Goal: Task Accomplishment & Management: Complete application form

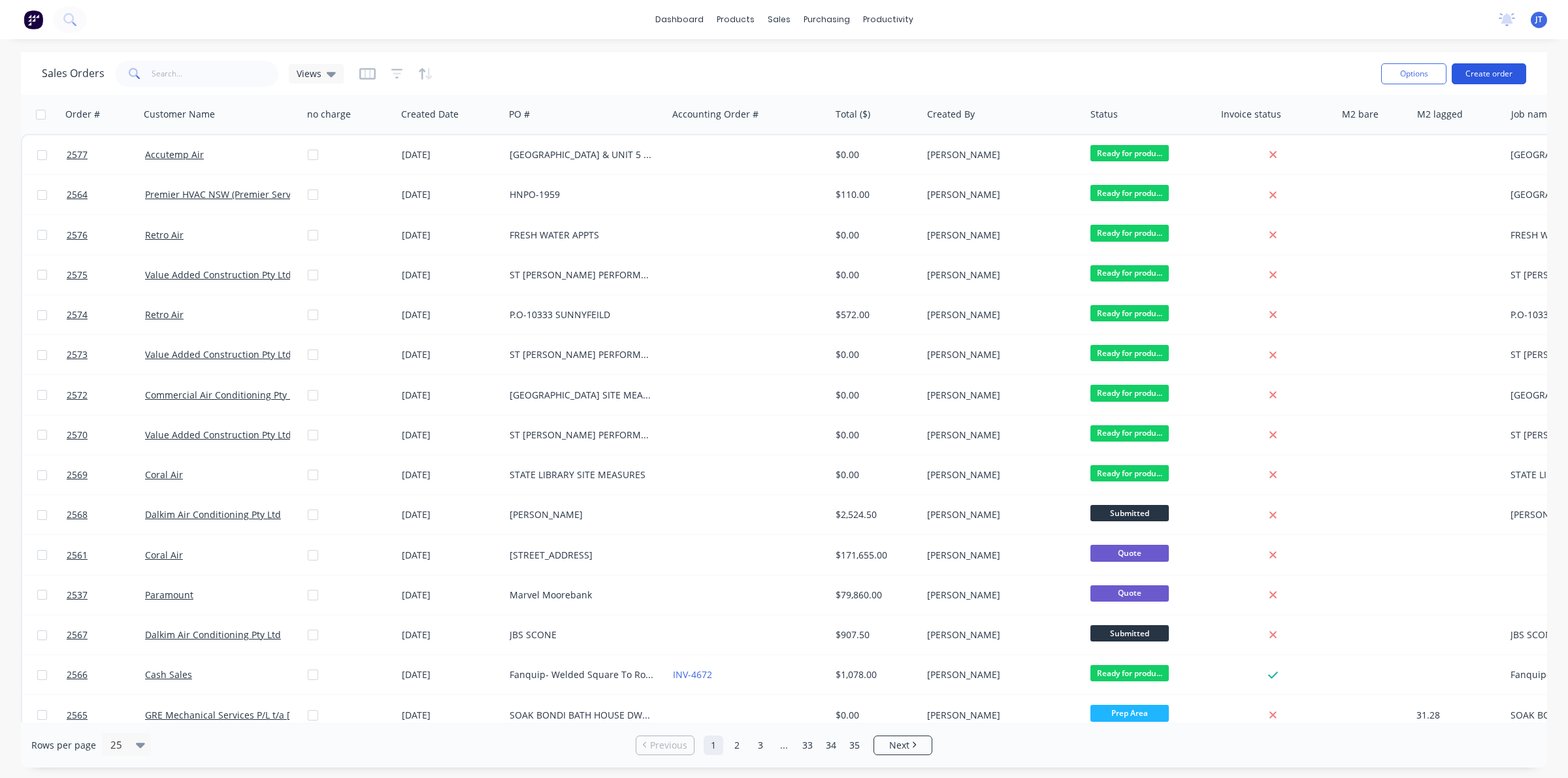
click at [1501, 72] on button "Create order" at bounding box center [1489, 73] width 74 height 21
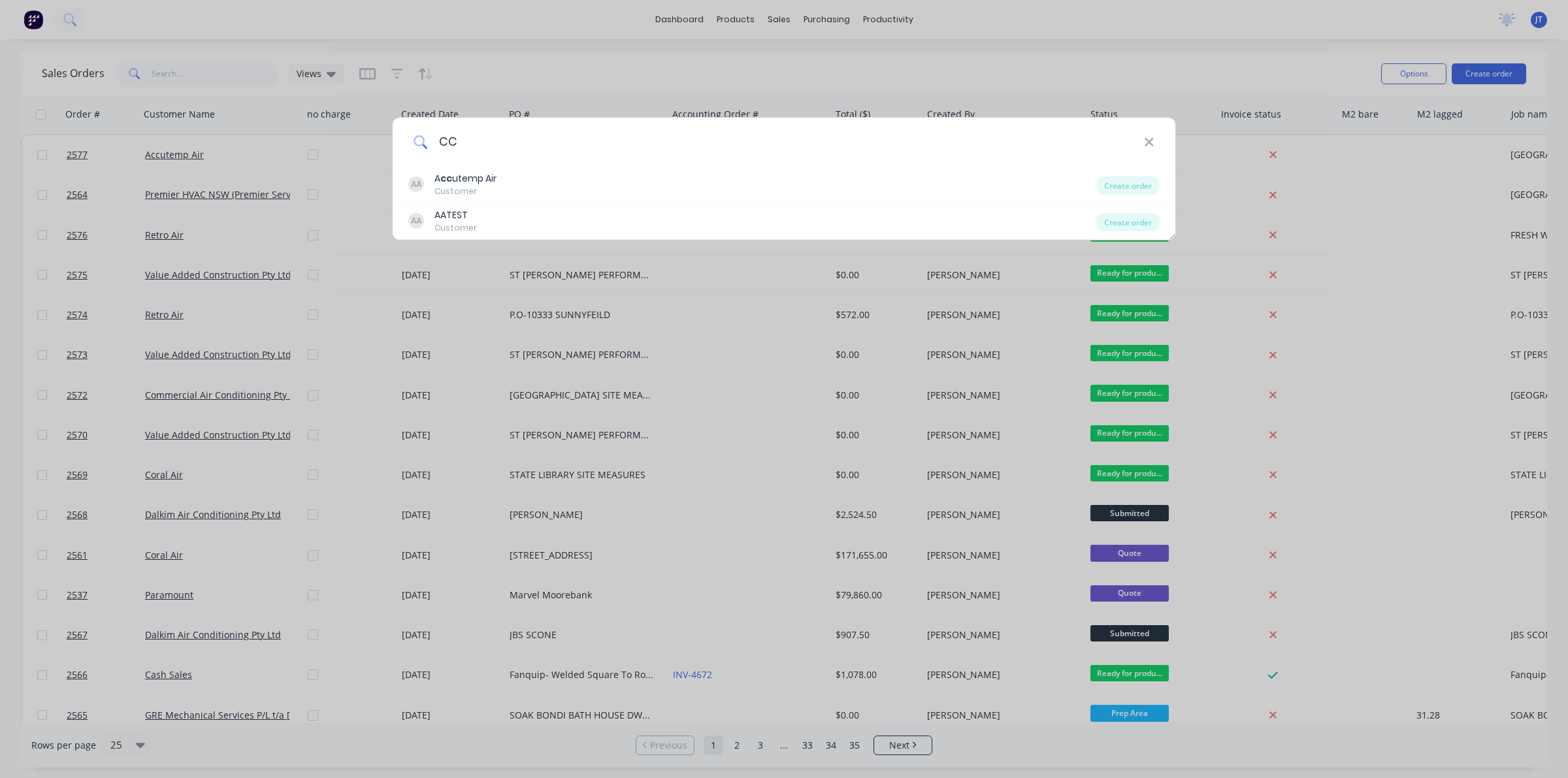
type input "C"
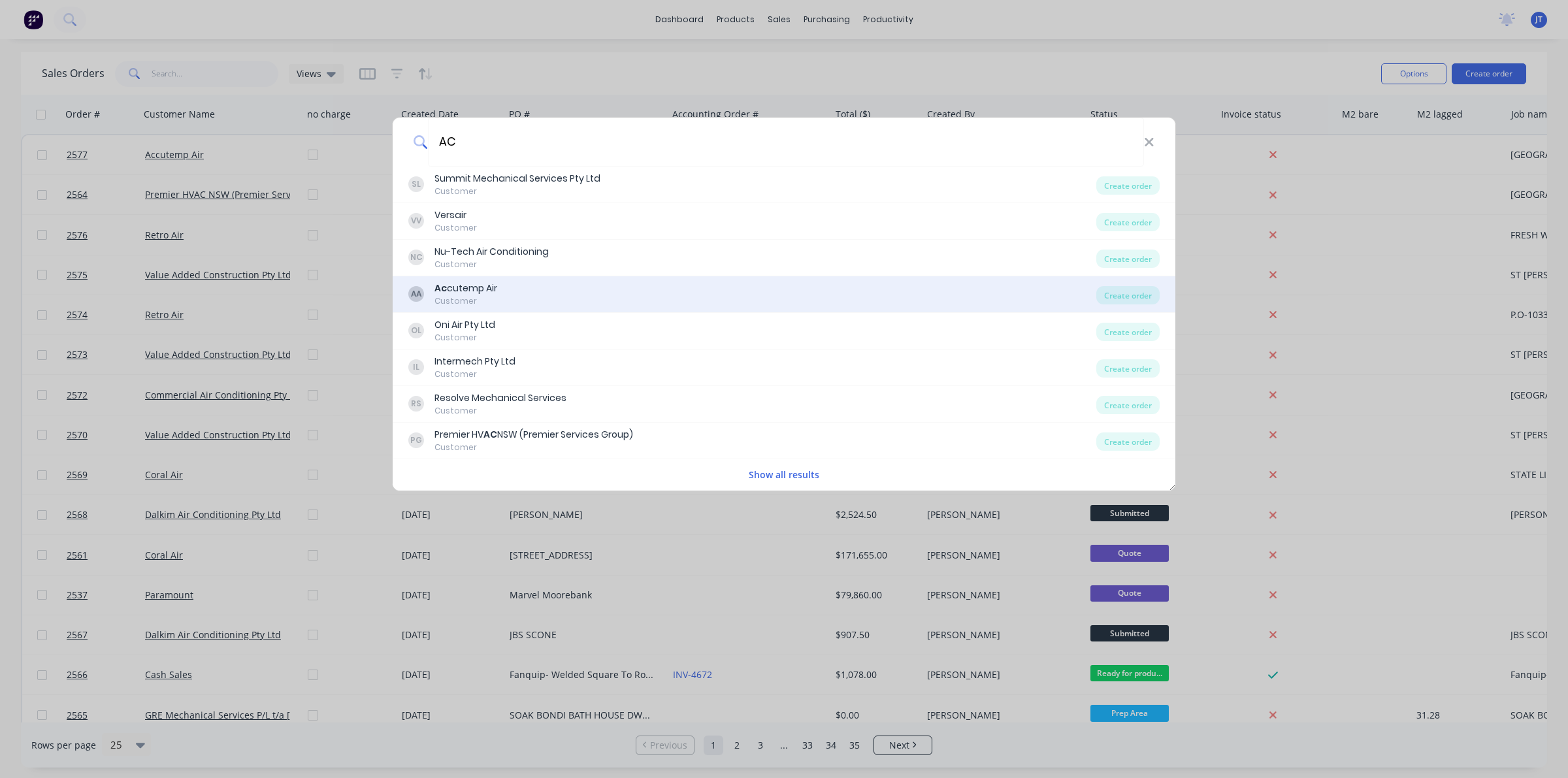
type input "AC"
click at [781, 311] on div "AA Ac cutemp Air Customer Create order" at bounding box center [783, 294] width 783 height 37
click at [590, 294] on div "AA Ac cutemp Air Customer" at bounding box center [752, 294] width 688 height 26
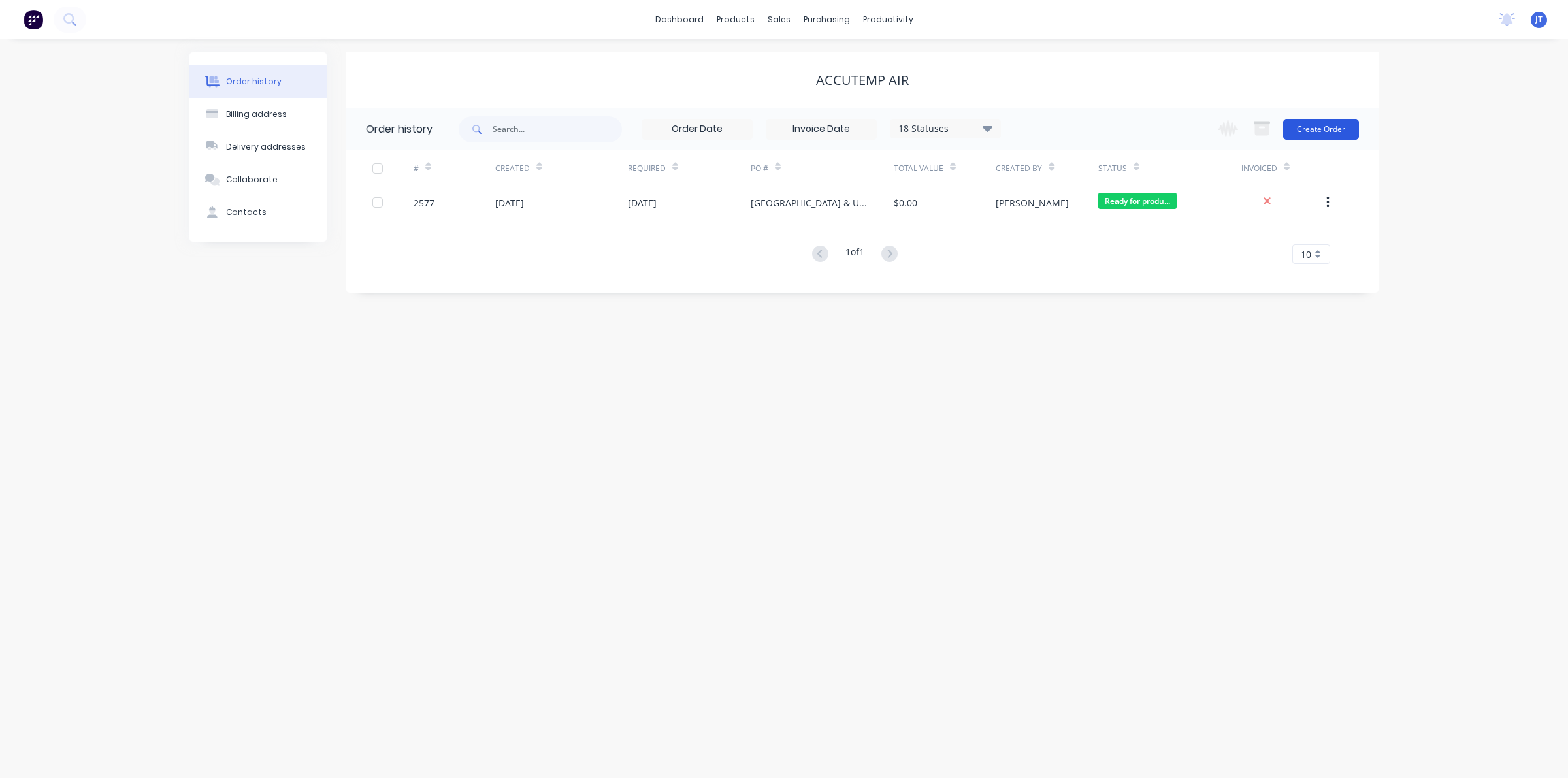
click at [1321, 126] on button "Create Order" at bounding box center [1321, 129] width 76 height 21
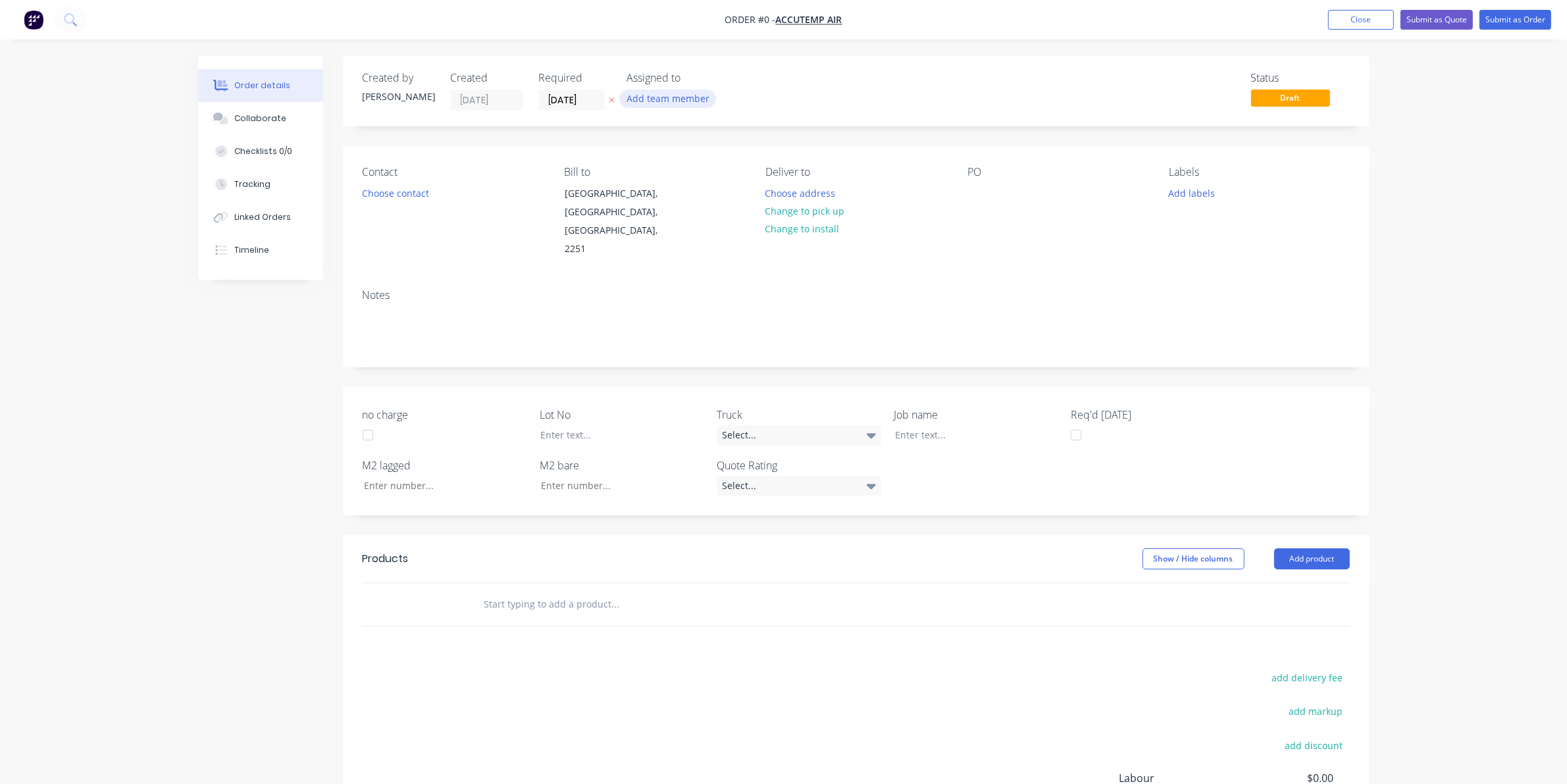
click at [680, 96] on button "Add team member" at bounding box center [668, 98] width 97 height 18
click at [688, 171] on div "[PERSON_NAME] (You)" at bounding box center [733, 172] width 131 height 14
click at [875, 194] on div "Order details Collaborate Checklists 0/0 Tracking Linked Orders Timeline Order …" at bounding box center [784, 509] width 1198 height 906
click at [814, 192] on button "Choose address" at bounding box center [800, 193] width 84 height 18
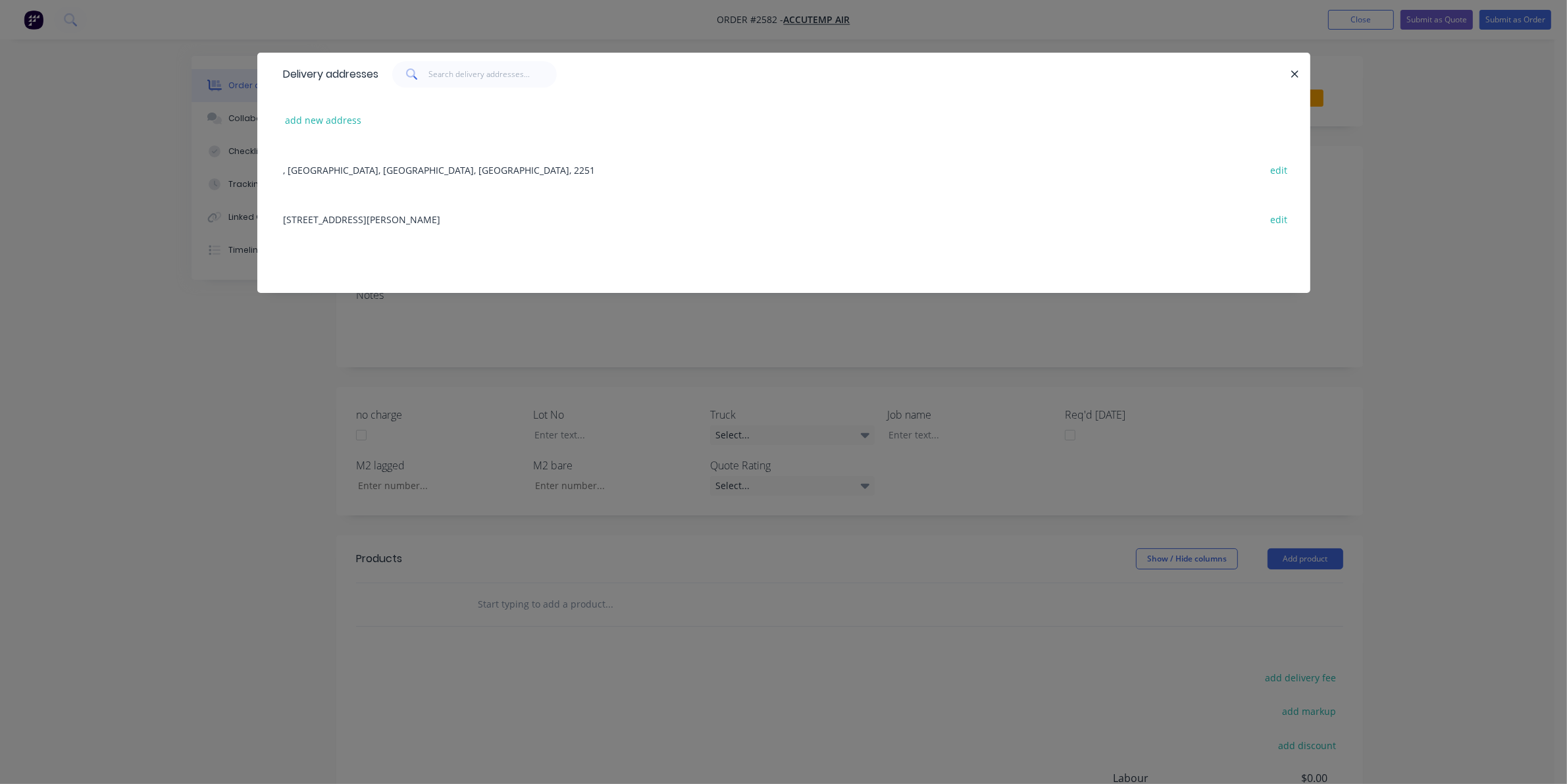
click at [431, 365] on div "Delivery addresses add new address , [GEOGRAPHIC_DATA], [STREET_ADDRESS][PERSON…" at bounding box center [784, 392] width 1567 height 784
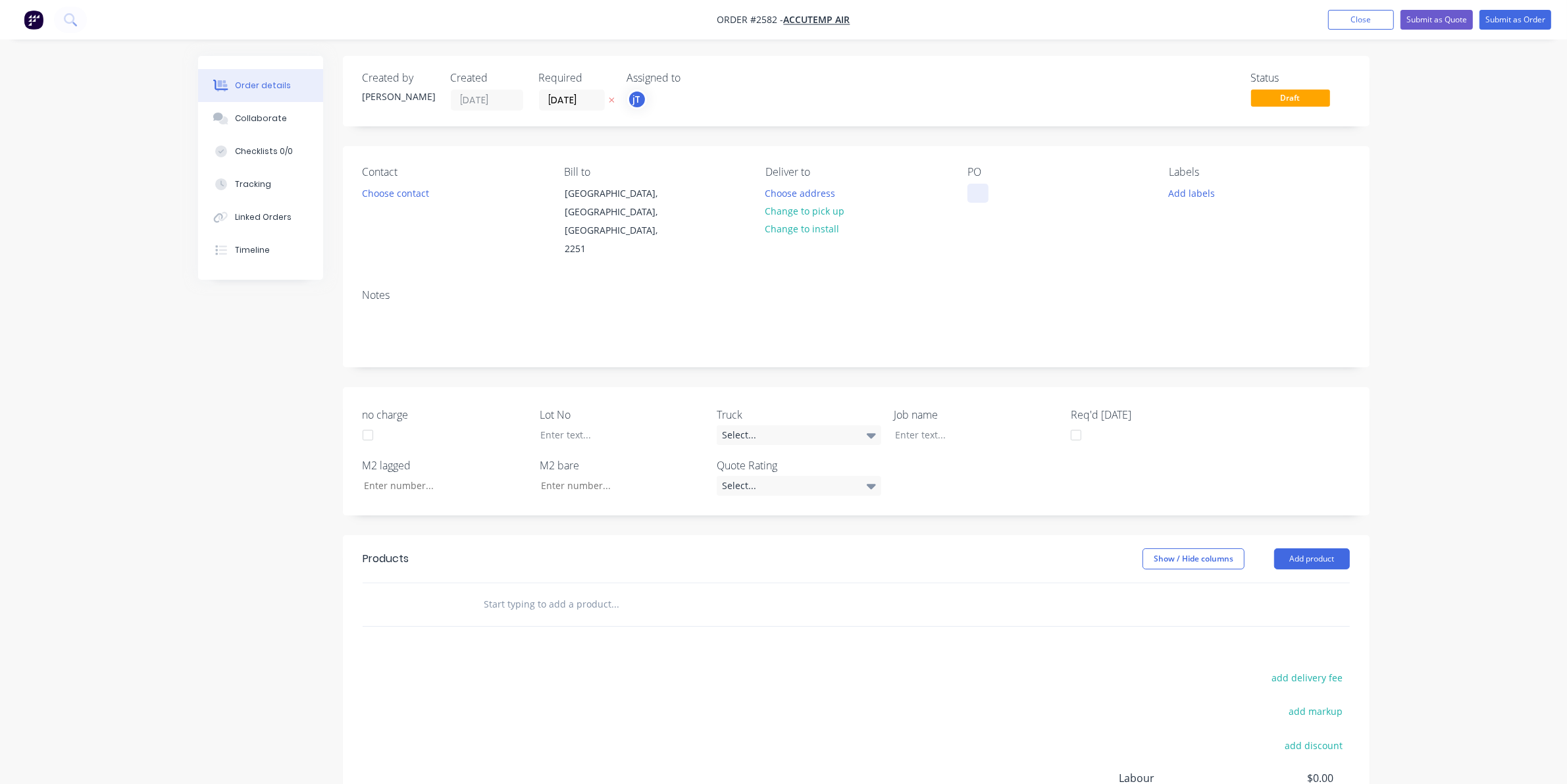
click at [976, 186] on div at bounding box center [978, 193] width 21 height 19
click at [589, 425] on div at bounding box center [612, 434] width 164 height 19
drag, startPoint x: 975, startPoint y: 189, endPoint x: 1035, endPoint y: 245, distance: 82.1
click at [1035, 245] on div "Contact Choose contact [PERSON_NAME] to [PERSON_NAME][GEOGRAPHIC_DATA], [GEOGRA…" at bounding box center [856, 212] width 1027 height 132
copy div "DONNISPN ST RECEPTION UNIT 2 & UNIT N/E CORNER"
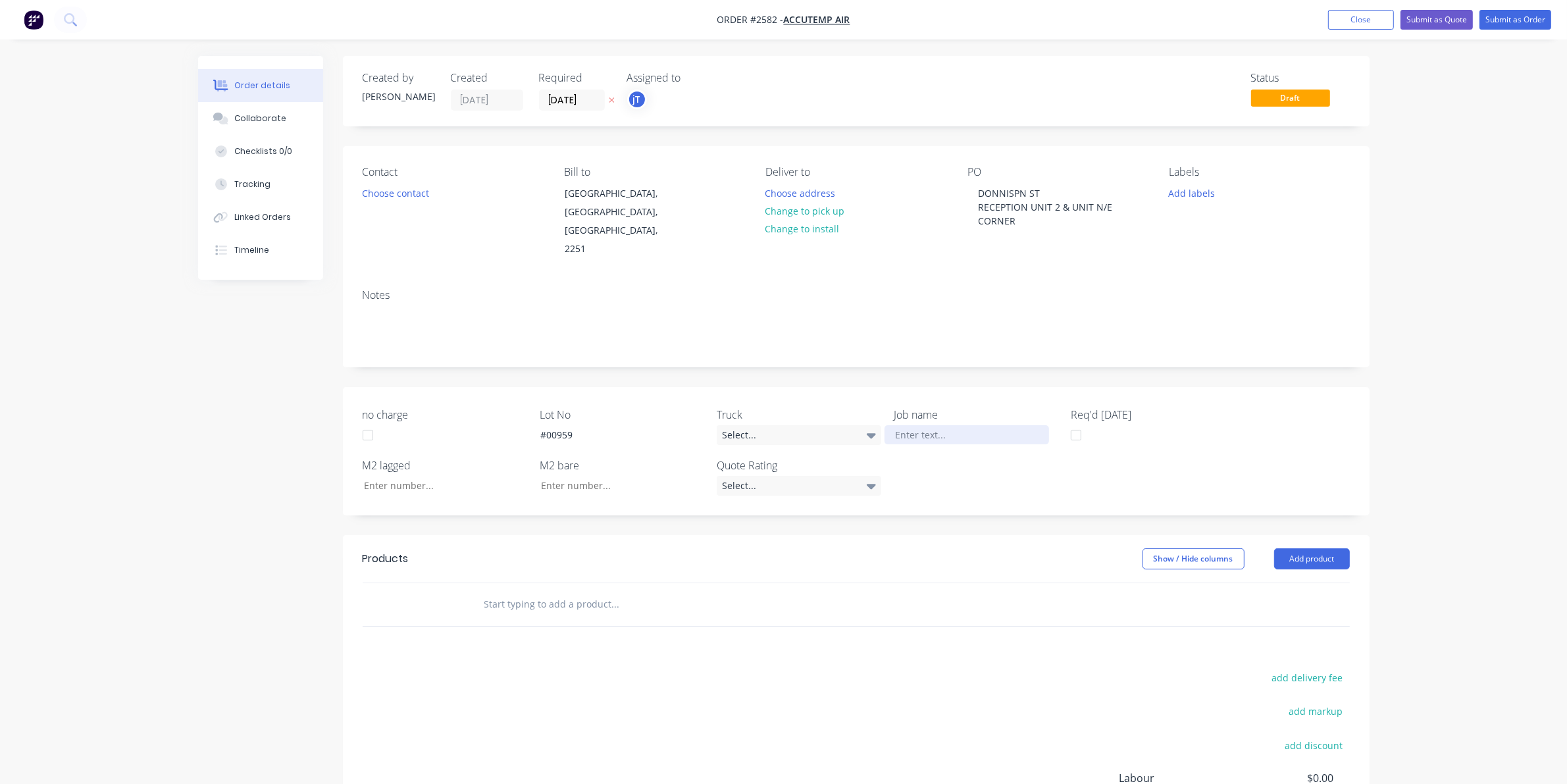
click at [983, 425] on div at bounding box center [967, 434] width 164 height 19
paste div
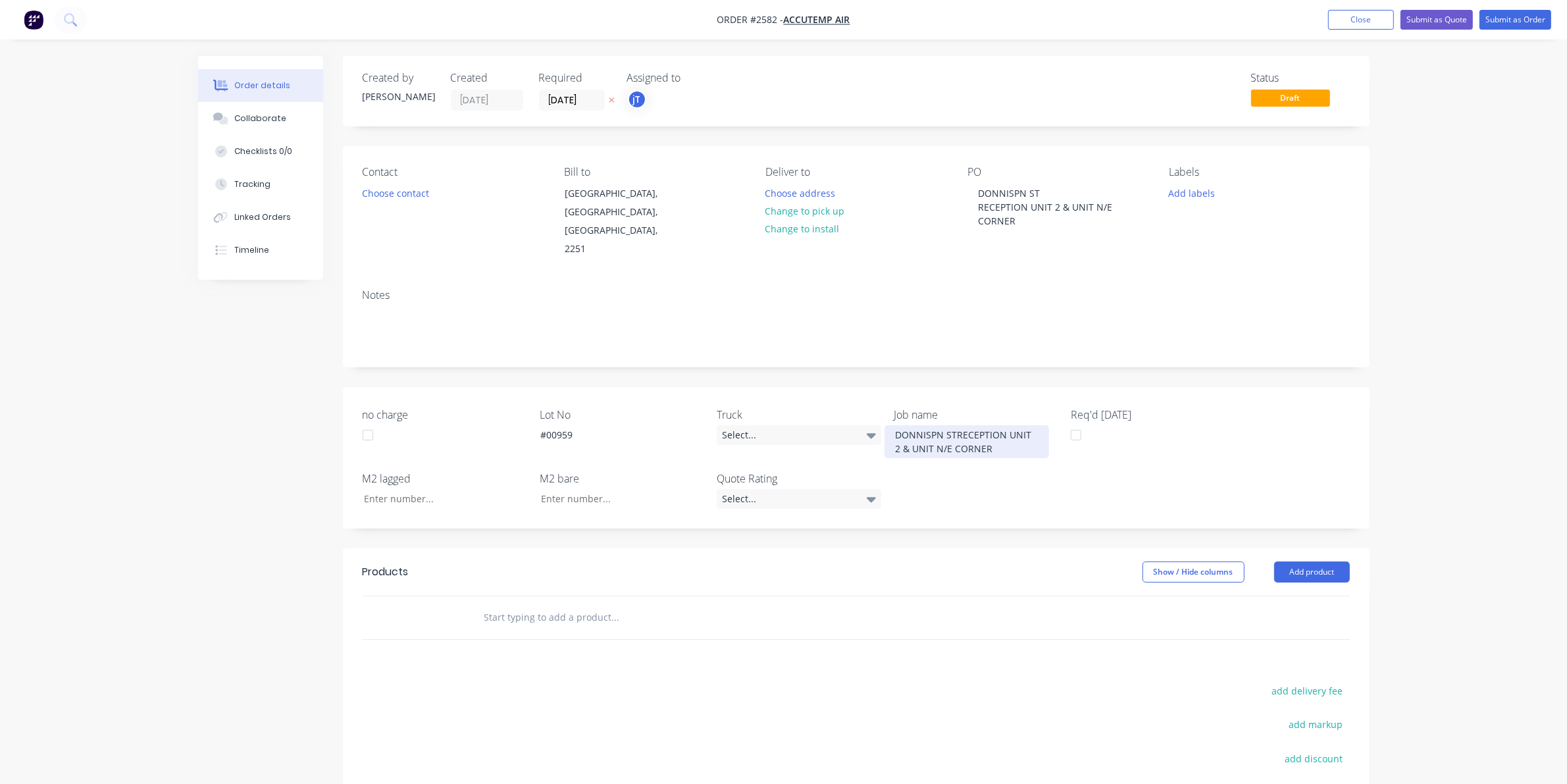
click at [957, 425] on div "DONNISPN STRECEPTION UNIT 2 & UNIT N/E CORNER" at bounding box center [967, 441] width 164 height 33
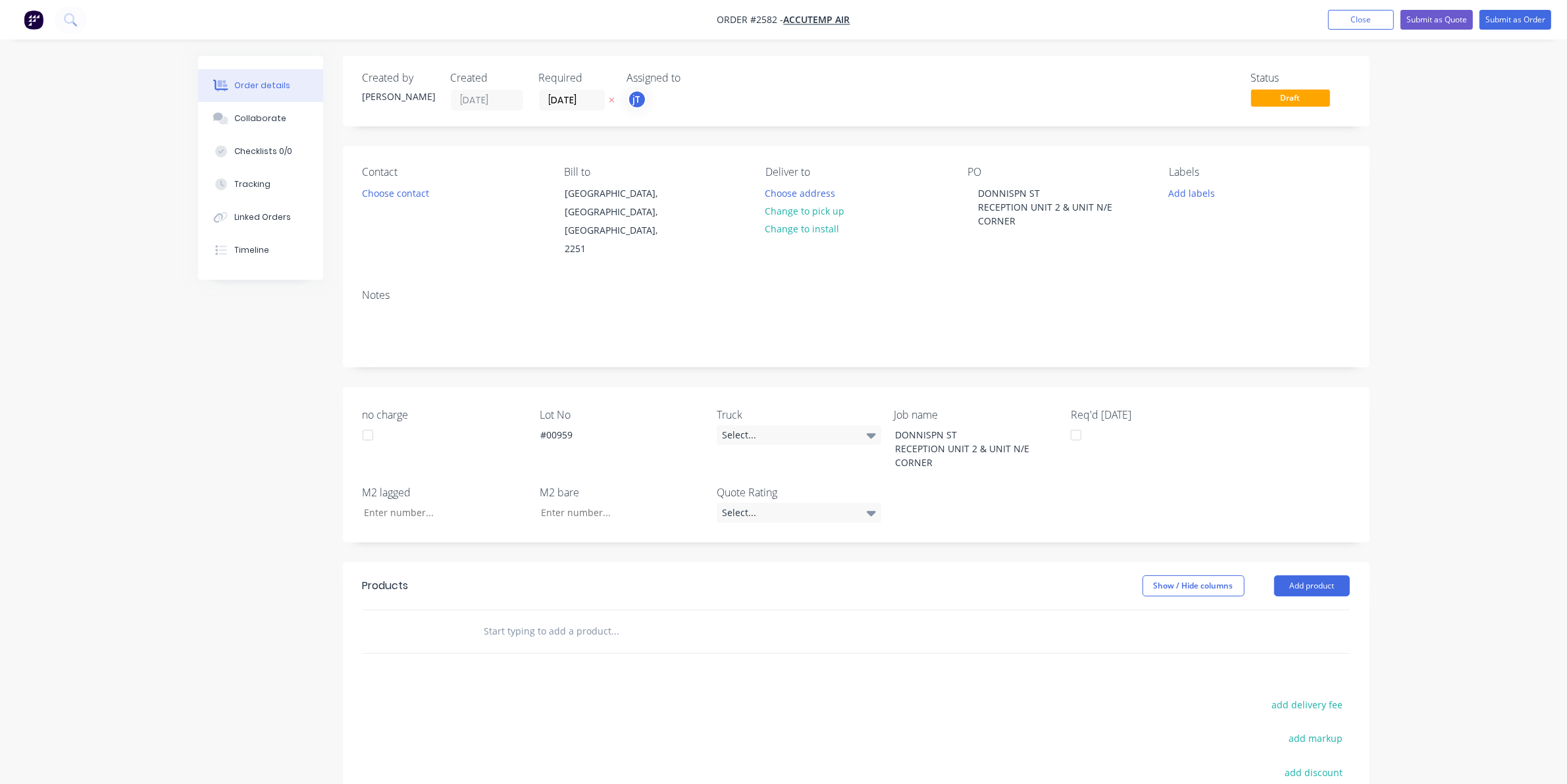
click at [613, 625] on input "text" at bounding box center [615, 631] width 263 height 26
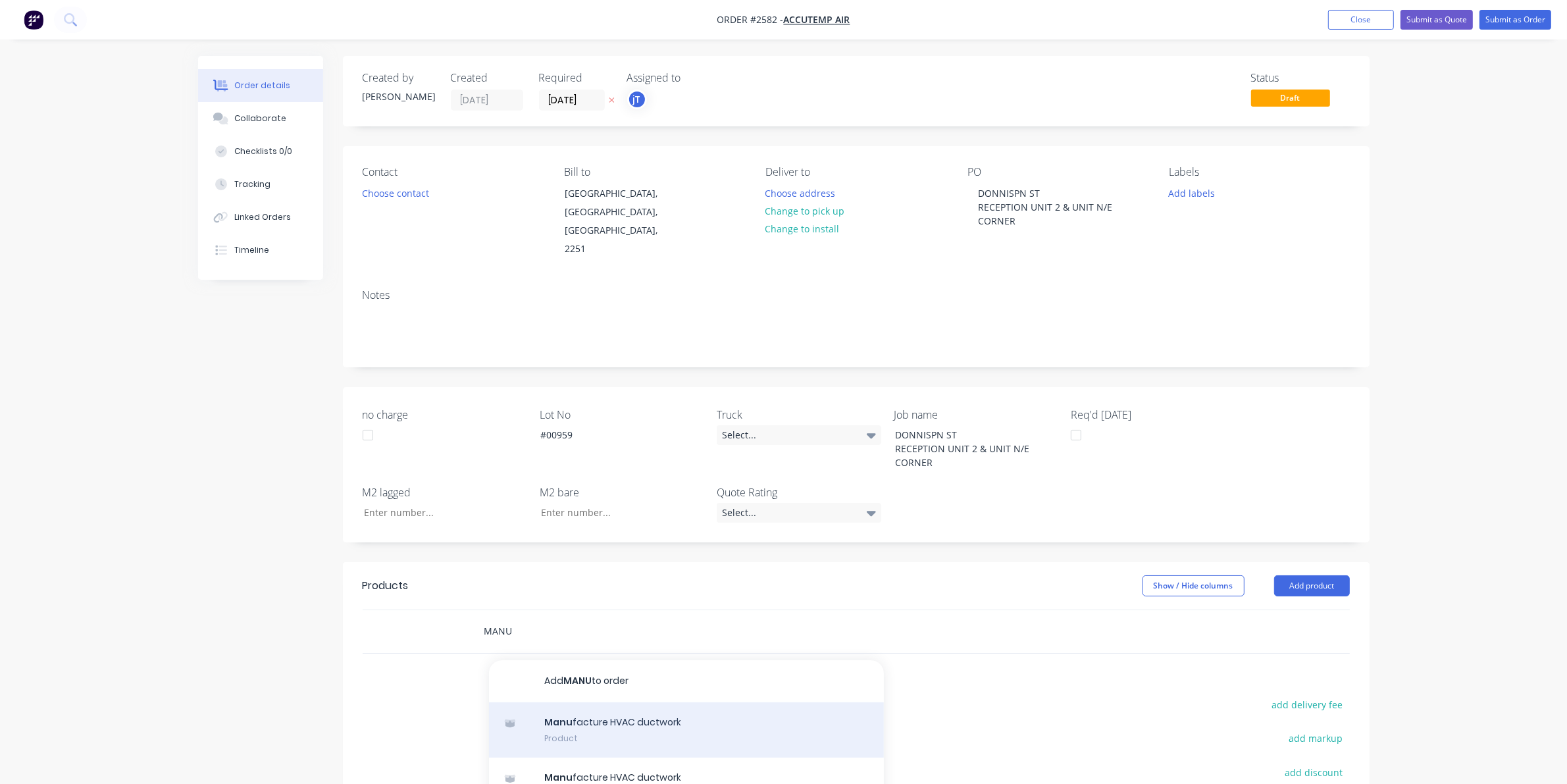
type input "MANU"
click at [587, 709] on div "Manu facture HVAC ductwork Product" at bounding box center [686, 729] width 395 height 56
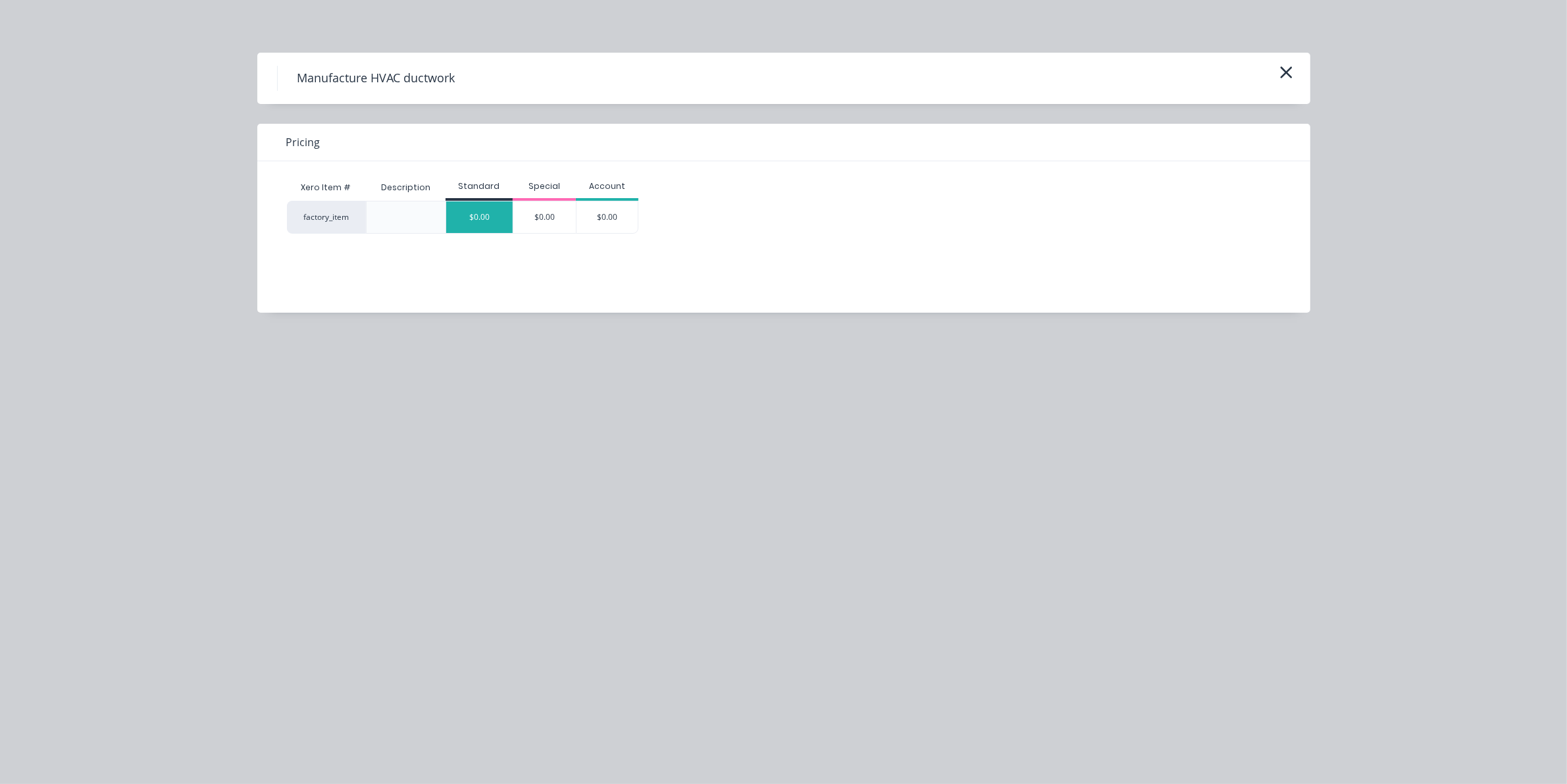
click at [460, 211] on div "$0.00" at bounding box center [480, 217] width 66 height 32
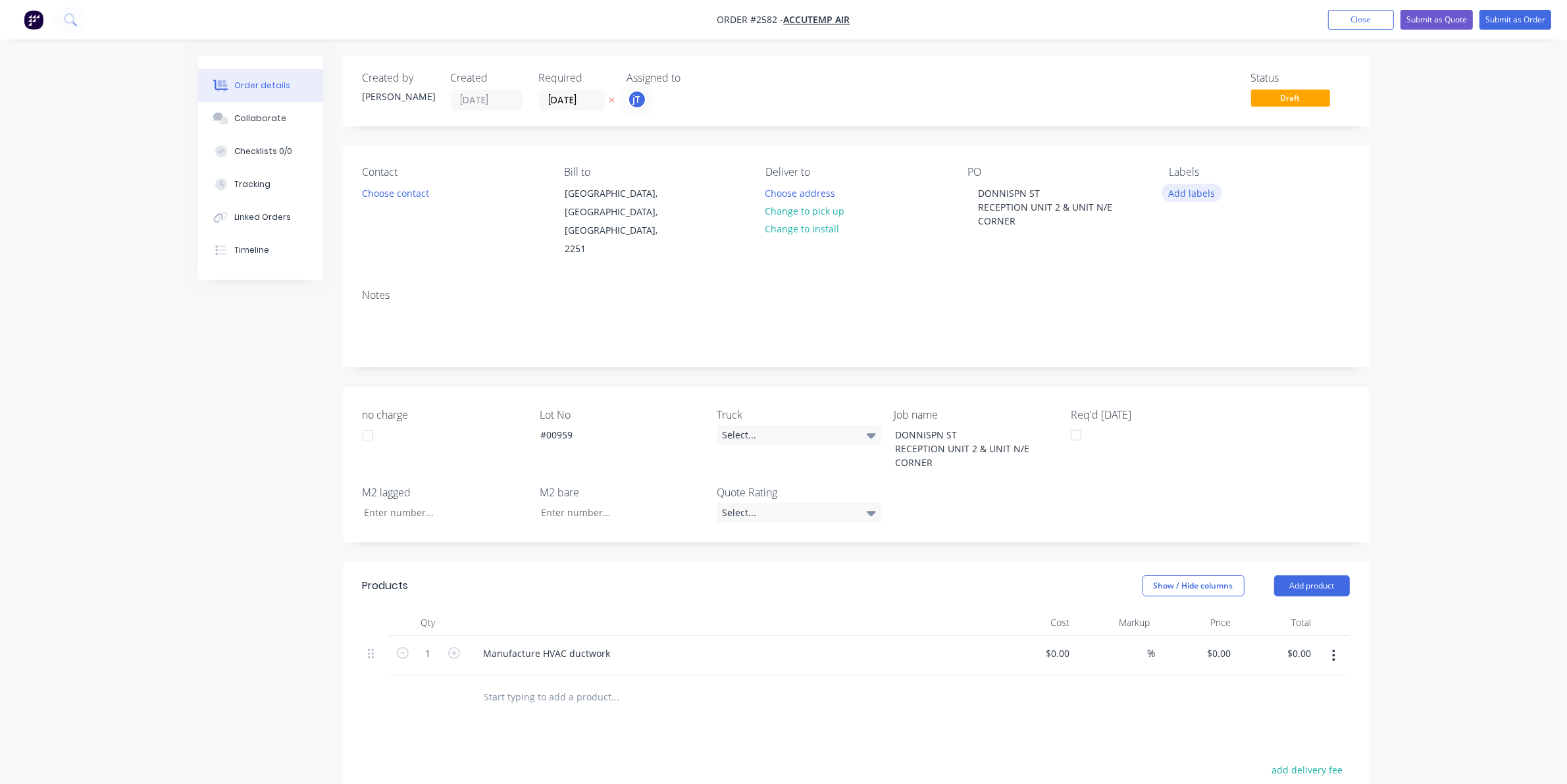
click at [1169, 195] on button "Add labels" at bounding box center [1192, 193] width 61 height 18
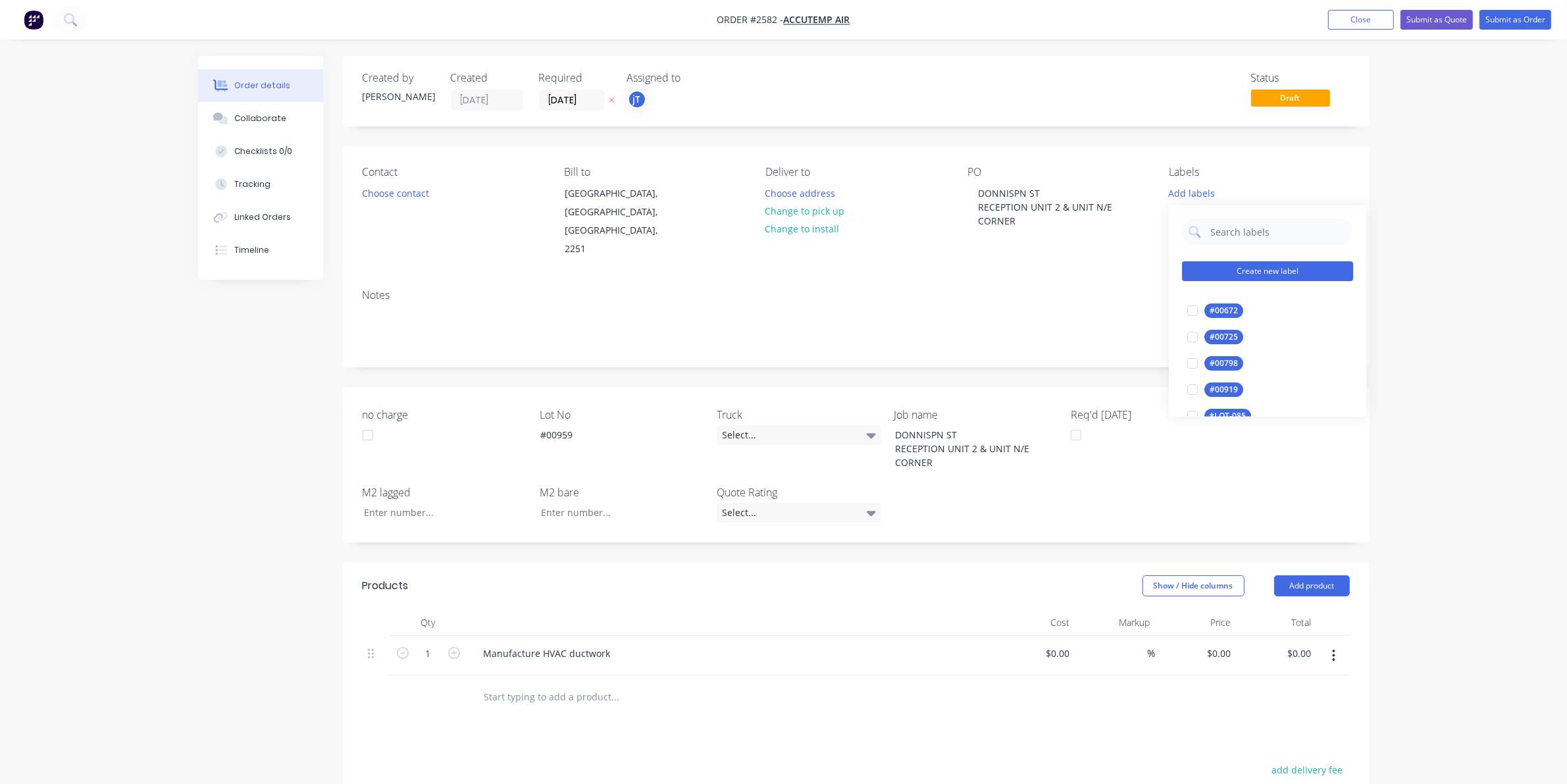
click at [1270, 267] on button "Create new label" at bounding box center [1268, 271] width 171 height 19
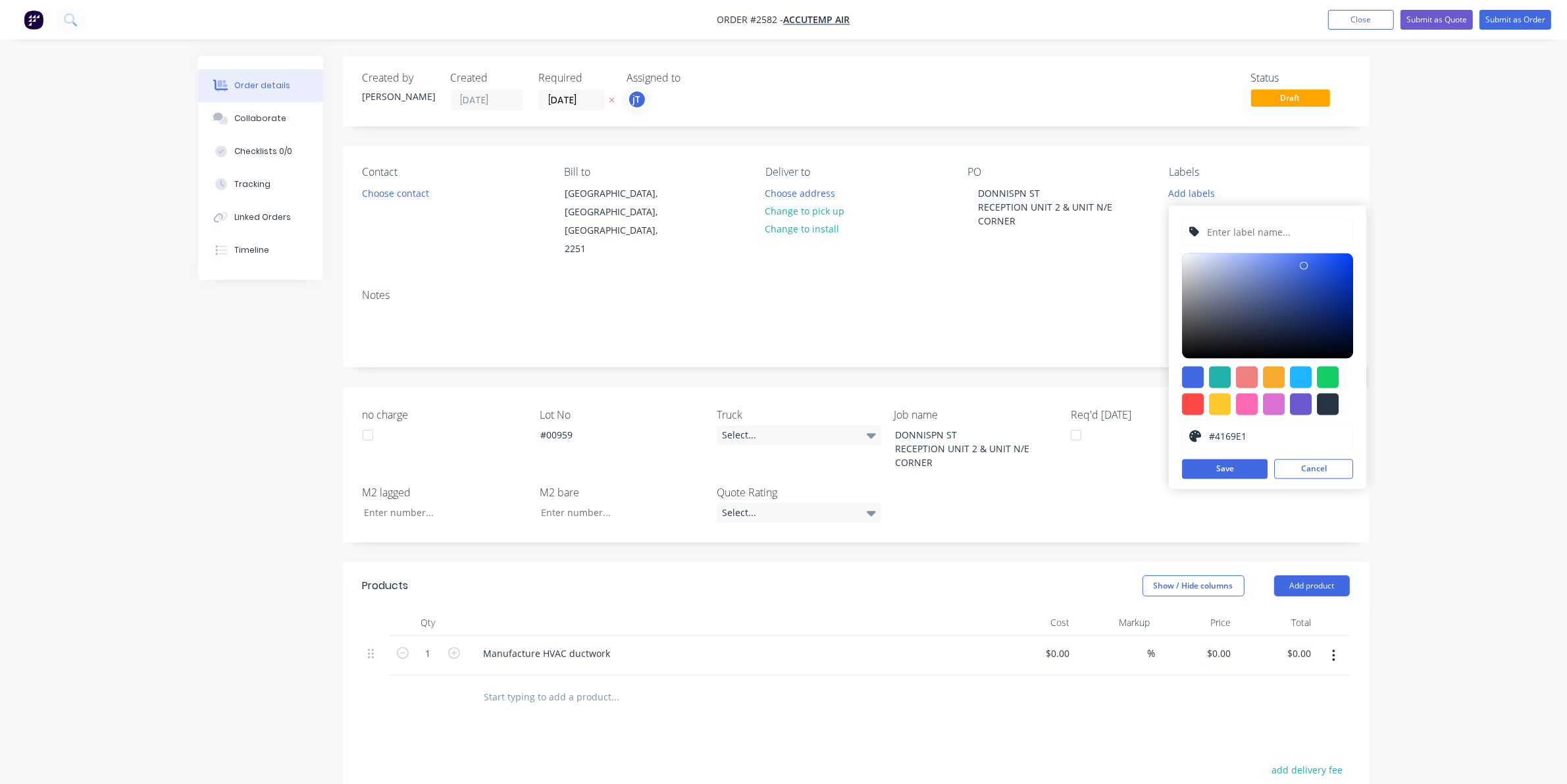
click at [1260, 242] on input "text" at bounding box center [1276, 232] width 140 height 25
type input "LOT-#00959"
click at [1254, 472] on button "Save" at bounding box center [1225, 469] width 86 height 19
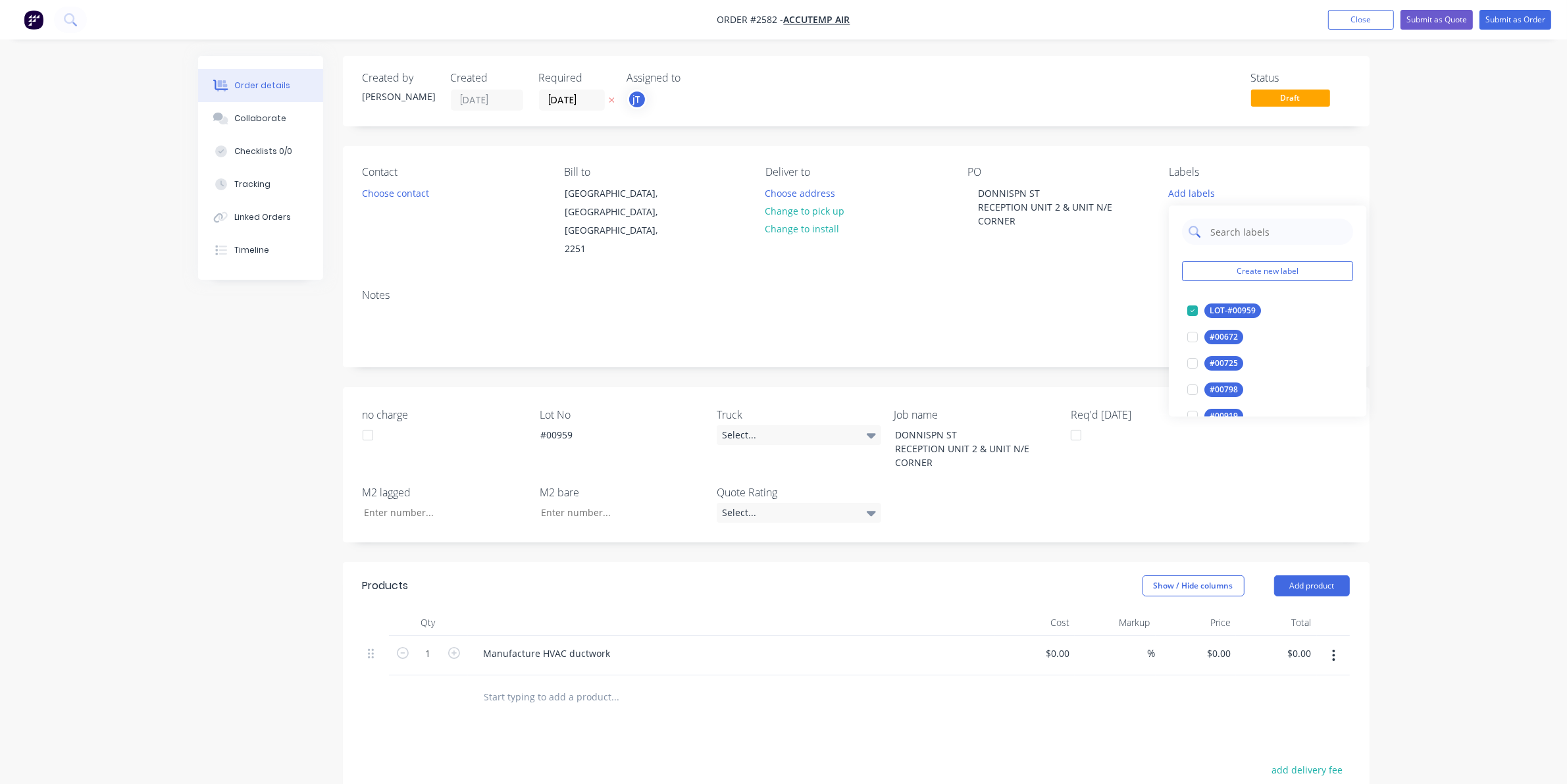
click at [1241, 235] on input "text" at bounding box center [1278, 232] width 138 height 26
click at [1211, 356] on div "25INT" at bounding box center [1221, 364] width 33 height 14
click at [1241, 225] on input "25" at bounding box center [1278, 226] width 138 height 26
click at [1242, 225] on input "25" at bounding box center [1278, 226] width 138 height 26
type input "MAIN"
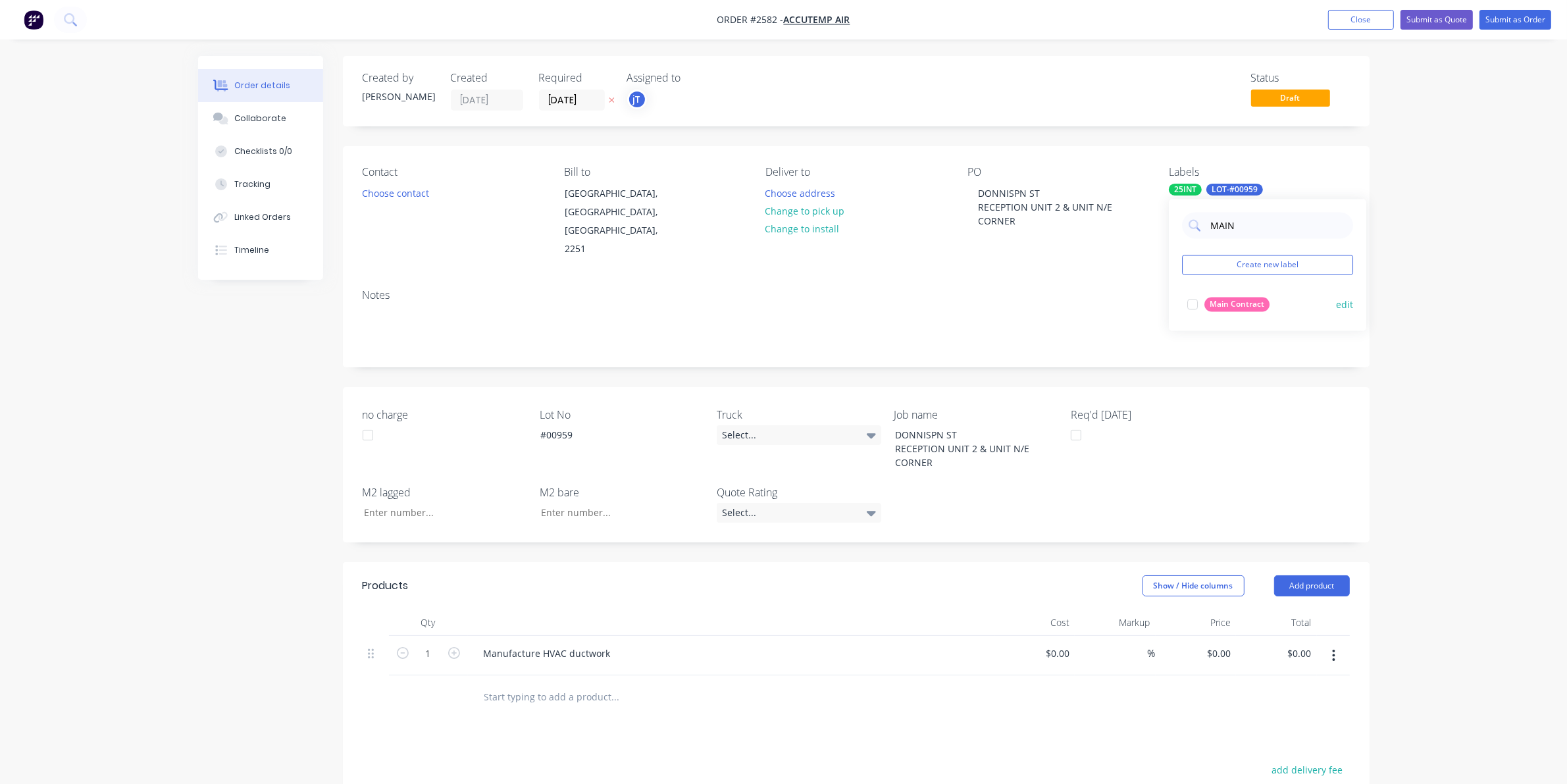
click at [1214, 313] on div "Main Contract edit" at bounding box center [1268, 304] width 171 height 26
click at [1239, 303] on div "Main Contract" at bounding box center [1237, 304] width 65 height 14
drag, startPoint x: 1486, startPoint y: 234, endPoint x: 1488, endPoint y: 215, distance: 19.1
click at [1488, 226] on div "Order details Collaborate Checklists 0/0 Tracking Linked Orders Timeline Order …" at bounding box center [784, 527] width 1567 height 1054
click at [1492, 25] on button "Submit as Order" at bounding box center [1515, 19] width 71 height 19
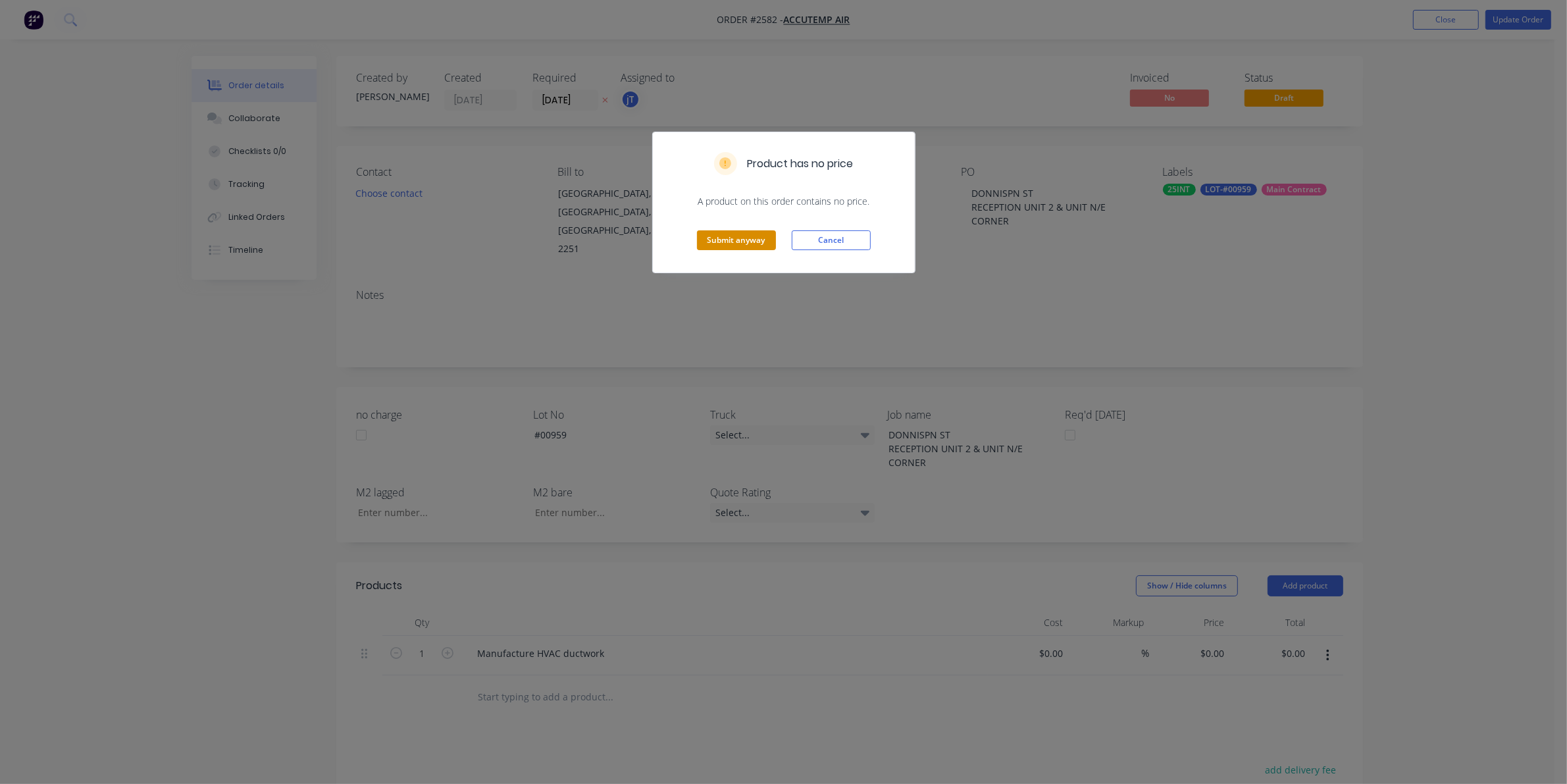
click at [742, 242] on button "Submit anyway" at bounding box center [736, 239] width 79 height 19
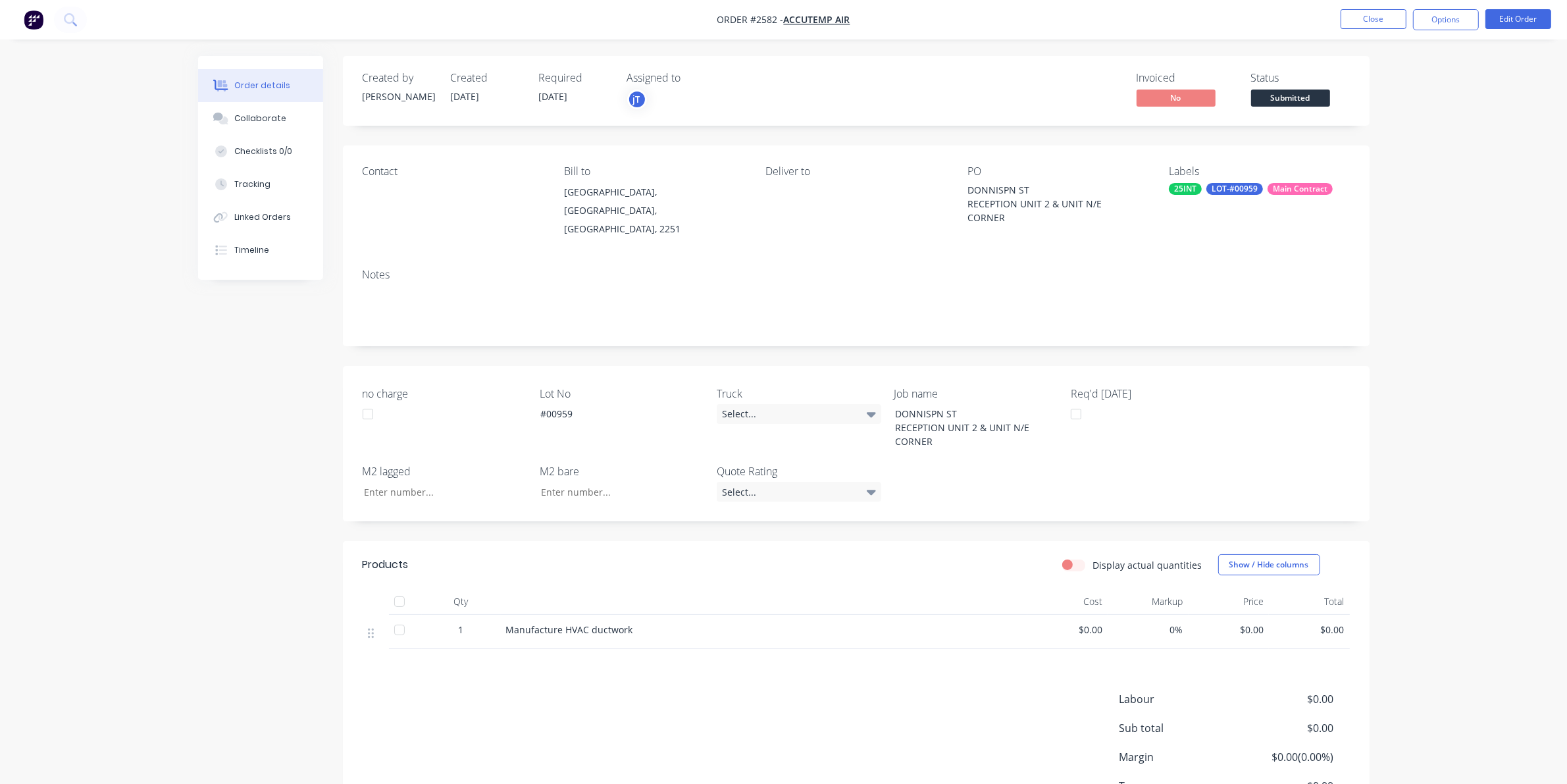
click at [1285, 107] on button "Submitted" at bounding box center [1290, 99] width 79 height 19
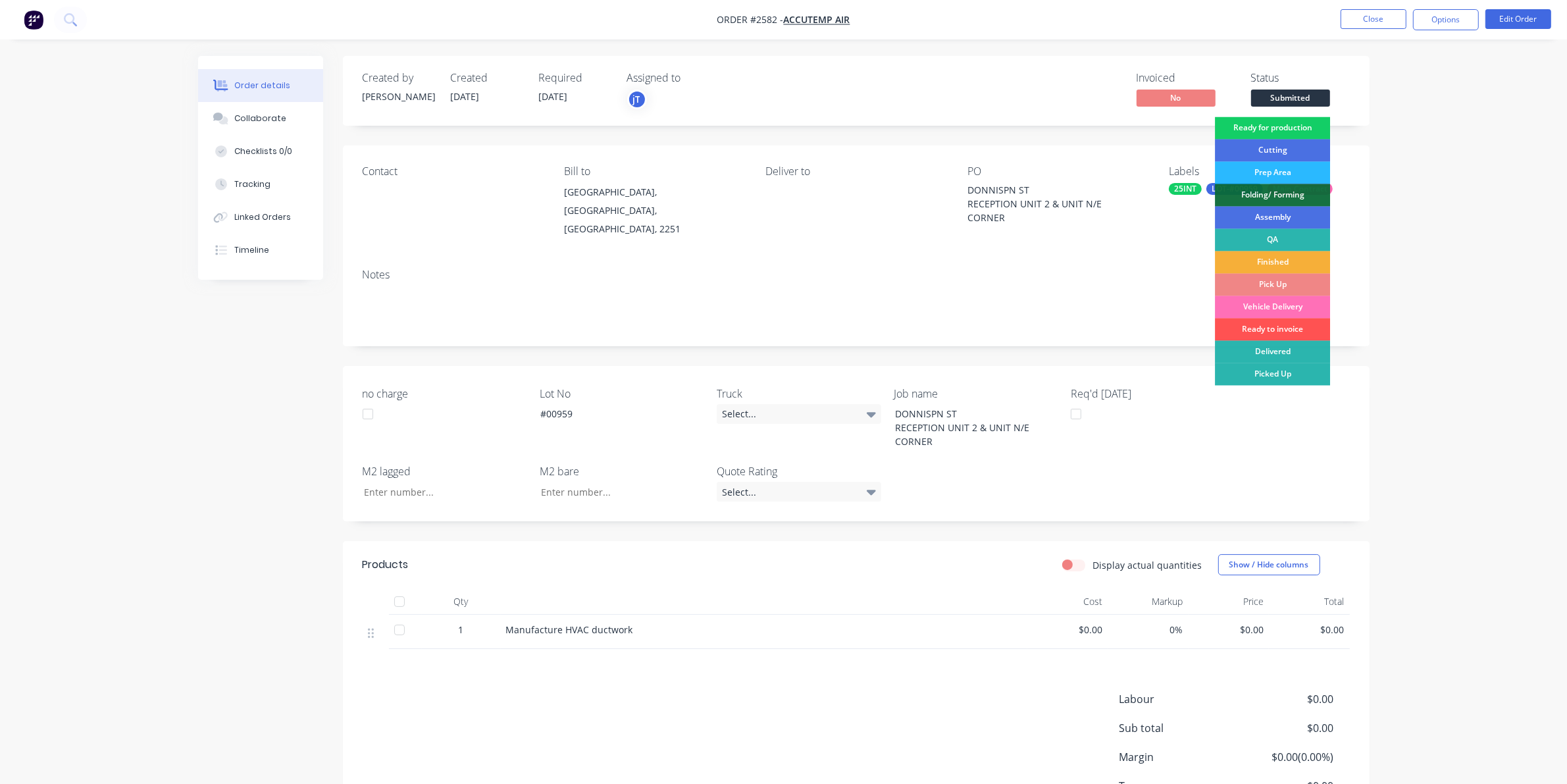
click at [1285, 131] on div "Ready for production" at bounding box center [1273, 128] width 115 height 22
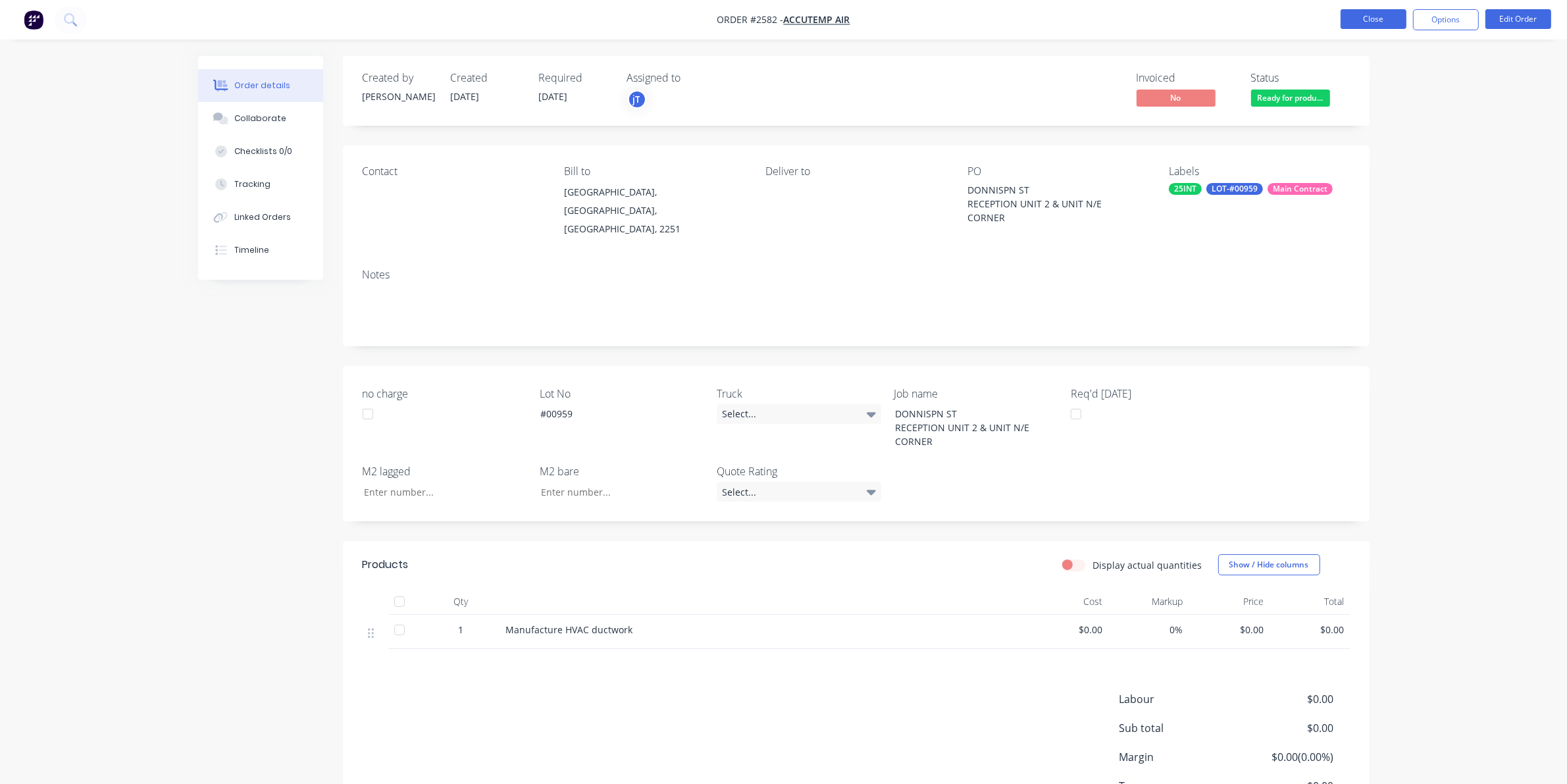
click at [1377, 27] on button "Close" at bounding box center [1373, 19] width 66 height 19
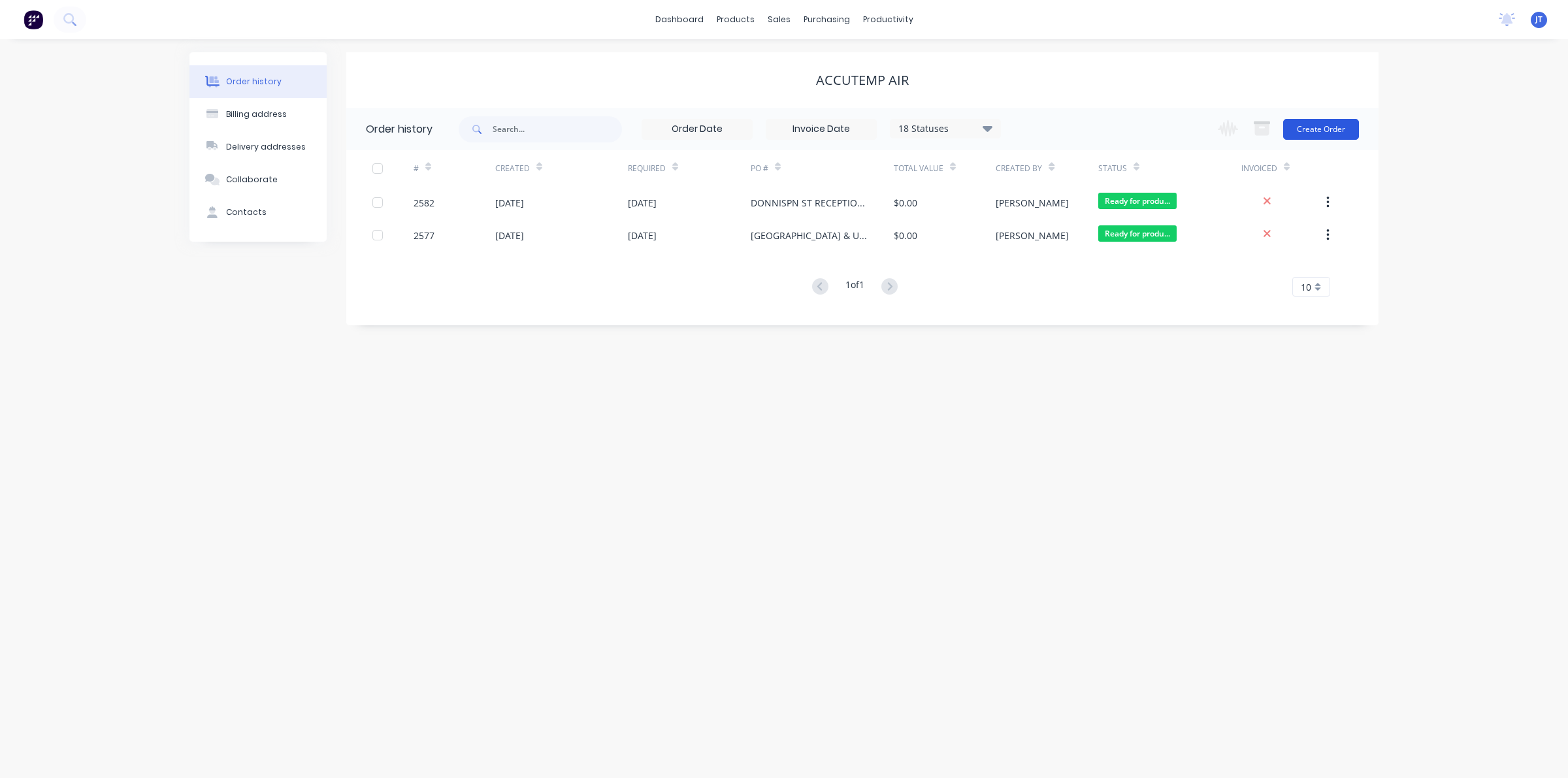
click at [1305, 129] on button "Create Order" at bounding box center [1321, 129] width 76 height 21
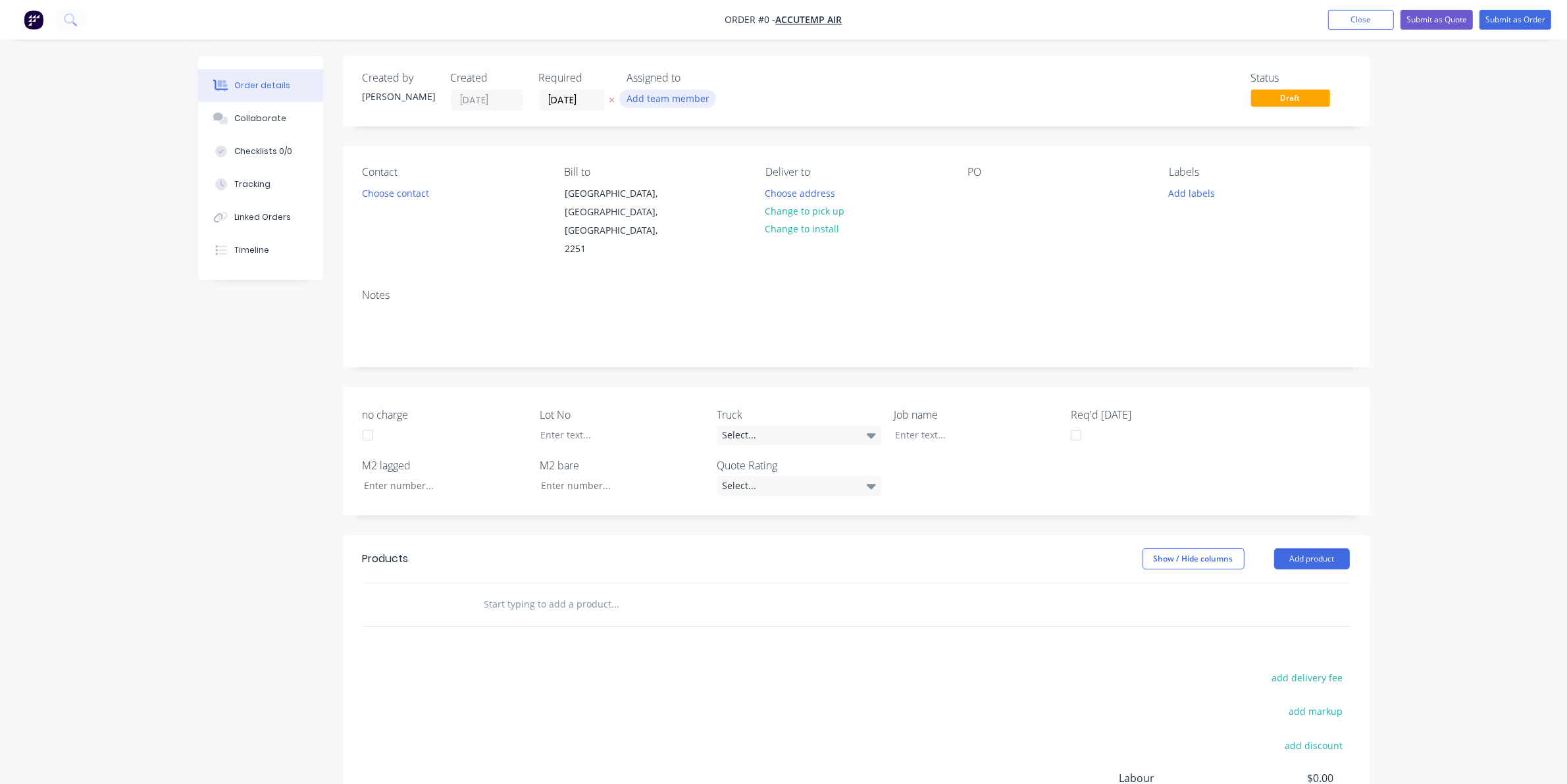
click at [693, 94] on button "Add team member" at bounding box center [668, 98] width 97 height 18
click at [713, 168] on div "[PERSON_NAME] (You)" at bounding box center [733, 172] width 131 height 14
click at [452, 248] on div "Order details Collaborate Checklists 0/0 Tracking Linked Orders Timeline Order …" at bounding box center [784, 509] width 1198 height 906
click at [550, 425] on div at bounding box center [612, 434] width 164 height 19
click at [972, 190] on div at bounding box center [978, 193] width 21 height 19
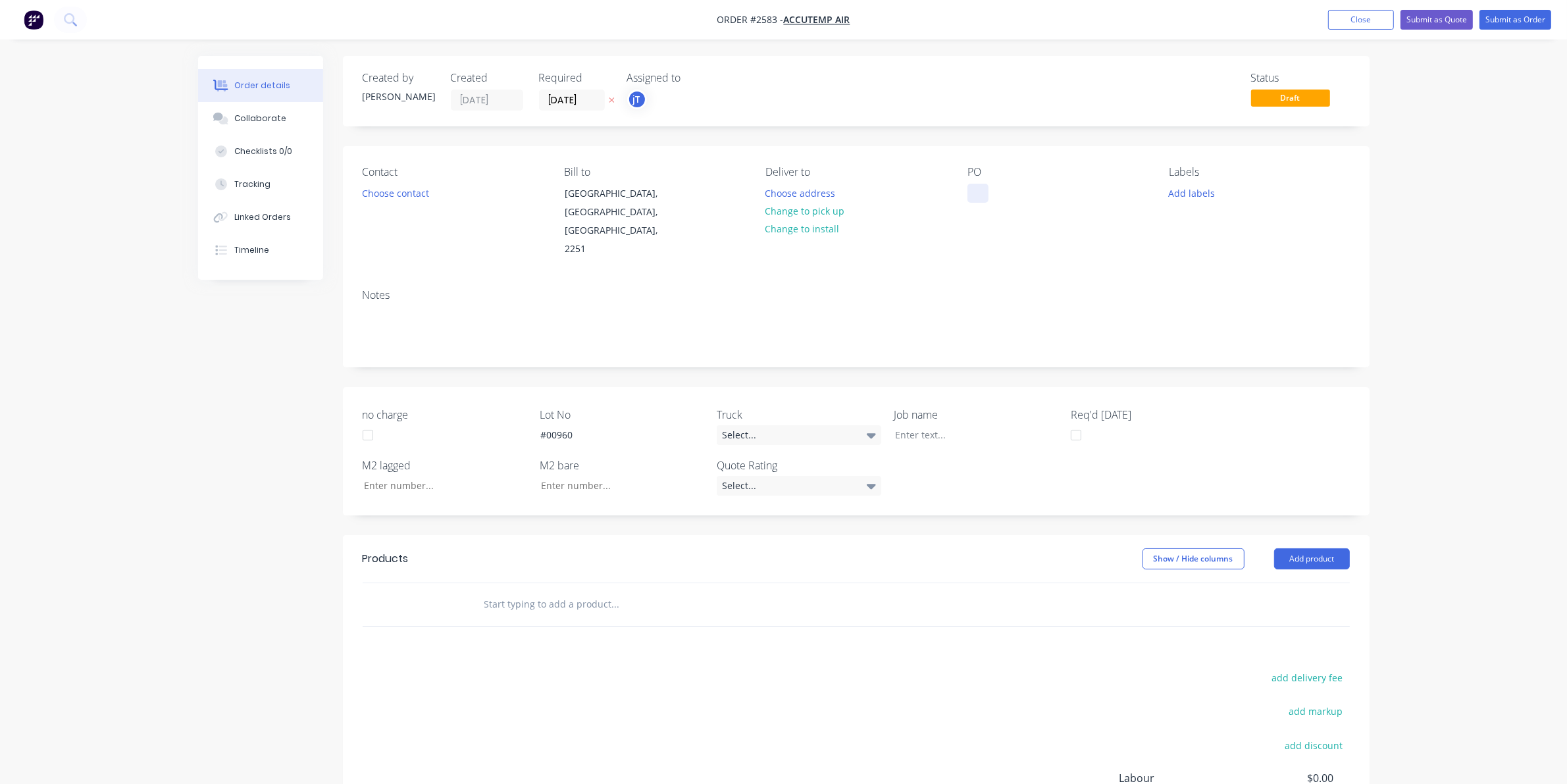
paste div
drag, startPoint x: 1063, startPoint y: 211, endPoint x: 1045, endPoint y: 195, distance: 24.1
click at [1045, 195] on div "DONNISPN STRECEPTION UNIT 2 & UNIT N/E CORNER" at bounding box center [1050, 201] width 164 height 33
drag, startPoint x: 1021, startPoint y: 225, endPoint x: 952, endPoint y: 177, distance: 84.1
click at [952, 177] on div "Contact Choose contact [PERSON_NAME] to [PERSON_NAME][GEOGRAPHIC_DATA], [GEOGRA…" at bounding box center [856, 212] width 1027 height 132
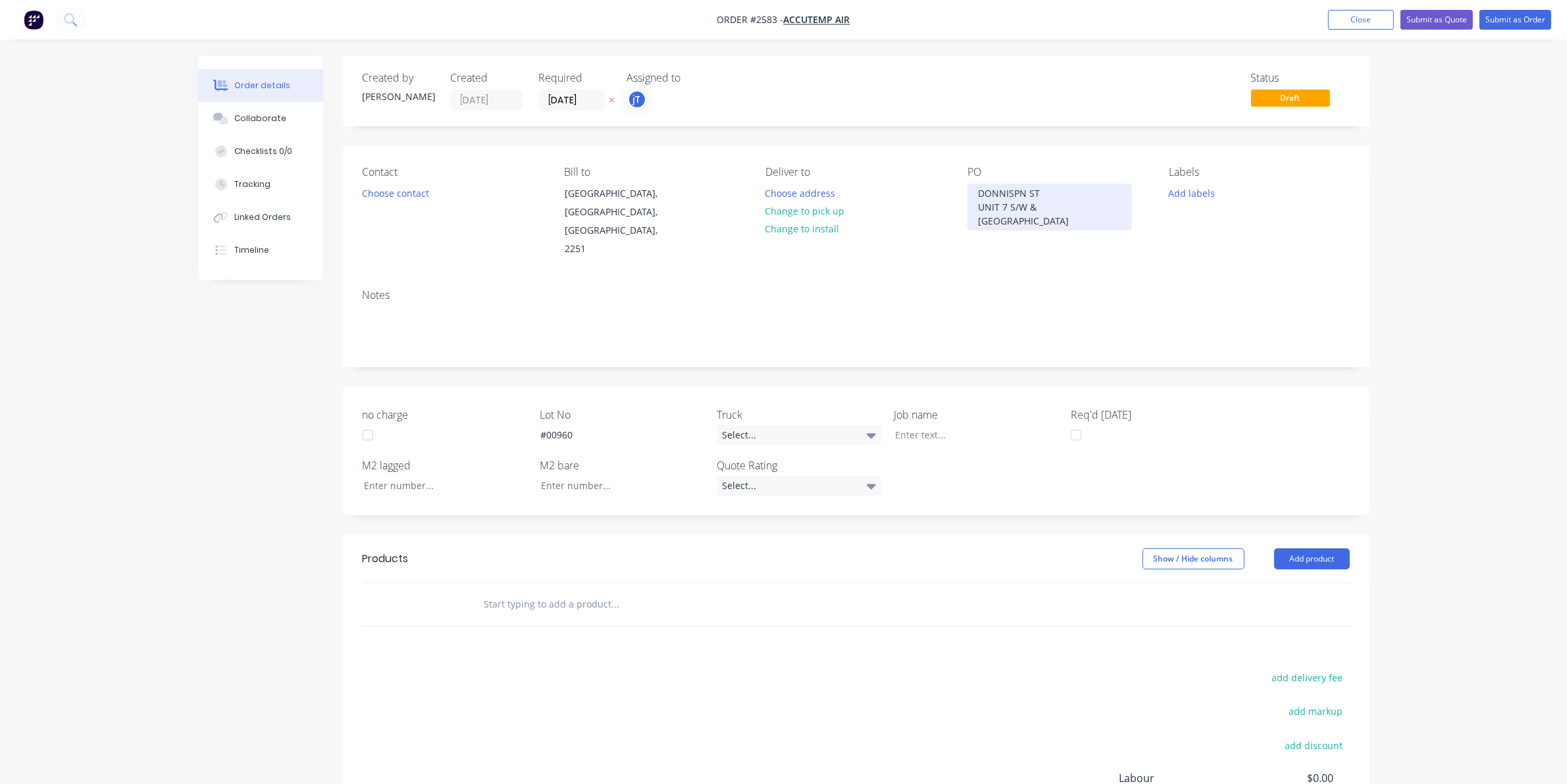
copy div "DONNISPN ST UNIT 7 S/W & [GEOGRAPHIC_DATA]"
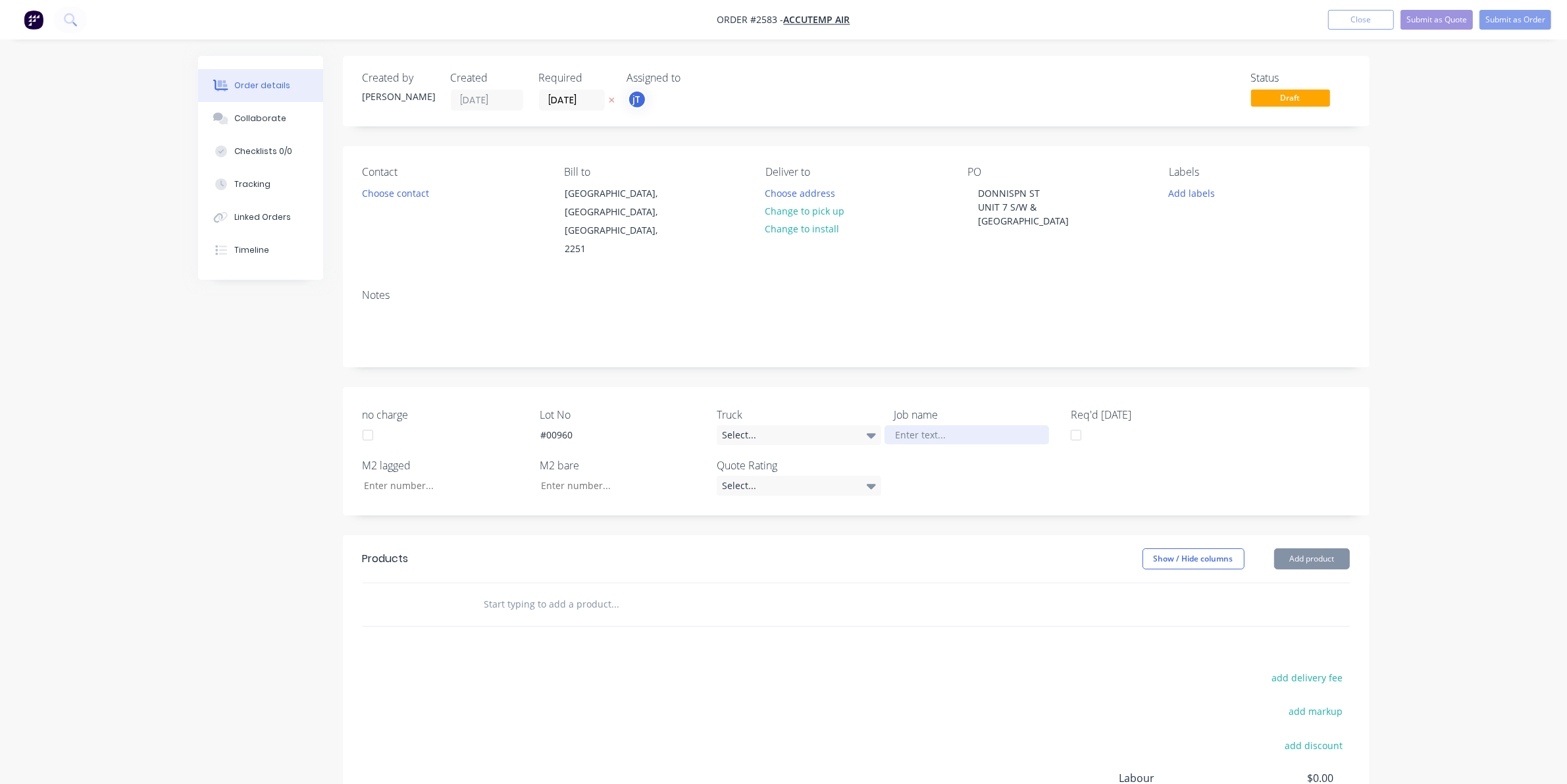
click at [916, 425] on div at bounding box center [967, 434] width 164 height 19
paste div
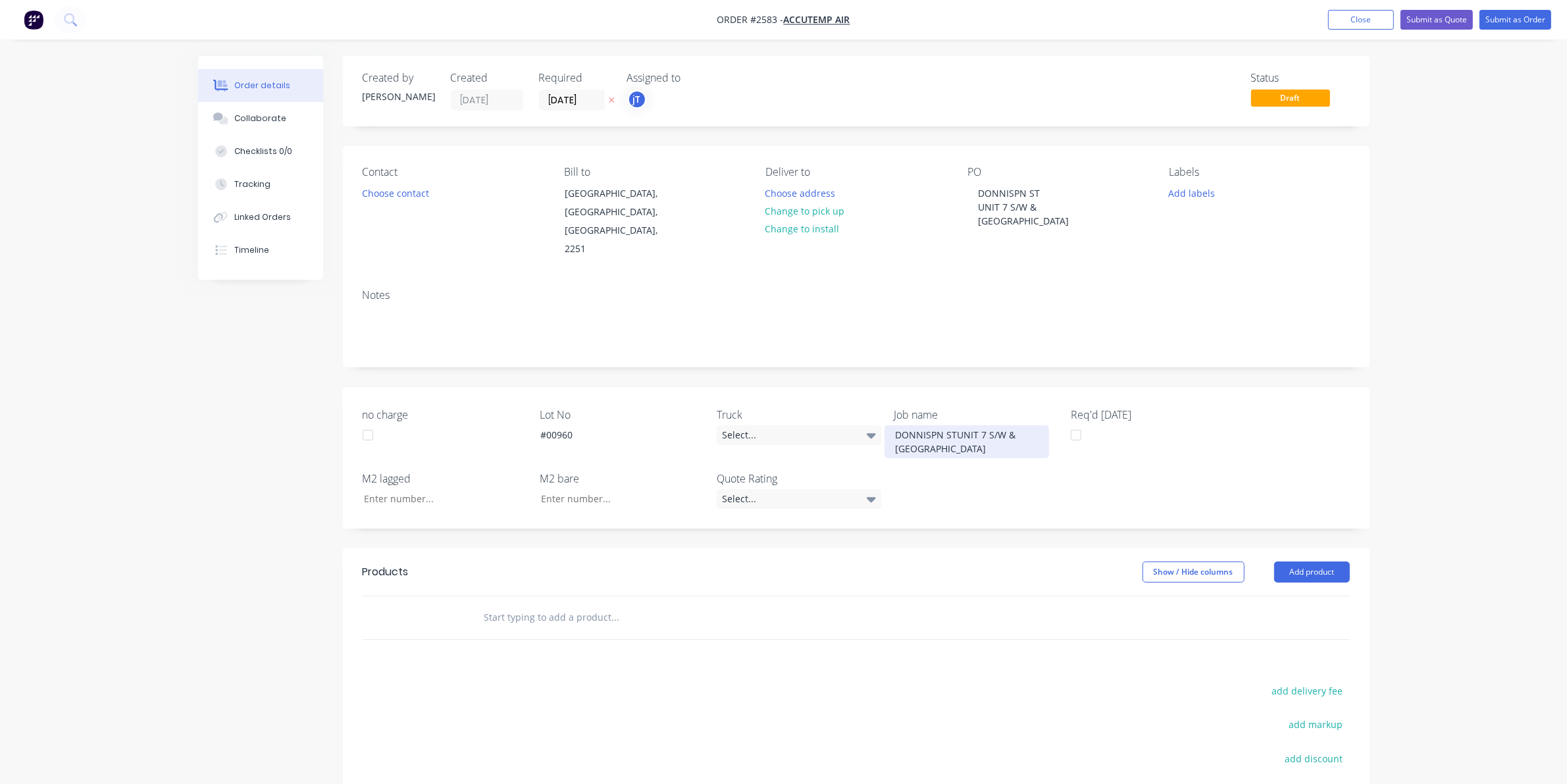
click at [957, 425] on div "DONNISPN STUNIT 7 S/W & [GEOGRAPHIC_DATA]" at bounding box center [967, 441] width 164 height 33
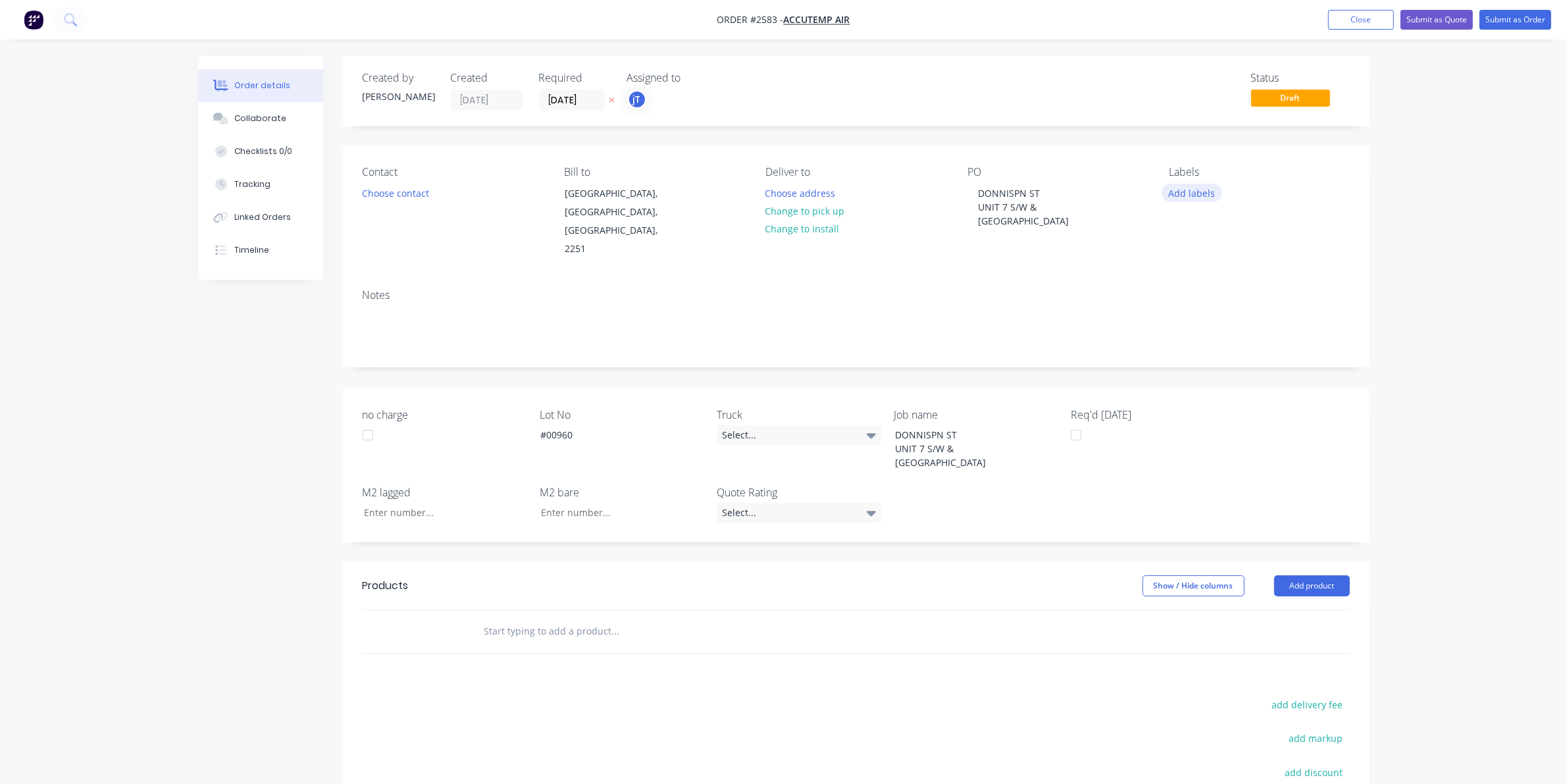
click at [1183, 184] on button "Add labels" at bounding box center [1192, 193] width 61 height 18
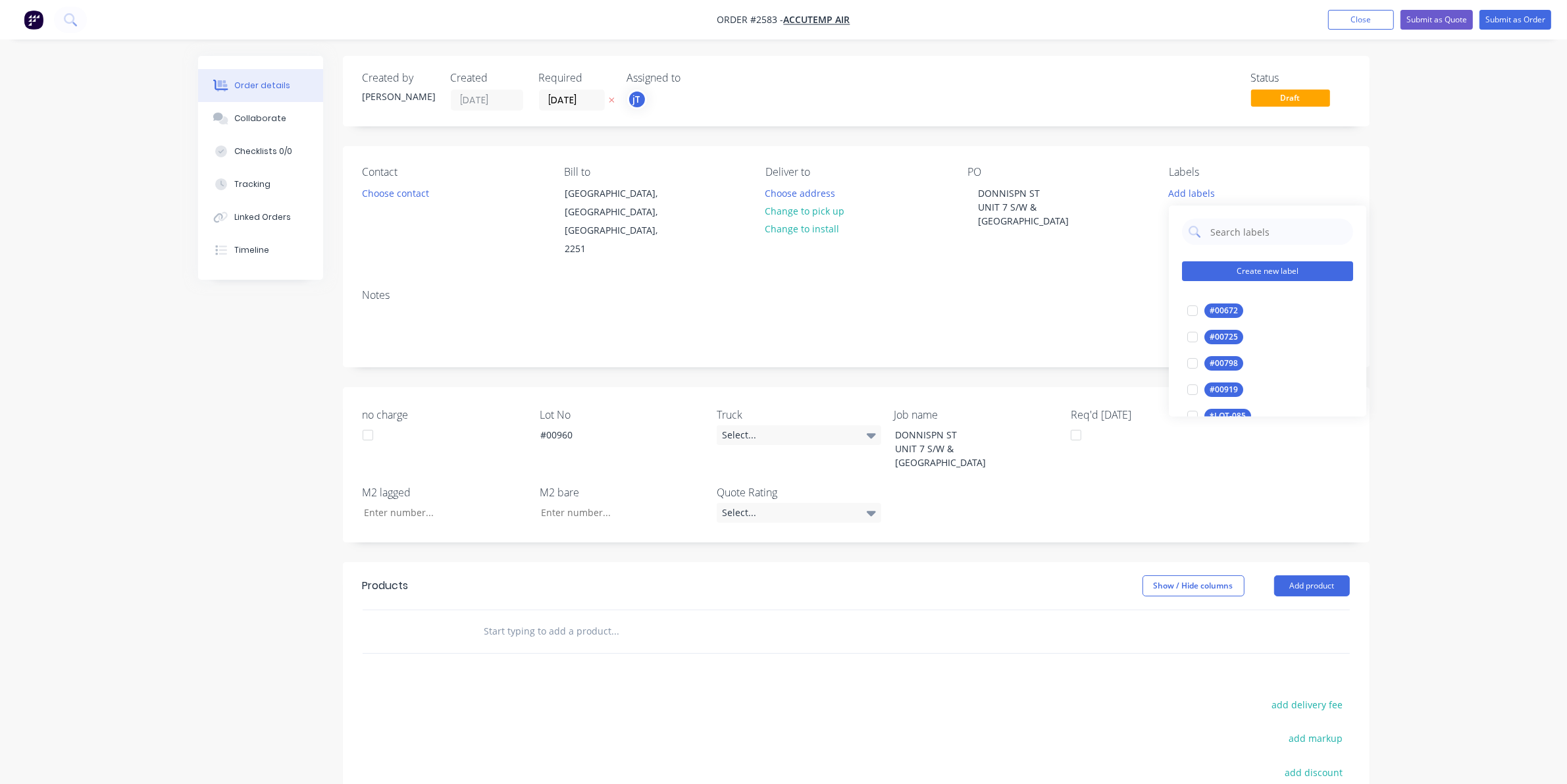
click at [1237, 276] on button "Create new label" at bounding box center [1268, 271] width 171 height 19
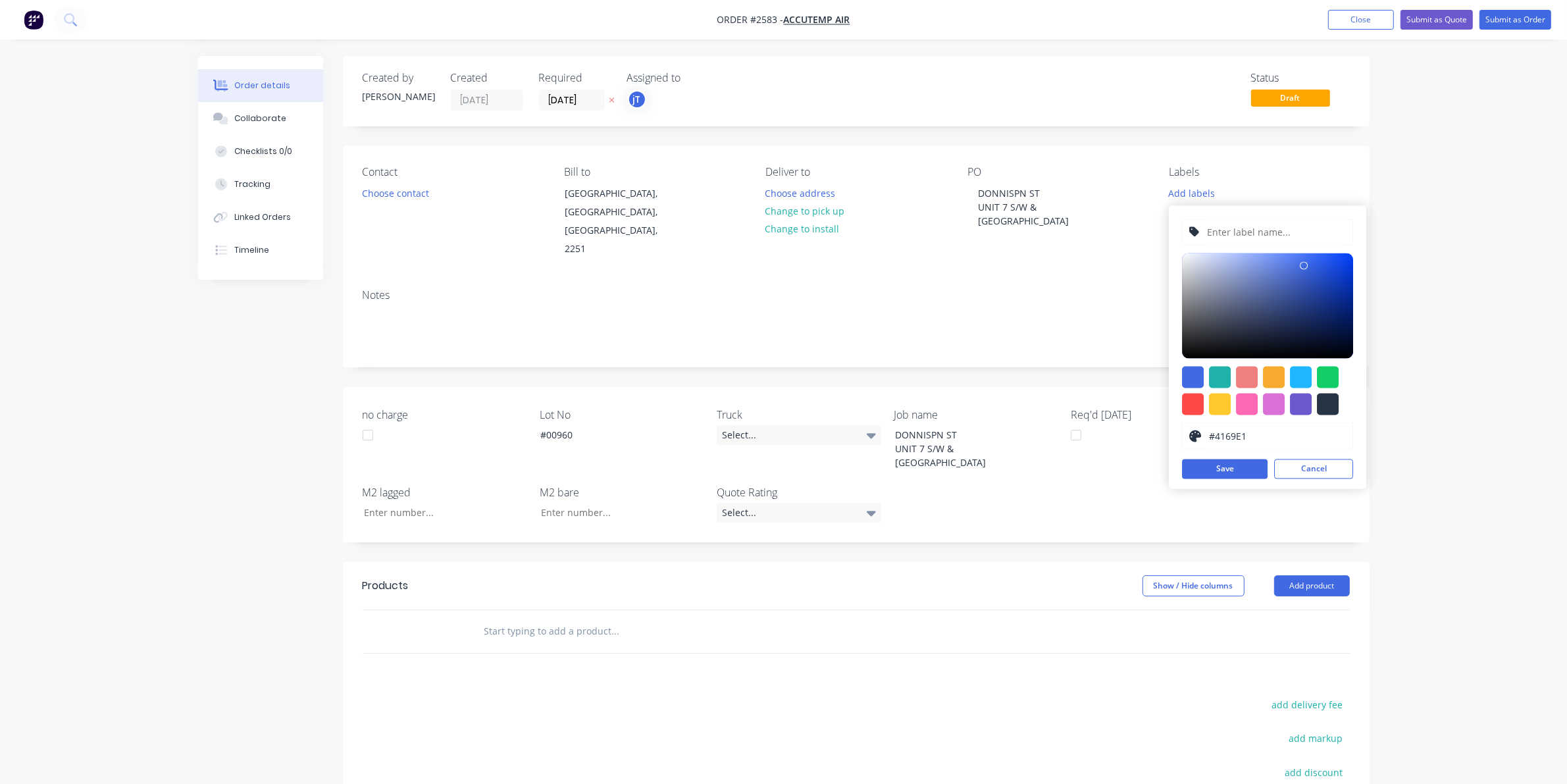
click at [1239, 234] on input "text" at bounding box center [1276, 232] width 140 height 25
type input "LOT-#00960"
click at [1219, 467] on button "Save" at bounding box center [1225, 469] width 86 height 19
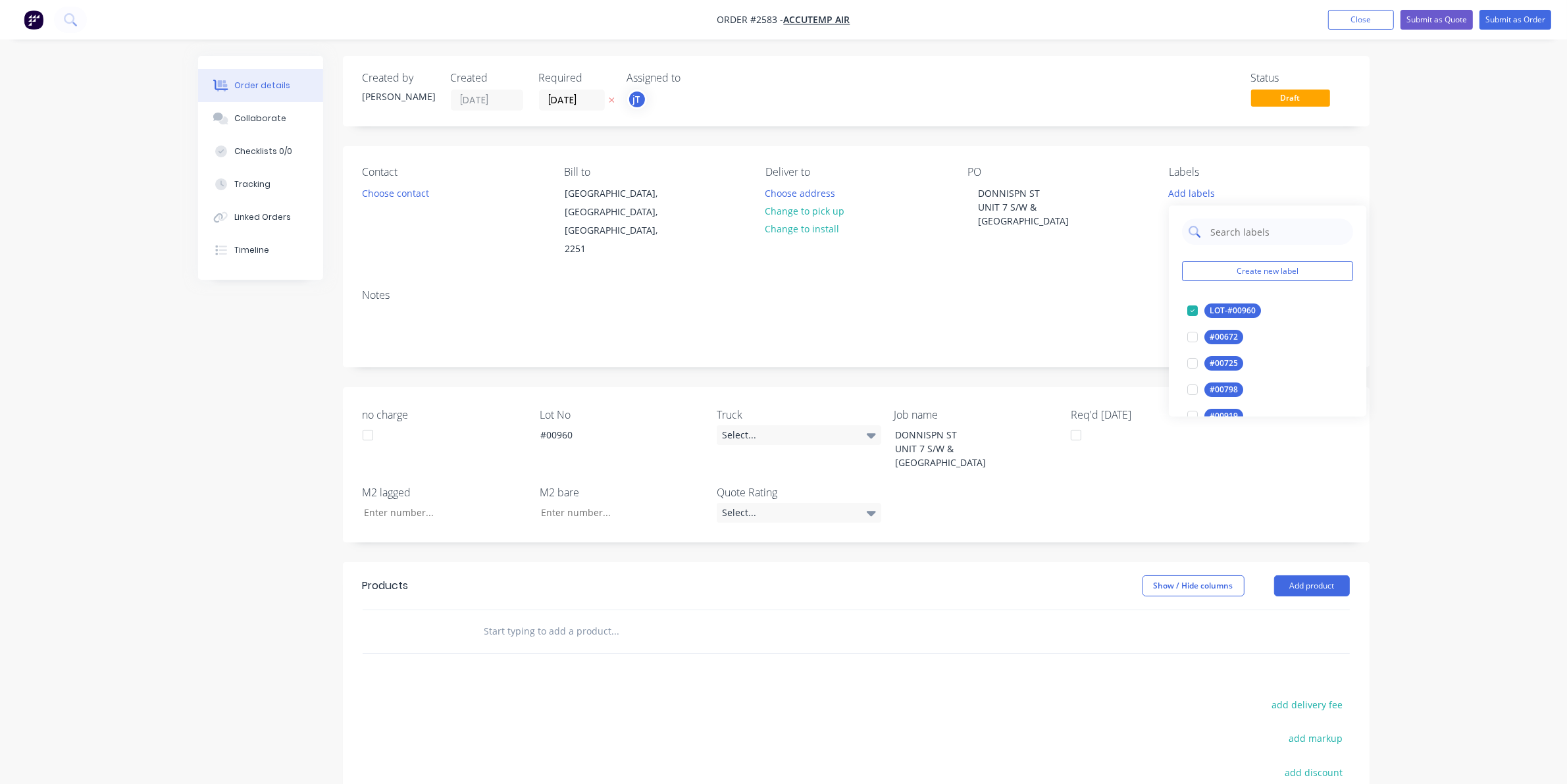
click at [1261, 231] on input "text" at bounding box center [1278, 232] width 138 height 26
drag, startPoint x: 1214, startPoint y: 327, endPoint x: 1212, endPoint y: 318, distance: 9.2
click at [1214, 327] on div "MAIN Create new label Main Contract edit" at bounding box center [1268, 272] width 198 height 131
click at [1211, 317] on div "Main Contract" at bounding box center [1237, 311] width 65 height 14
click at [1254, 242] on div "MAIN Create new label Main Contract edit" at bounding box center [1268, 265] width 198 height 131
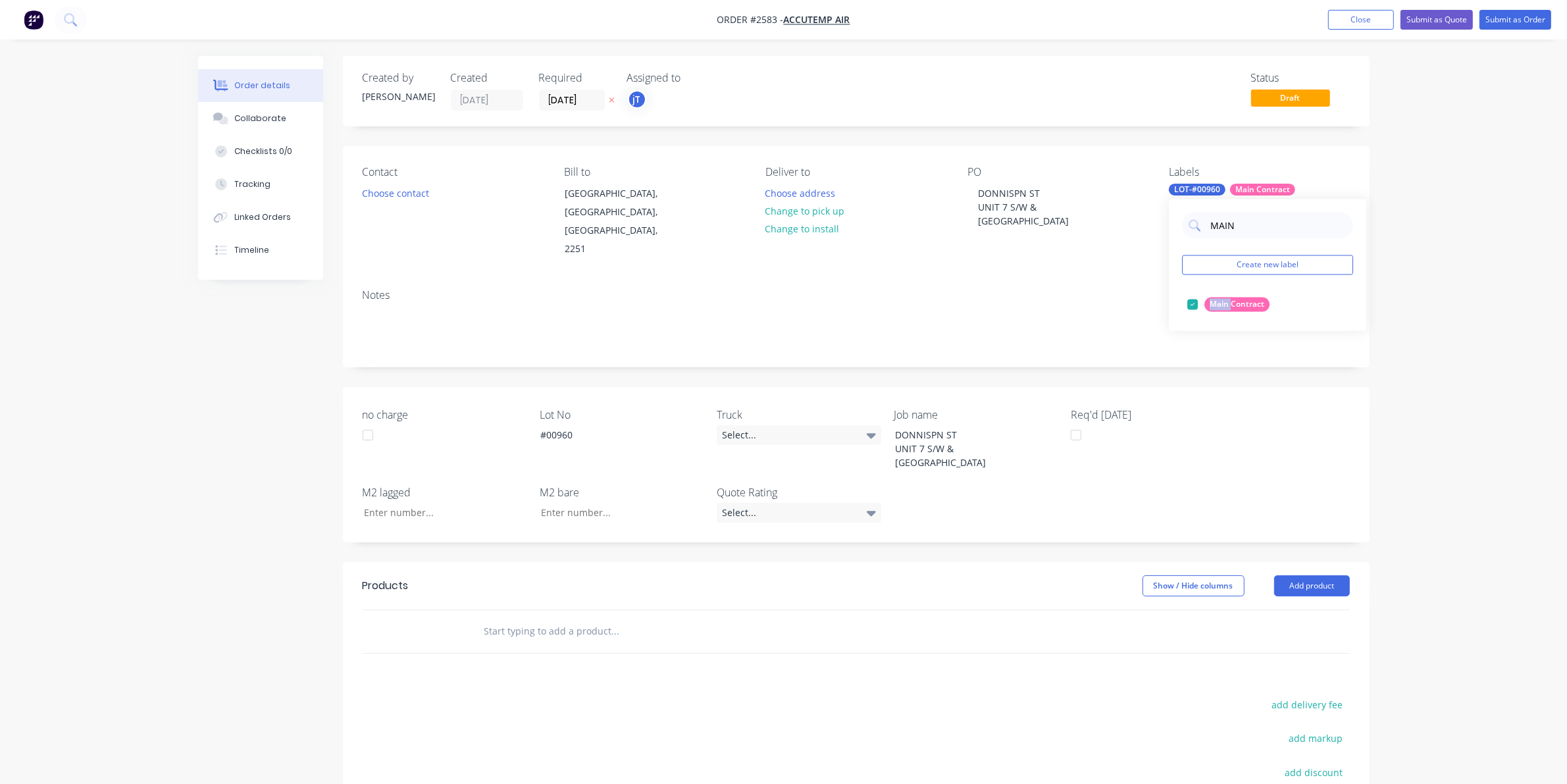
click at [1254, 242] on div "MAIN Create new label Main Contract edit" at bounding box center [1268, 265] width 198 height 131
click at [1255, 230] on input "MAIN" at bounding box center [1278, 226] width 138 height 26
type input "25"
click at [1206, 351] on button "25INT" at bounding box center [1213, 358] width 61 height 19
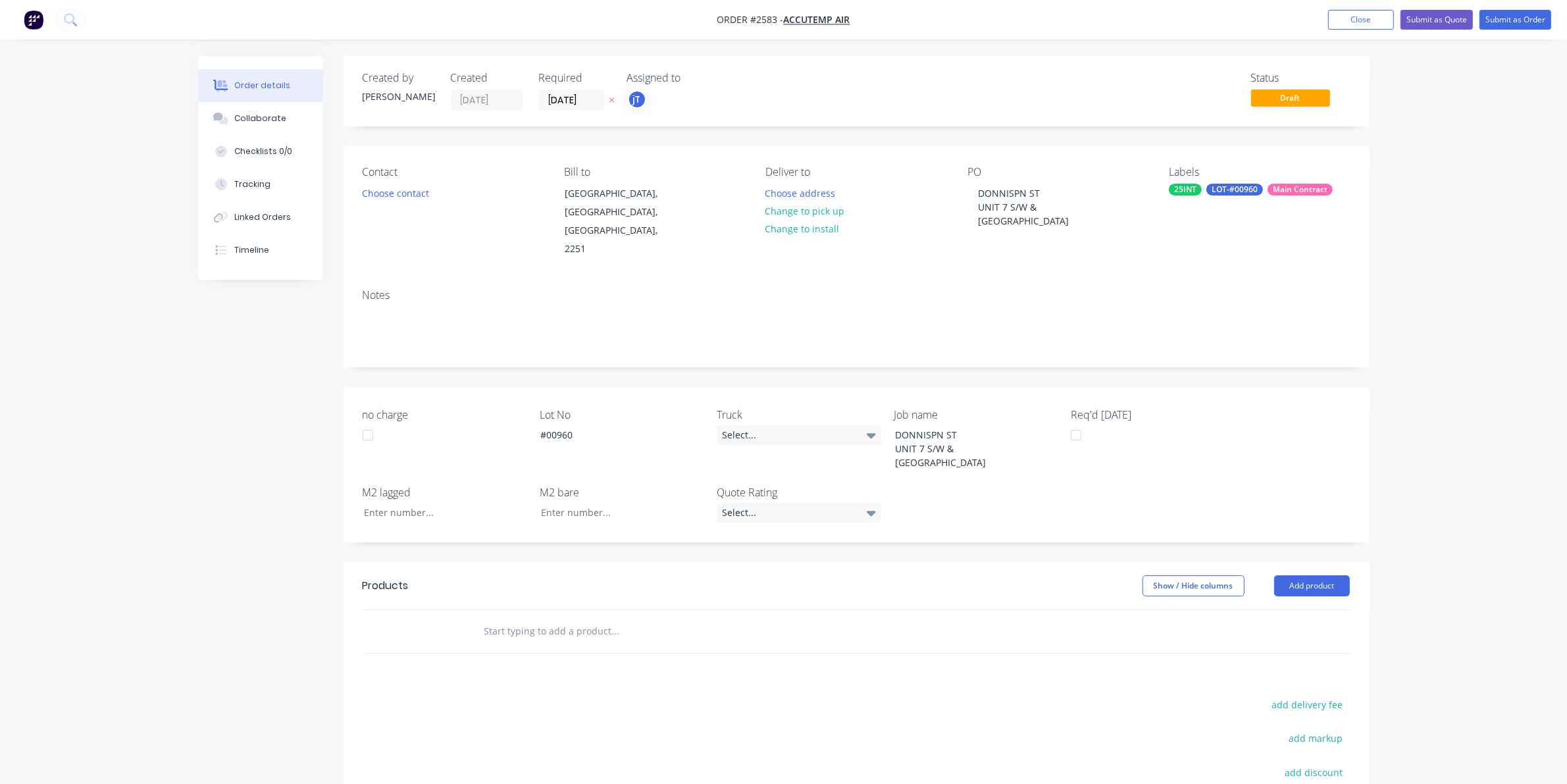
click at [571, 626] on input "text" at bounding box center [615, 631] width 263 height 26
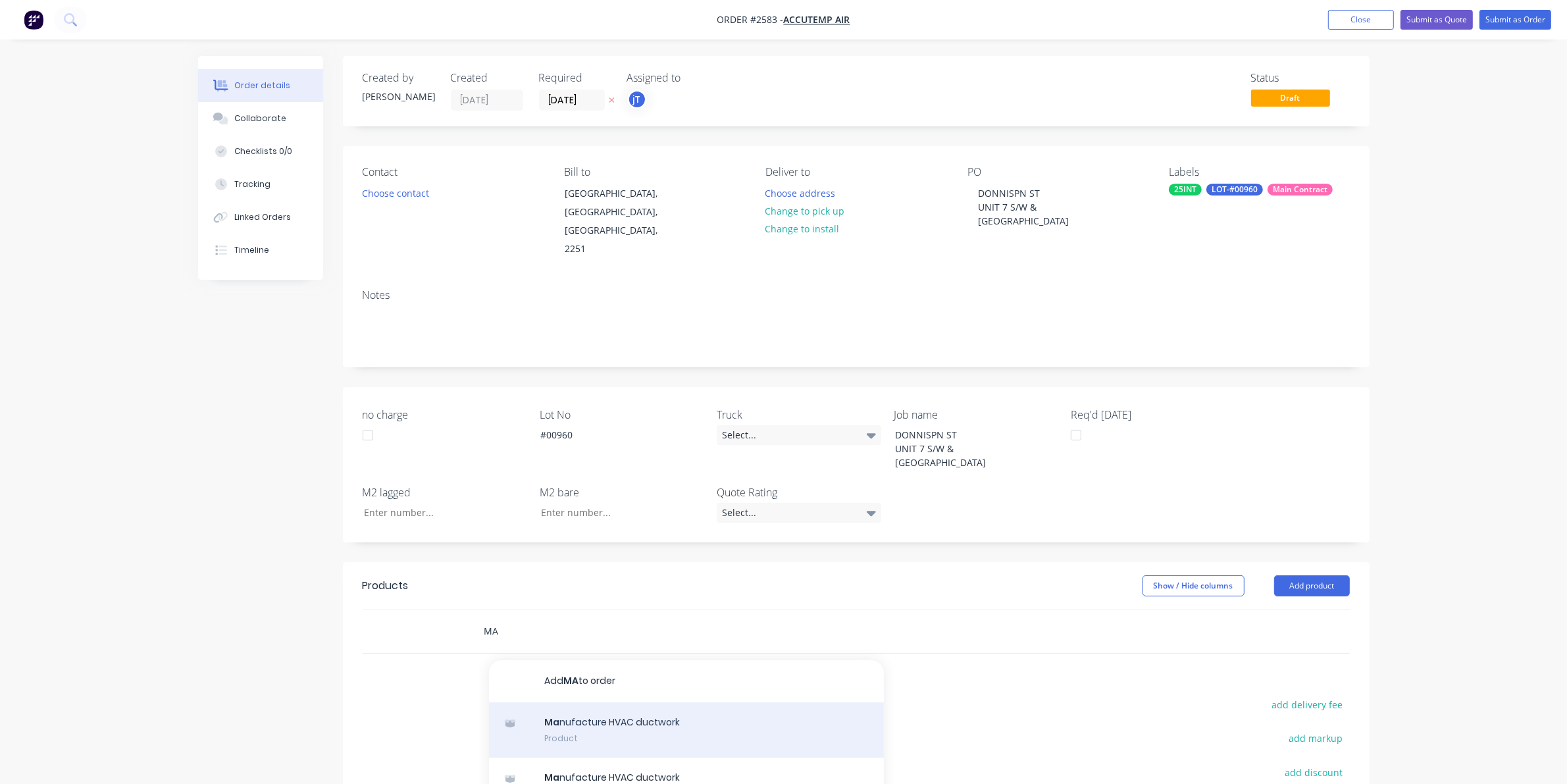
type input "MA"
click at [567, 708] on div "Ma nufacture HVAC ductwork Product" at bounding box center [686, 729] width 395 height 56
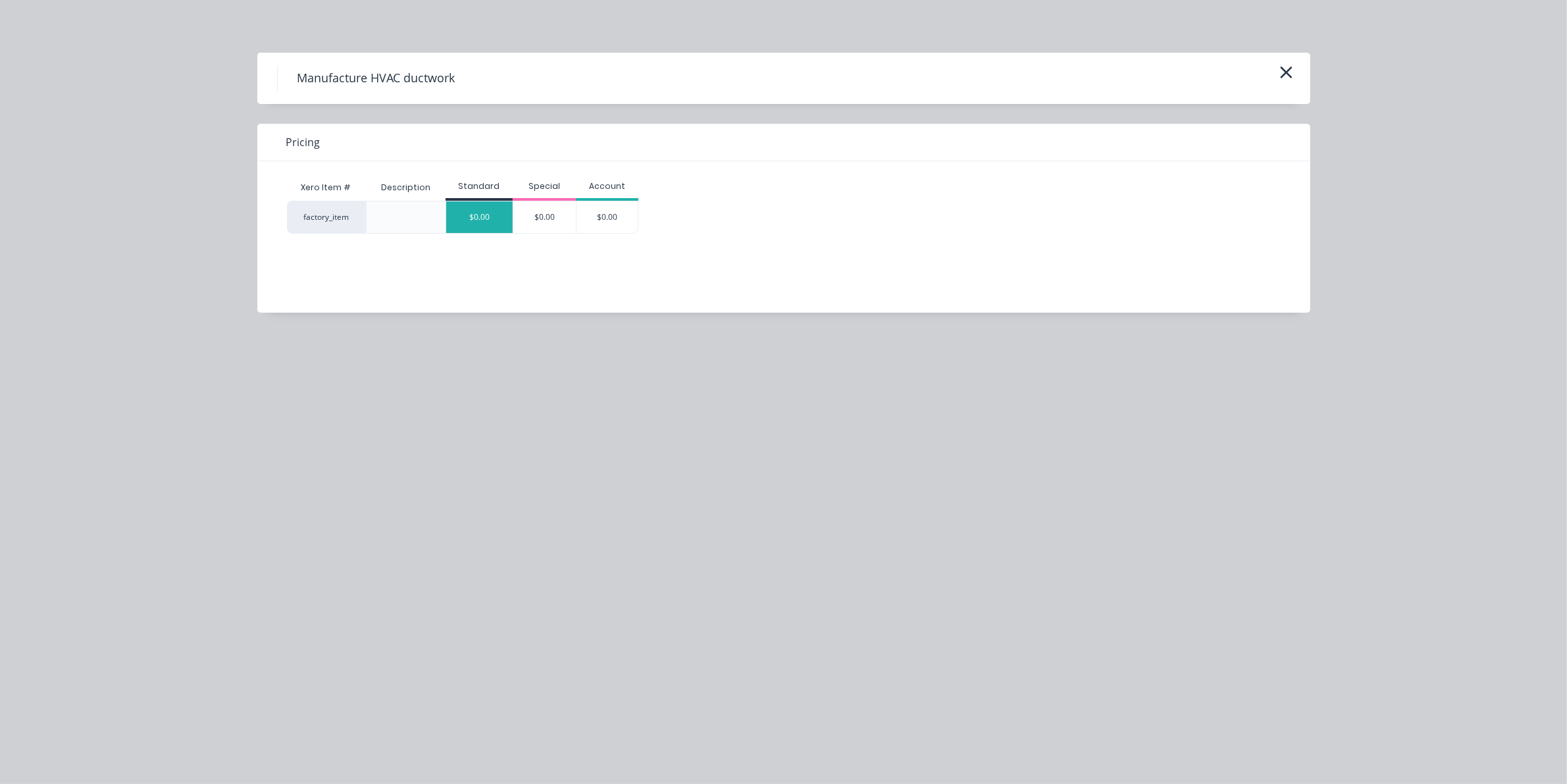
click at [486, 204] on div "$0.00" at bounding box center [480, 217] width 66 height 32
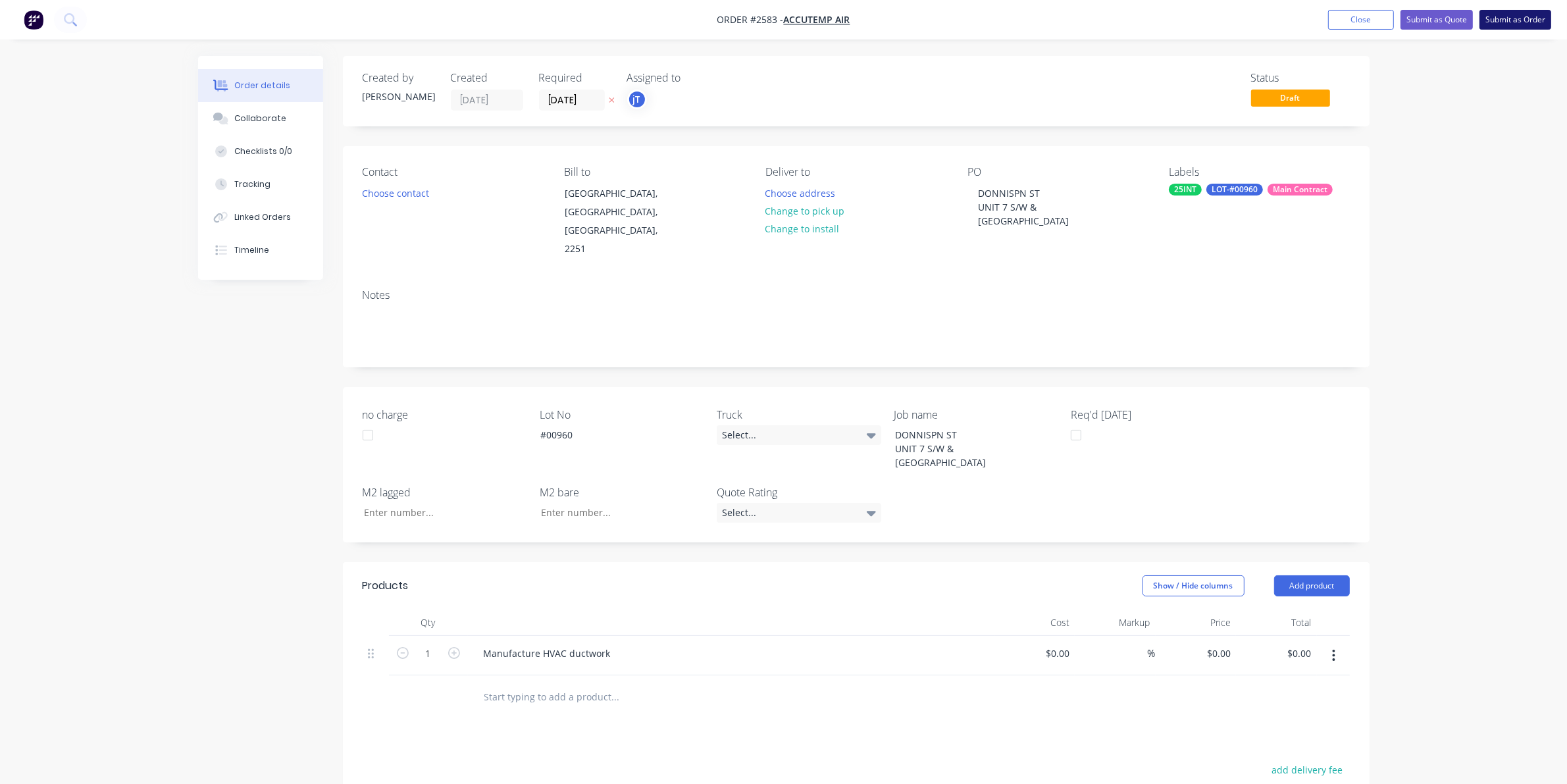
click at [1518, 14] on button "Submit as Order" at bounding box center [1515, 19] width 71 height 19
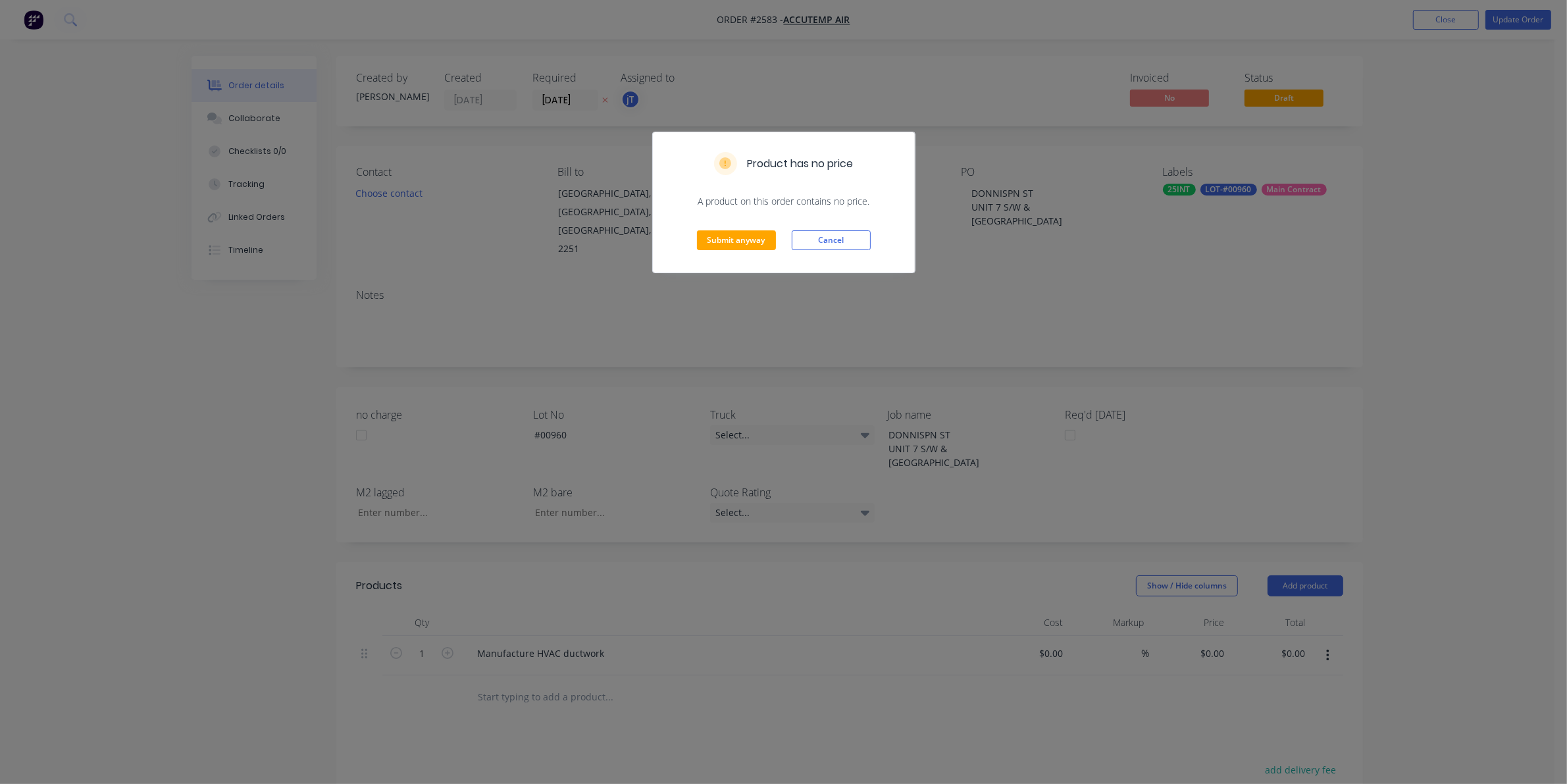
click at [760, 222] on div "Submit anyway Cancel" at bounding box center [784, 239] width 262 height 64
click at [757, 240] on button "Submit anyway" at bounding box center [736, 239] width 79 height 19
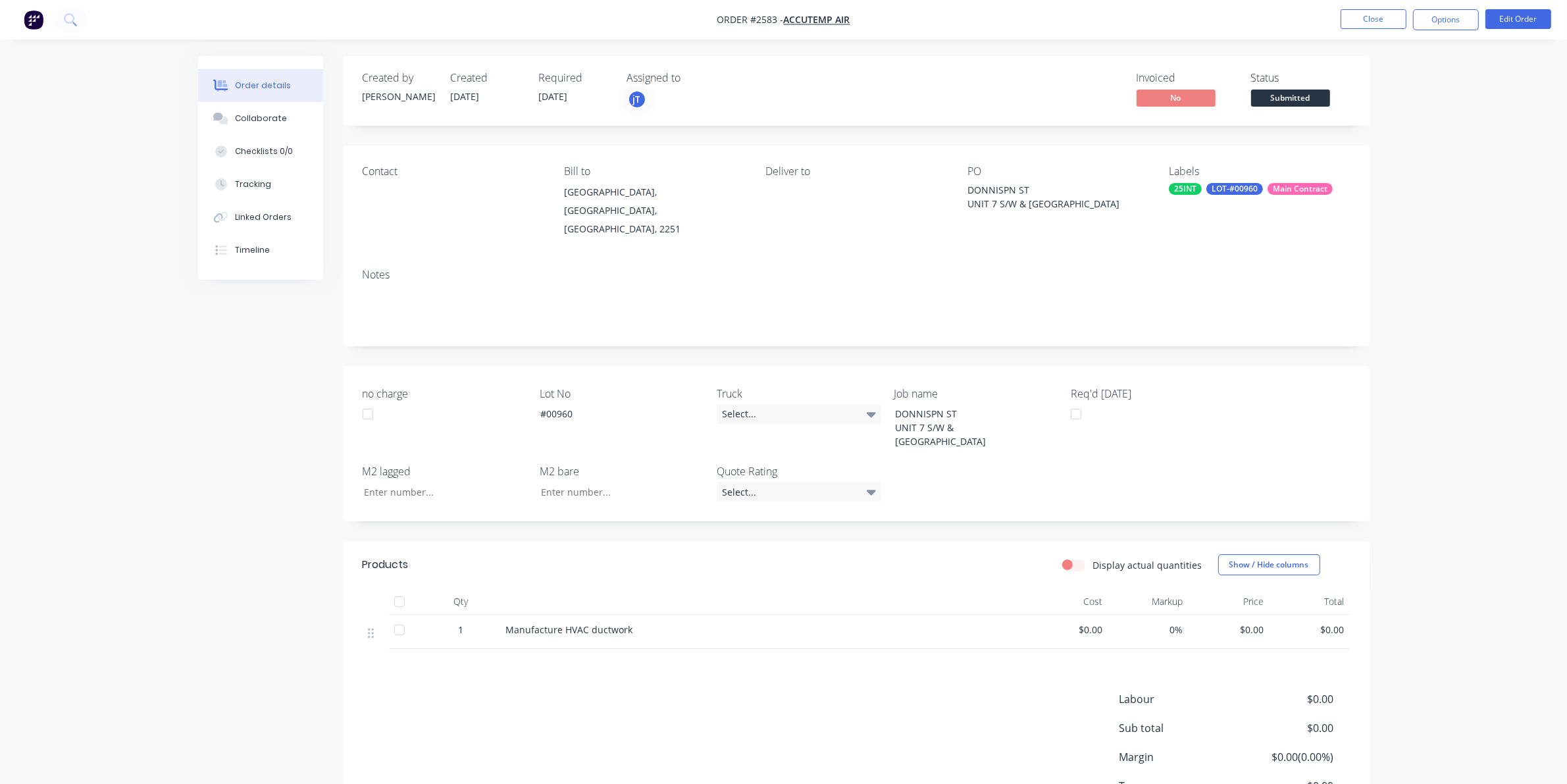
click at [1281, 102] on span "Submitted" at bounding box center [1290, 97] width 79 height 17
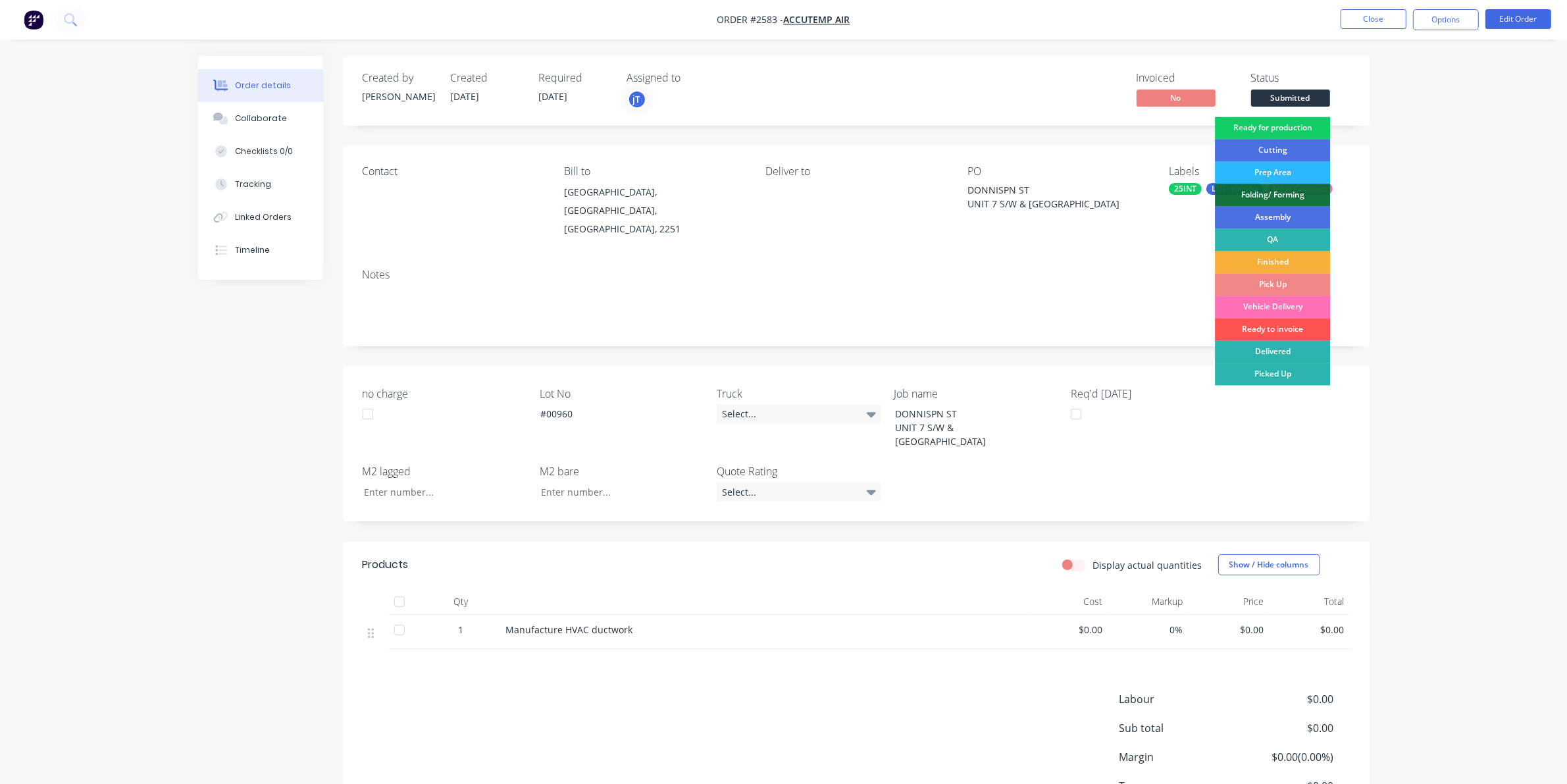
click at [1285, 128] on div "Ready for production" at bounding box center [1273, 128] width 115 height 22
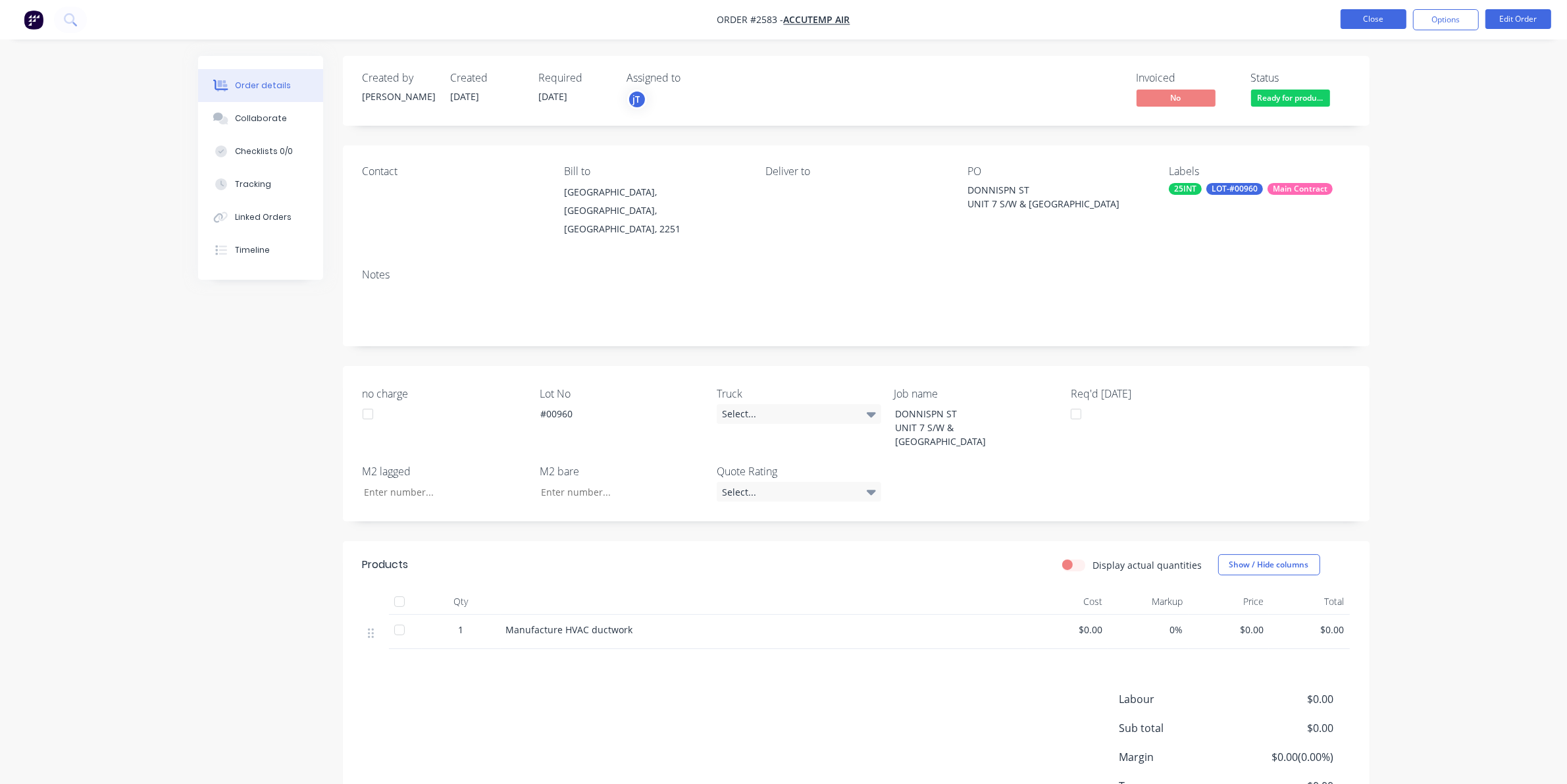
click at [1392, 22] on button "Close" at bounding box center [1373, 19] width 66 height 19
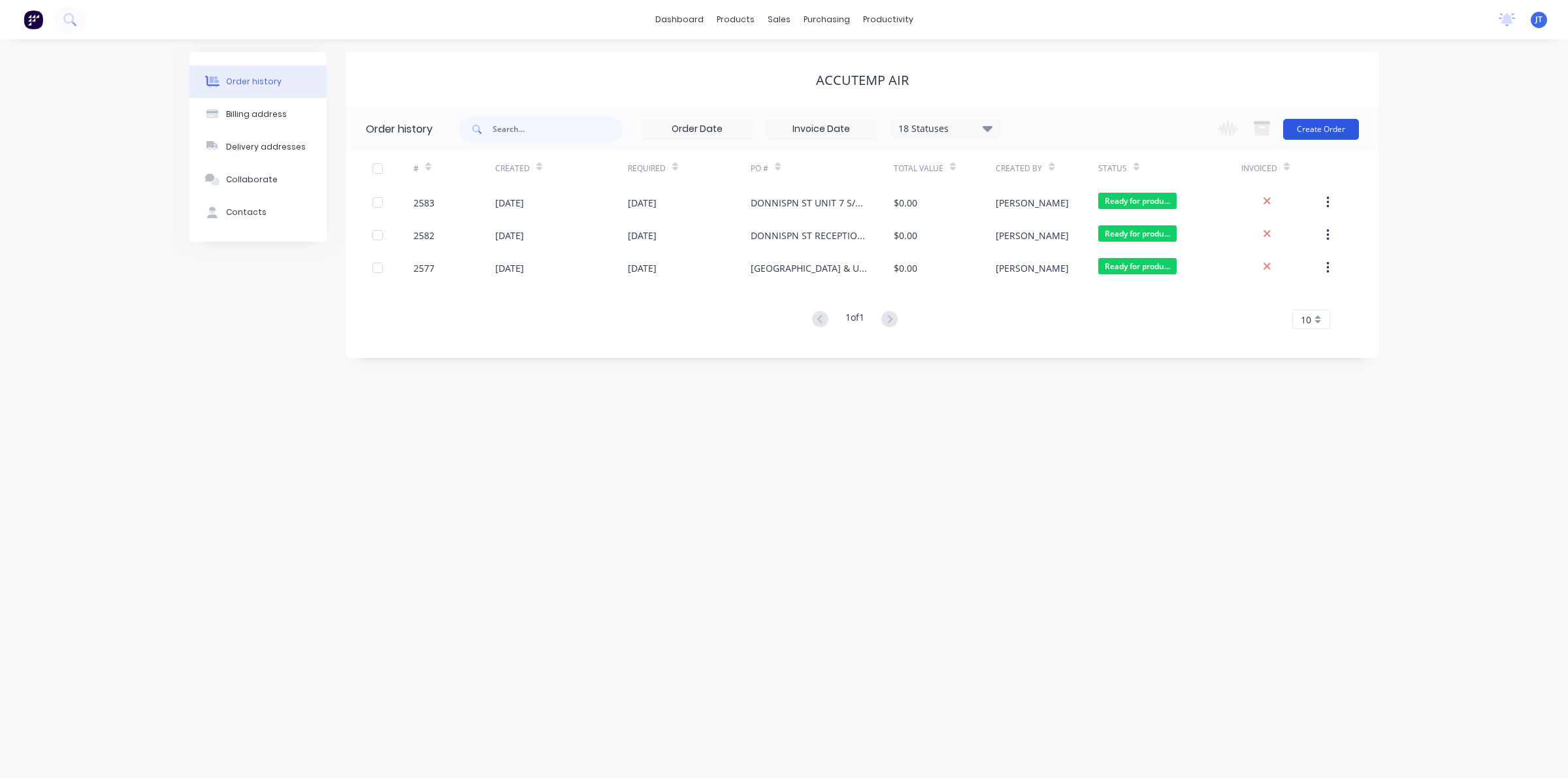
click at [1326, 125] on button "Create Order" at bounding box center [1321, 129] width 76 height 21
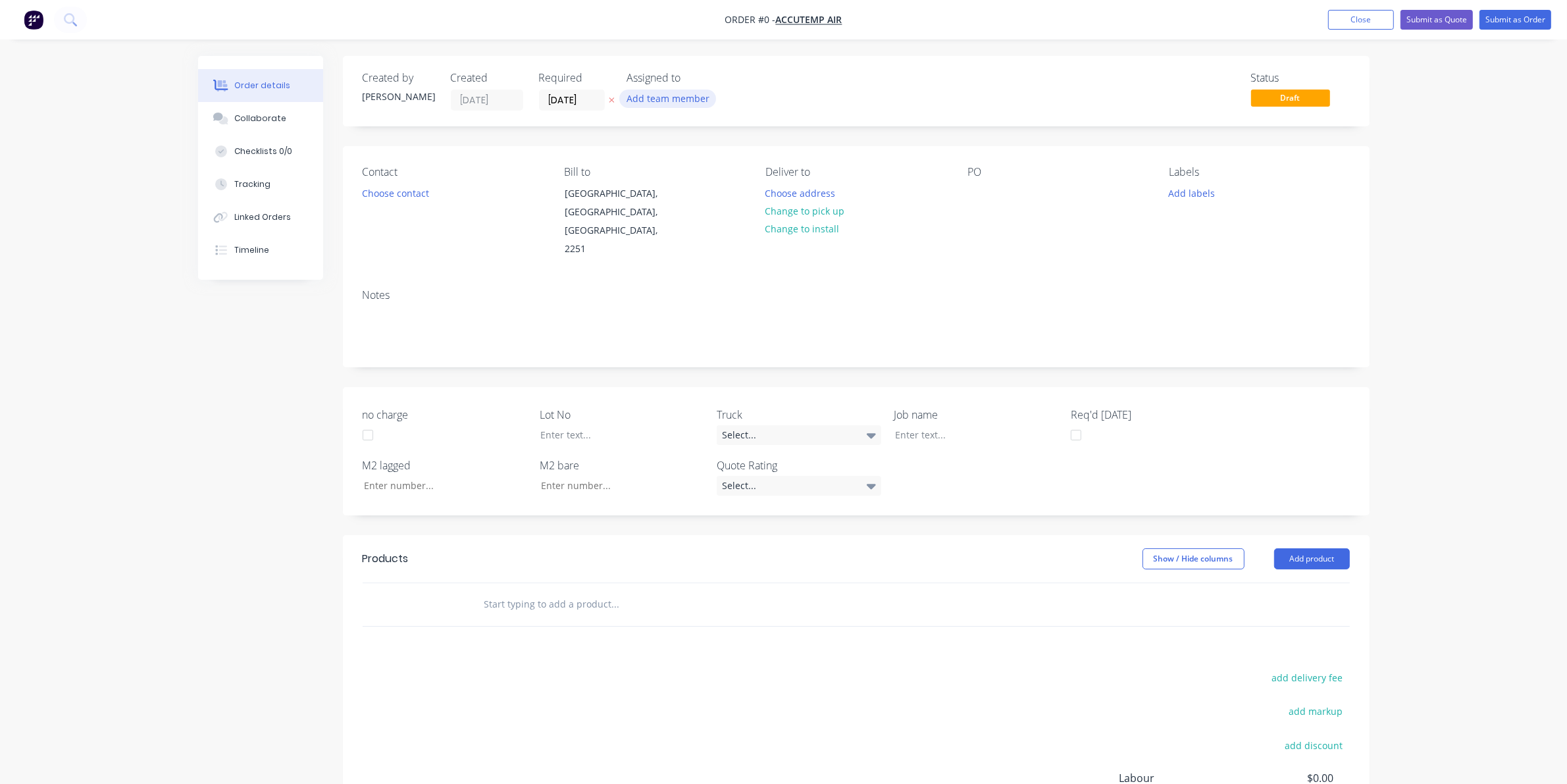
click at [675, 89] on button "Add team member" at bounding box center [668, 98] width 97 height 18
click at [678, 171] on div "[PERSON_NAME] (You)" at bounding box center [733, 172] width 131 height 14
click at [845, 158] on div "Creating draft order... Loading... Order details Collaborate Checklists 0/0 Tra…" at bounding box center [784, 509] width 1198 height 906
click at [969, 194] on div at bounding box center [978, 193] width 21 height 19
paste div
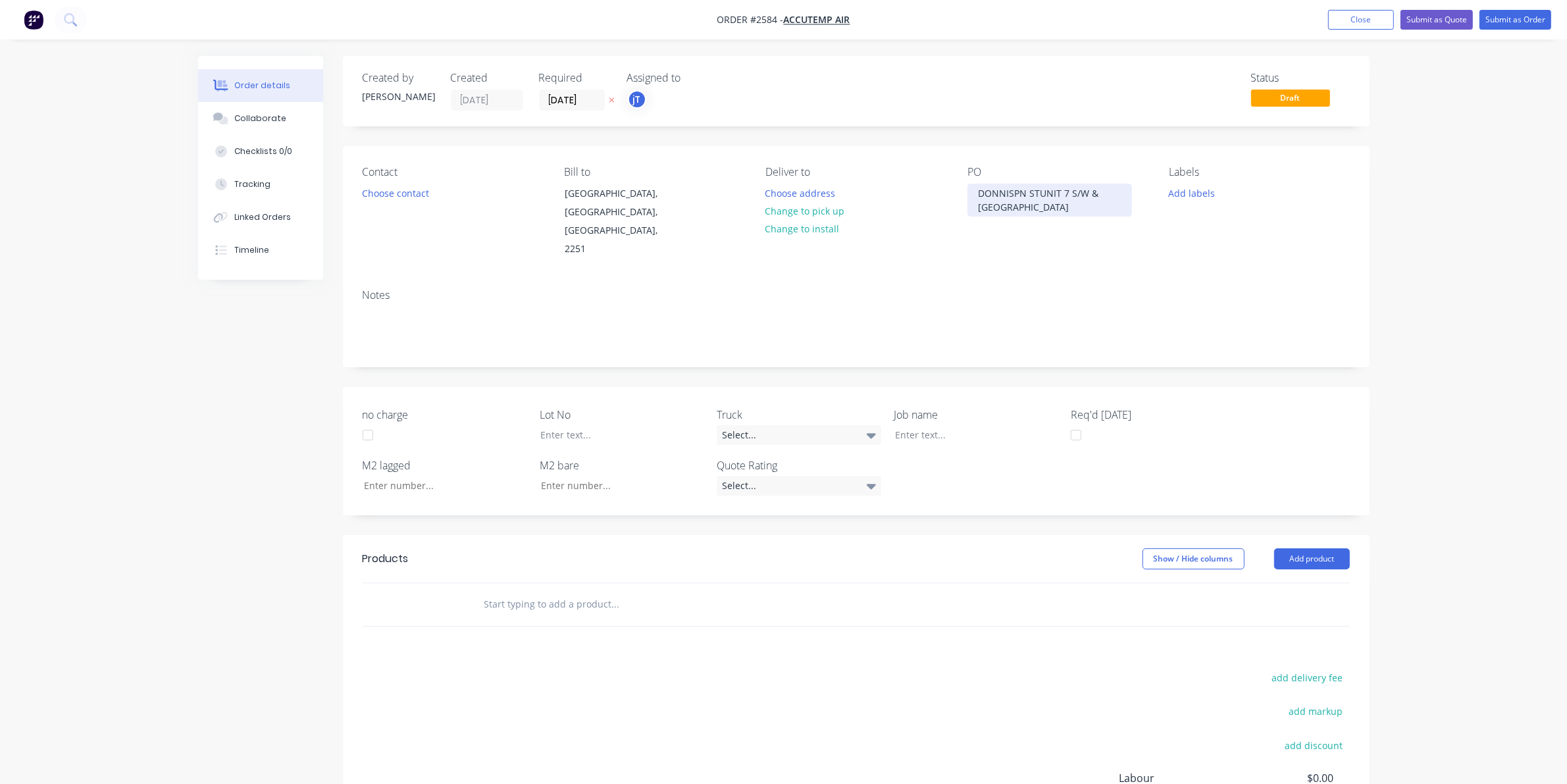
drag, startPoint x: 1063, startPoint y: 208, endPoint x: 1037, endPoint y: 195, distance: 29.1
click at [1037, 195] on div "DONNISPN STUNIT 7 S/W & [GEOGRAPHIC_DATA]" at bounding box center [1050, 201] width 164 height 33
drag, startPoint x: 1009, startPoint y: 224, endPoint x: 955, endPoint y: 188, distance: 64.9
click at [955, 188] on div "Contact Choose contact [PERSON_NAME] to [PERSON_NAME][GEOGRAPHIC_DATA], [GEOGRA…" at bounding box center [856, 212] width 1027 height 132
copy div "DONNISPN ST UNIT 3 WEST & UNIT 8 [GEOGRAPHIC_DATA]"
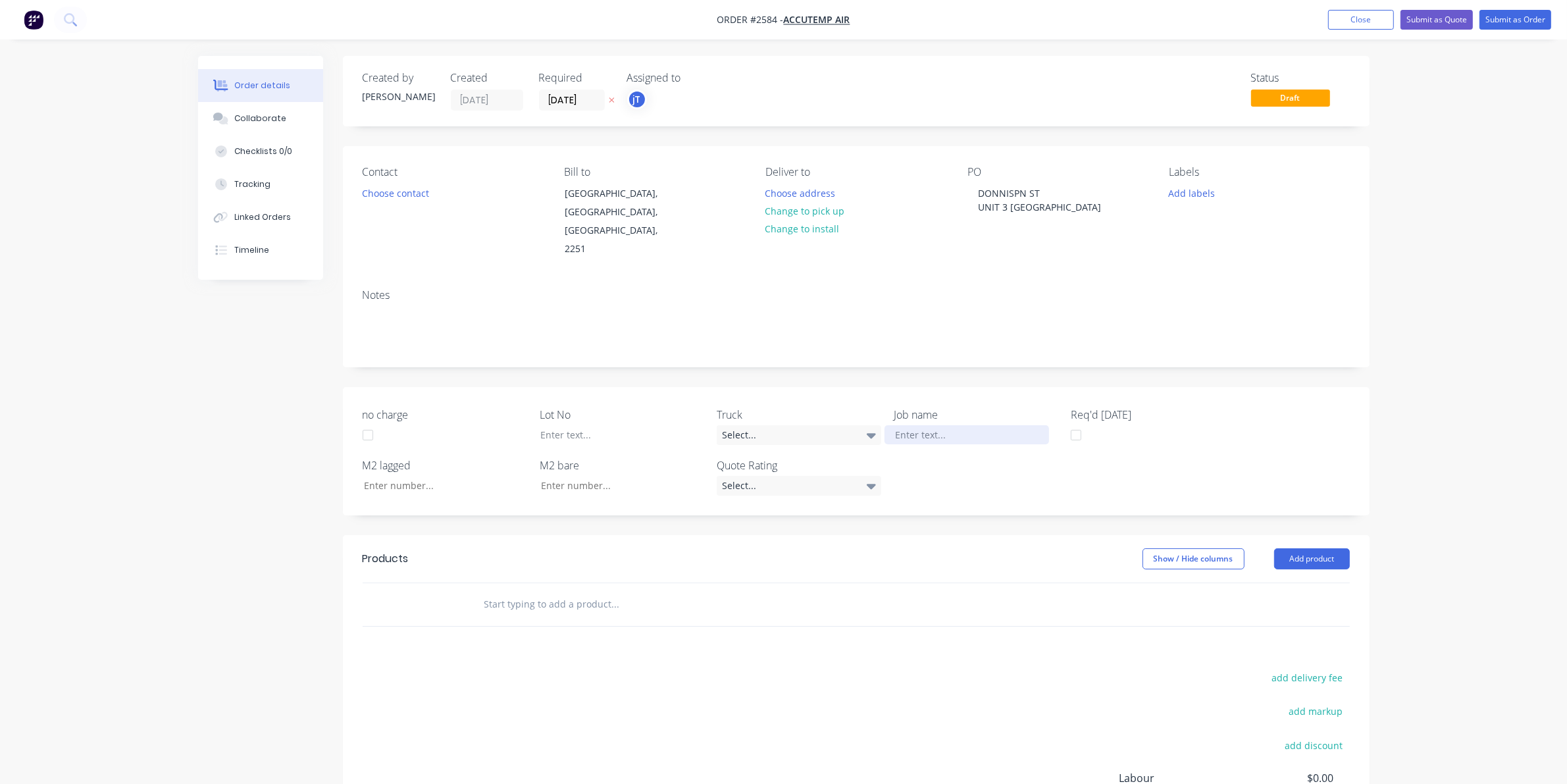
click at [934, 425] on div at bounding box center [967, 434] width 164 height 19
paste div
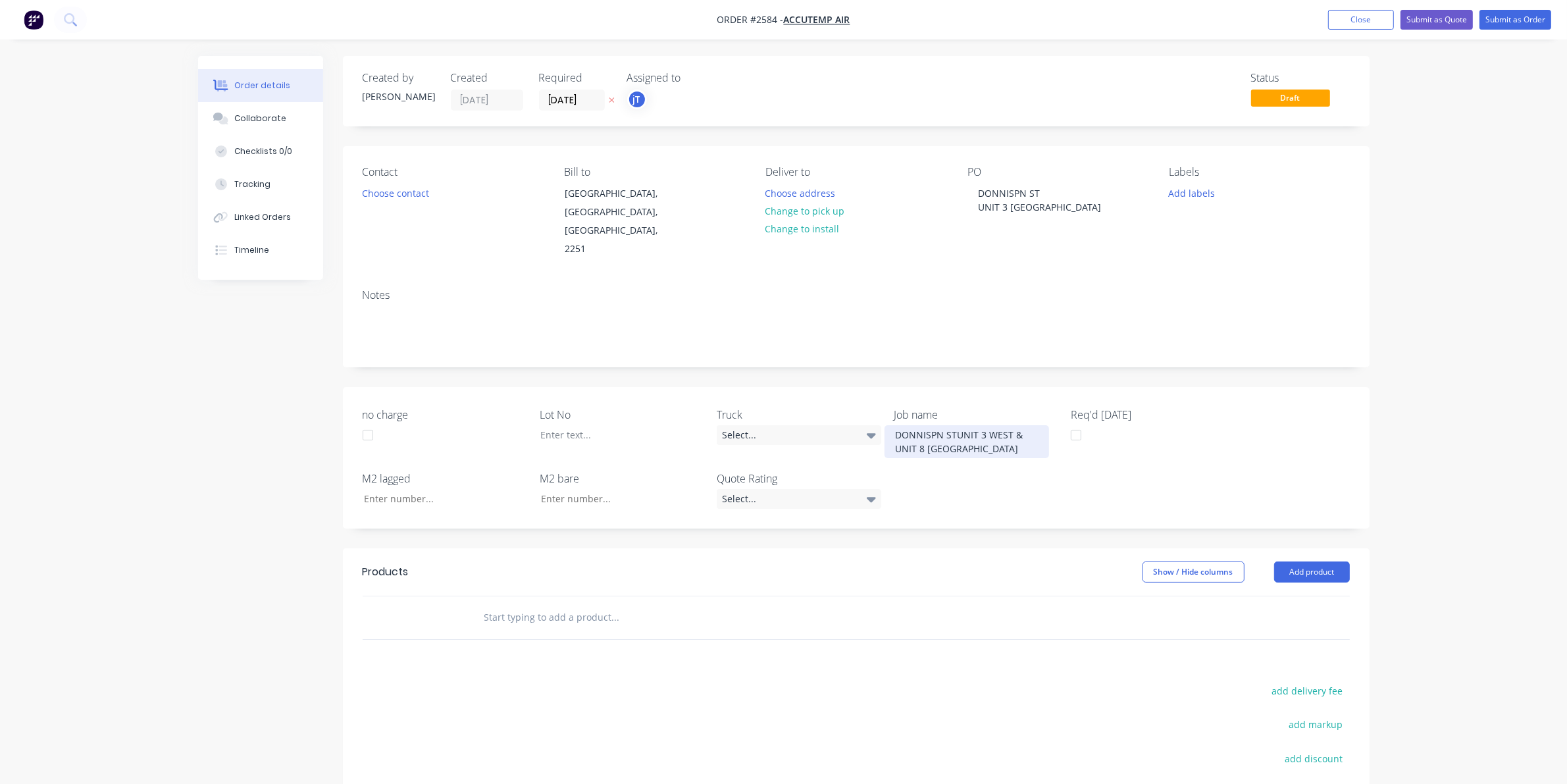
click at [952, 425] on div "DONNISPN STUNIT 3 WEST & UNIT 8 [GEOGRAPHIC_DATA]" at bounding box center [967, 441] width 164 height 33
click at [626, 425] on div at bounding box center [612, 434] width 164 height 19
click at [1190, 188] on button "Add labels" at bounding box center [1192, 193] width 61 height 18
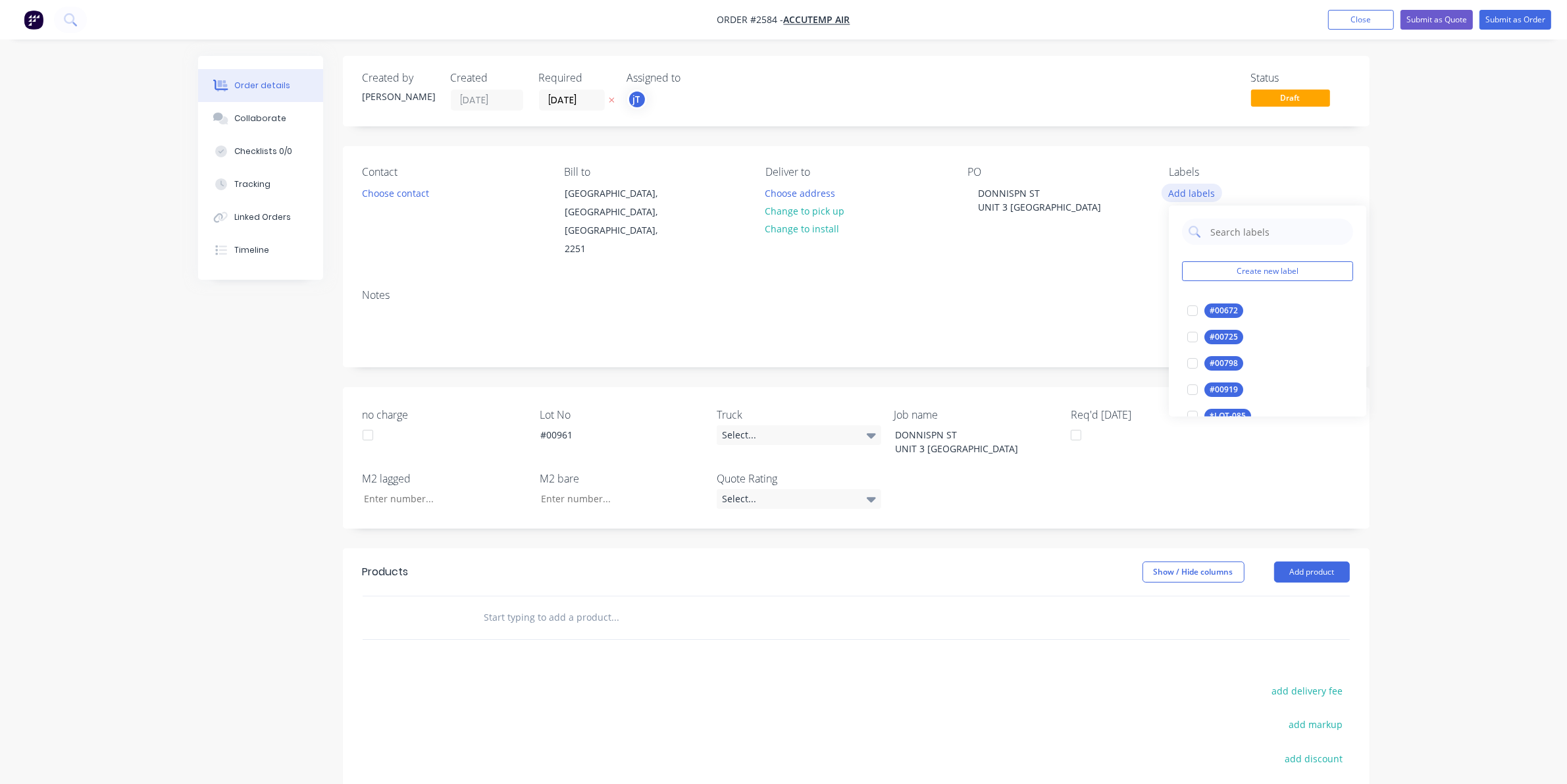
click at [1234, 260] on div "Create new label #00672 edit #00725 edit #00798 edit #00919 edit *LOT-085 edit …" at bounding box center [1268, 312] width 198 height 211
click at [1241, 270] on button "Create new label" at bounding box center [1268, 271] width 171 height 19
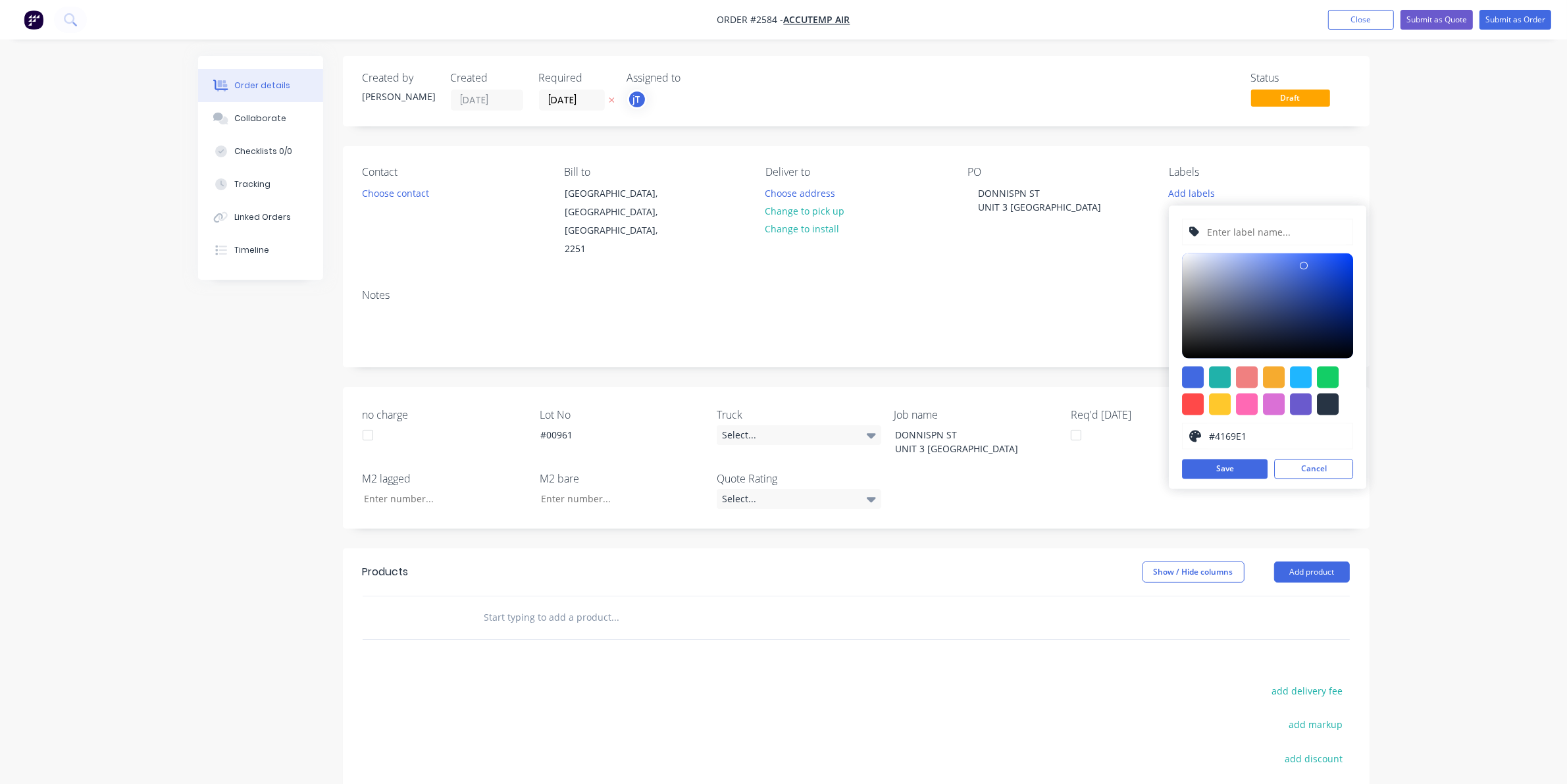
click at [1241, 237] on input "text" at bounding box center [1276, 232] width 140 height 25
type input "LOT-#00961"
click at [1246, 467] on button "Save" at bounding box center [1225, 469] width 86 height 19
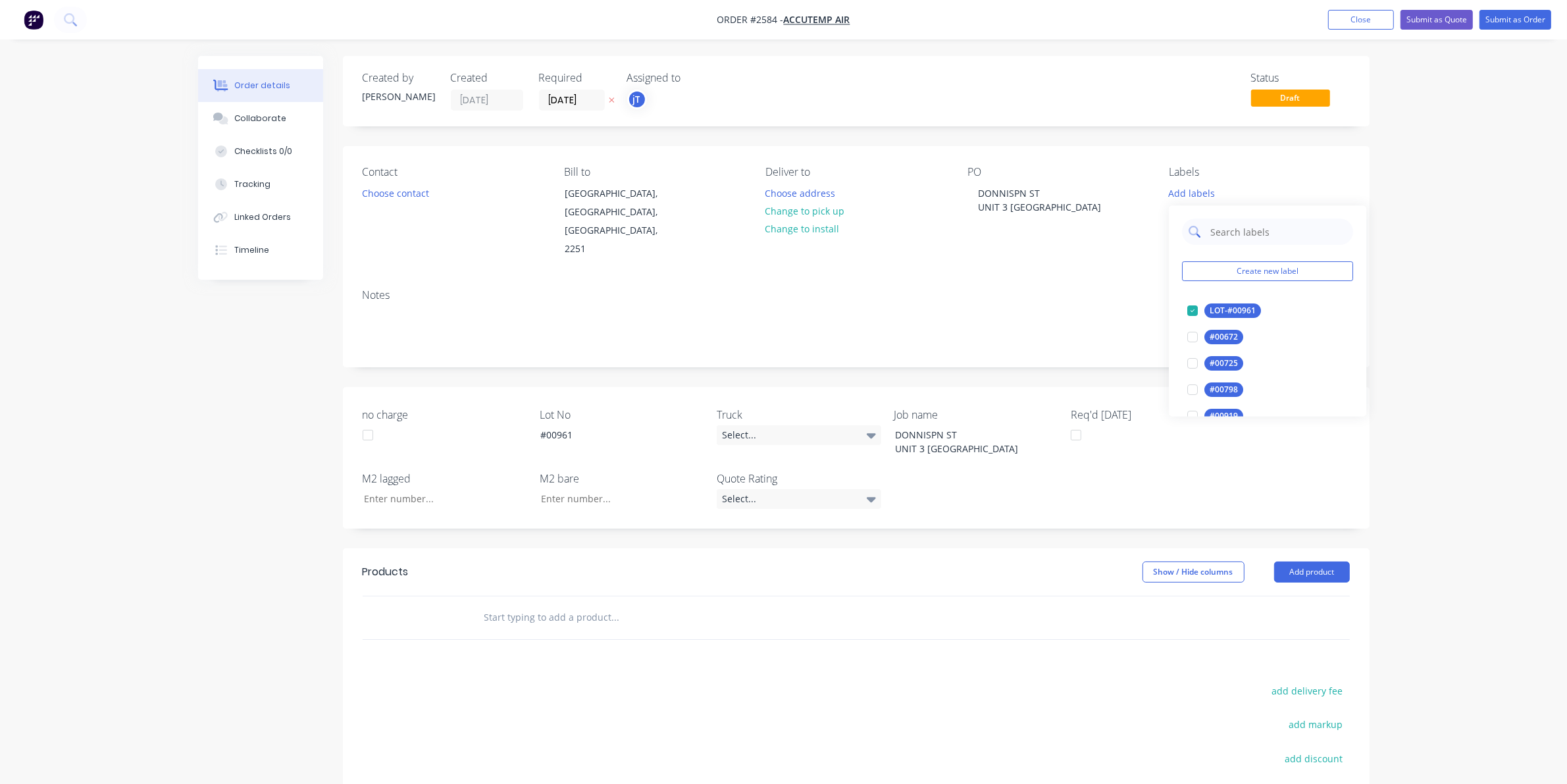
click at [1236, 239] on input "text" at bounding box center [1278, 232] width 138 height 26
click at [1213, 319] on button "Main Contract" at bounding box center [1229, 312] width 93 height 19
click at [1242, 236] on input "MAIN" at bounding box center [1278, 226] width 138 height 26
type input "25"
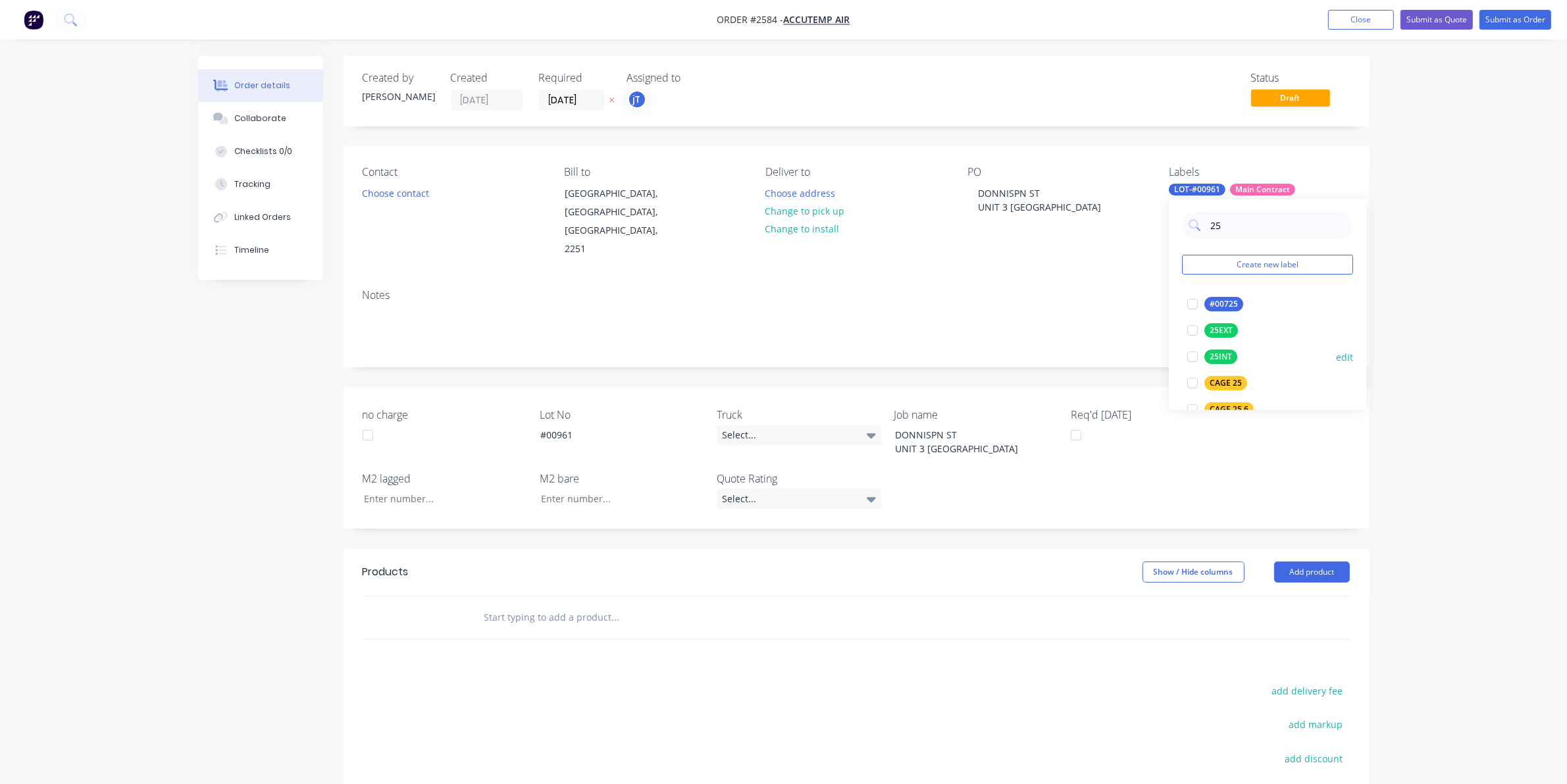
click at [1215, 347] on div "25INT edit" at bounding box center [1268, 357] width 171 height 26
click at [1229, 364] on button "25INT" at bounding box center [1213, 358] width 61 height 19
click at [607, 617] on input "text" at bounding box center [615, 617] width 263 height 26
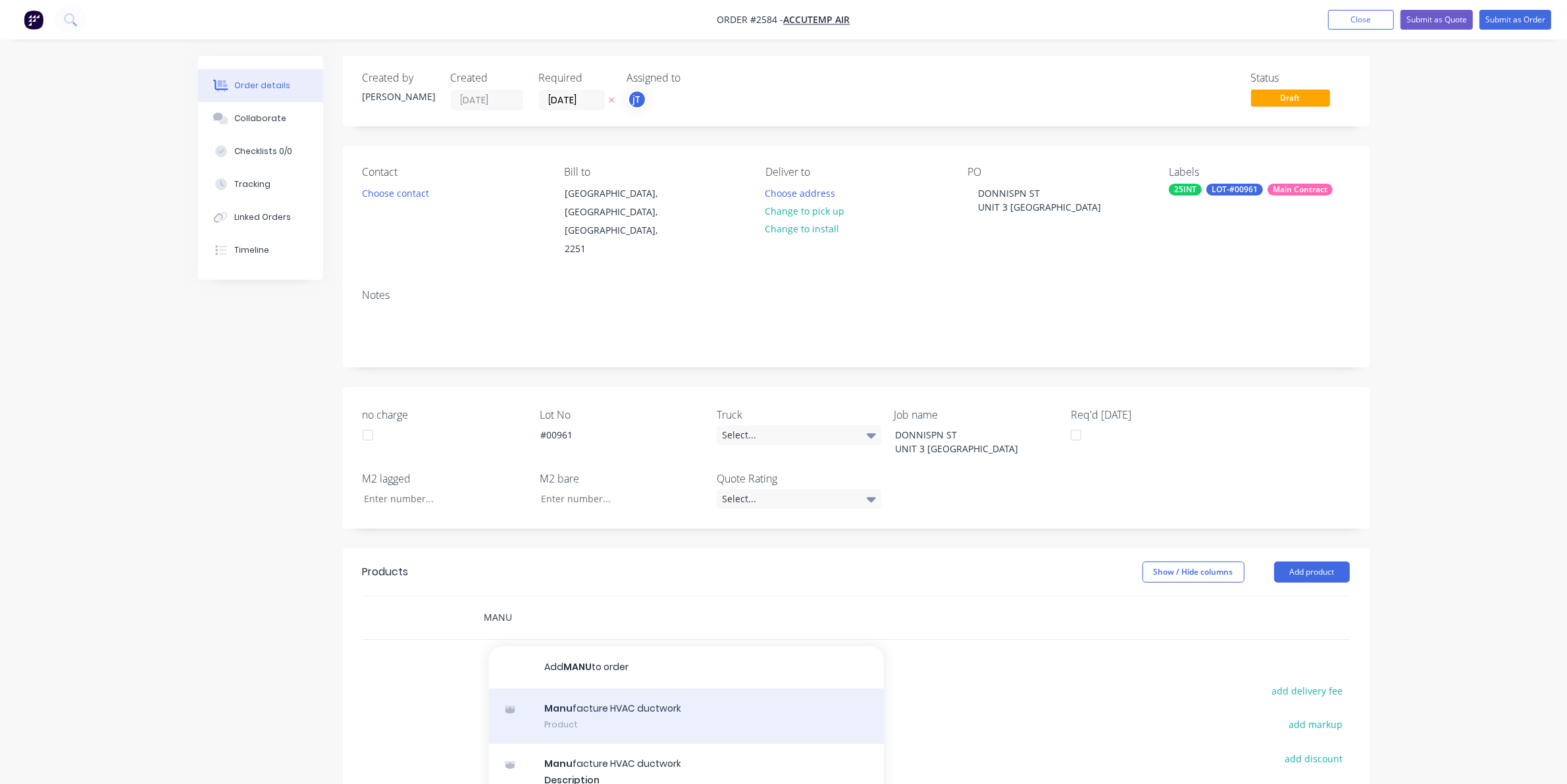
type input "MANU"
click at [577, 718] on div "Manu facture HVAC ductwork Product" at bounding box center [686, 715] width 395 height 56
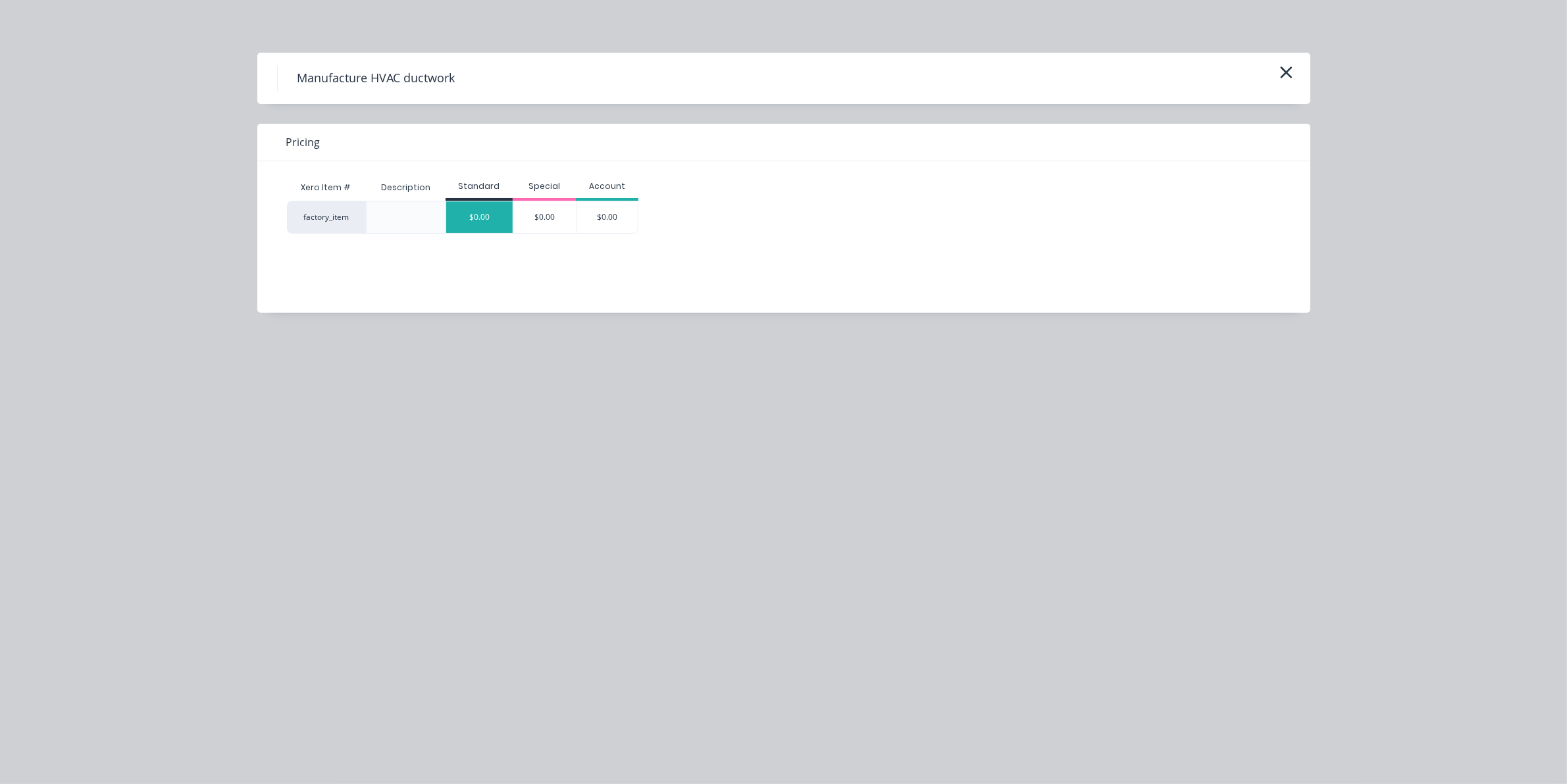
click at [457, 216] on div "$0.00" at bounding box center [480, 217] width 66 height 32
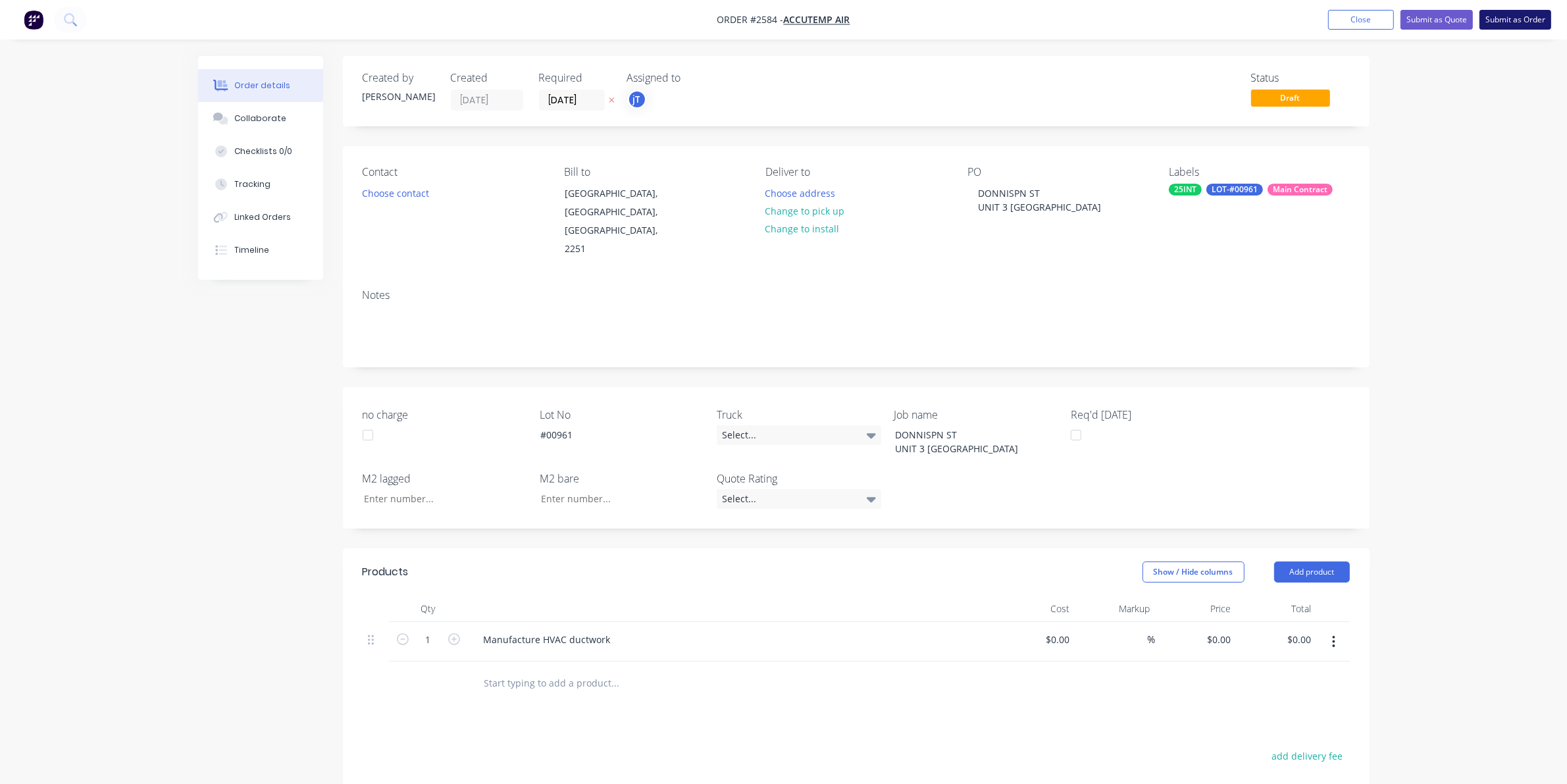
click at [1491, 21] on button "Submit as Order" at bounding box center [1515, 19] width 71 height 19
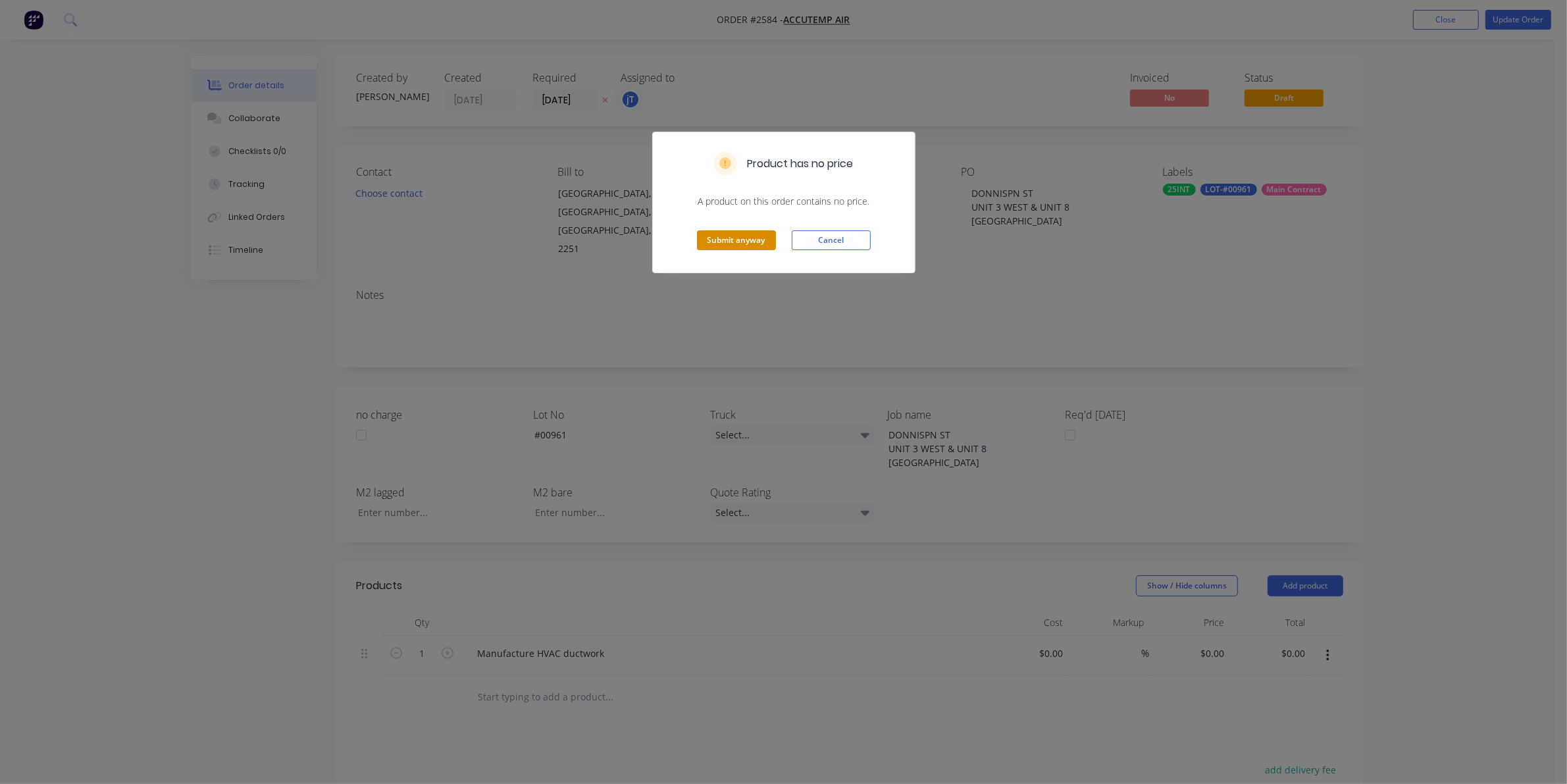
click at [739, 240] on button "Submit anyway" at bounding box center [736, 239] width 79 height 19
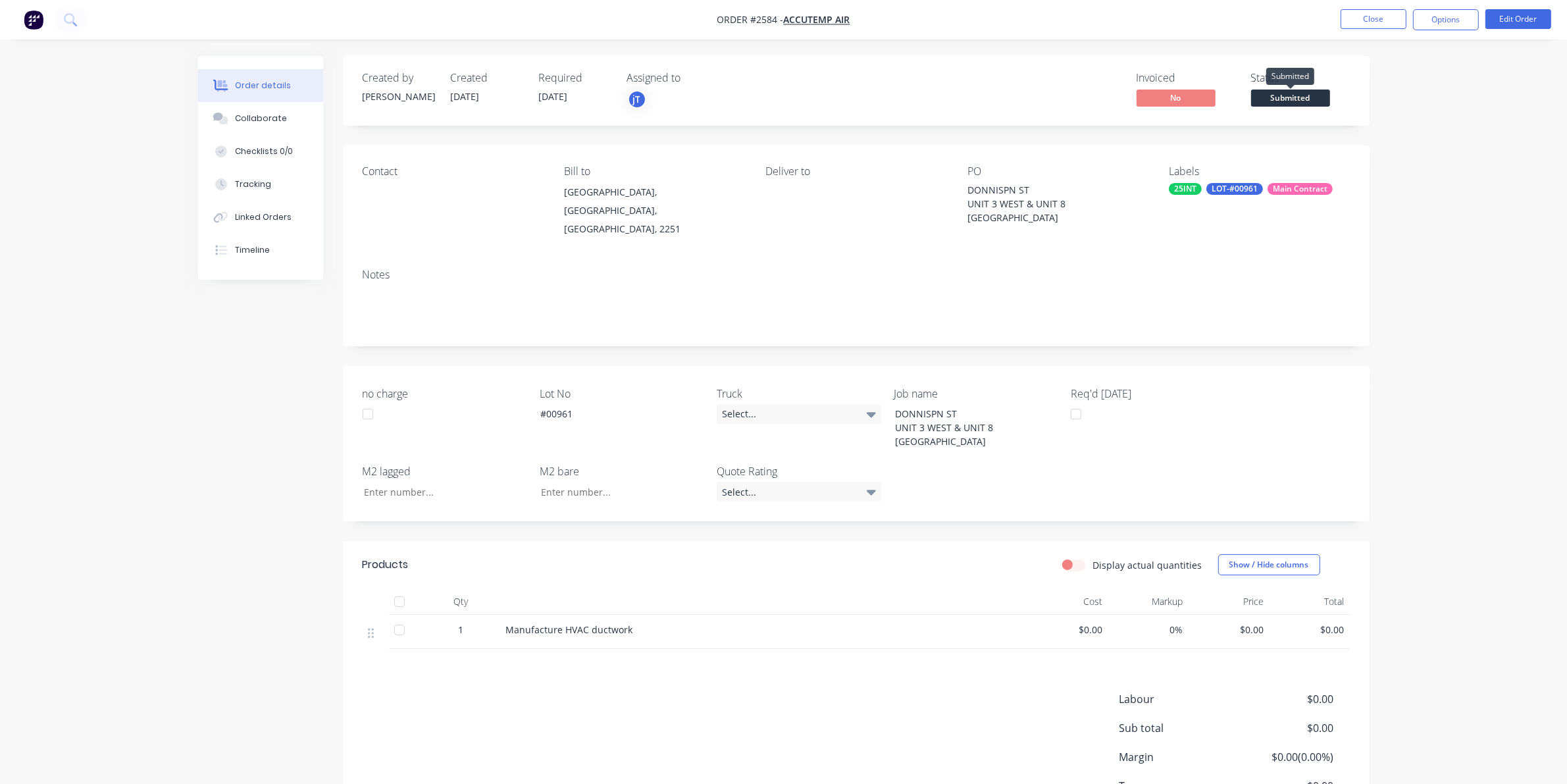
click at [1274, 93] on span "Submitted" at bounding box center [1290, 97] width 79 height 17
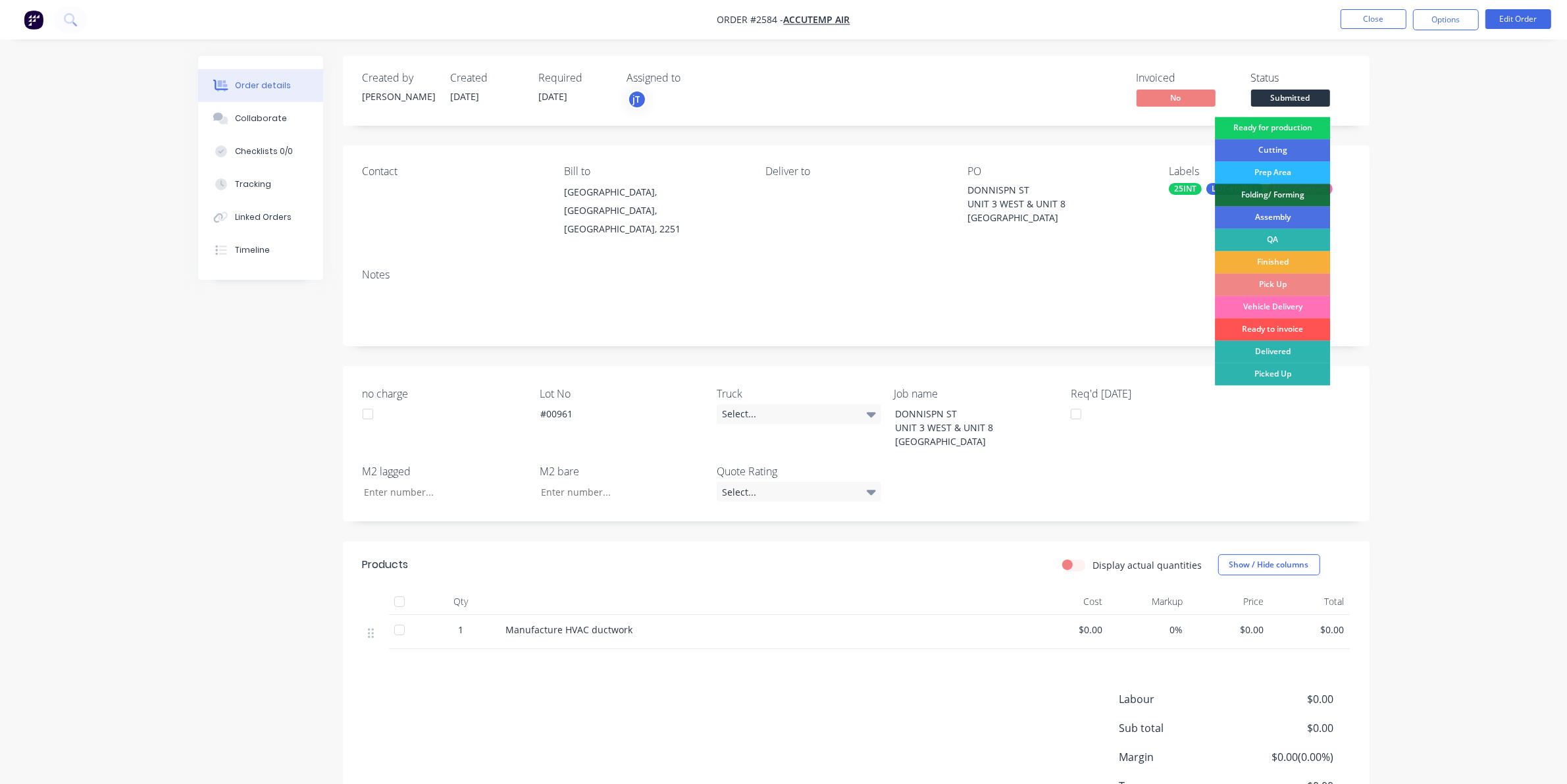
click at [1281, 131] on div "Ready for production" at bounding box center [1273, 128] width 115 height 22
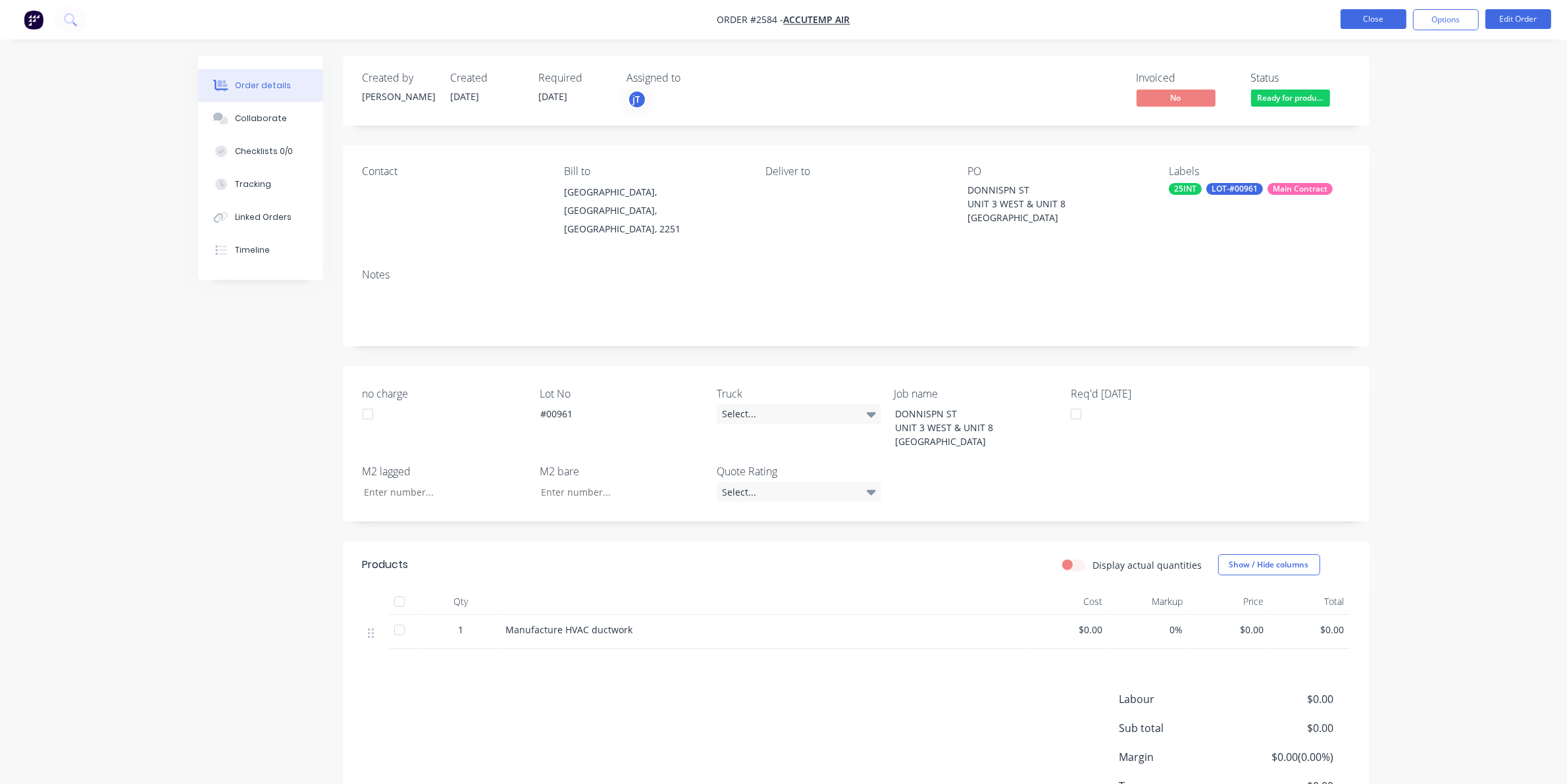
click at [1371, 14] on button "Close" at bounding box center [1373, 19] width 66 height 19
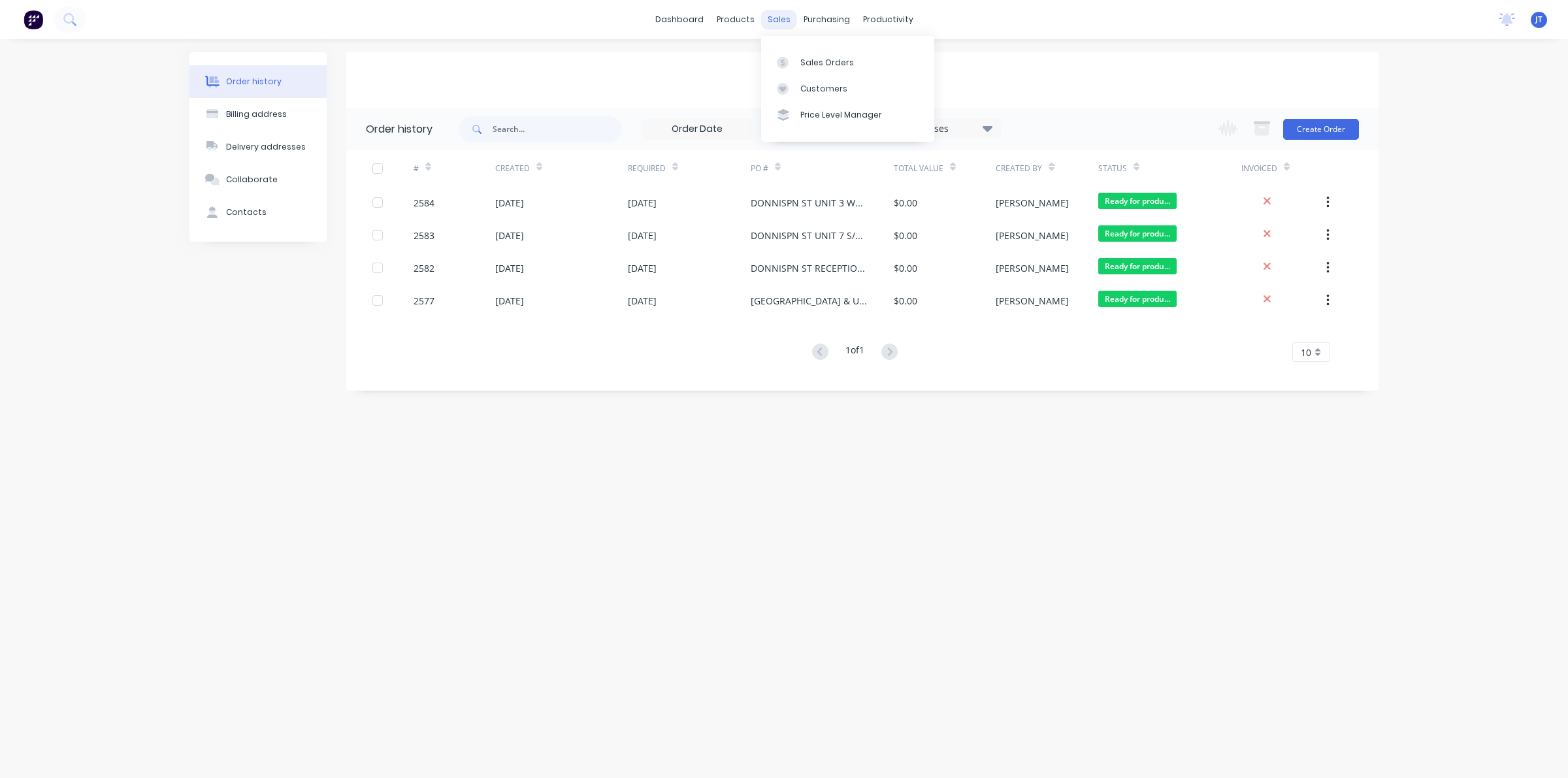
click at [786, 24] on div "sales" at bounding box center [779, 19] width 36 height 19
click at [798, 74] on link "Sales Orders" at bounding box center [848, 62] width 173 height 26
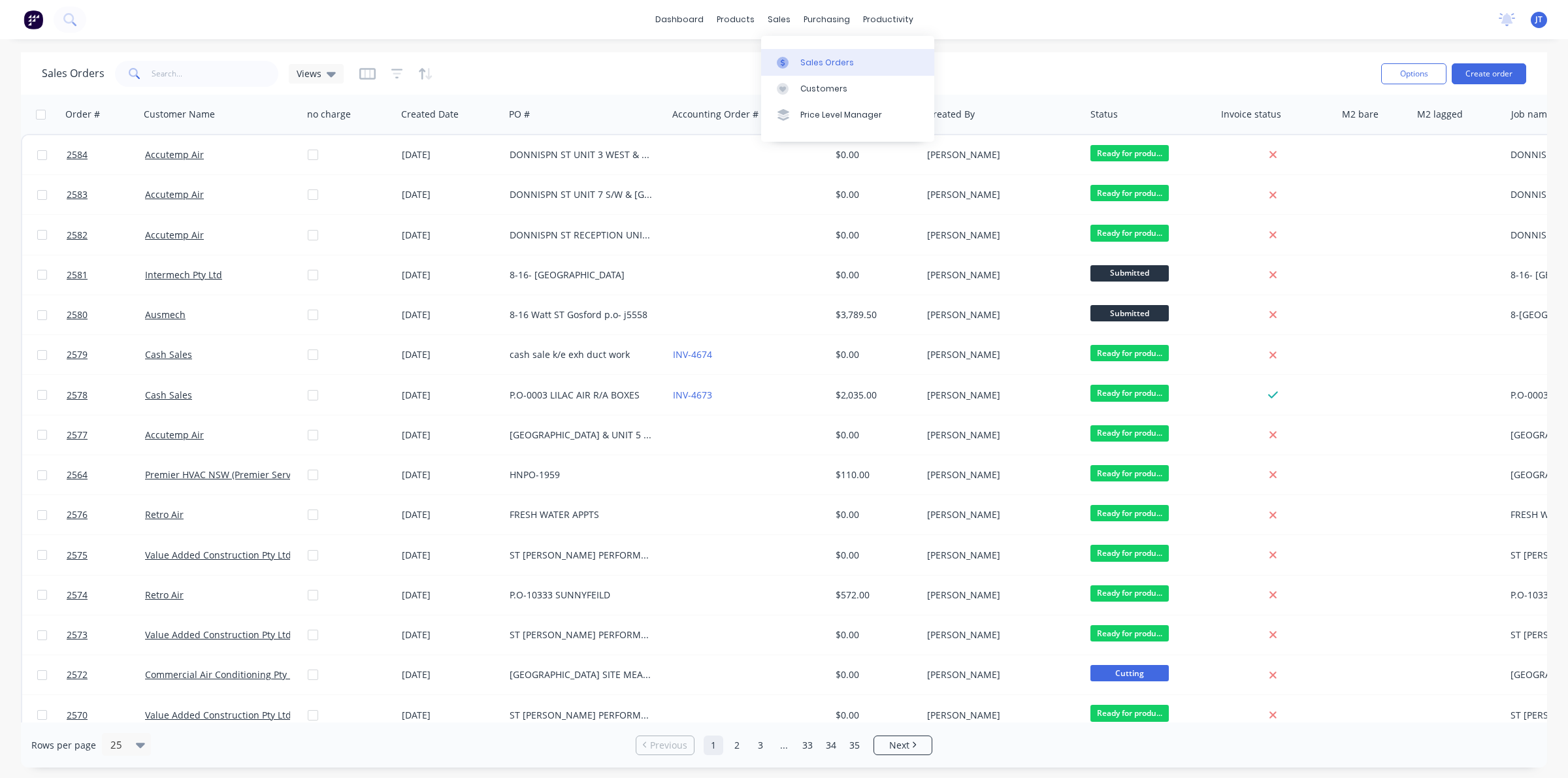
click at [795, 57] on div at bounding box center [786, 62] width 19 height 11
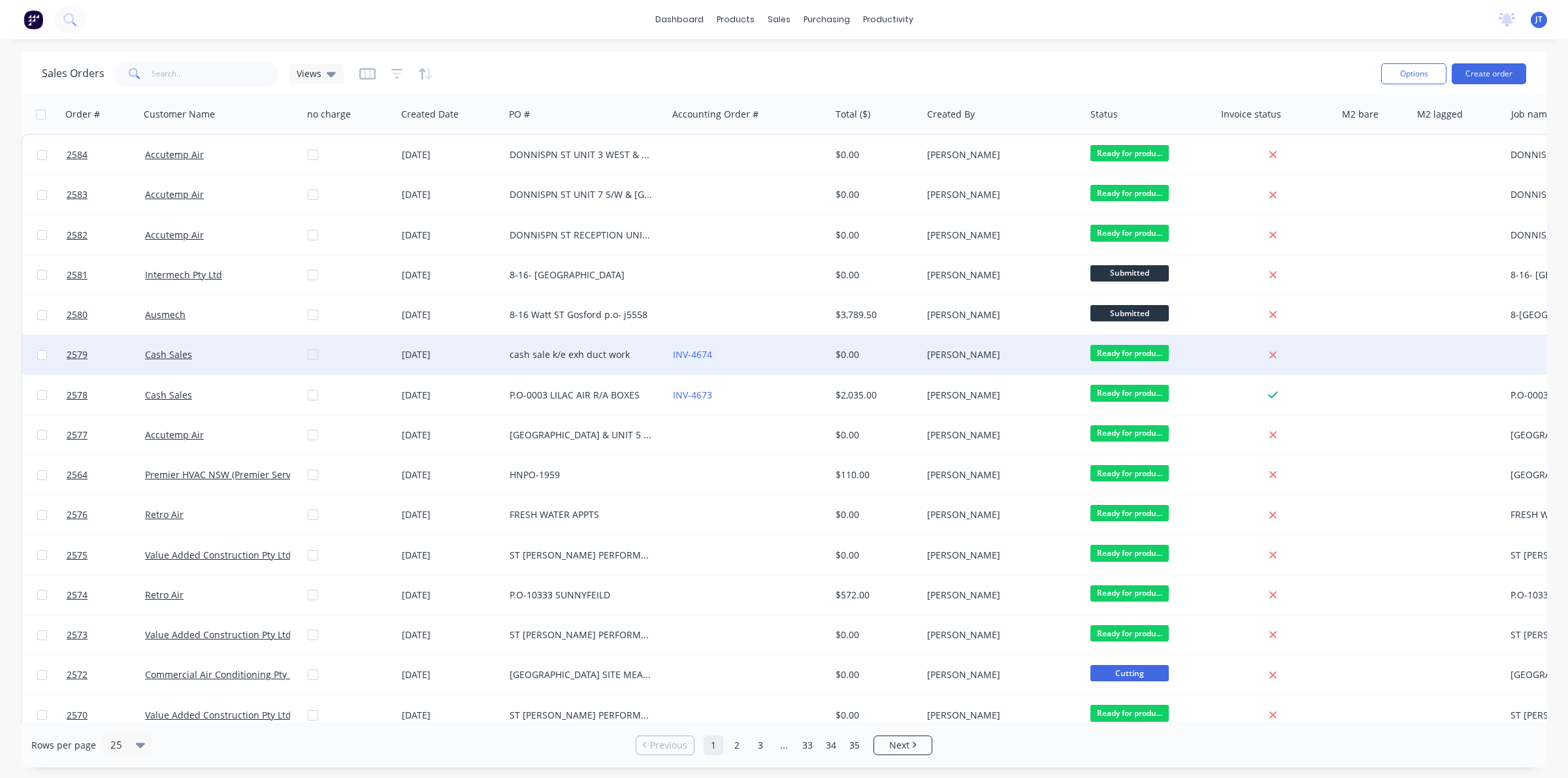
click at [281, 344] on div "Cash Sales" at bounding box center [221, 354] width 163 height 39
click at [245, 353] on div "Cash Sales" at bounding box center [218, 354] width 145 height 13
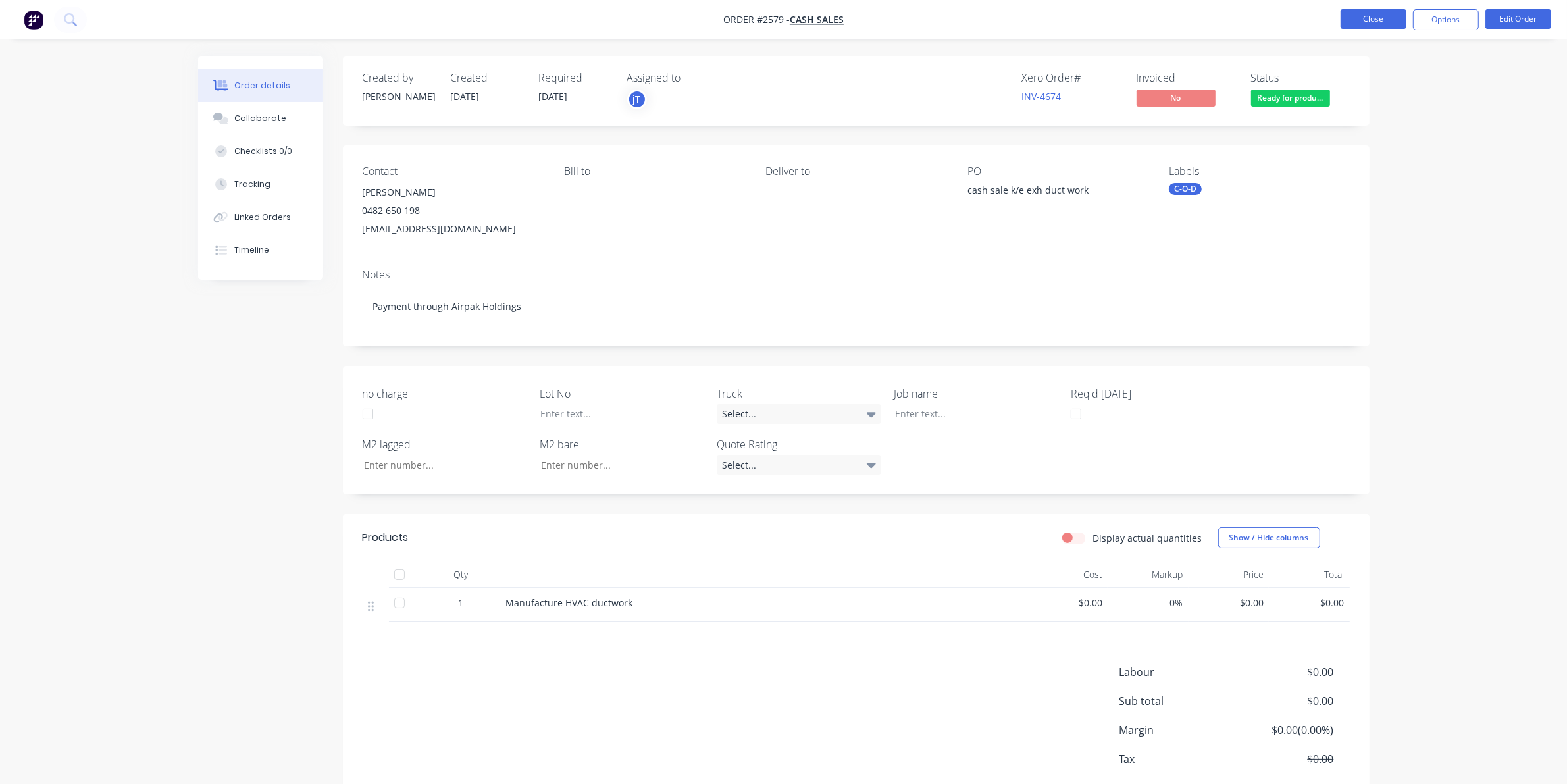
click at [1347, 19] on button "Close" at bounding box center [1373, 19] width 66 height 19
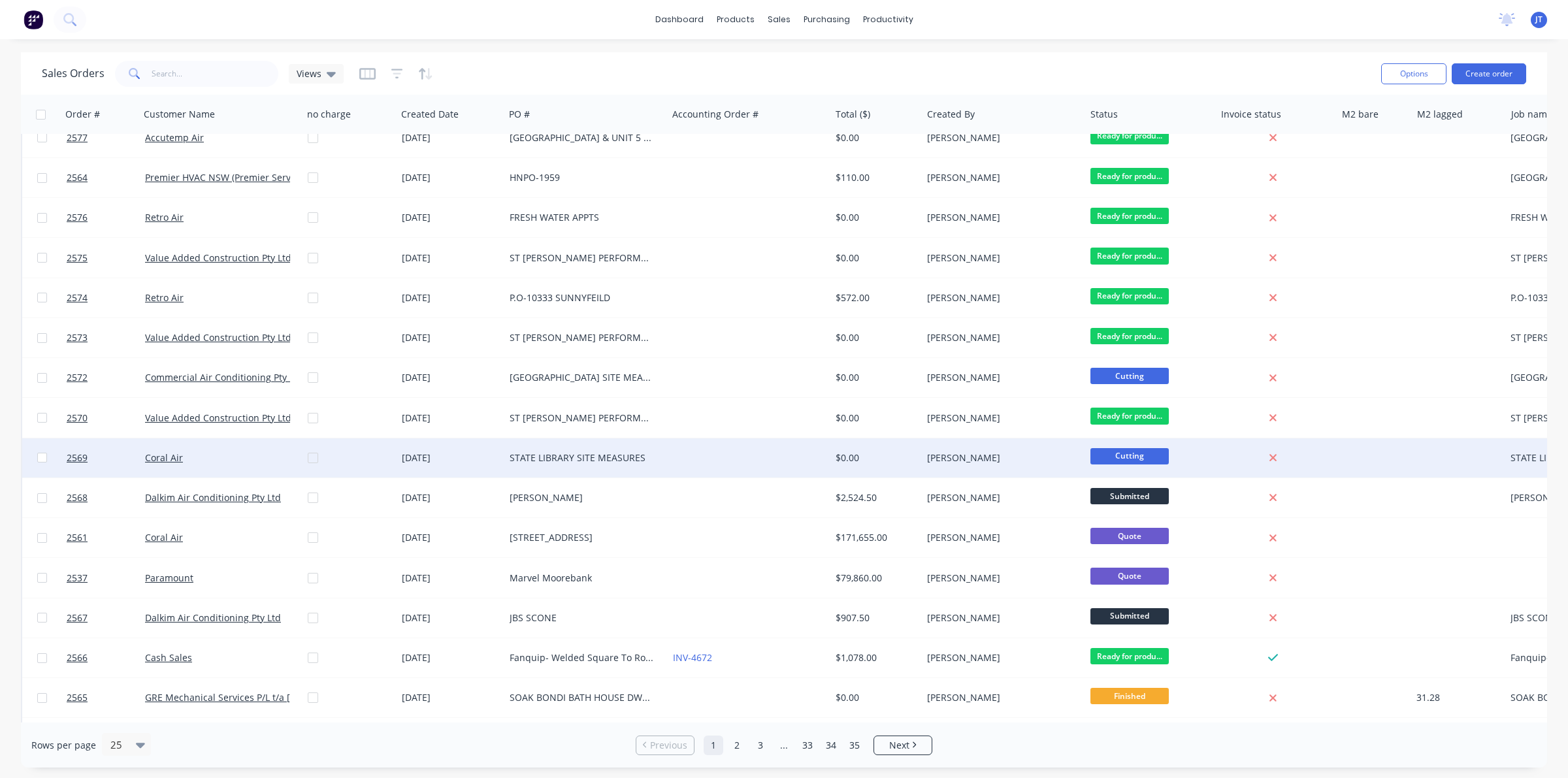
scroll to position [326, 0]
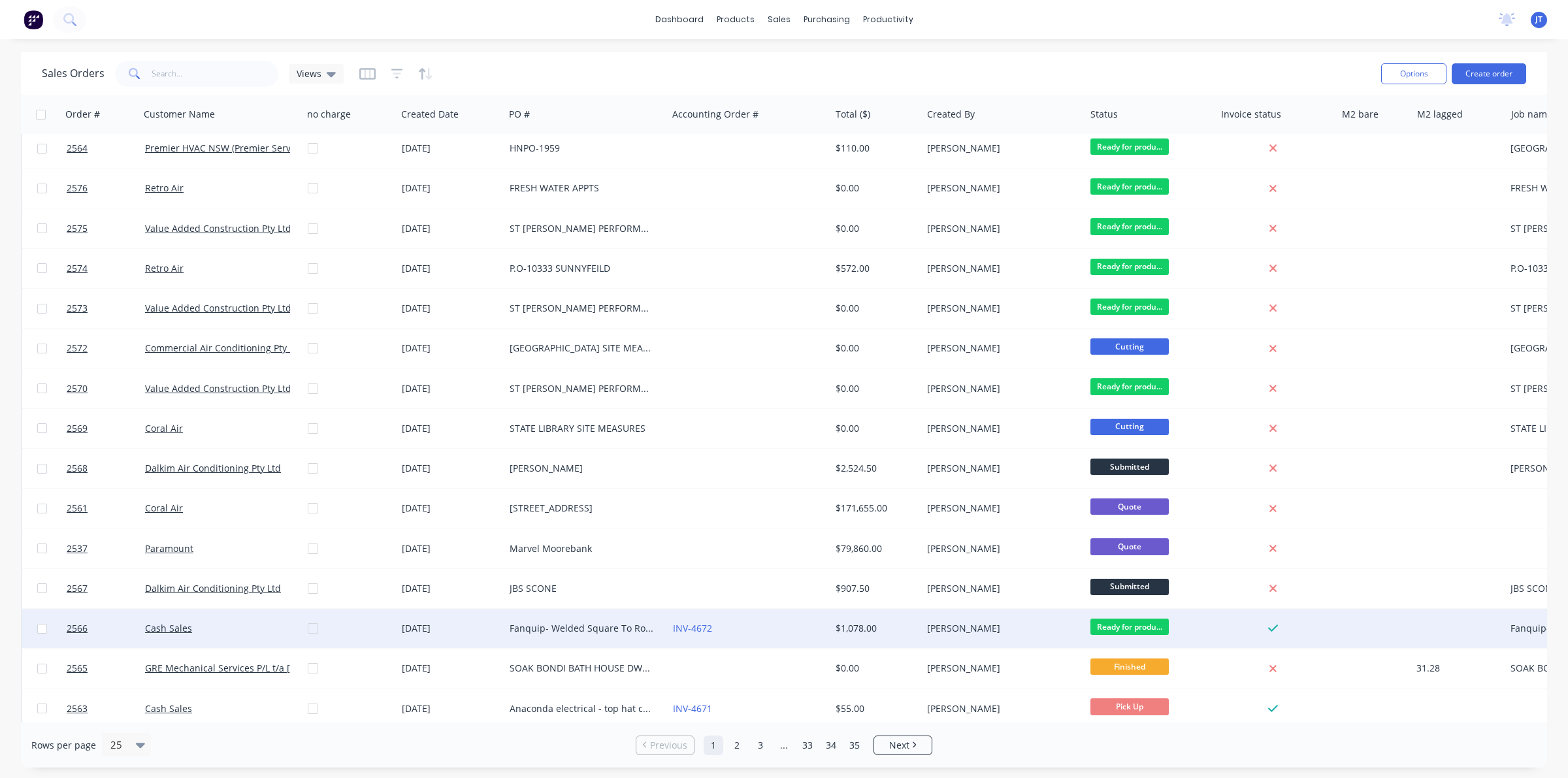
click at [261, 628] on div "Cash Sales" at bounding box center [218, 628] width 145 height 13
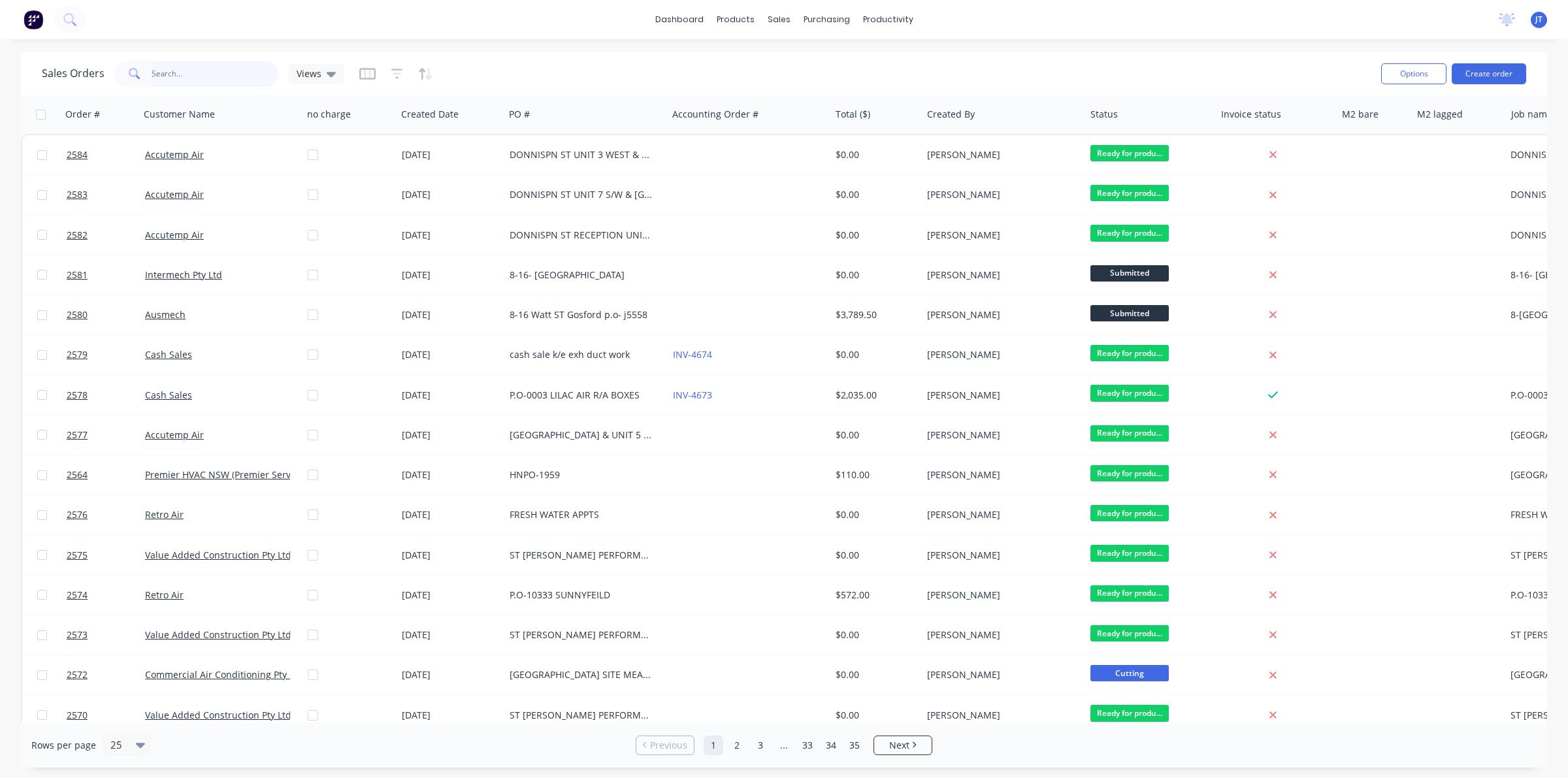
click at [180, 76] on input "text" at bounding box center [216, 74] width 127 height 26
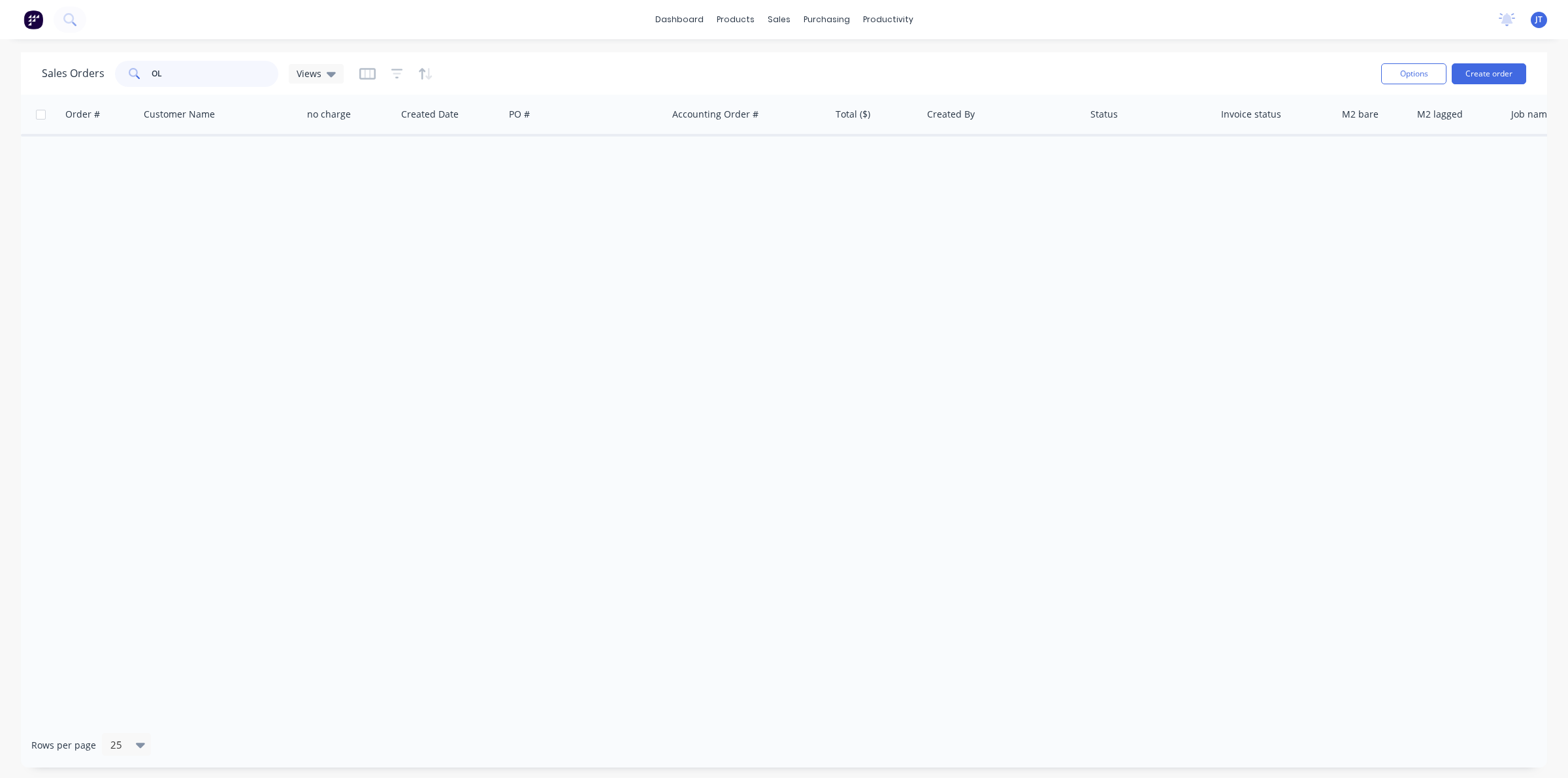
type input "O"
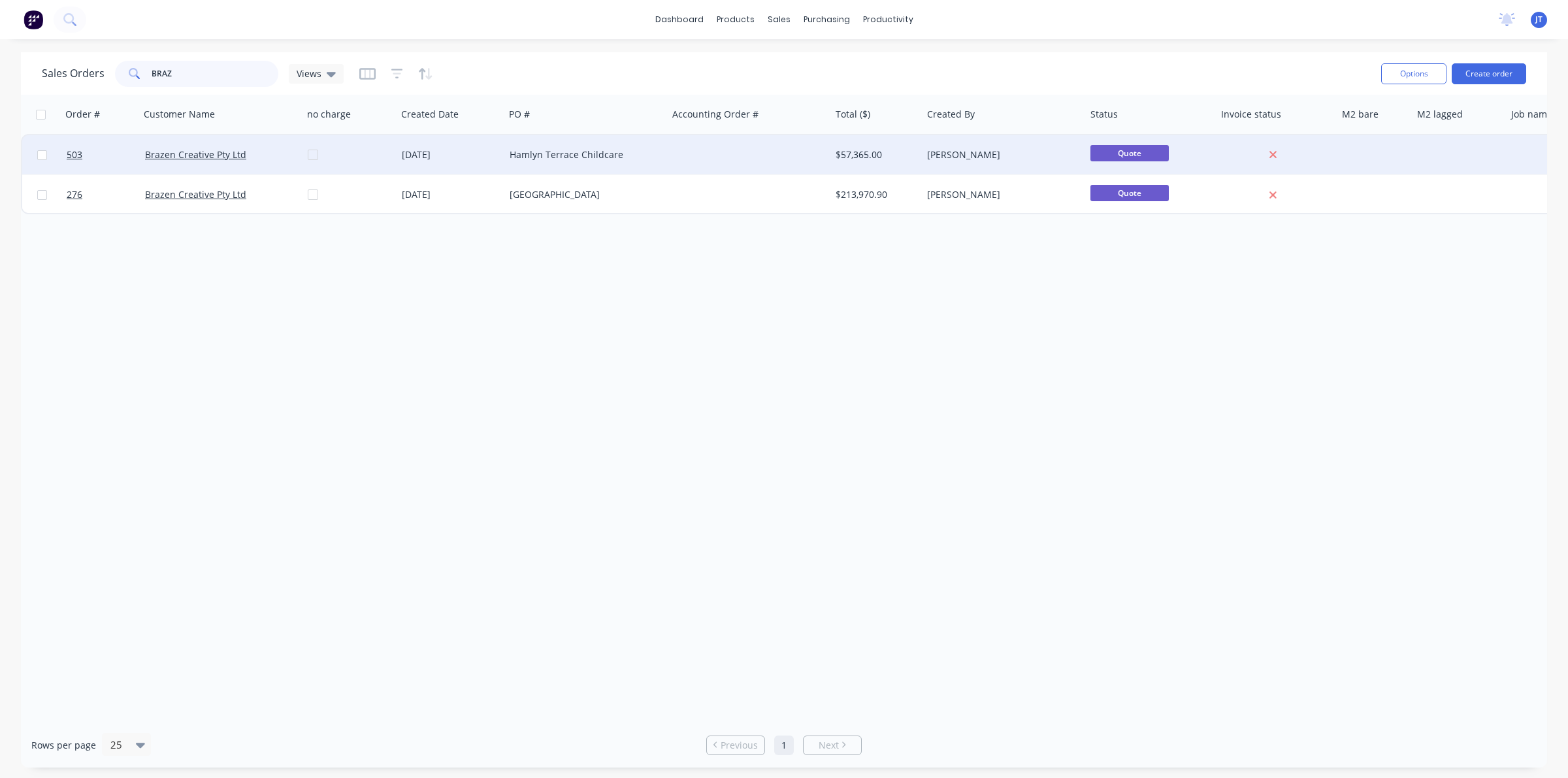
type input "BRAZ"
click at [304, 154] on div at bounding box center [349, 155] width 94 height 39
click at [318, 151] on div at bounding box center [354, 155] width 94 height 39
click at [317, 145] on div at bounding box center [354, 155] width 94 height 39
click at [348, 147] on div at bounding box center [354, 155] width 94 height 39
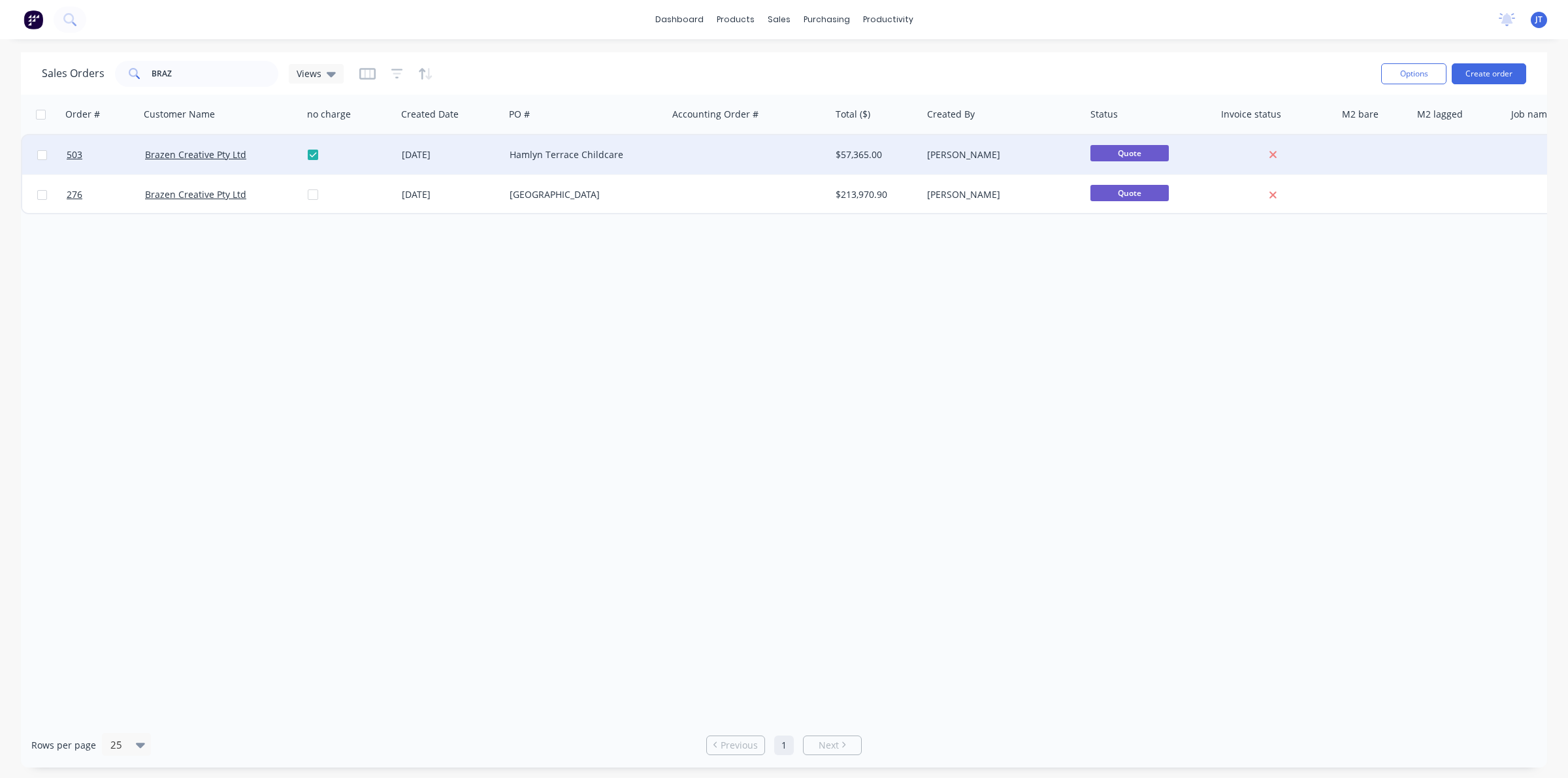
click at [311, 149] on div at bounding box center [354, 155] width 94 height 39
click at [1211, 150] on div "Quote" at bounding box center [1150, 155] width 130 height 39
click at [1211, 150] on div at bounding box center [1150, 155] width 130 height 39
click at [1168, 153] on div at bounding box center [1150, 155] width 130 height 39
click at [1165, 152] on div at bounding box center [1150, 155] width 130 height 39
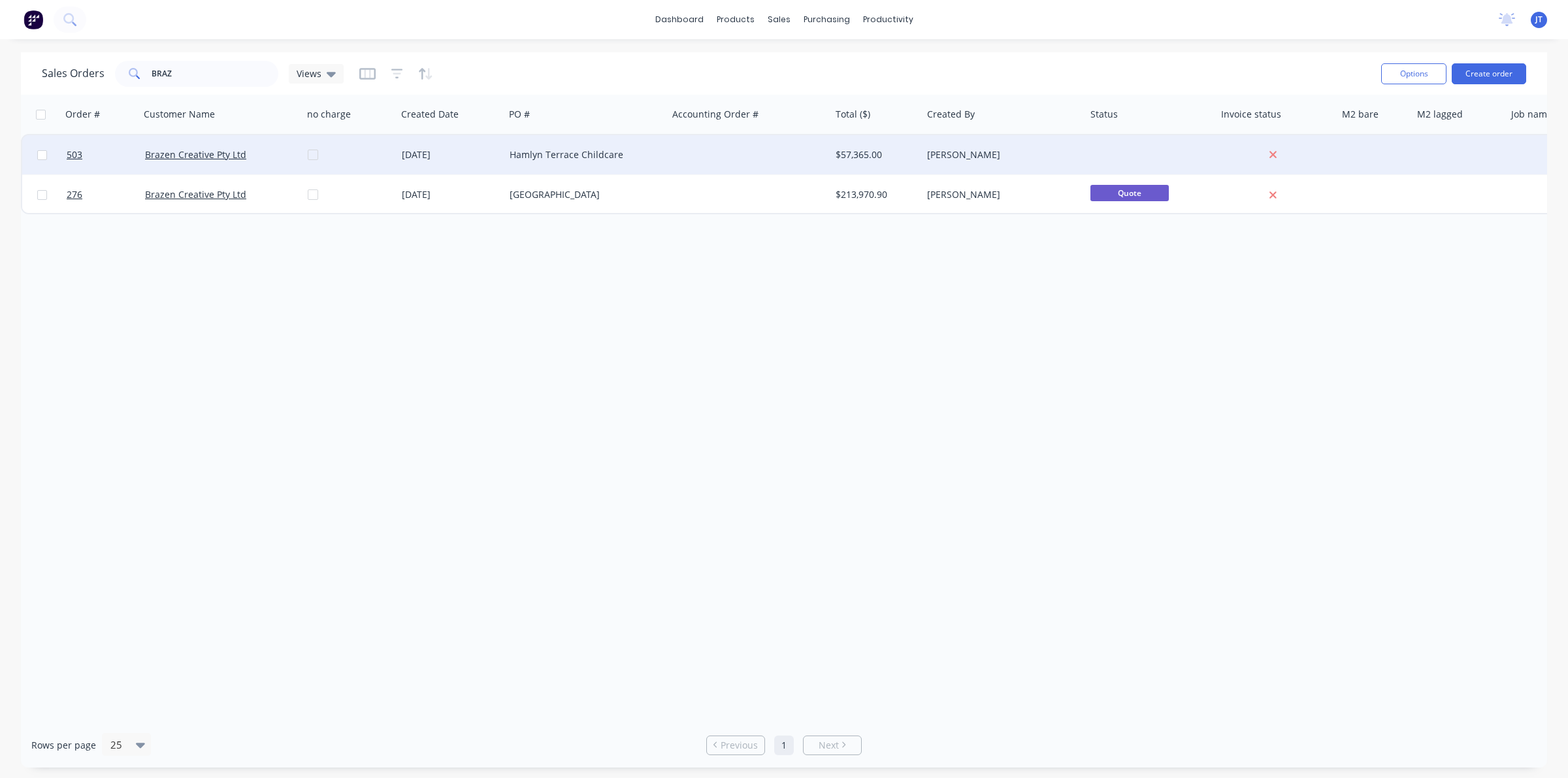
click at [1165, 152] on div at bounding box center [1150, 155] width 130 height 39
click at [1315, 150] on div at bounding box center [1272, 155] width 105 height 11
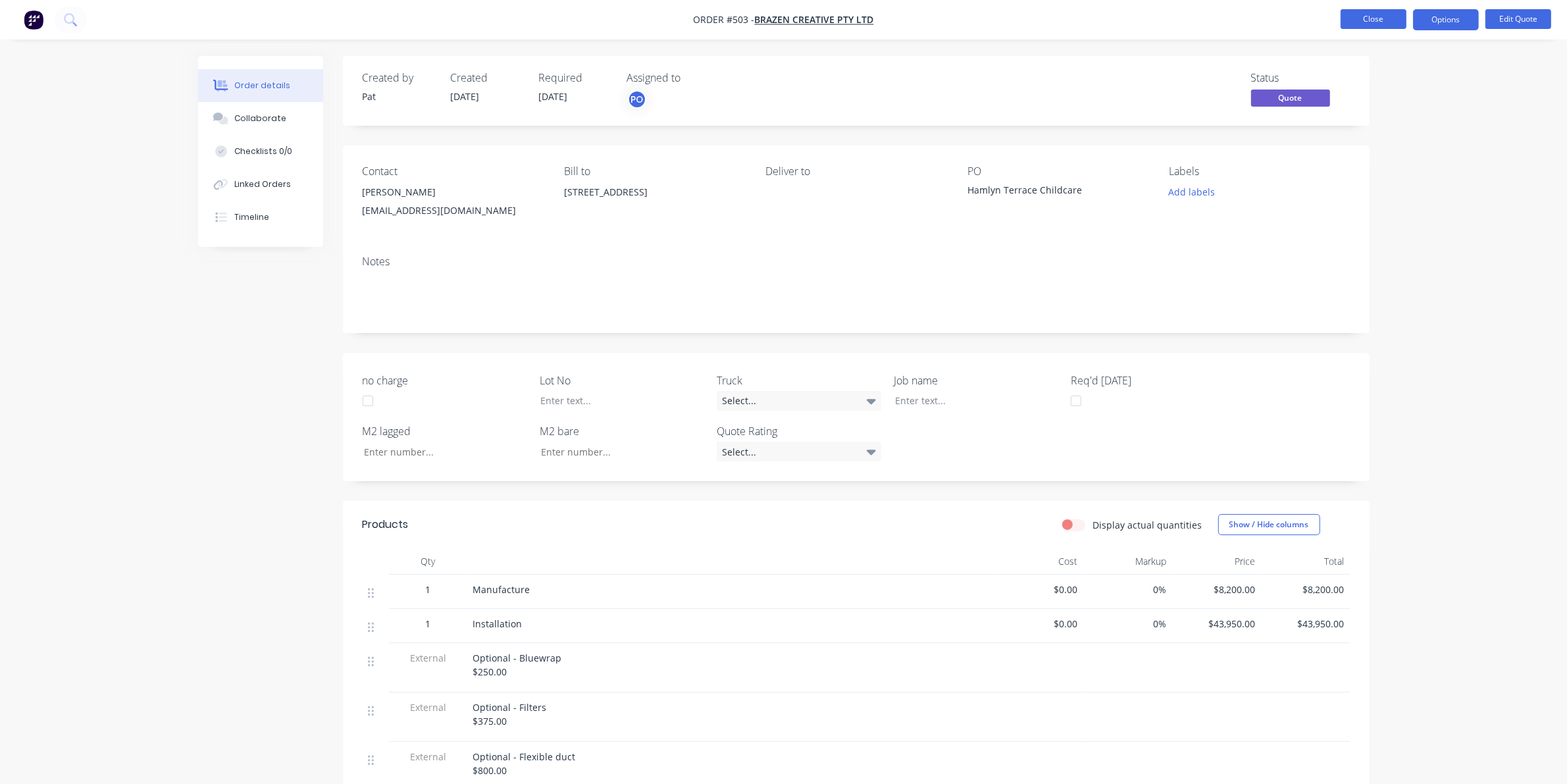
click at [1391, 14] on button "Close" at bounding box center [1373, 19] width 66 height 19
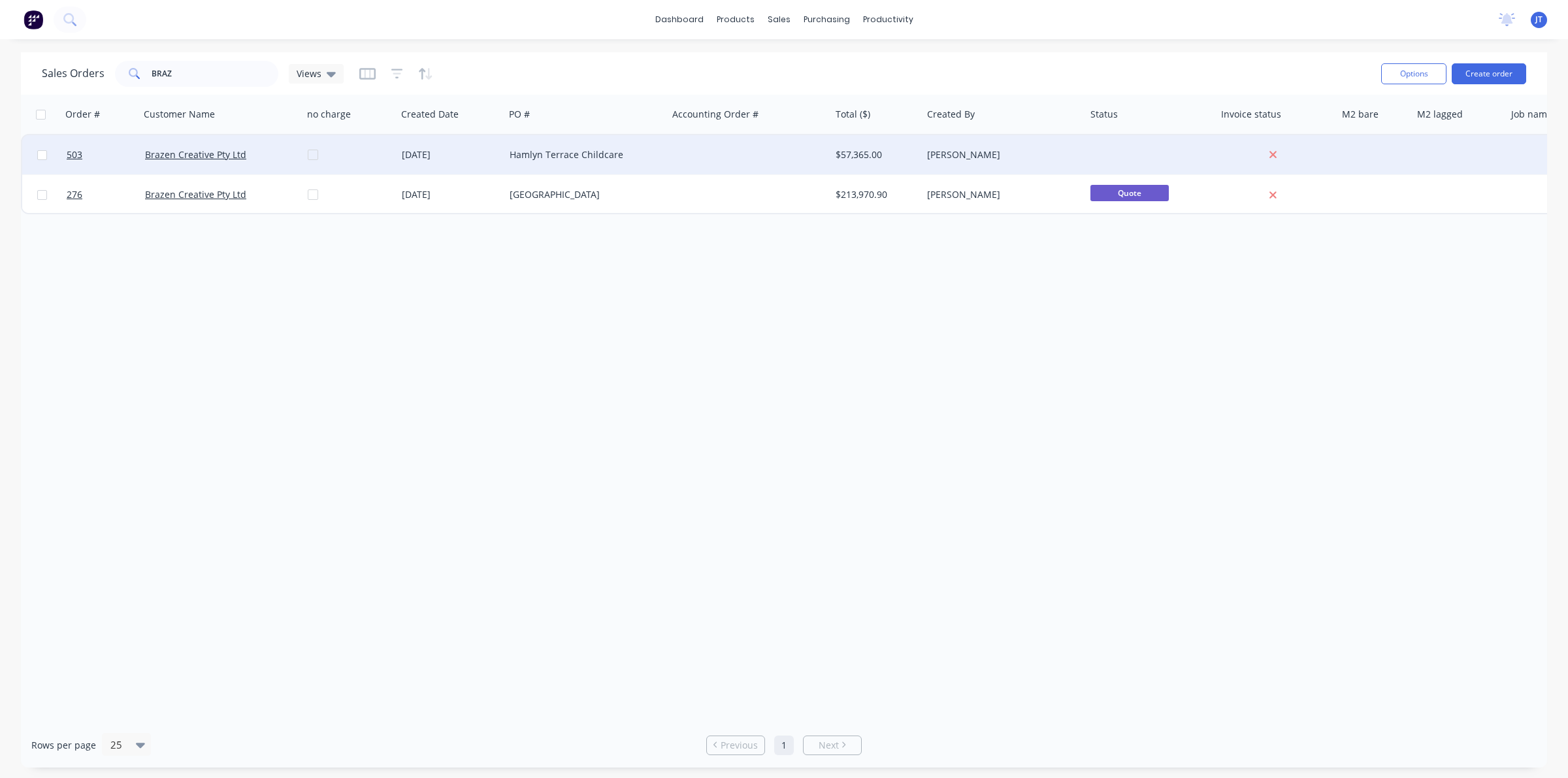
click at [1143, 147] on div at bounding box center [1150, 155] width 130 height 39
click at [1122, 152] on div at bounding box center [1150, 155] width 130 height 39
click at [1098, 145] on div at bounding box center [1150, 155] width 130 height 39
click at [1353, 137] on div at bounding box center [1373, 155] width 75 height 39
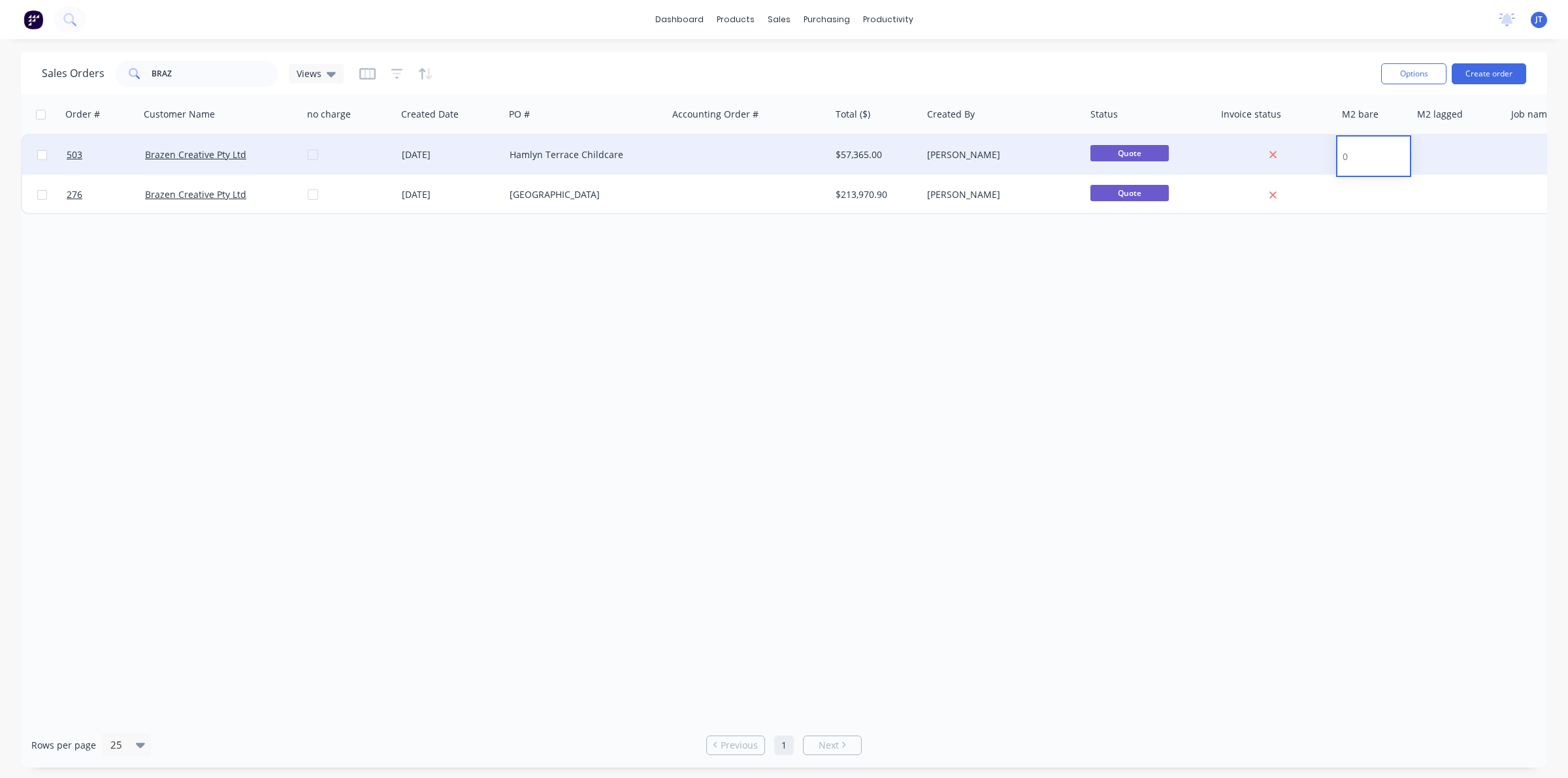
click at [1353, 137] on input at bounding box center [1373, 156] width 72 height 39
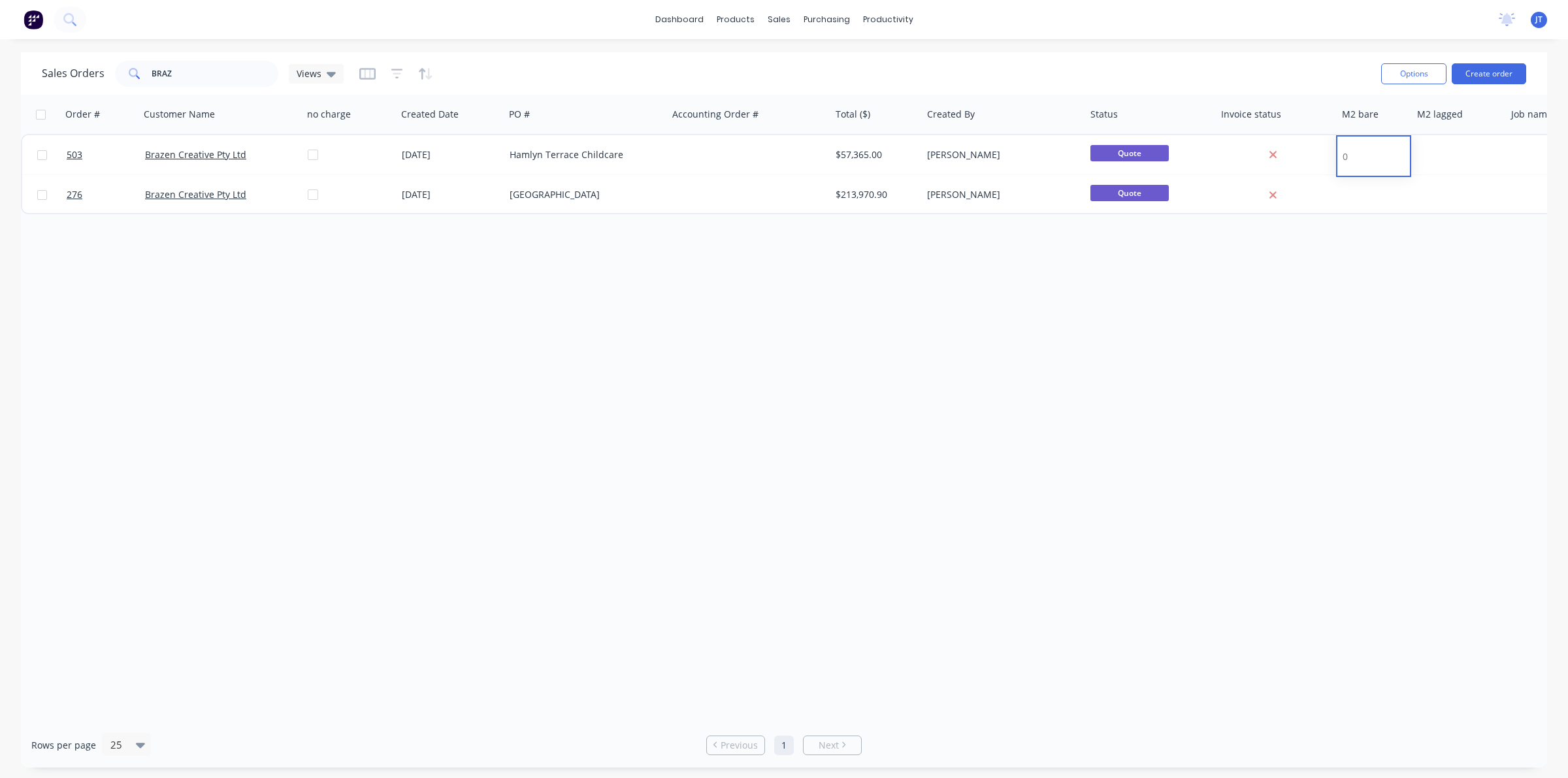
click at [1315, 255] on div "Order # Customer Name no charge Created Date PO # Accounting Order # Total ($) …" at bounding box center [783, 408] width 1526 height 628
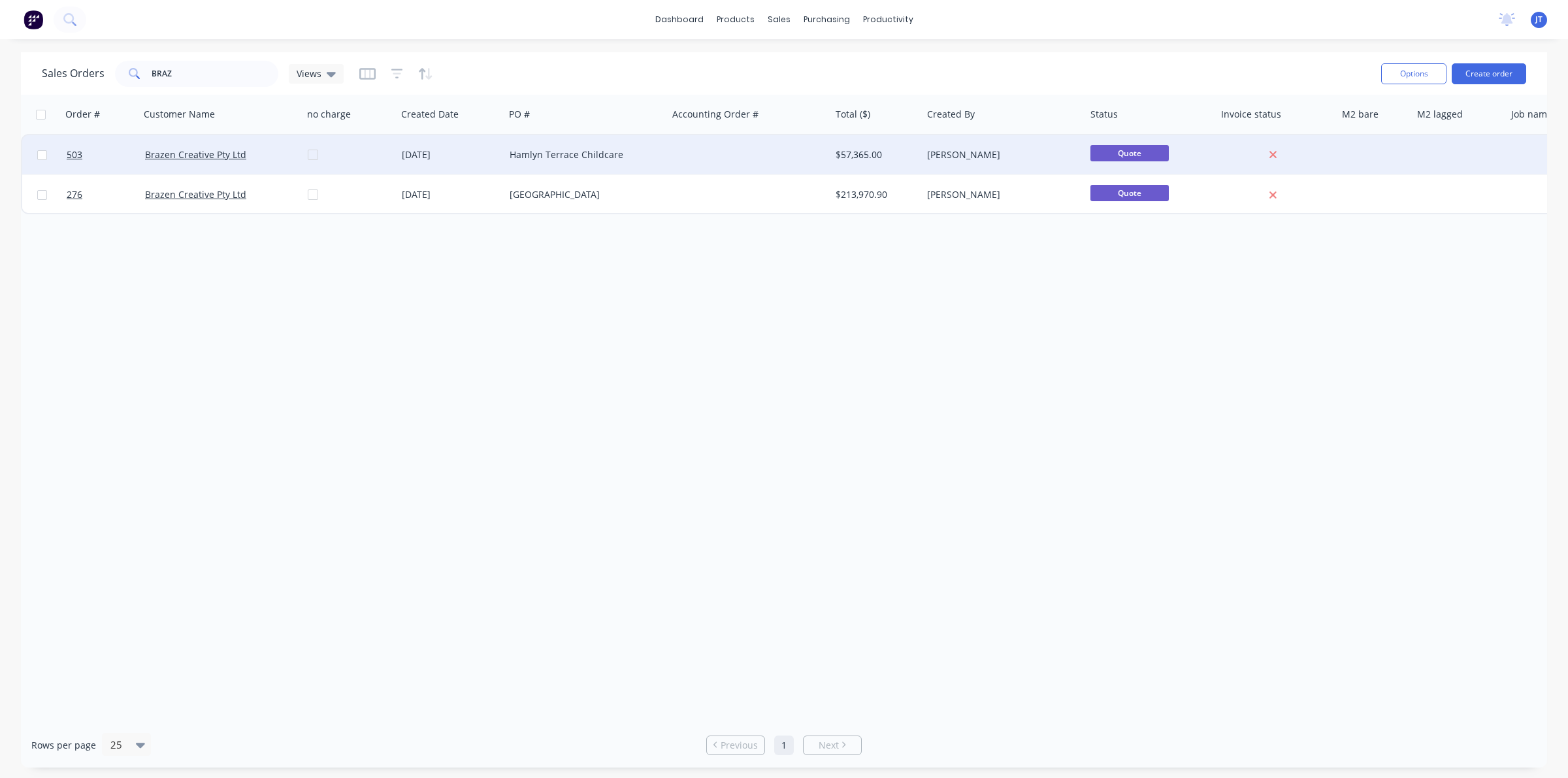
click at [768, 151] on div at bounding box center [749, 155] width 163 height 39
click at [717, 155] on div at bounding box center [749, 155] width 163 height 39
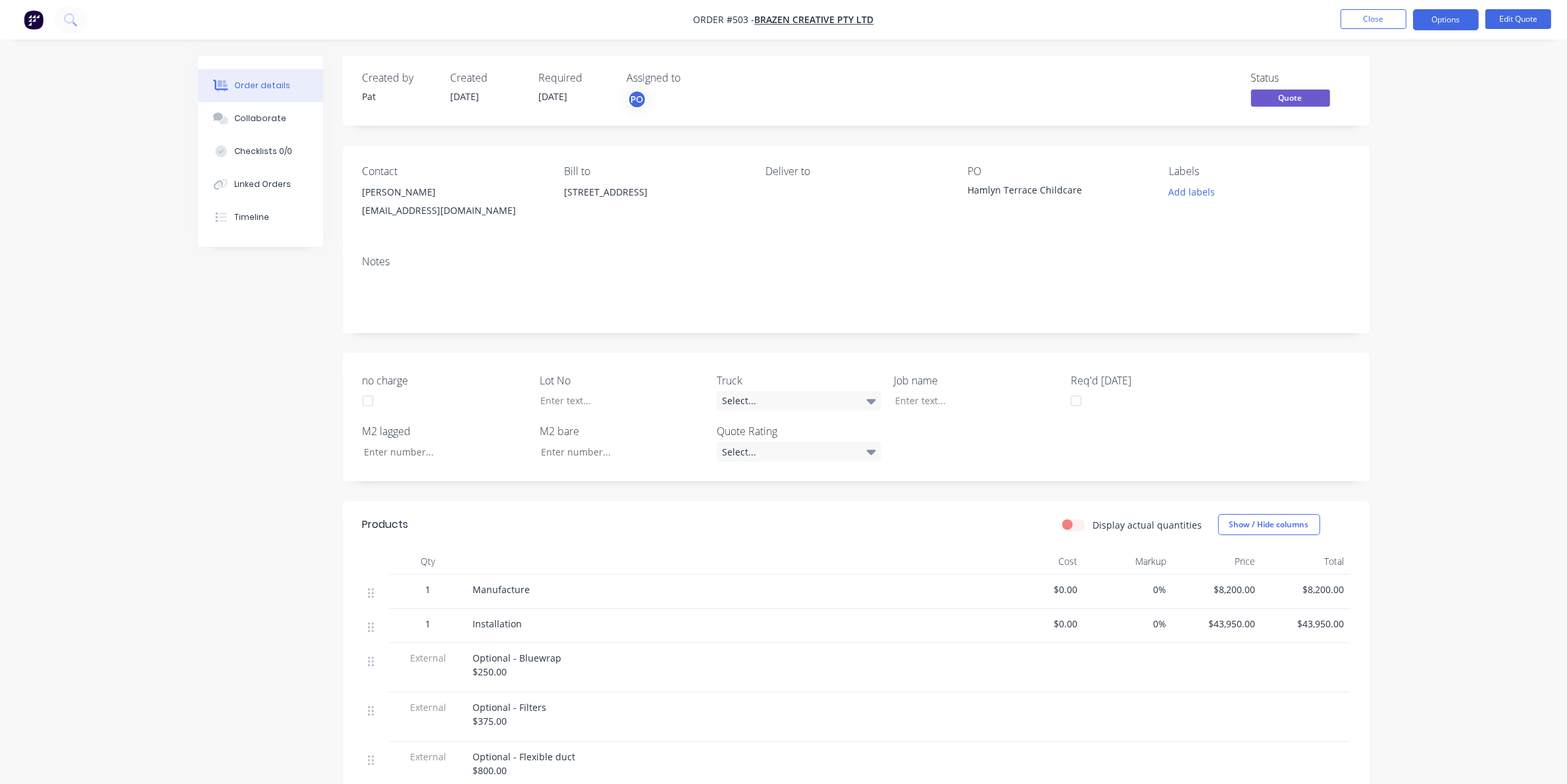
click at [395, 199] on div "[PERSON_NAME]" at bounding box center [453, 193] width 180 height 19
click at [398, 190] on div "[PERSON_NAME]" at bounding box center [453, 193] width 180 height 19
click at [1366, 20] on button "Close" at bounding box center [1373, 19] width 66 height 19
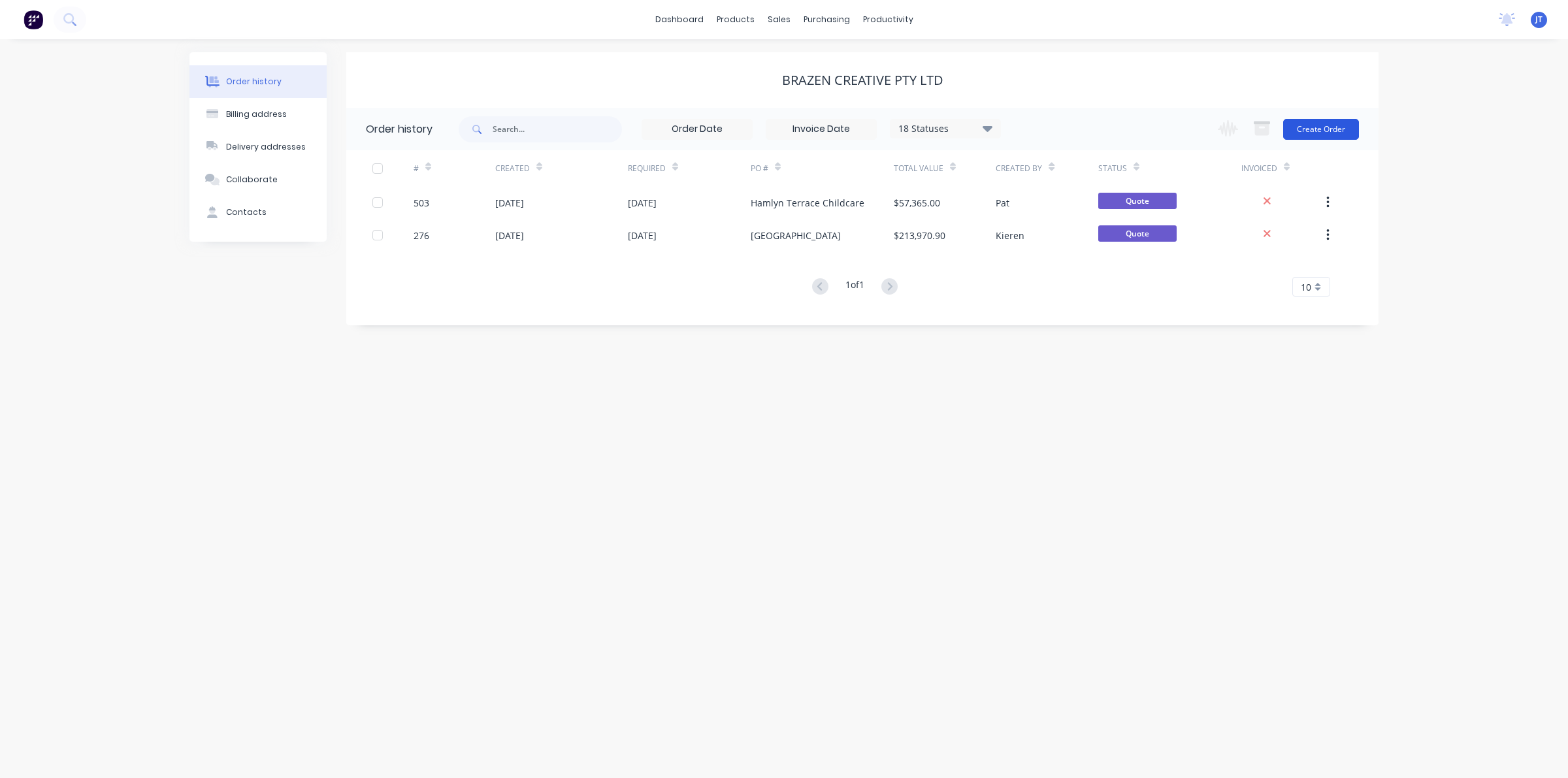
click at [1343, 135] on button "Create Order" at bounding box center [1321, 129] width 76 height 21
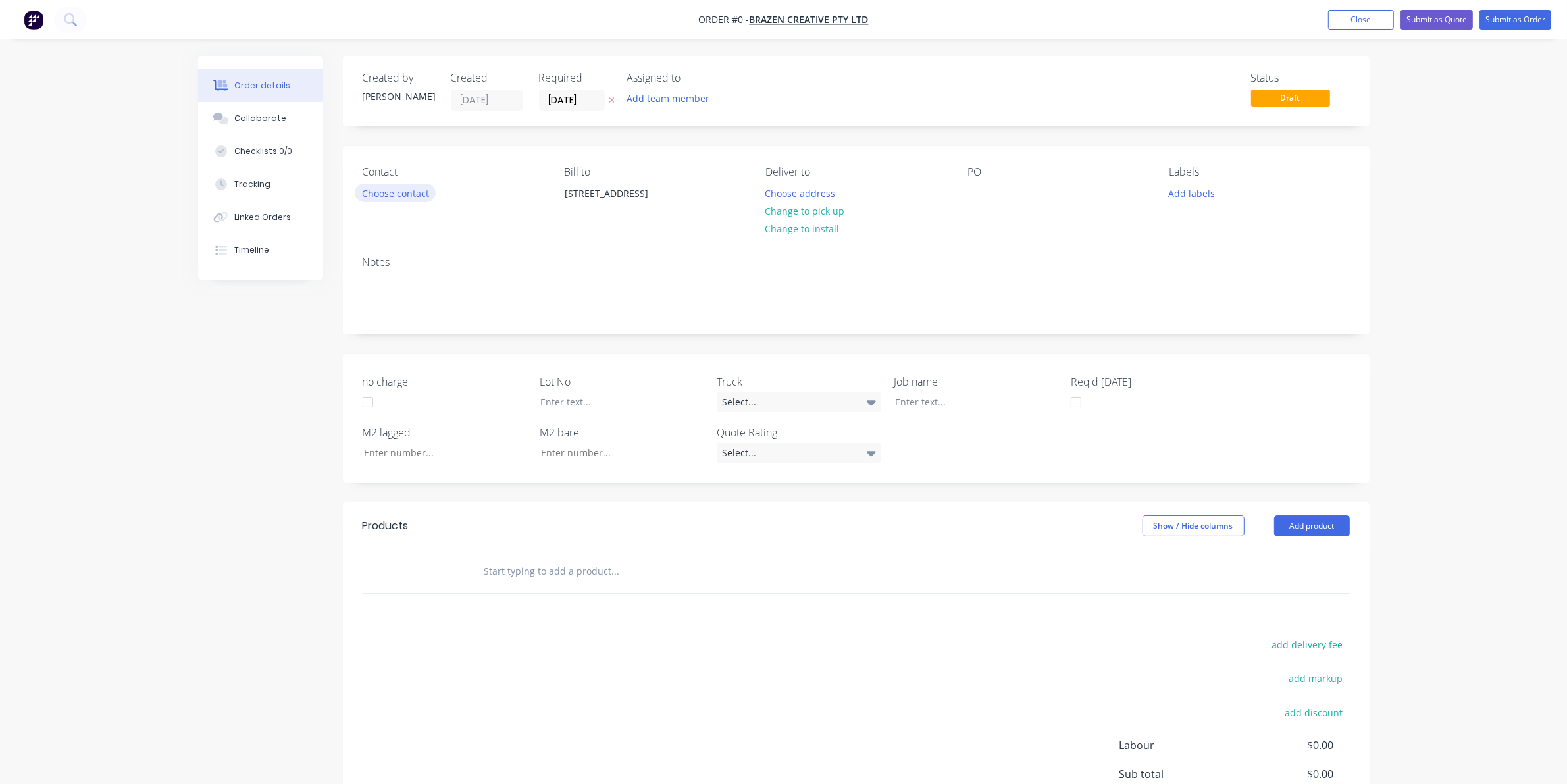
click at [423, 192] on button "Choose contact" at bounding box center [395, 193] width 81 height 18
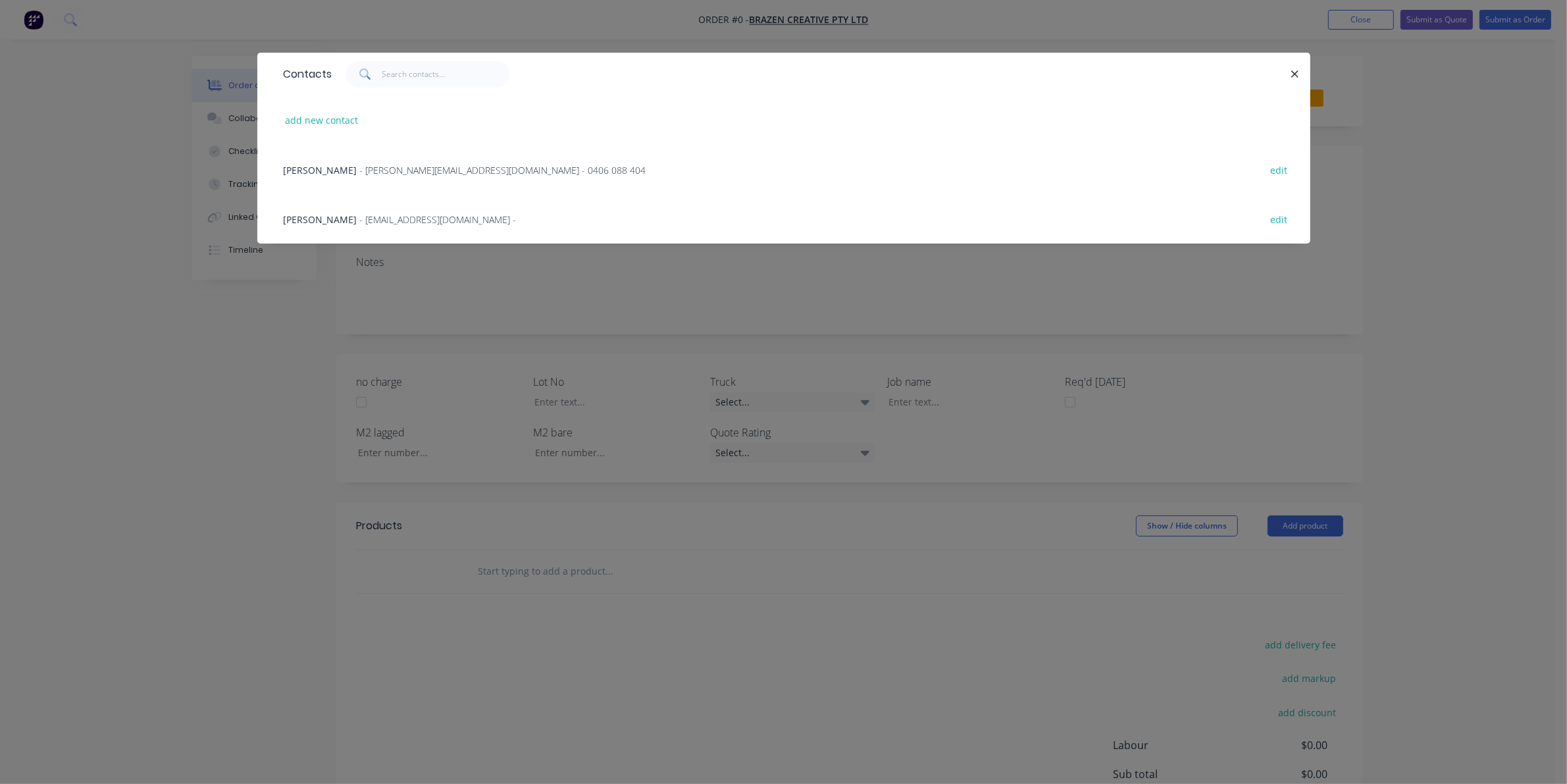
click at [362, 249] on div "Contacts add new contact Oliver Redmond - [EMAIL_ADDRESS][DOMAIN_NAME] - 0406 0…" at bounding box center [784, 158] width 1053 height 211
click at [183, 296] on div "Contacts add new contact Oliver Redmond - [EMAIL_ADDRESS][DOMAIN_NAME] - 0406 0…" at bounding box center [784, 392] width 1567 height 784
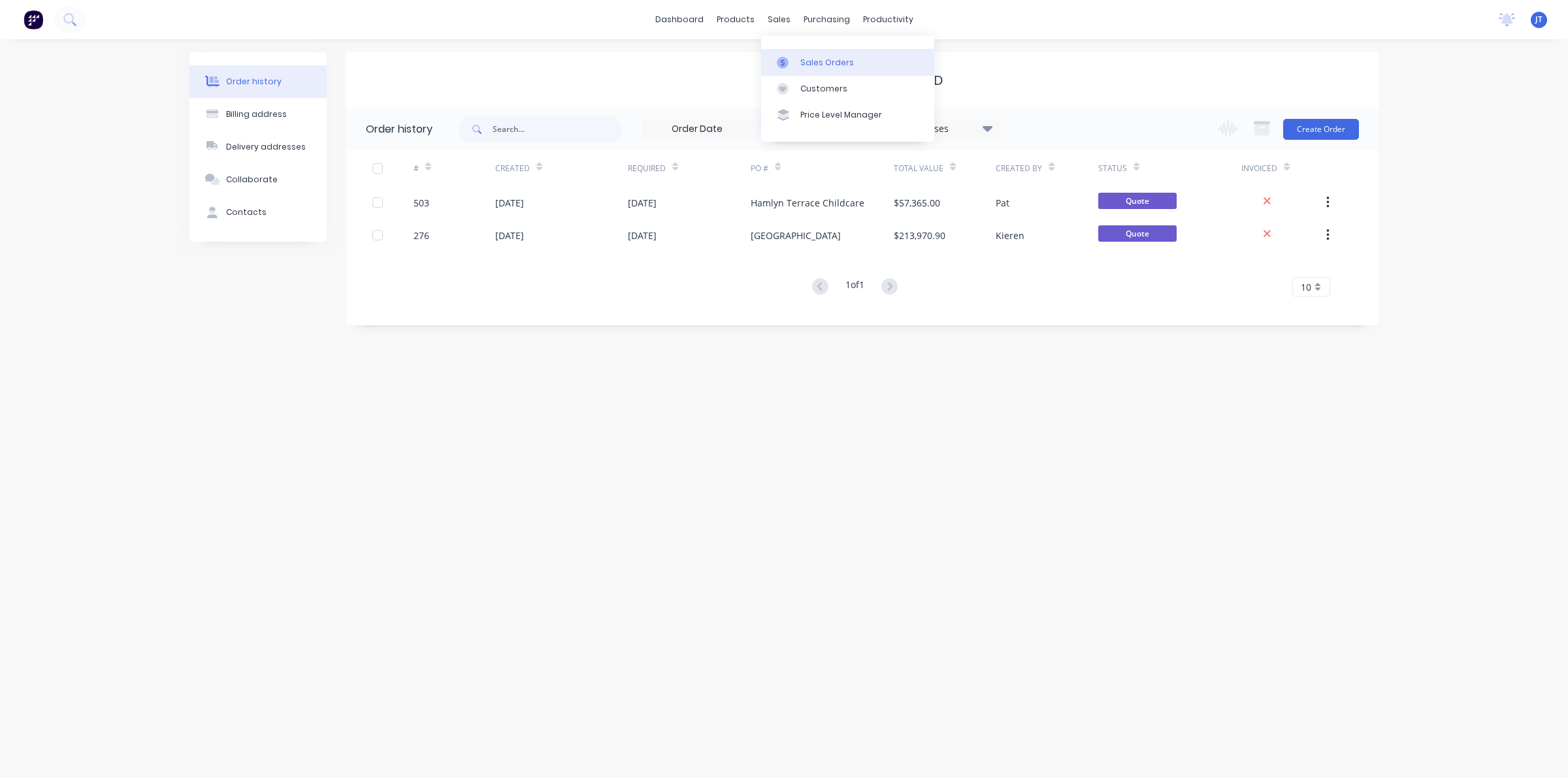
click at [801, 67] on div "Sales Orders" at bounding box center [827, 62] width 54 height 11
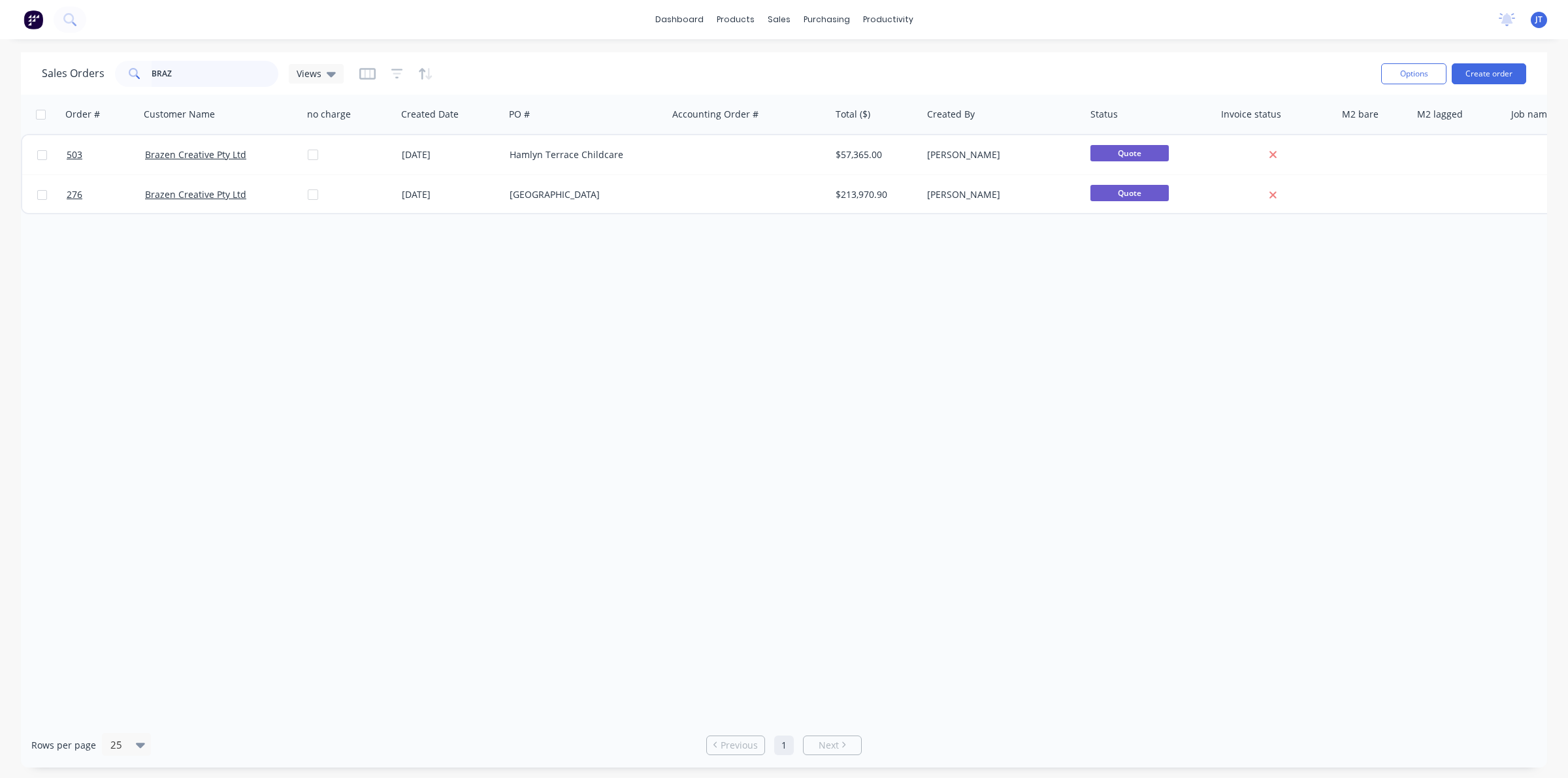
click at [185, 79] on input "BRAZ" at bounding box center [216, 74] width 127 height 26
type input "B"
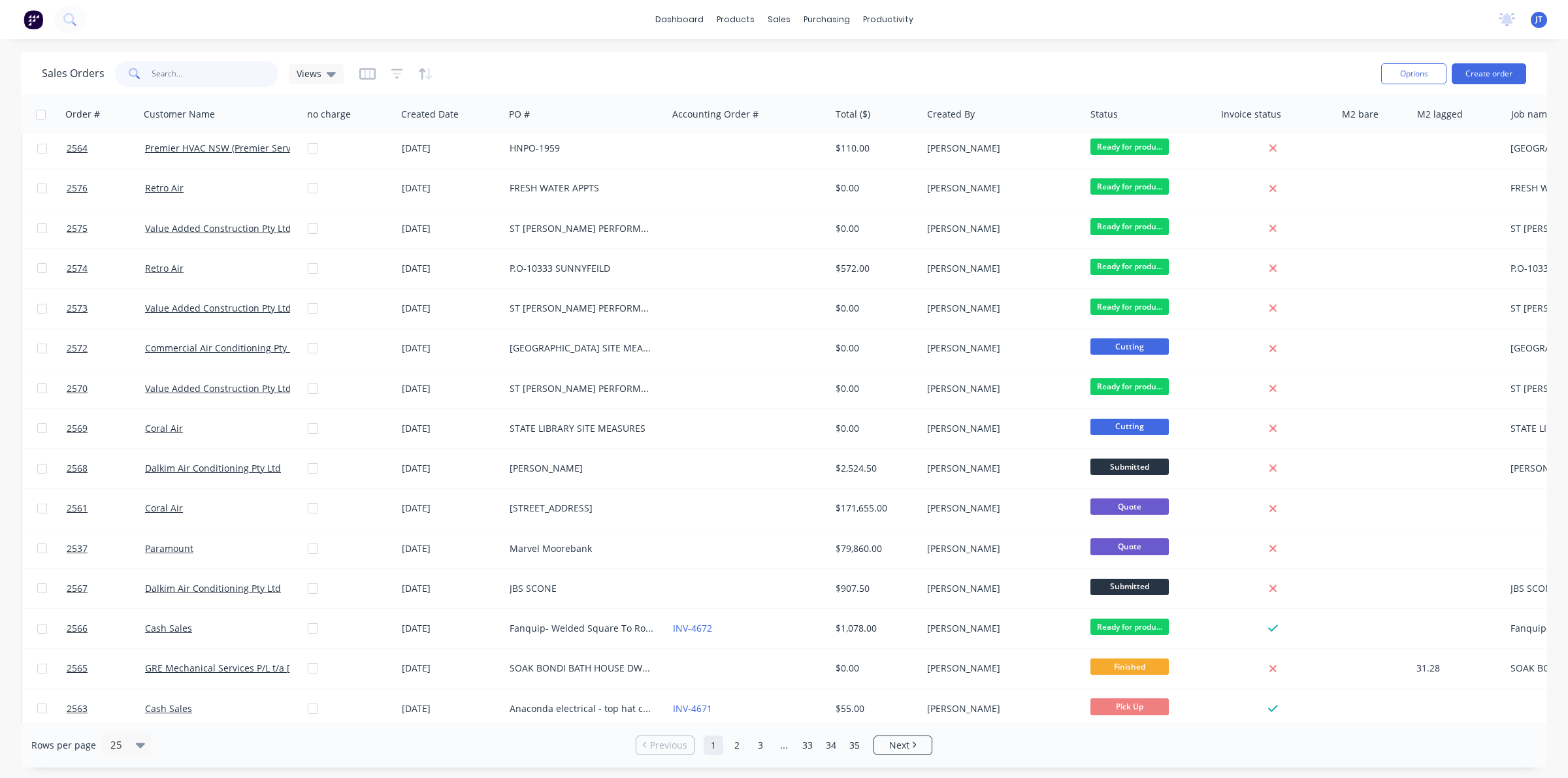
scroll to position [82, 0]
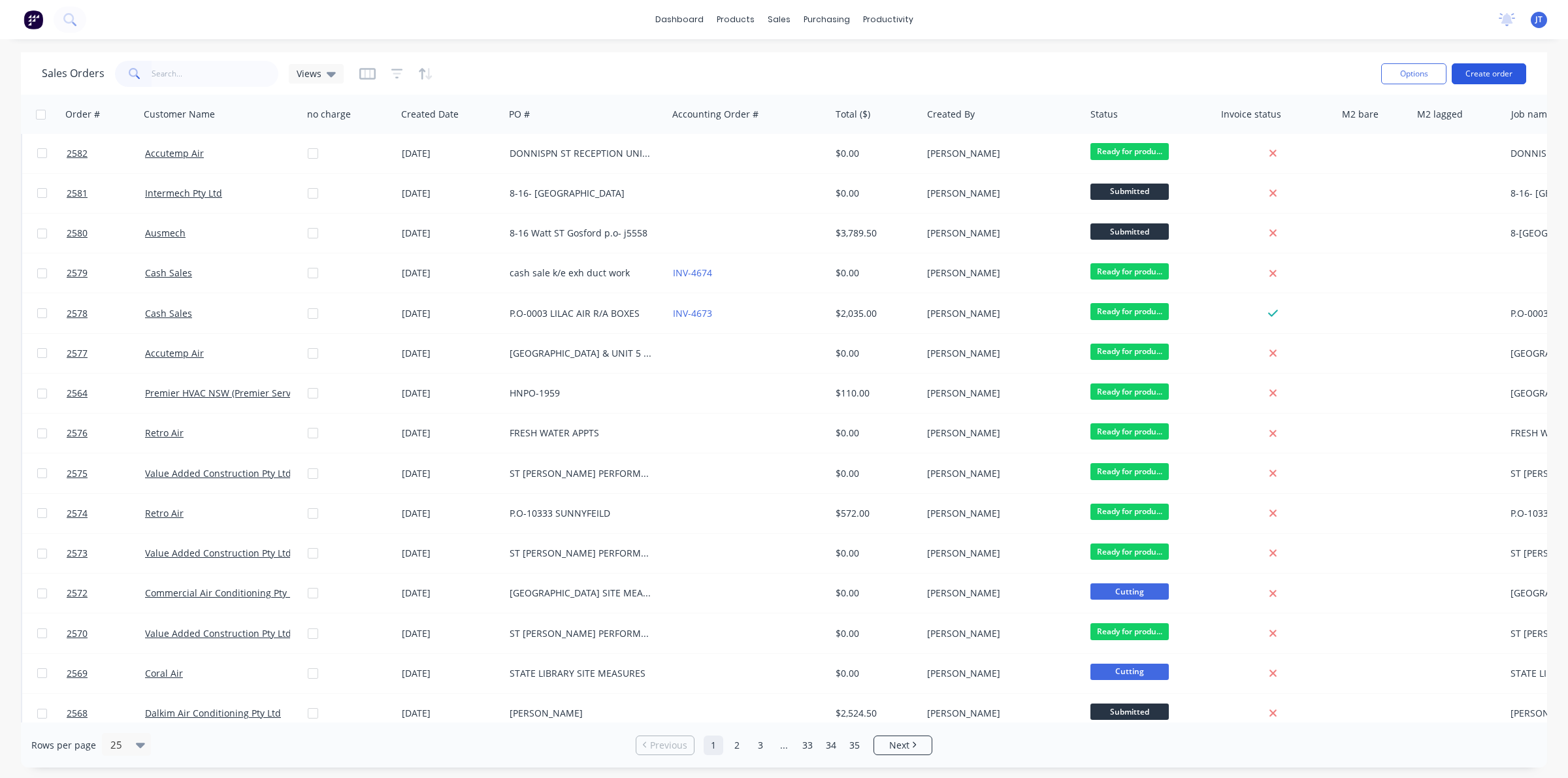
click at [1473, 78] on button "Create order" at bounding box center [1489, 73] width 74 height 21
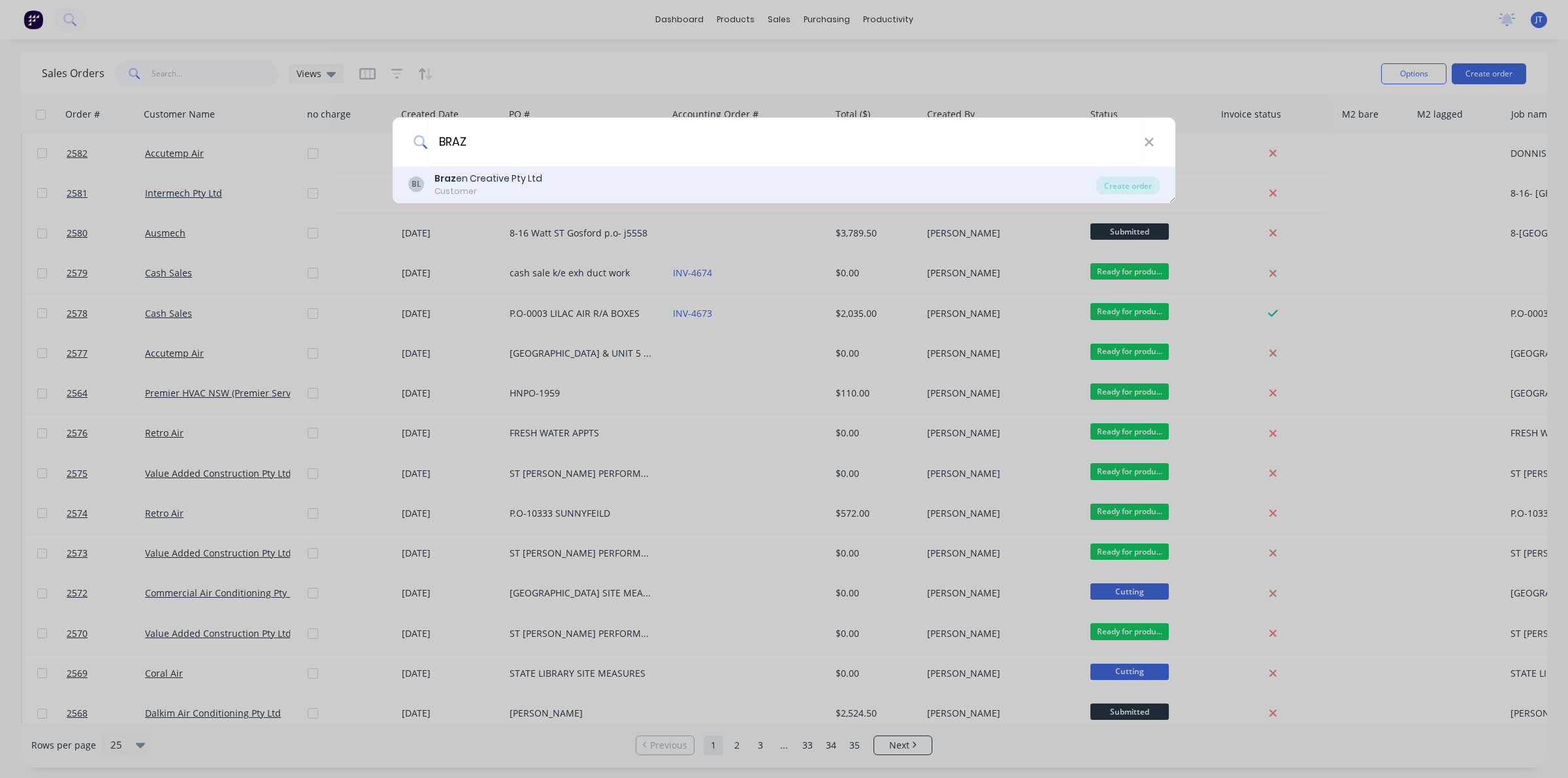
type input "BRAZ"
click at [663, 182] on div "[PERSON_NAME] en Creative Pty Ltd Customer" at bounding box center [752, 185] width 688 height 26
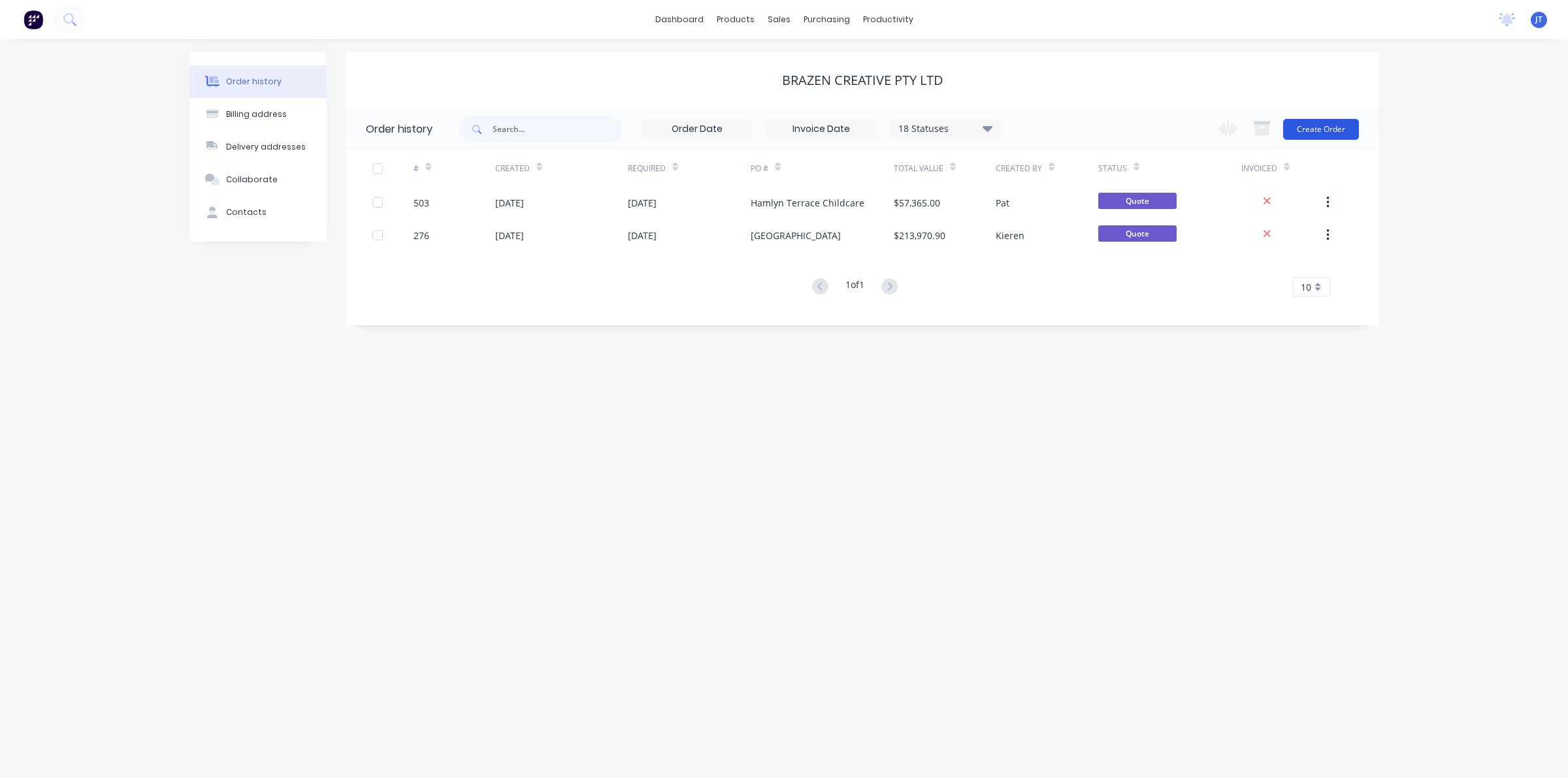
click at [1322, 132] on button "Create Order" at bounding box center [1321, 129] width 76 height 21
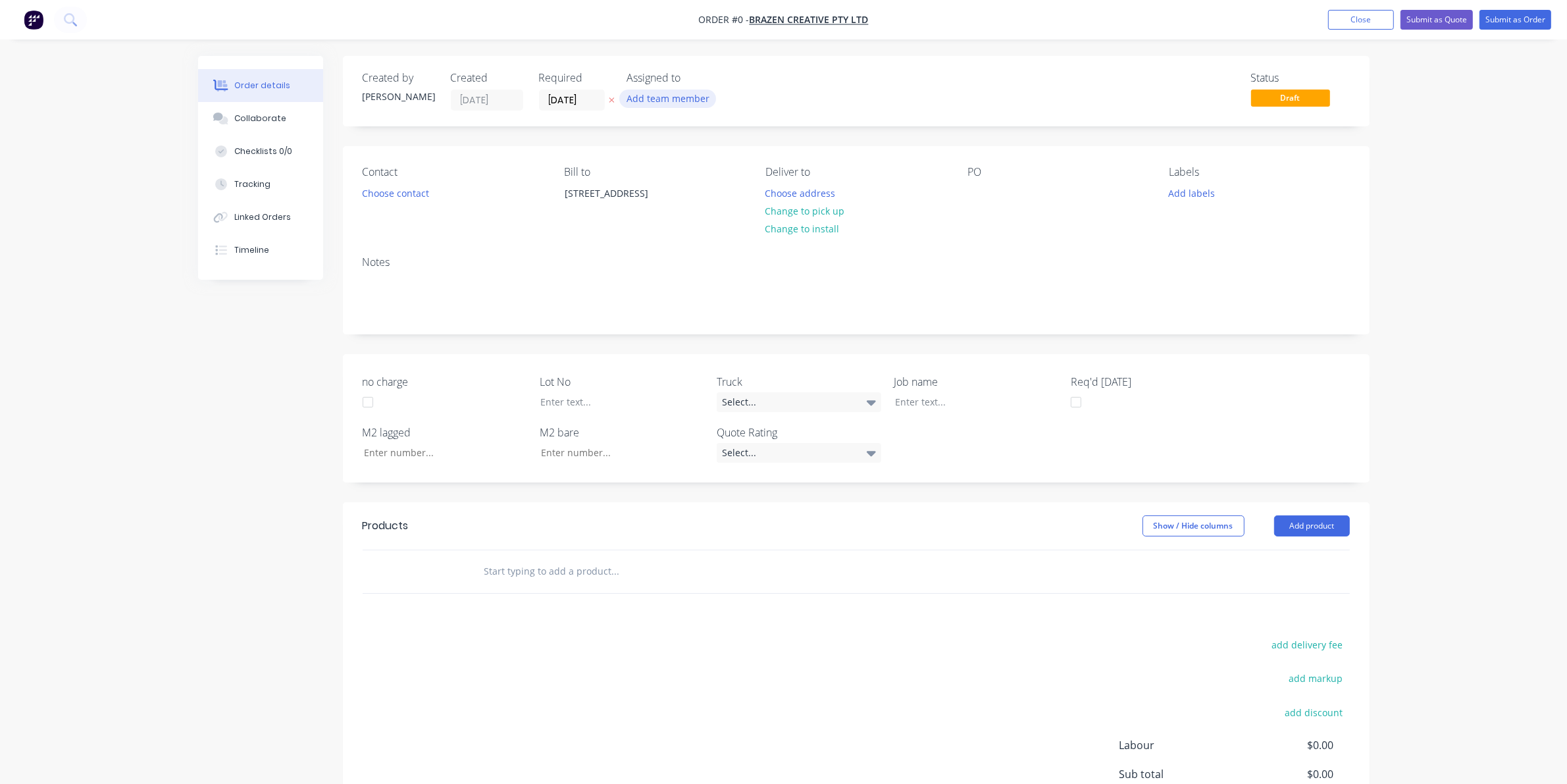
click at [670, 107] on button "Add team member" at bounding box center [668, 98] width 97 height 18
click at [679, 172] on div "[PERSON_NAME] (You)" at bounding box center [733, 172] width 131 height 14
click at [346, 191] on div "Creating draft order... Loading... Order details Collaborate Checklists 0/0 Tra…" at bounding box center [784, 493] width 1198 height 873
click at [379, 190] on button "Choose contact" at bounding box center [395, 193] width 81 height 18
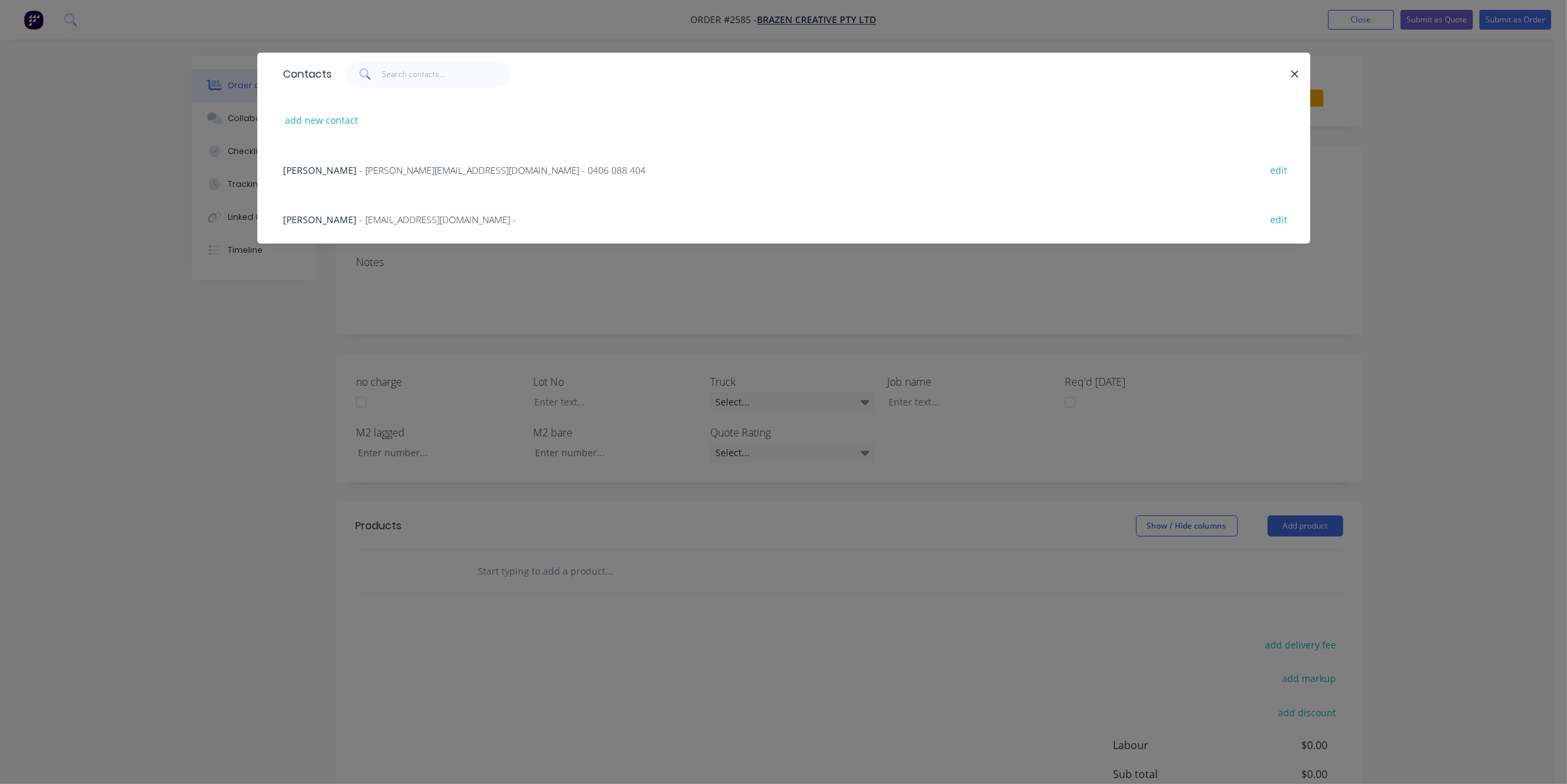
click at [405, 173] on span "- [PERSON_NAME][EMAIL_ADDRESS][DOMAIN_NAME] - 0406 088 404" at bounding box center [503, 169] width 286 height 12
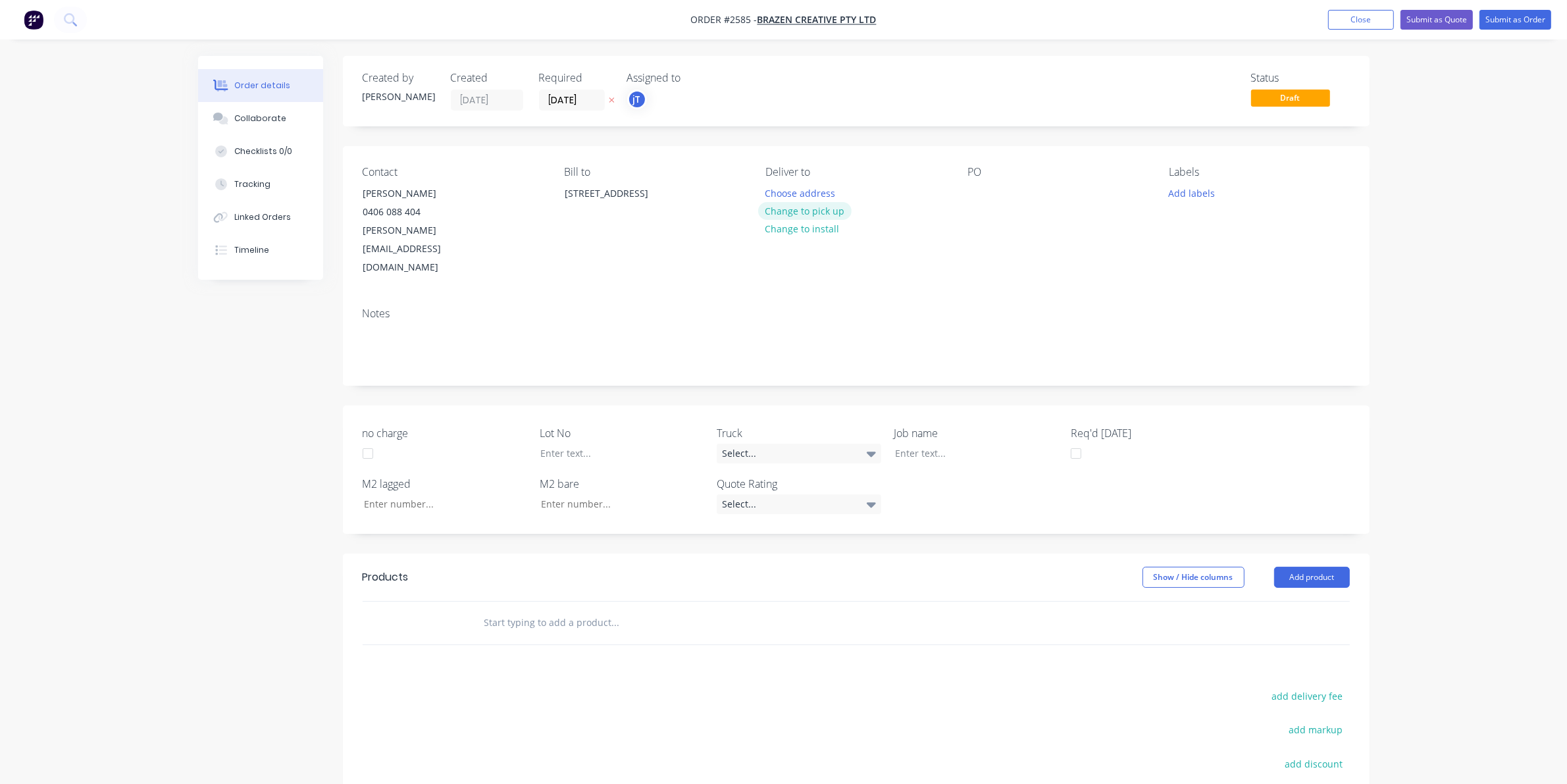
click at [814, 211] on button "Change to pick up" at bounding box center [805, 211] width 94 height 18
click at [975, 186] on div at bounding box center [978, 193] width 21 height 19
click at [1185, 192] on button "Add labels" at bounding box center [1192, 193] width 61 height 18
click at [1242, 275] on button "Create new label" at bounding box center [1268, 271] width 171 height 19
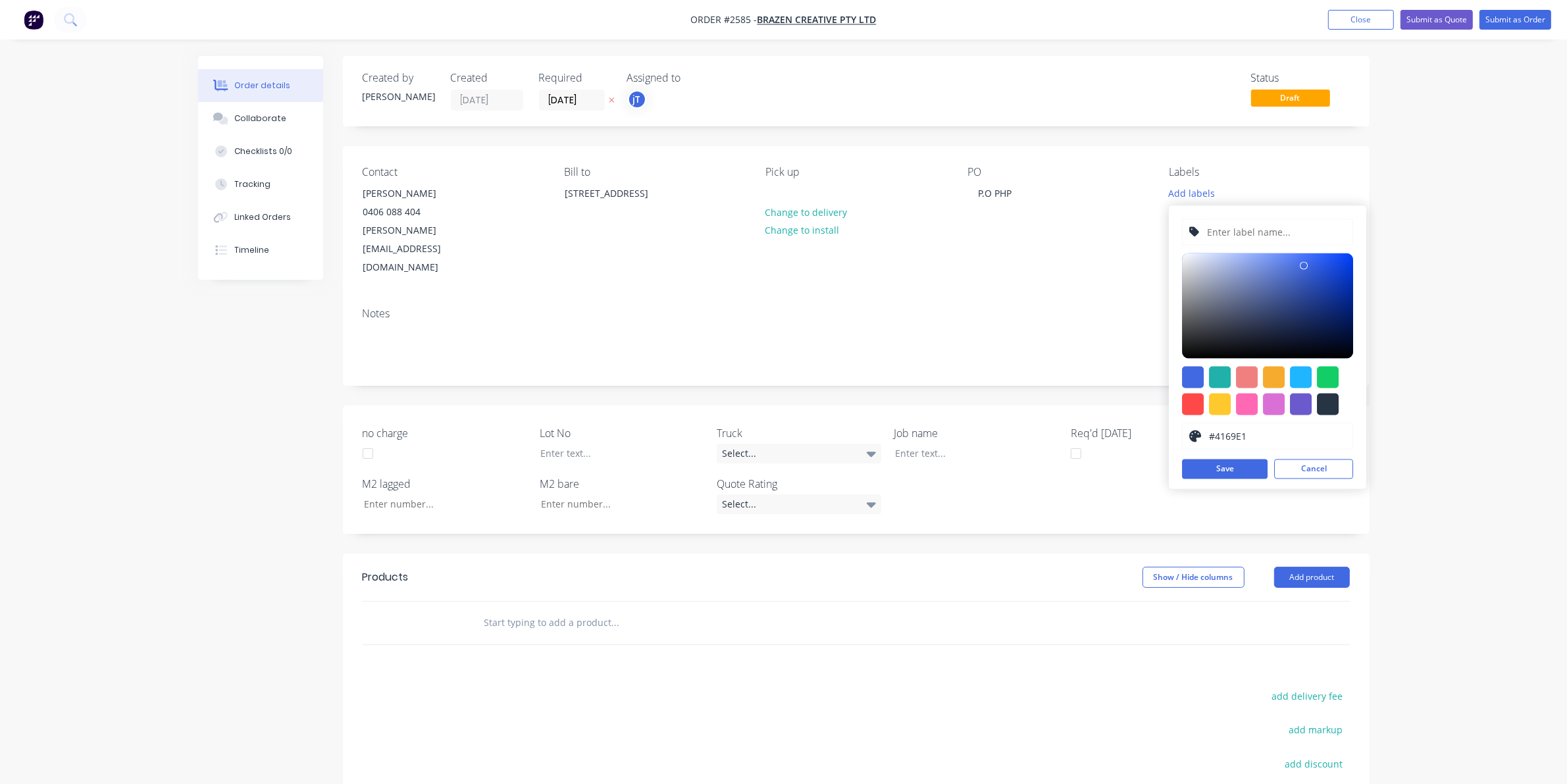
click at [1252, 239] on input "text" at bounding box center [1276, 232] width 140 height 25
type input "LOT-#00964"
click at [1254, 476] on button "Save" at bounding box center [1225, 469] width 86 height 19
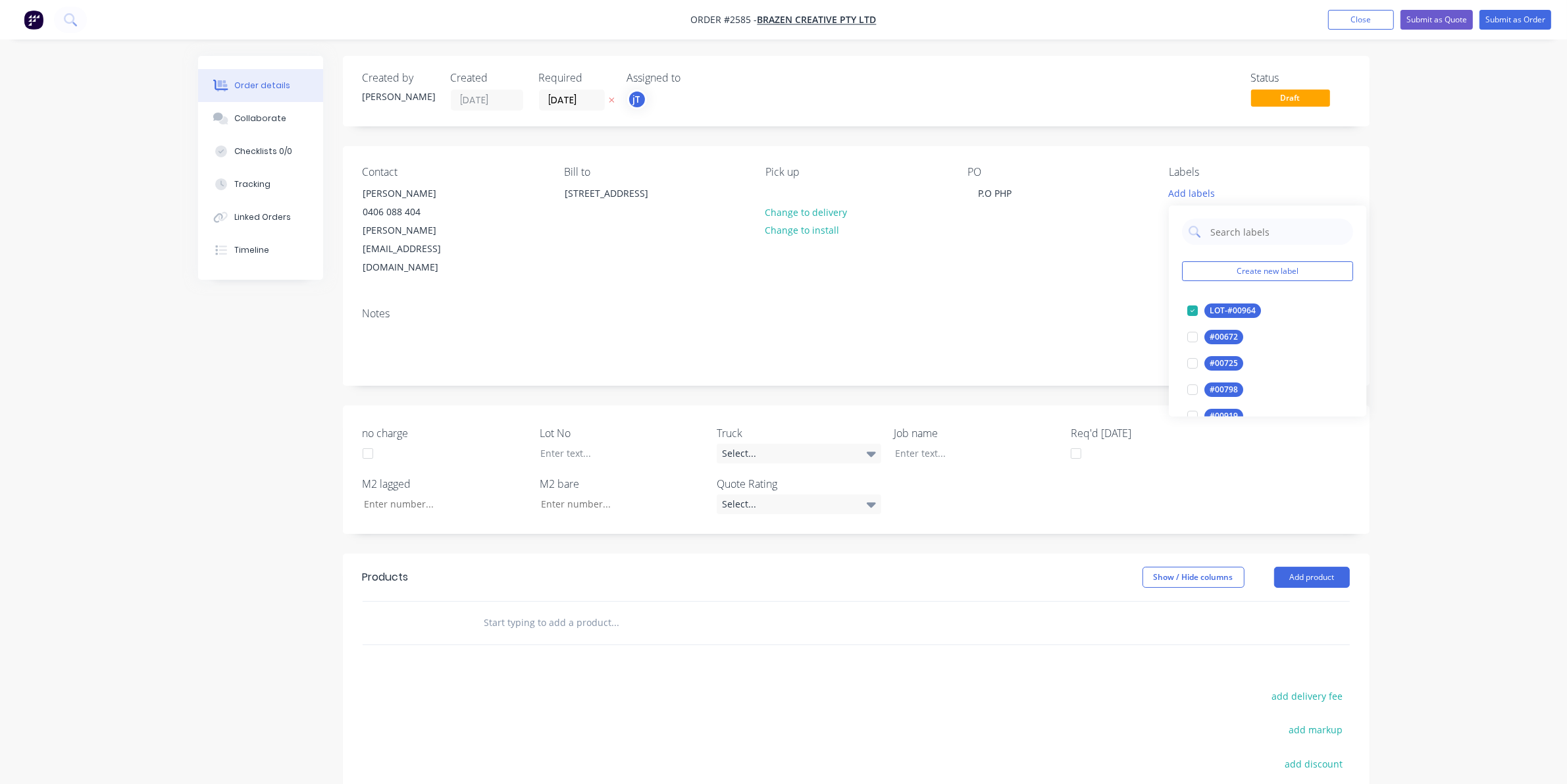
click at [1074, 447] on div "no charge Lot No Truck Select... Job name Req'd [DATE] M2 lagged M2 bare Quote …" at bounding box center [856, 470] width 1027 height 128
click at [597, 444] on div at bounding box center [612, 453] width 164 height 19
click at [907, 444] on div at bounding box center [967, 453] width 164 height 19
click at [1529, 17] on button "Submit as Order" at bounding box center [1515, 19] width 71 height 19
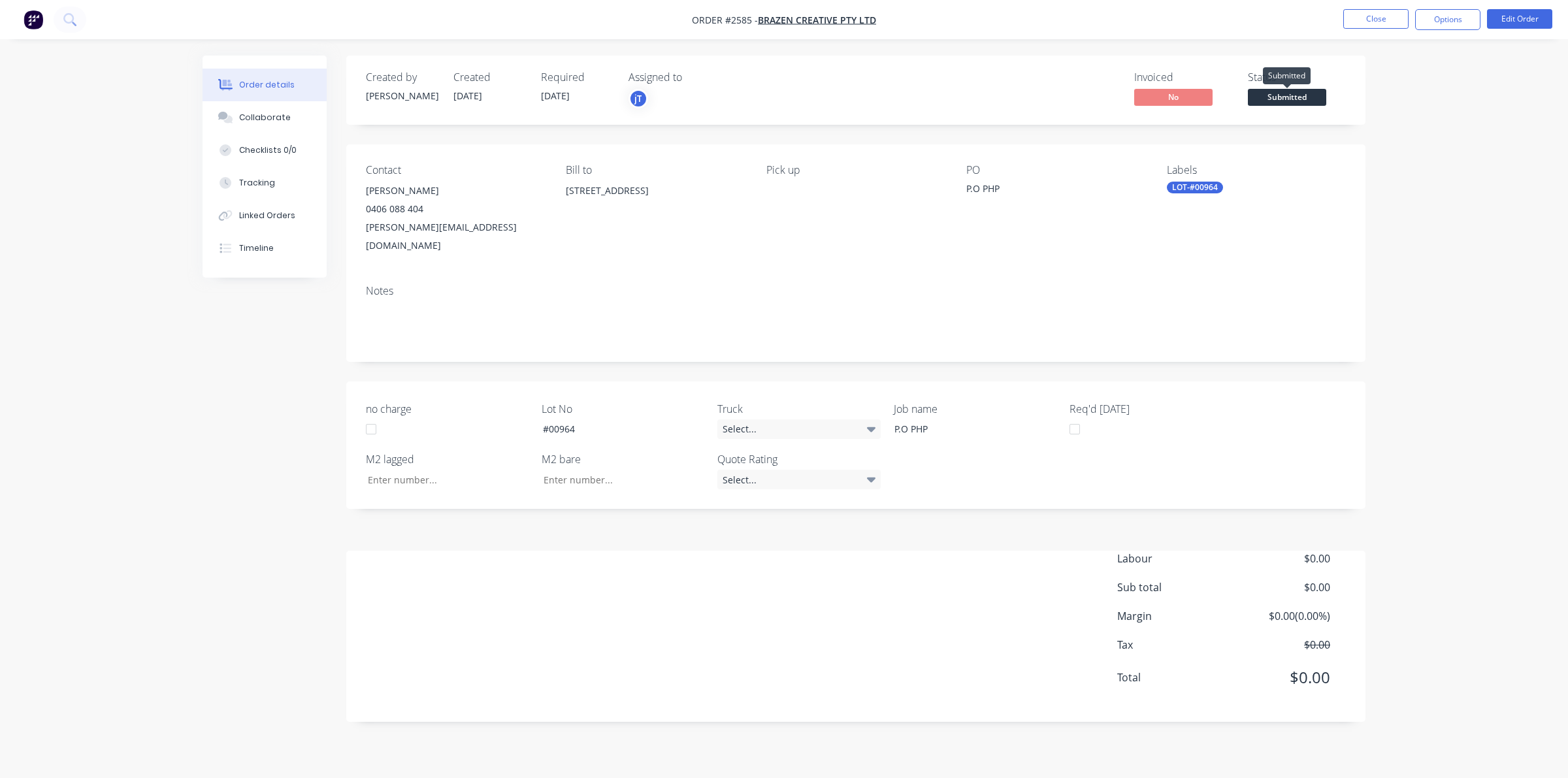
click at [1265, 100] on span "Submitted" at bounding box center [1287, 97] width 78 height 16
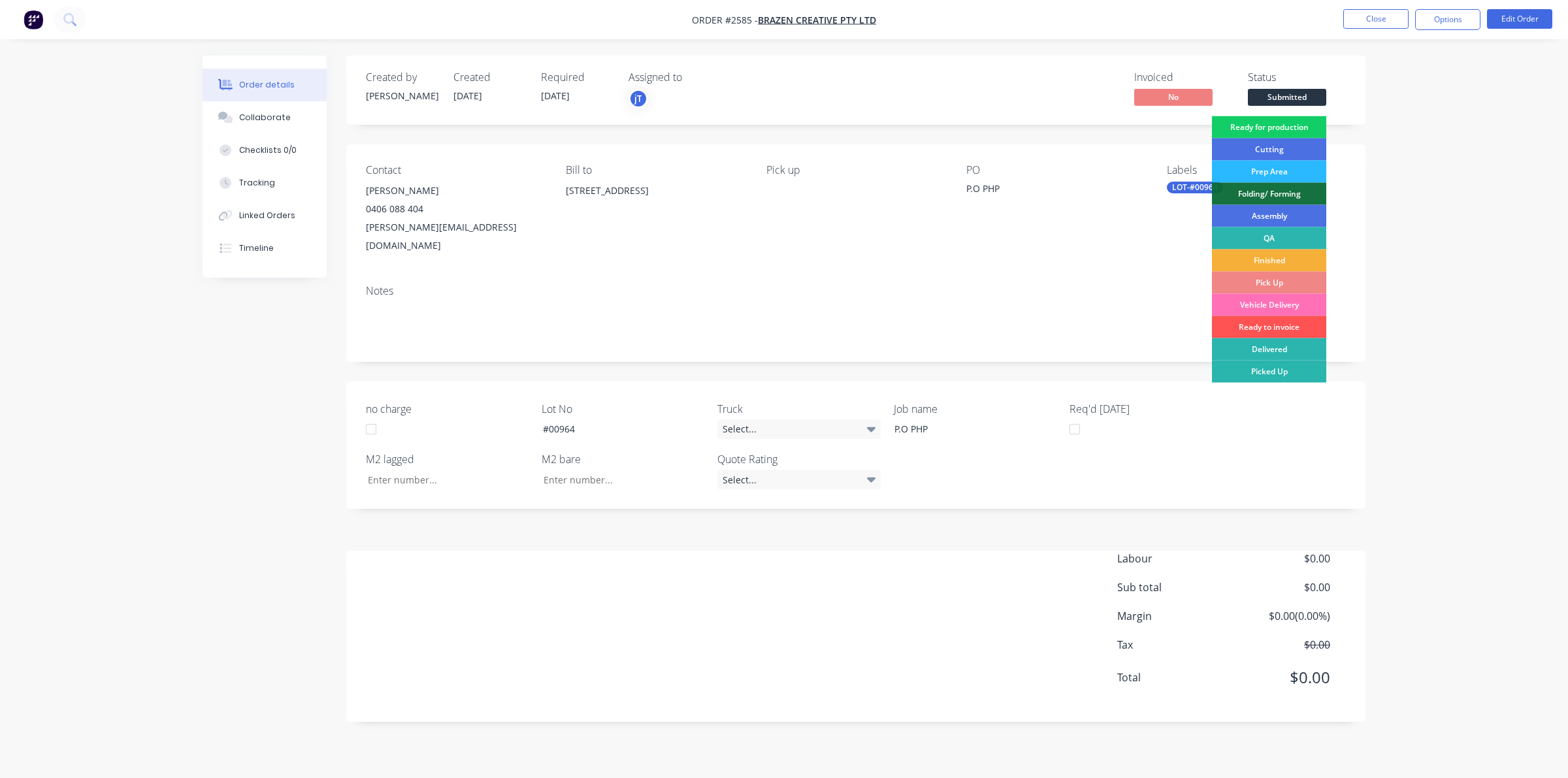
click at [1264, 132] on div "Ready for production" at bounding box center [1269, 127] width 115 height 22
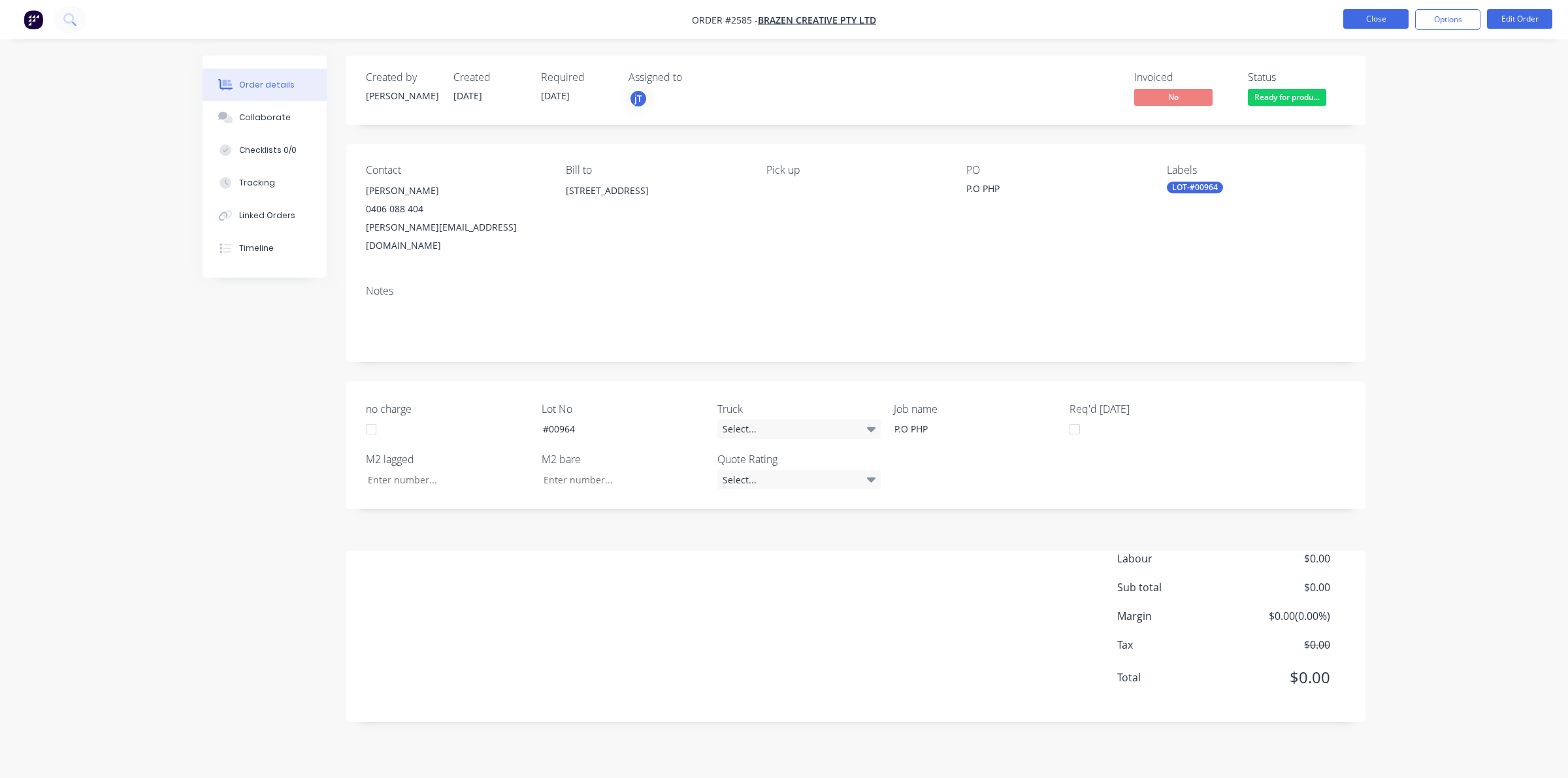
click at [1389, 24] on button "Close" at bounding box center [1375, 19] width 65 height 19
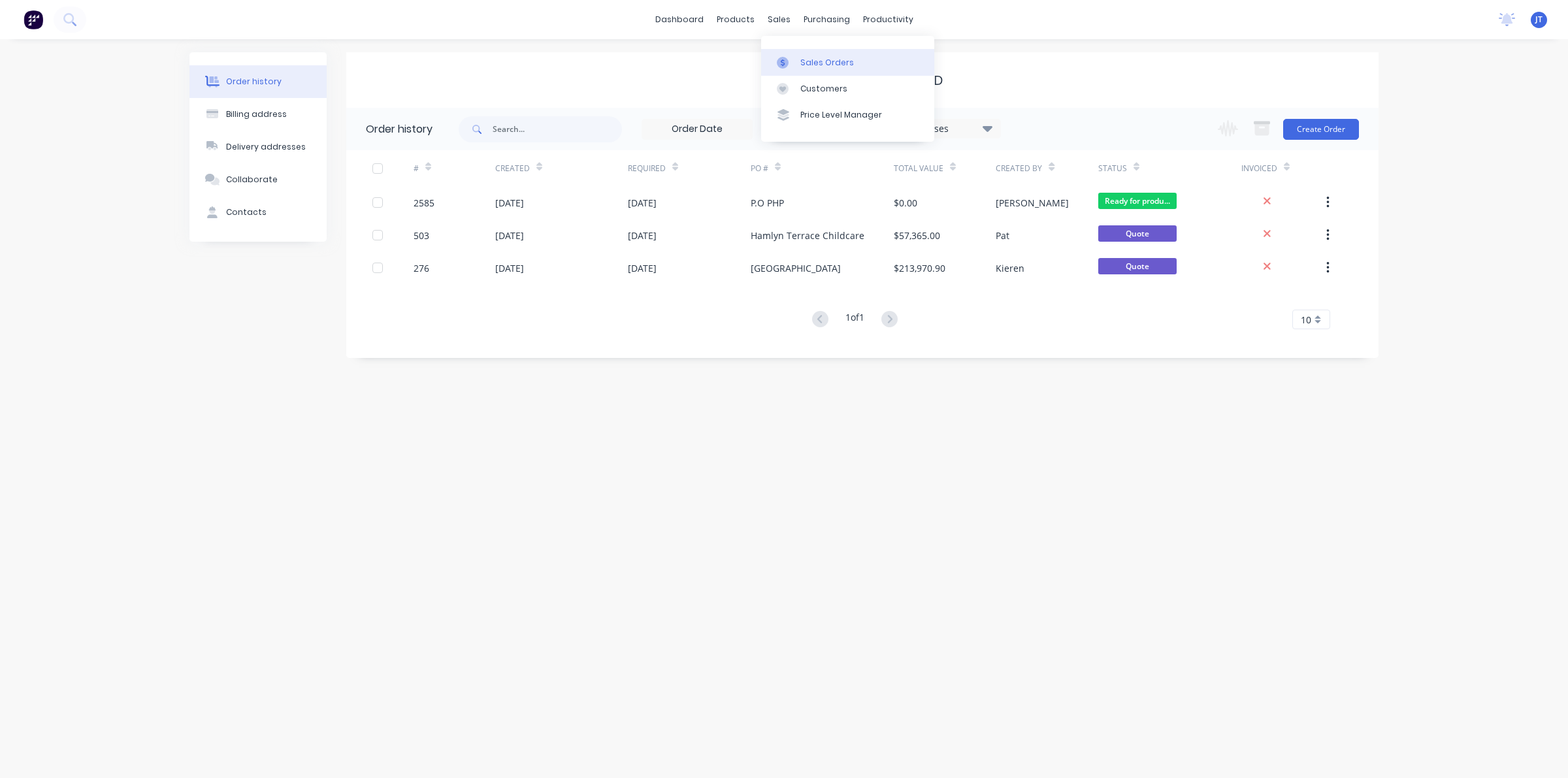
click at [792, 57] on div at bounding box center [786, 62] width 19 height 11
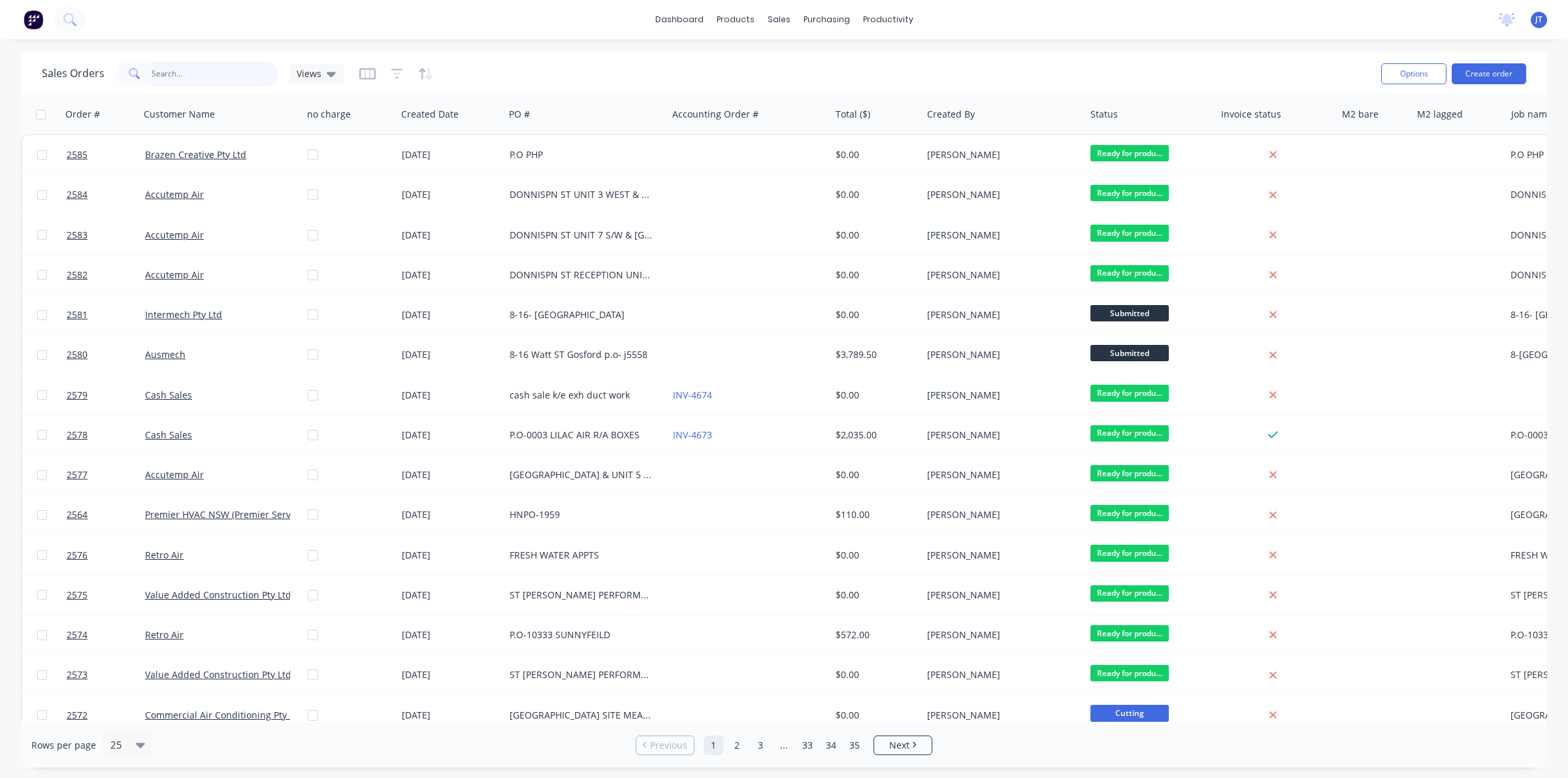
click at [193, 72] on input "text" at bounding box center [216, 74] width 127 height 26
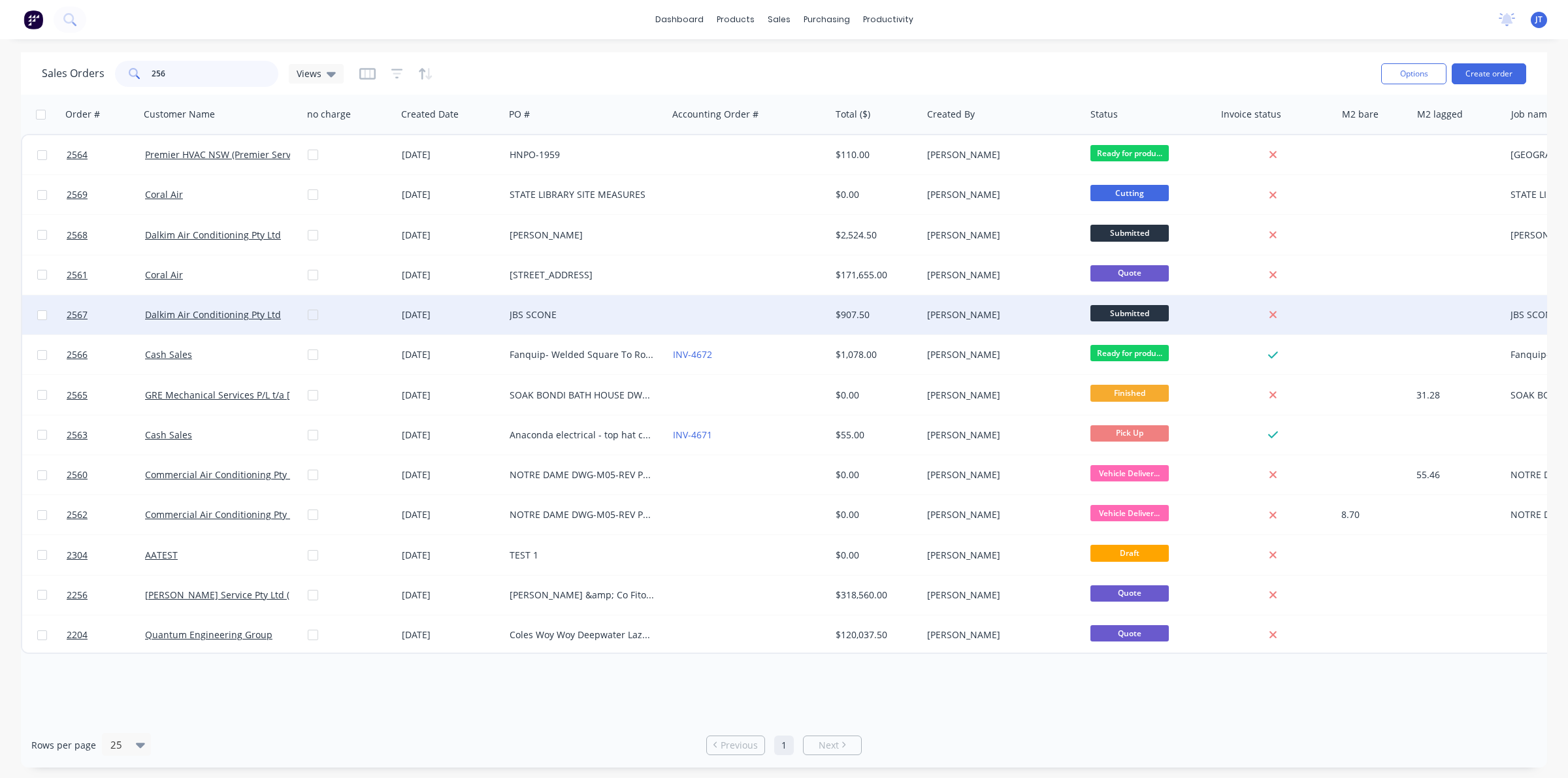
type input "256"
click at [285, 301] on div "Dalkim Air Conditioning Pty Ltd" at bounding box center [221, 314] width 163 height 39
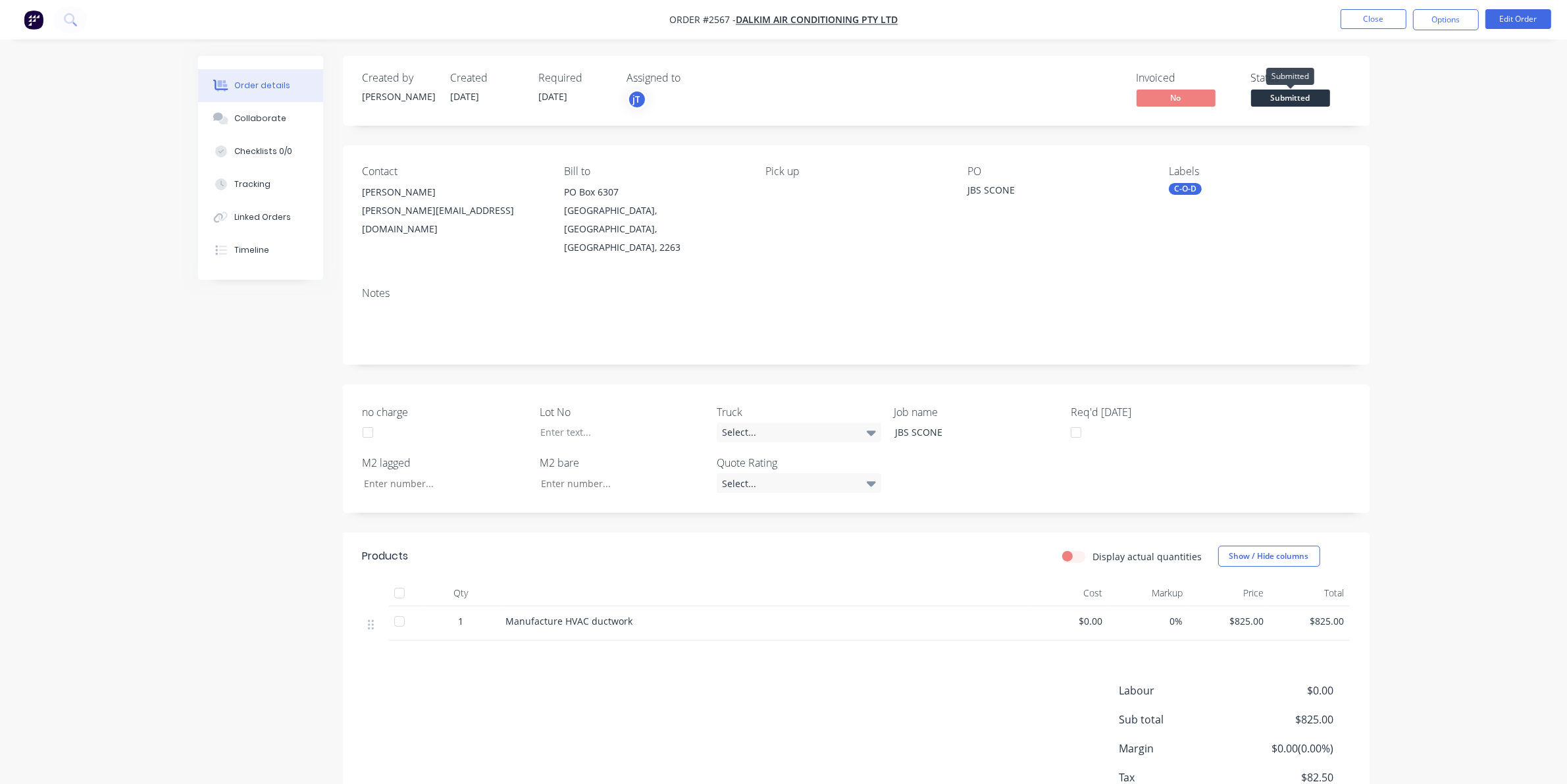
click at [1278, 96] on span "Submitted" at bounding box center [1290, 97] width 79 height 17
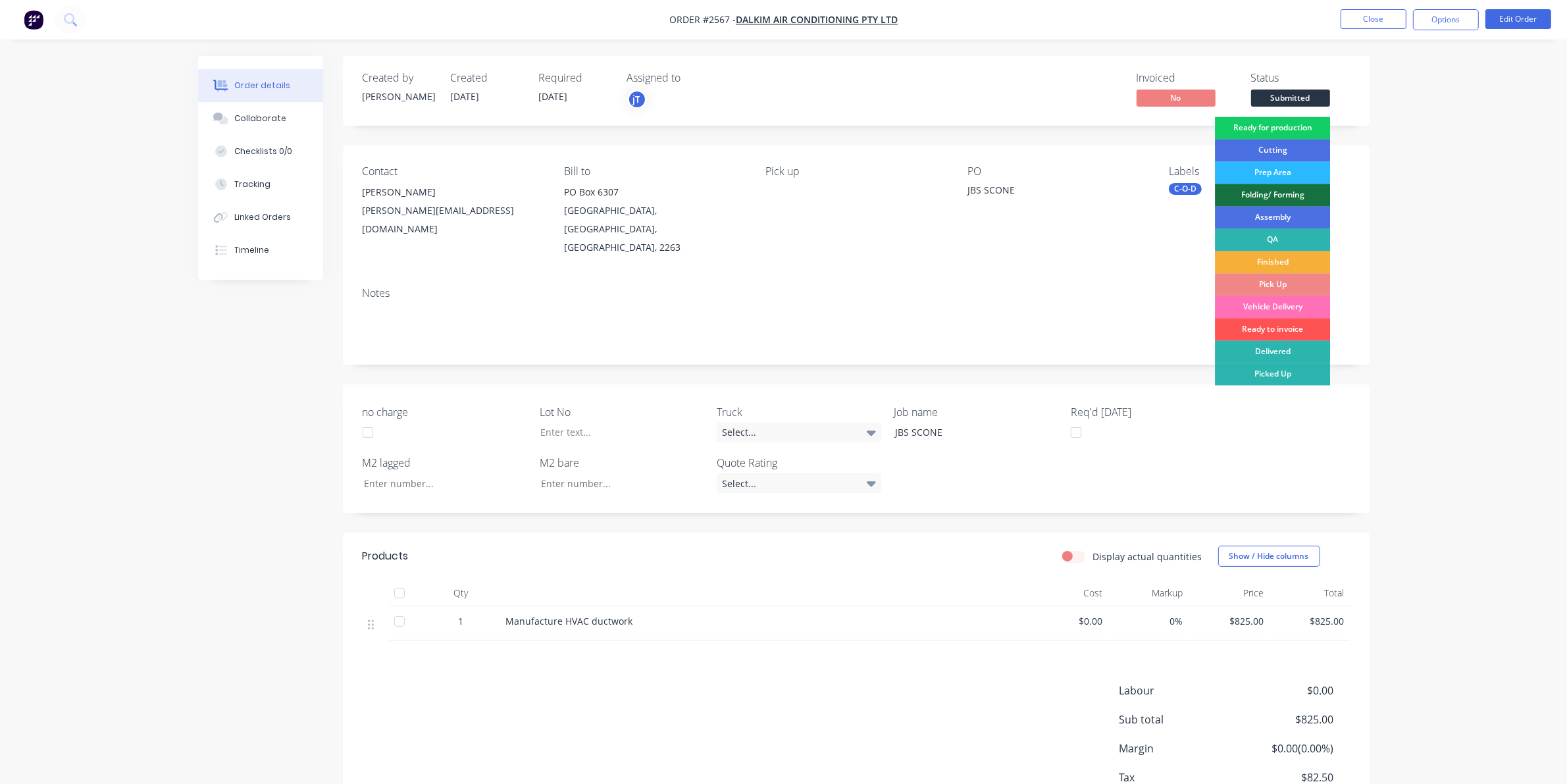
click at [1288, 128] on div "Ready for production" at bounding box center [1273, 128] width 115 height 22
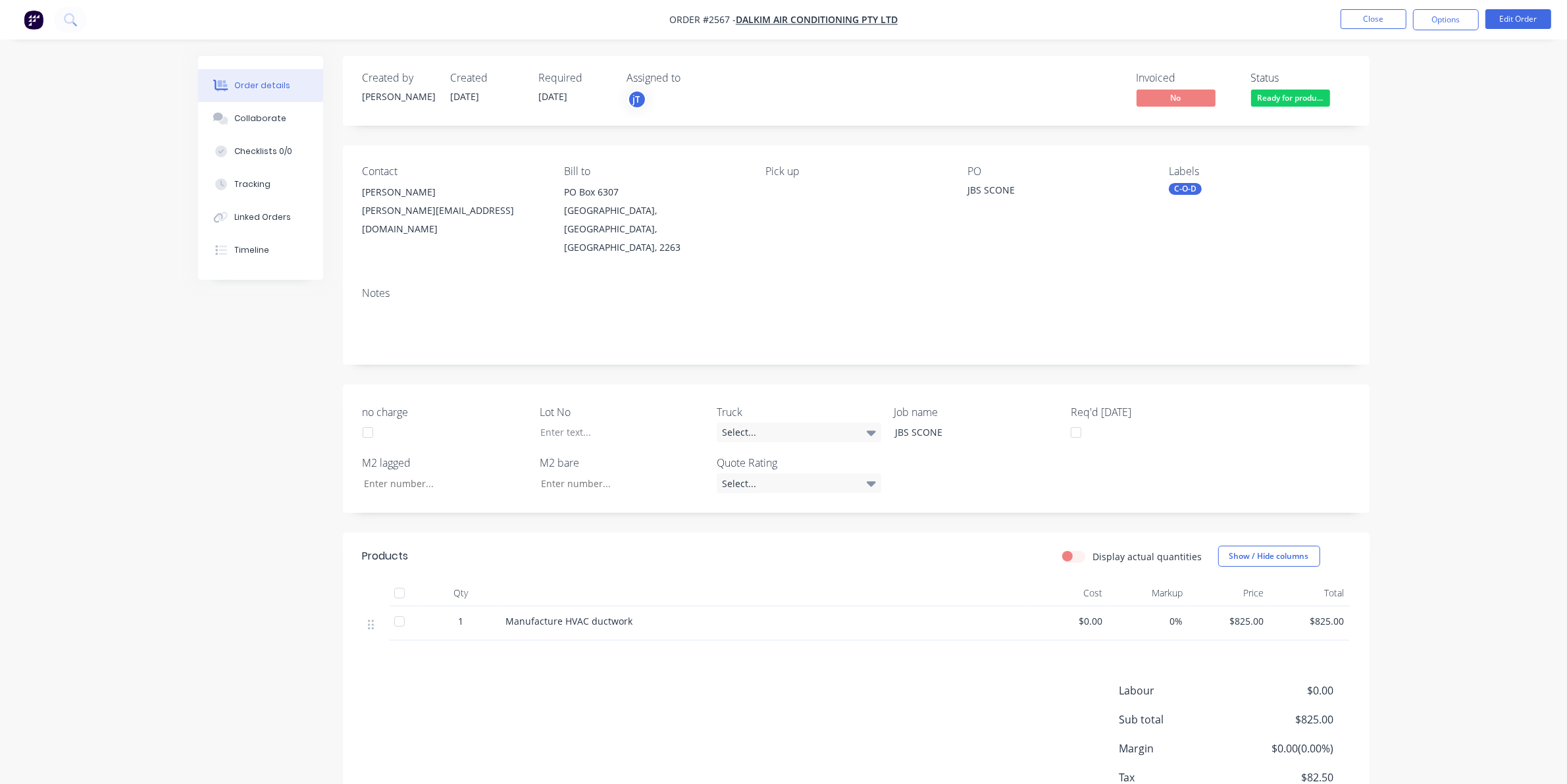
click at [1187, 190] on div "C-O-D" at bounding box center [1185, 189] width 33 height 12
click at [1274, 257] on button "Create new label" at bounding box center [1268, 263] width 171 height 19
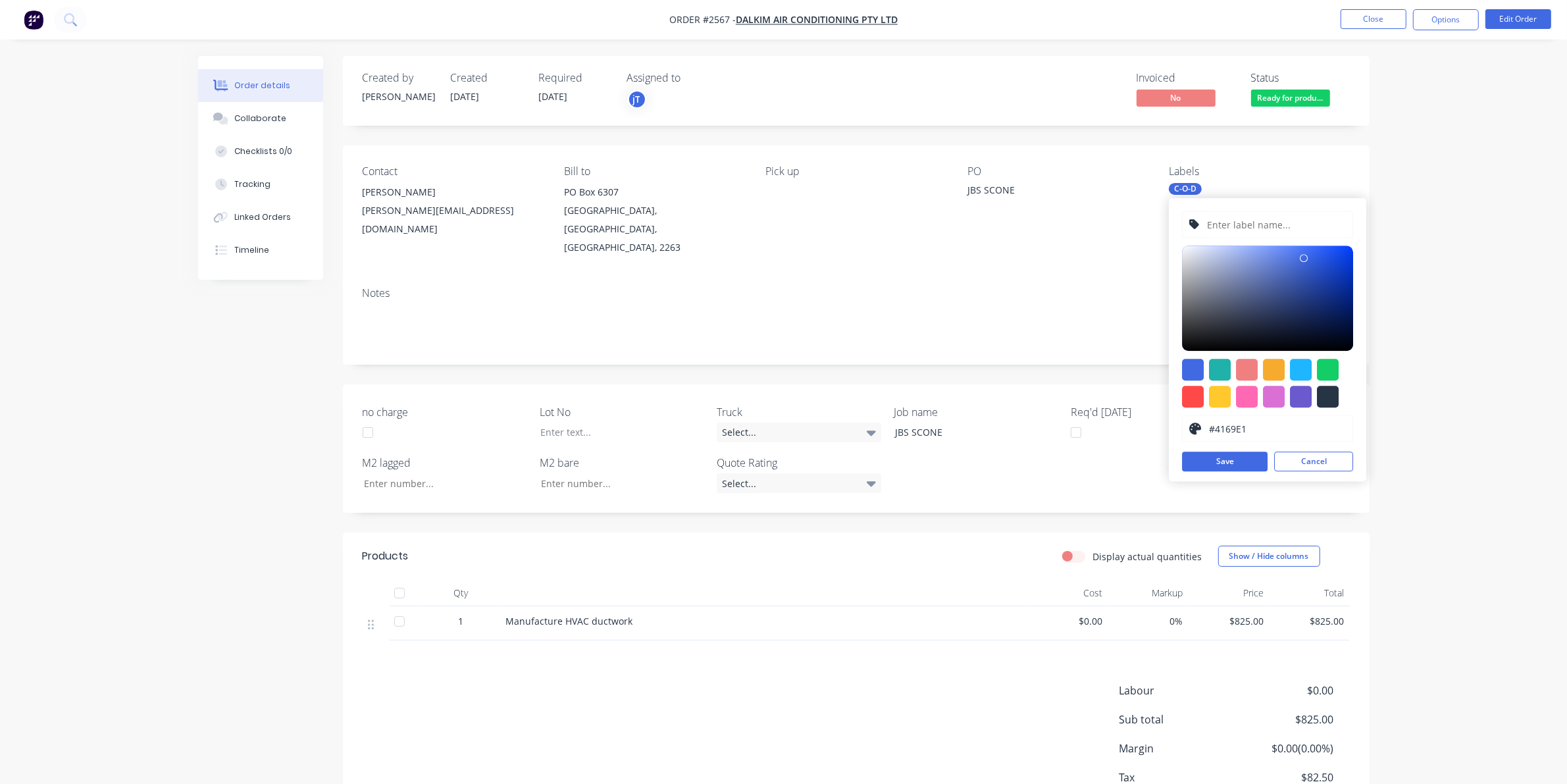
click at [1274, 229] on input "text" at bounding box center [1276, 224] width 140 height 25
type input "#00965"
click at [1235, 465] on button "Save" at bounding box center [1225, 461] width 86 height 19
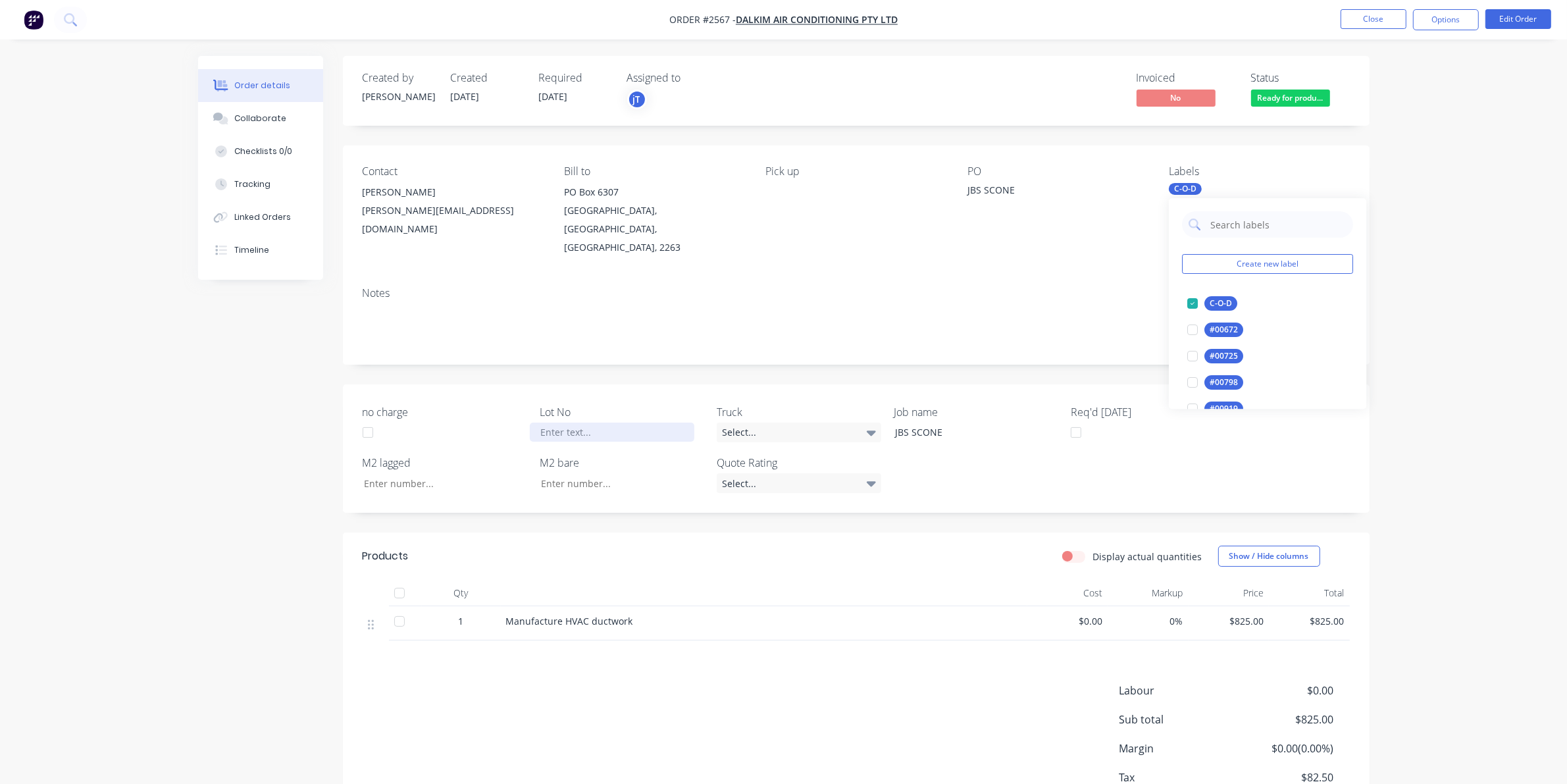
click at [571, 423] on div at bounding box center [612, 432] width 164 height 19
click at [1182, 191] on div "#00965" at bounding box center [1188, 189] width 39 height 12
click at [1322, 303] on div "#00965 edit" at bounding box center [1268, 303] width 171 height 26
click at [1336, 301] on button "edit" at bounding box center [1345, 303] width 17 height 14
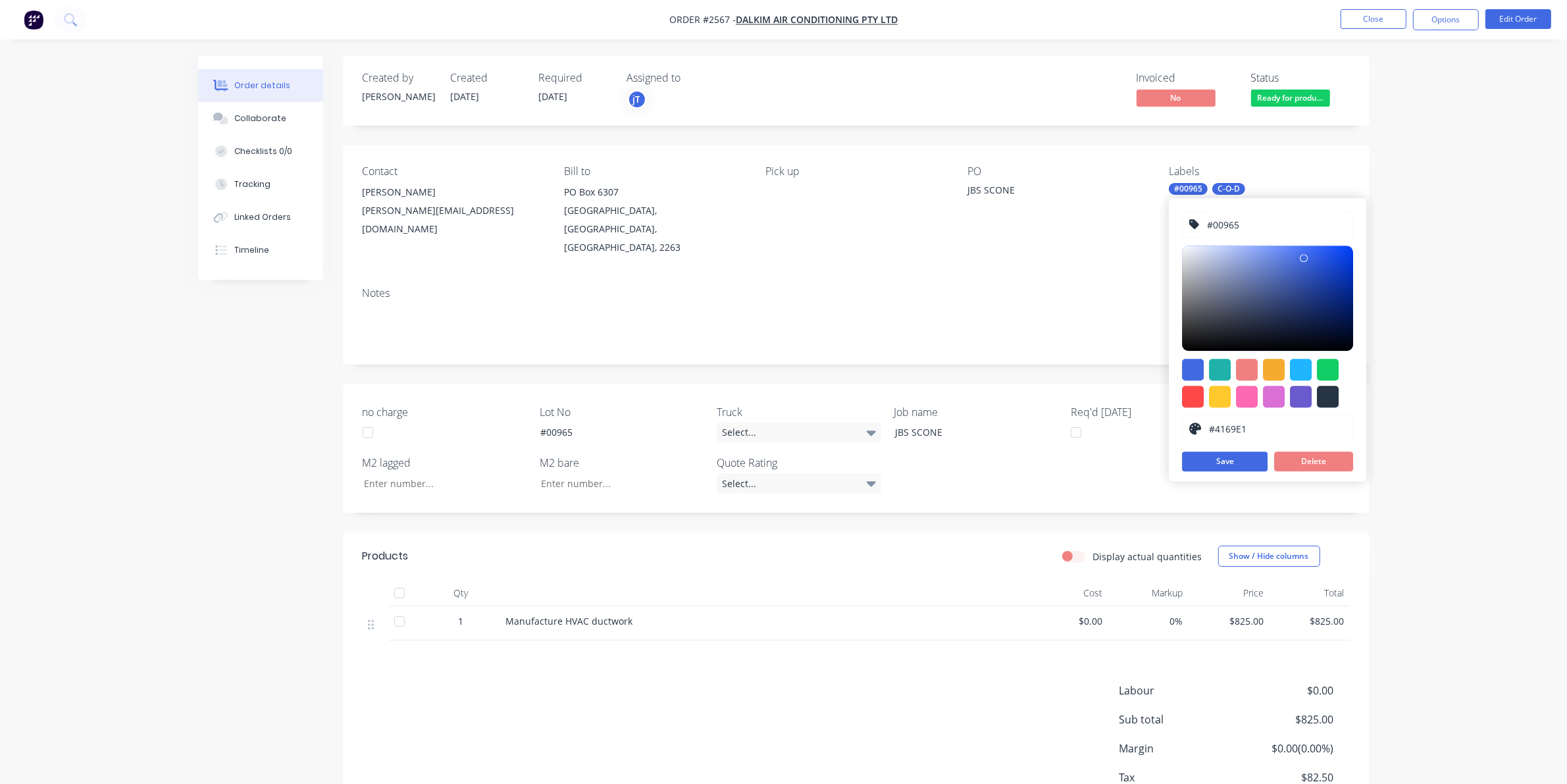
click at [1205, 219] on div "#00965" at bounding box center [1268, 224] width 171 height 26
click at [1213, 230] on input "#00965" at bounding box center [1276, 224] width 140 height 25
type input "LOT-#00965"
click at [1245, 462] on button "Save" at bounding box center [1225, 461] width 86 height 19
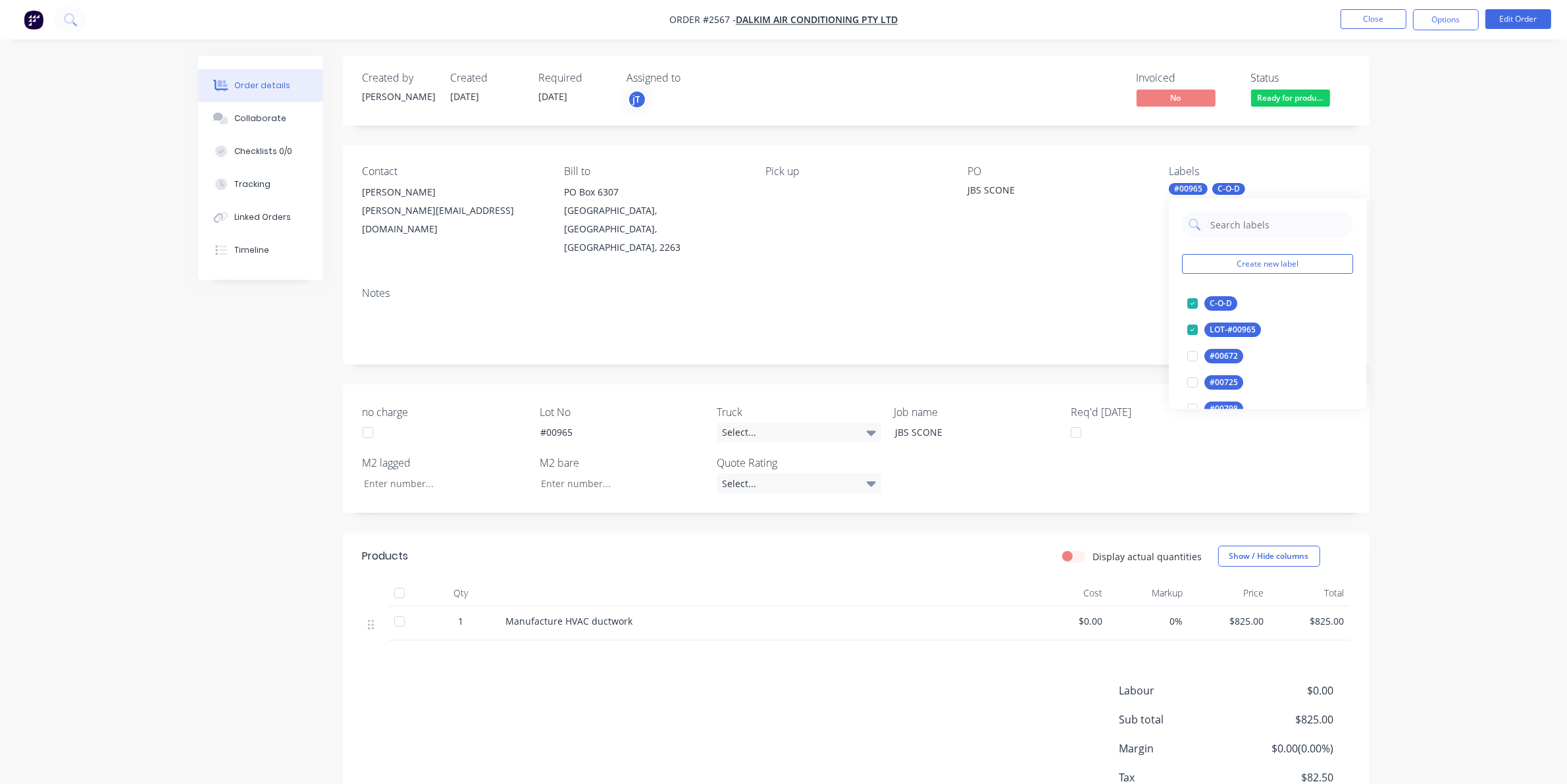
click at [1426, 250] on div "Order details Collaborate Checklists 0/0 Tracking Linked Orders Timeline Order …" at bounding box center [784, 437] width 1567 height 874
click at [1393, 21] on button "Close" at bounding box center [1373, 19] width 66 height 19
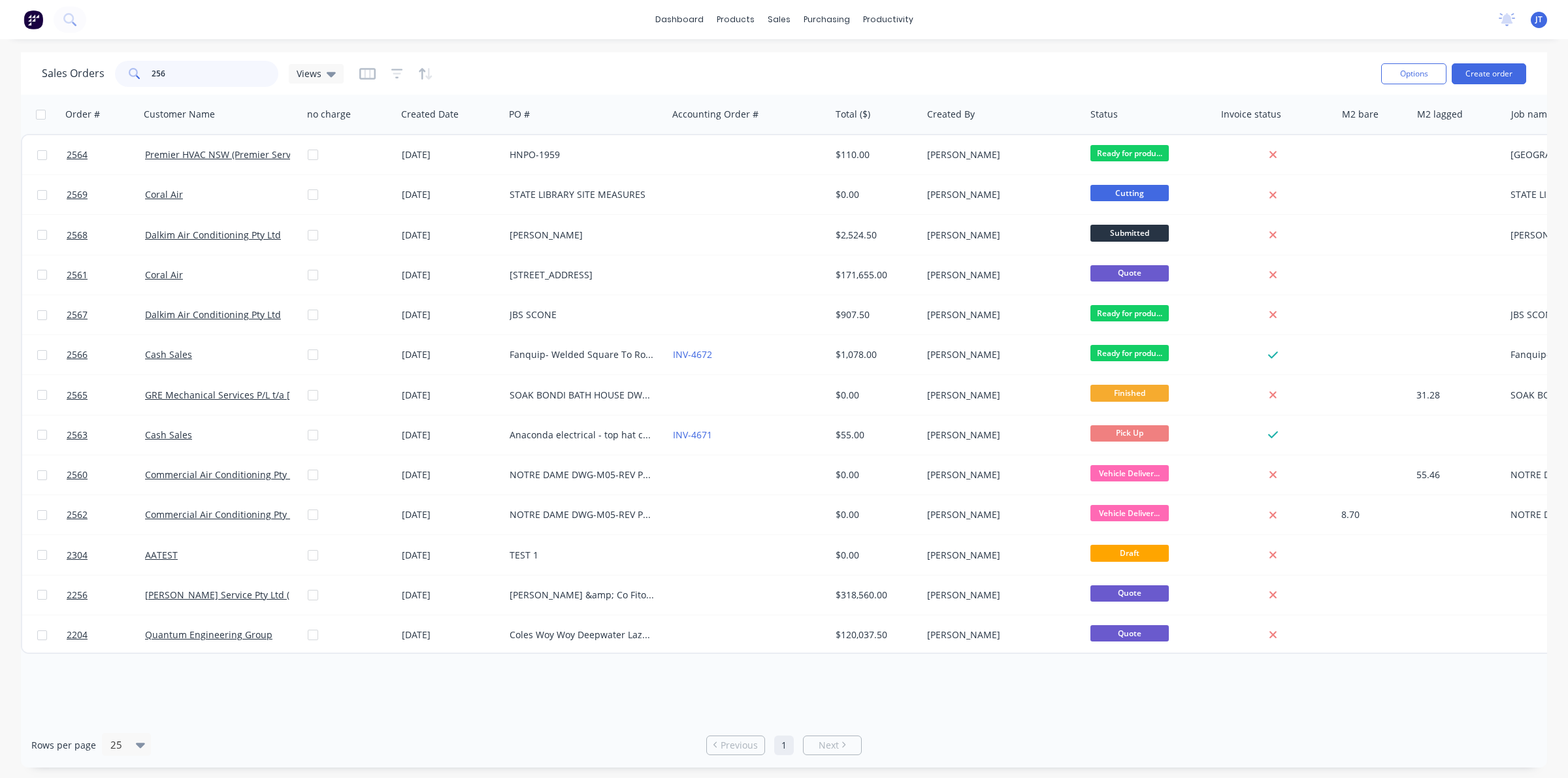
click at [207, 69] on input "256" at bounding box center [216, 74] width 127 height 26
type input "2"
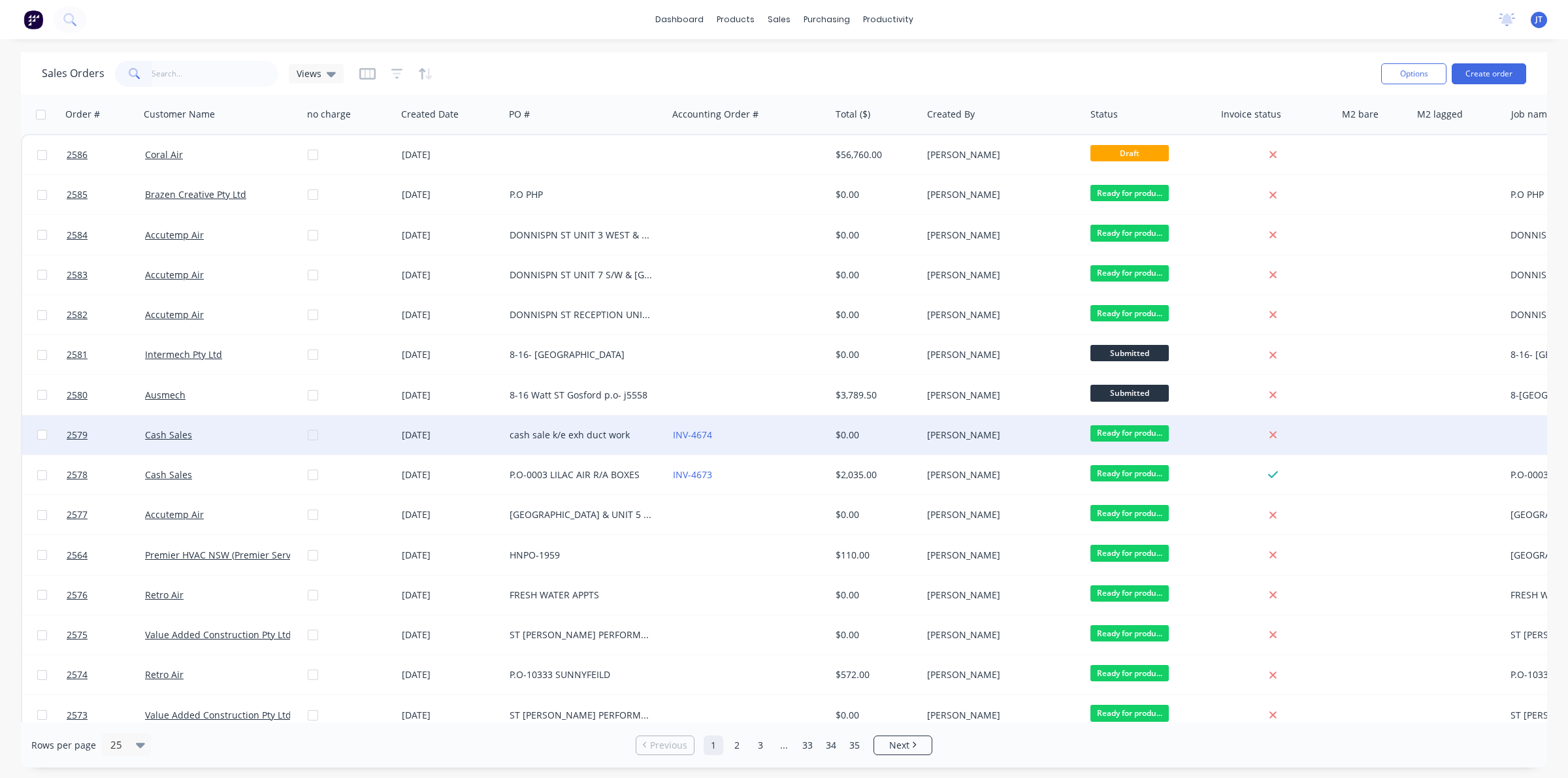
click at [472, 436] on div "[DATE]" at bounding box center [450, 434] width 97 height 13
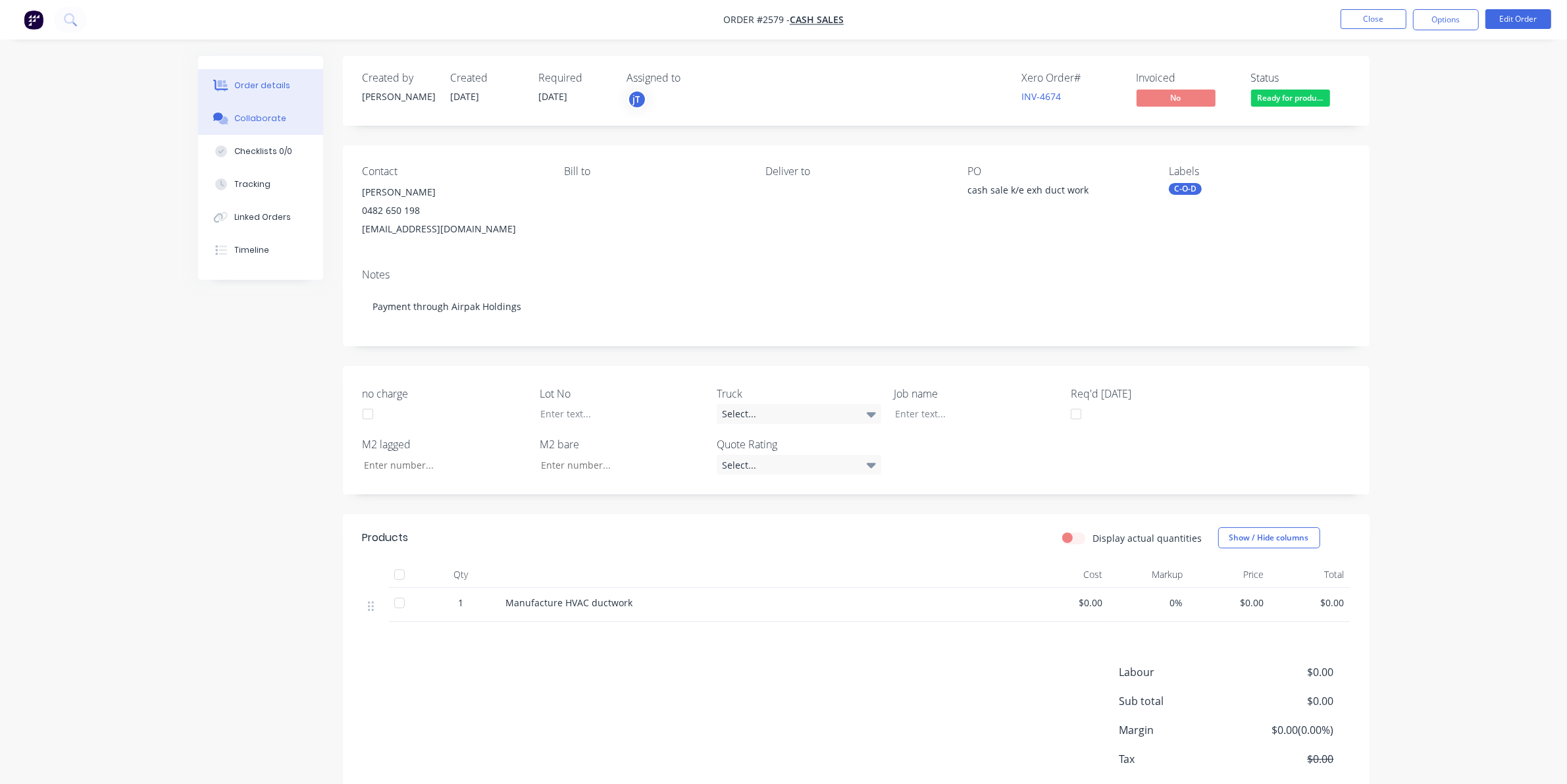
click at [260, 116] on div "Collaborate" at bounding box center [260, 118] width 52 height 12
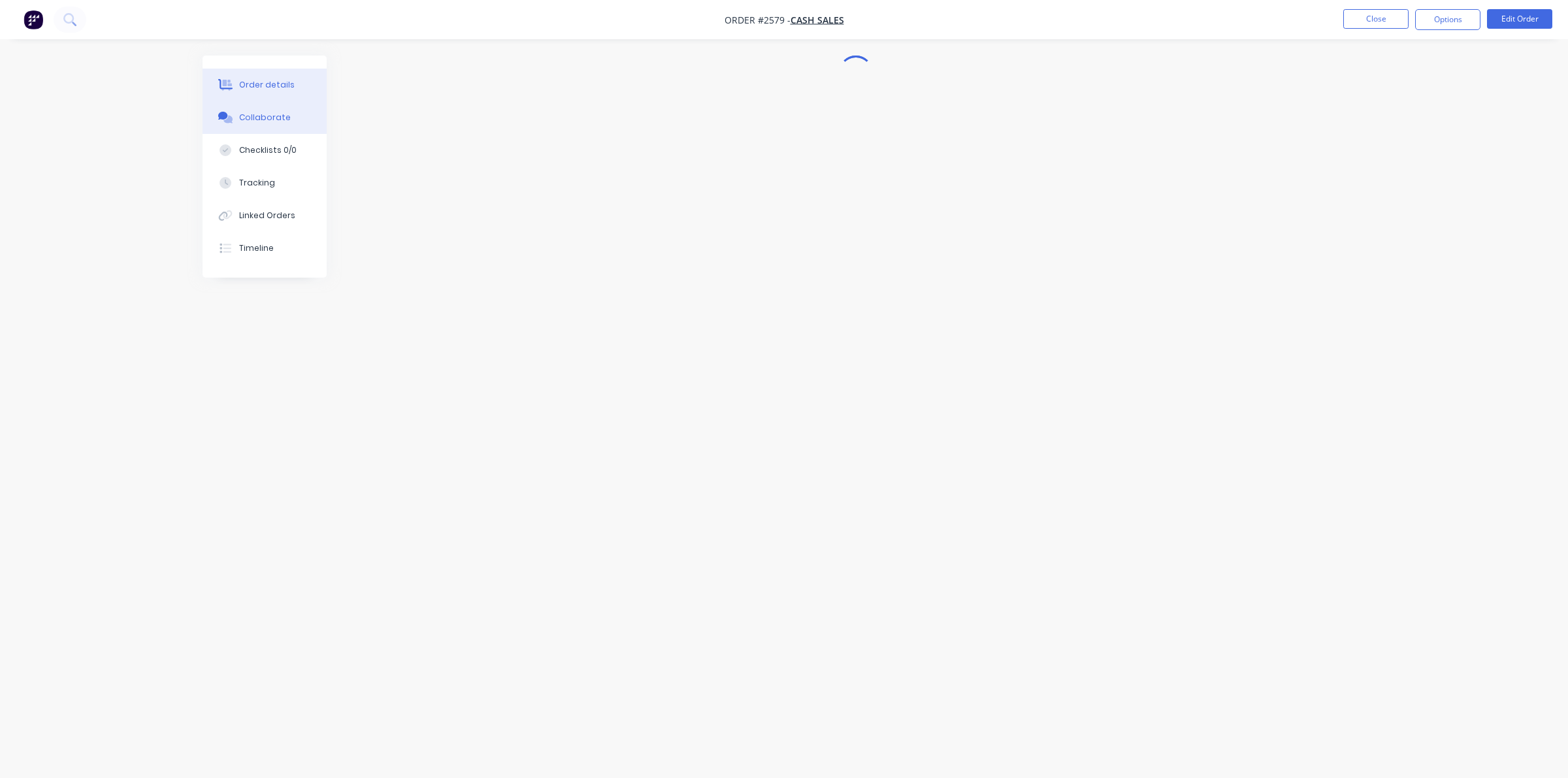
click at [279, 93] on button "Order details" at bounding box center [264, 85] width 124 height 33
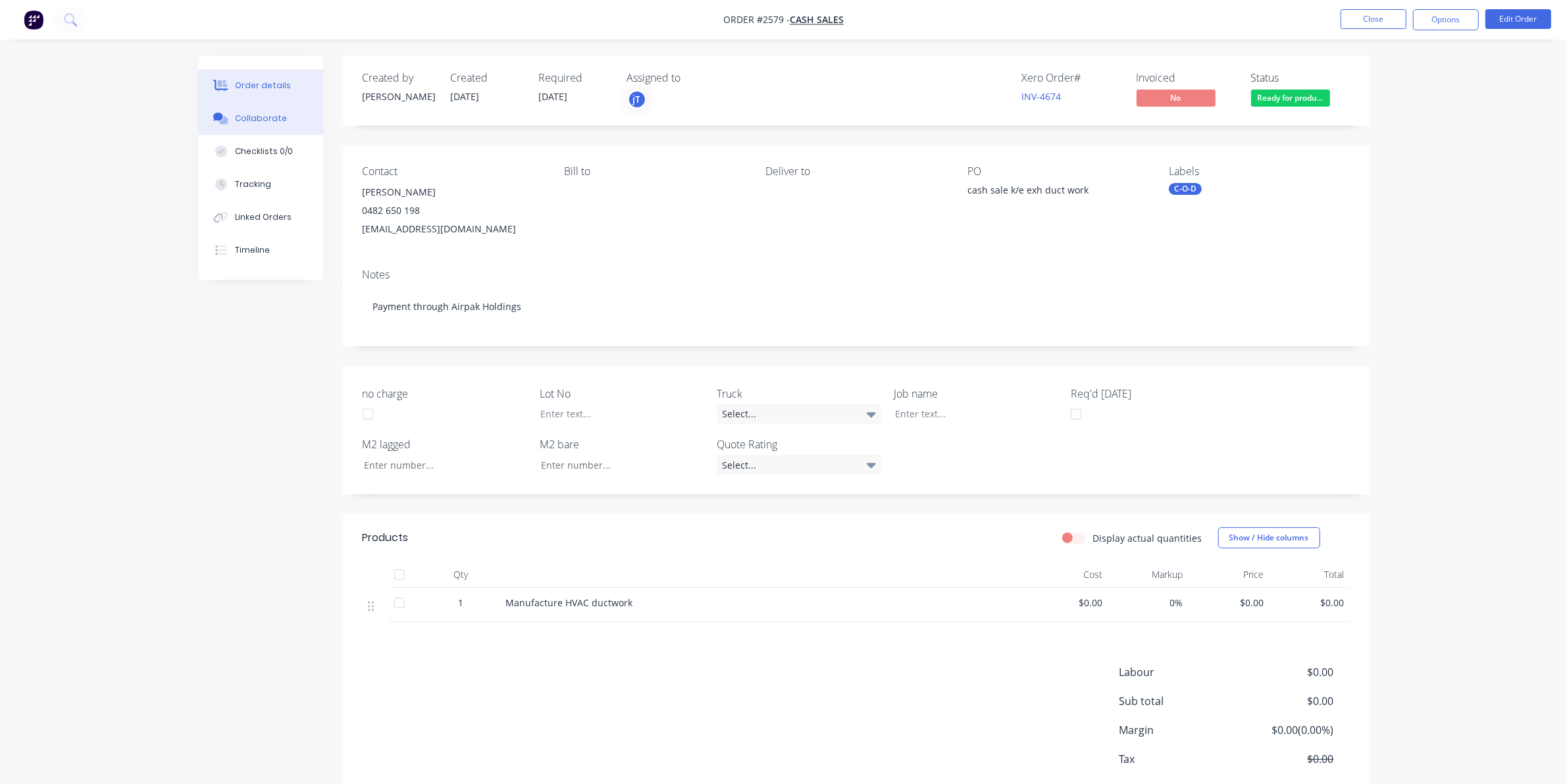
click at [285, 116] on button "Collaborate" at bounding box center [260, 118] width 125 height 33
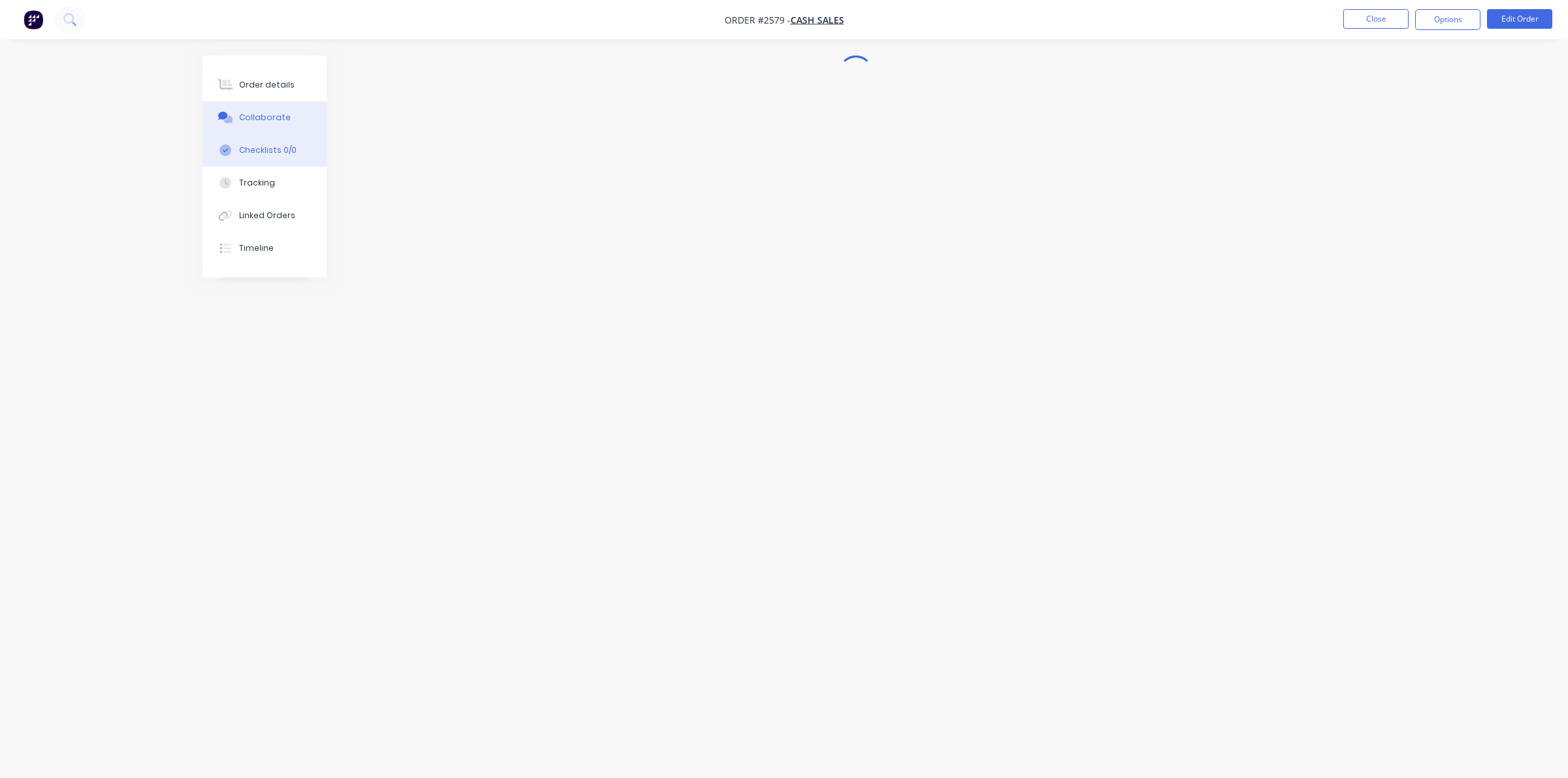
click at [283, 141] on button "Checklists 0/0" at bounding box center [264, 150] width 124 height 33
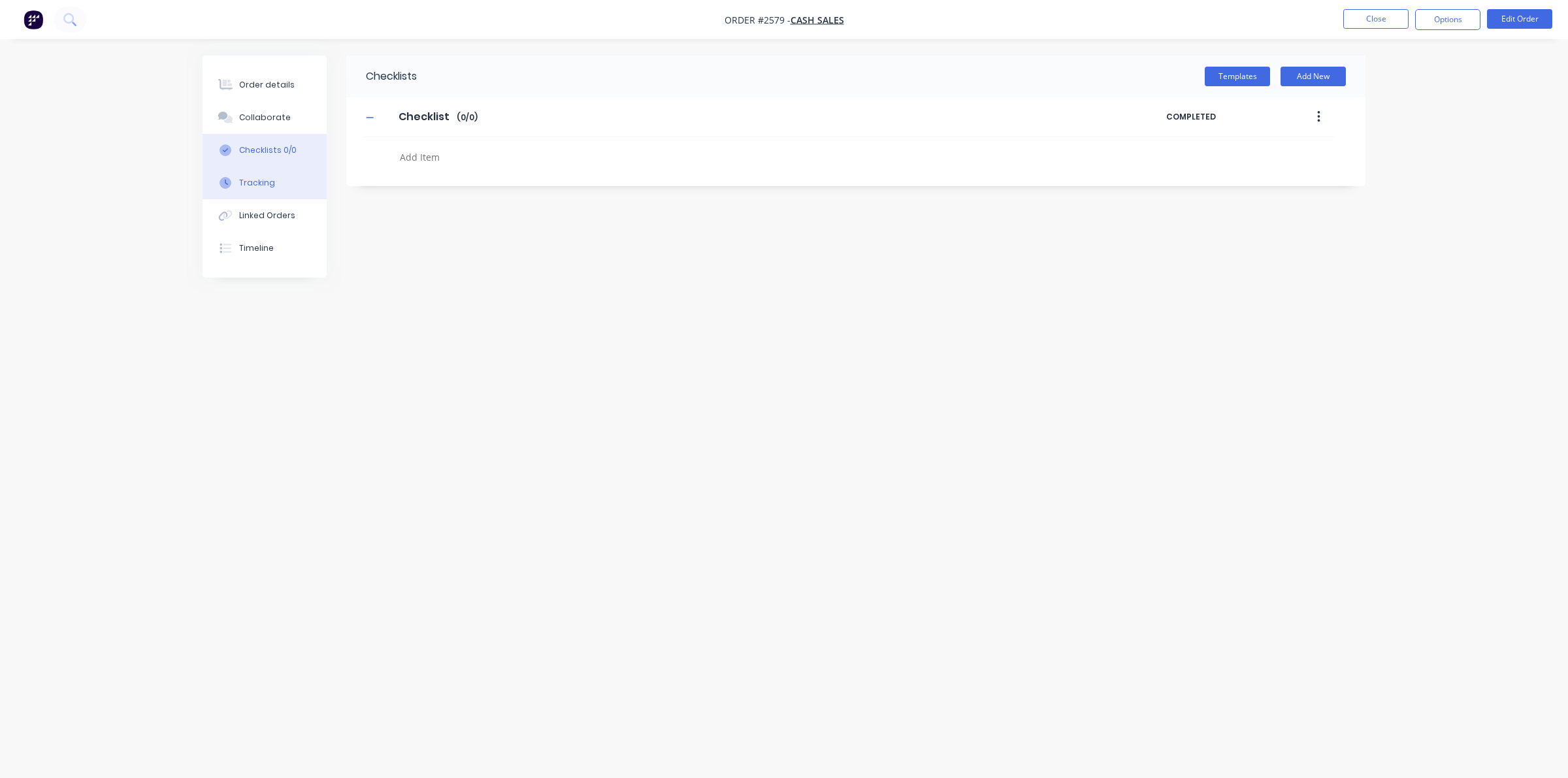
click at [284, 175] on button "Tracking" at bounding box center [264, 183] width 124 height 33
type textarea "x"
click at [304, 122] on button "Collaborate" at bounding box center [264, 117] width 124 height 33
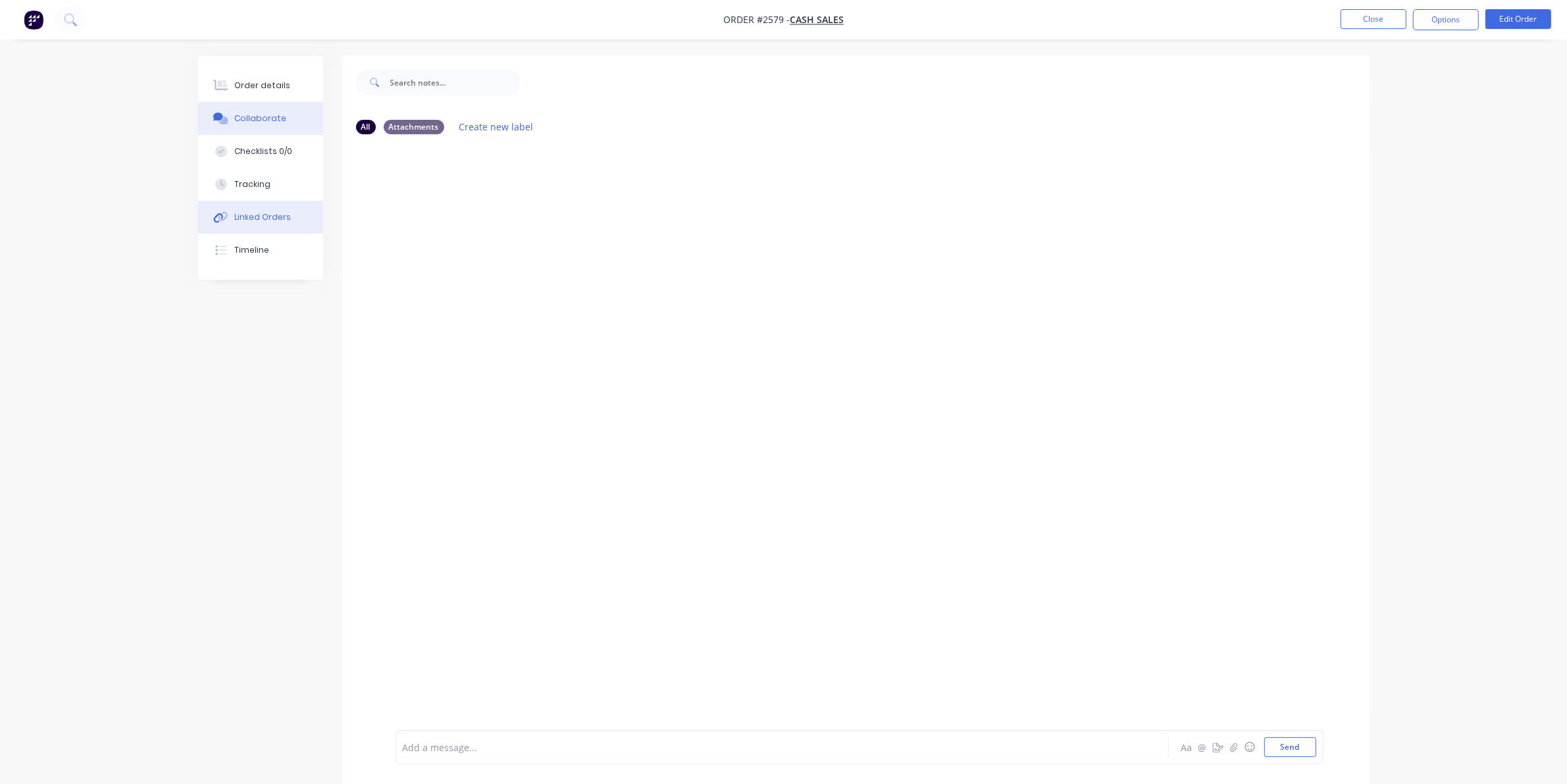
click at [271, 204] on button "Linked Orders" at bounding box center [260, 217] width 125 height 33
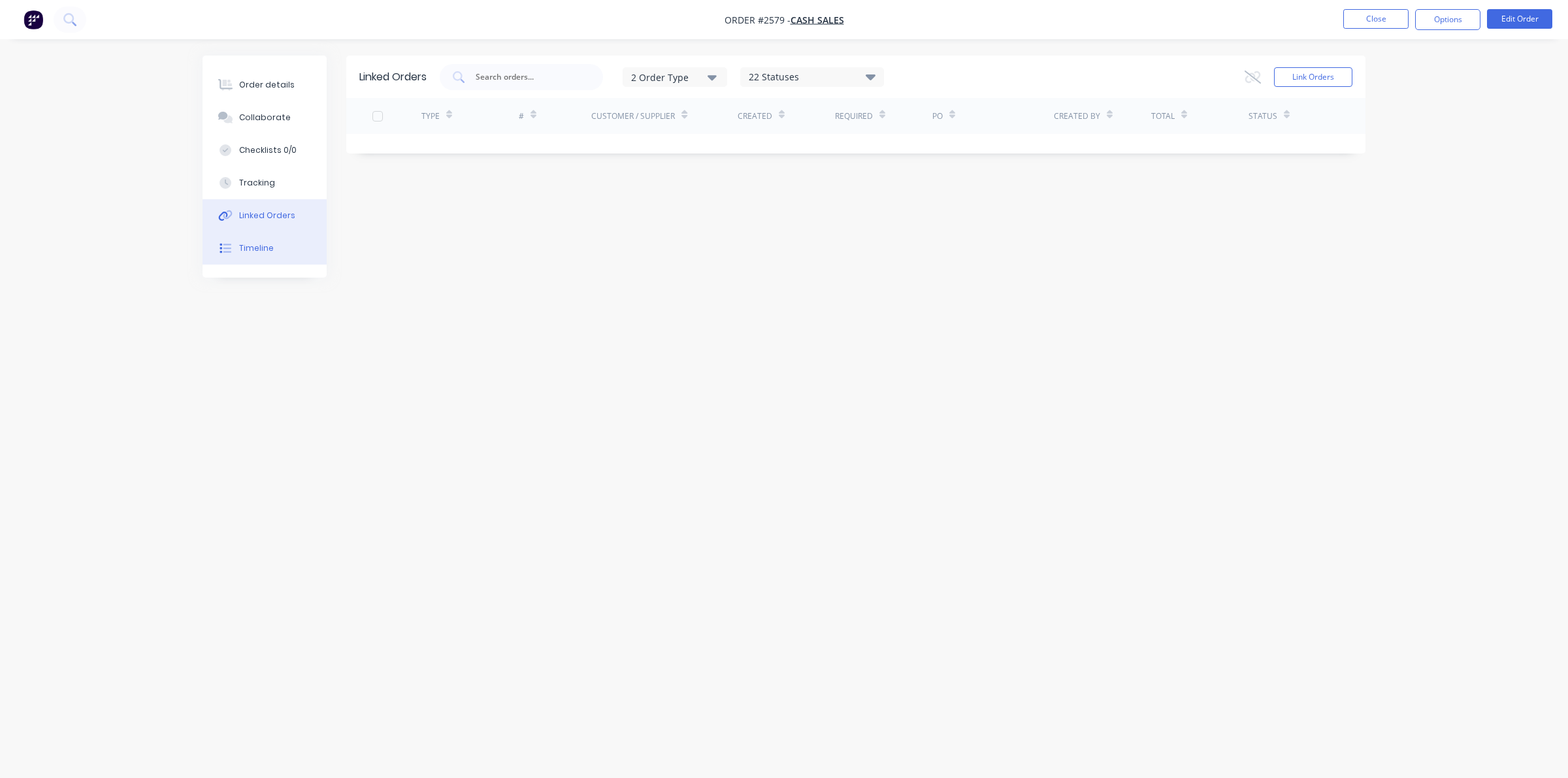
click at [282, 243] on button "Timeline" at bounding box center [264, 248] width 124 height 33
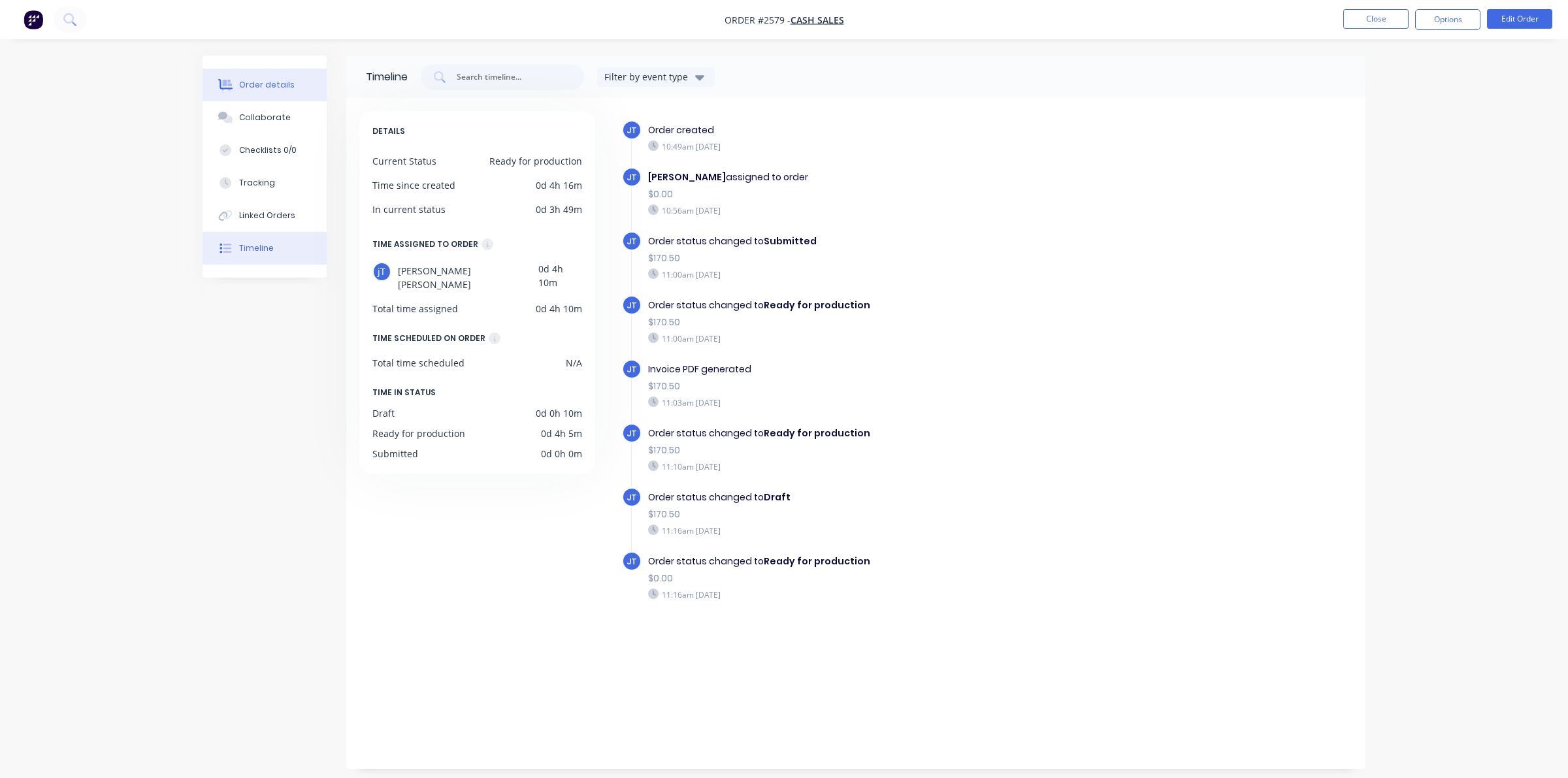
click at [275, 85] on div "Order details" at bounding box center [267, 84] width 56 height 11
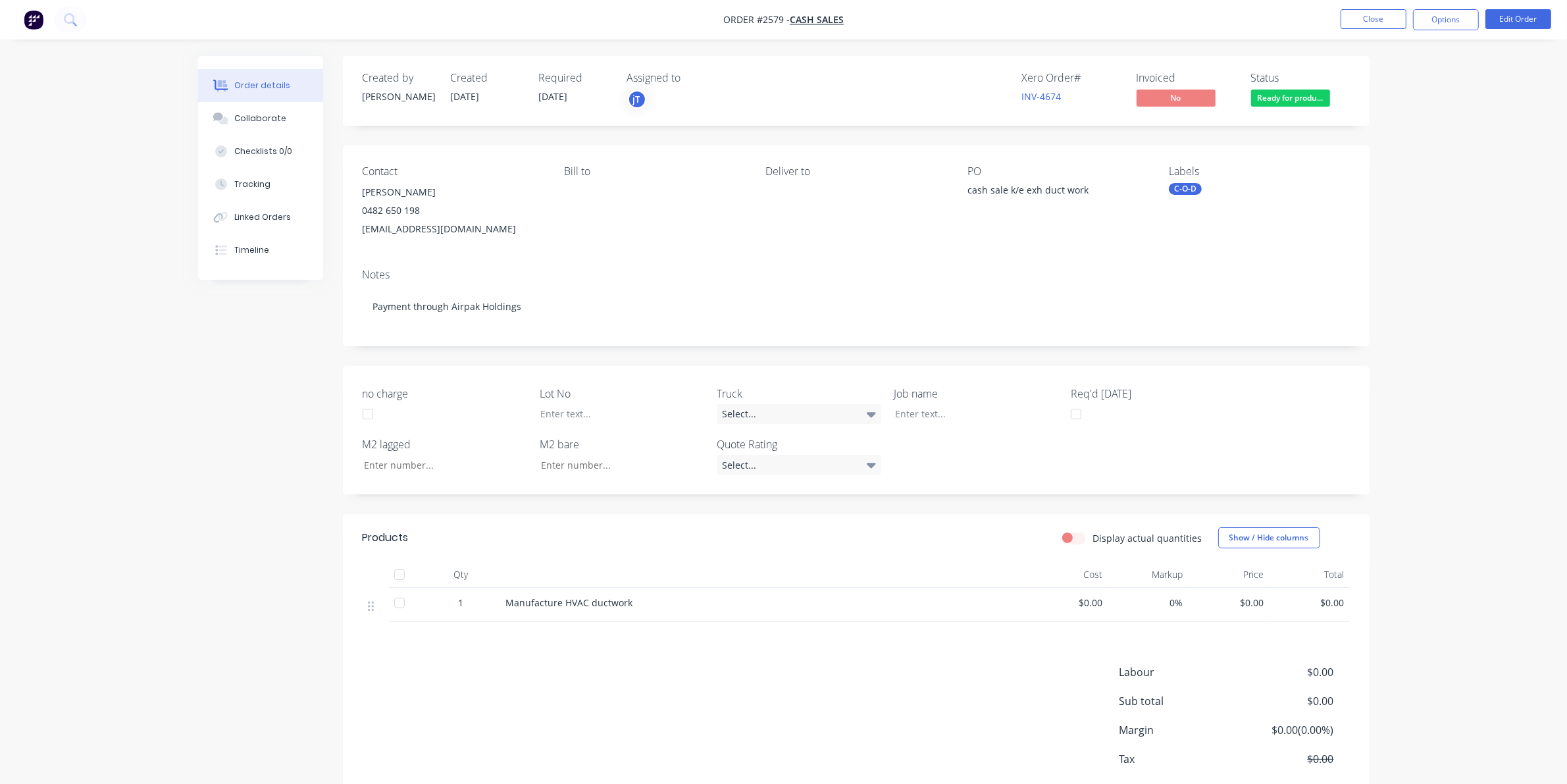
click at [1191, 182] on div "Labels C-O-D" at bounding box center [1259, 201] width 180 height 73
click at [1199, 191] on div "C-O-D" at bounding box center [1185, 189] width 33 height 12
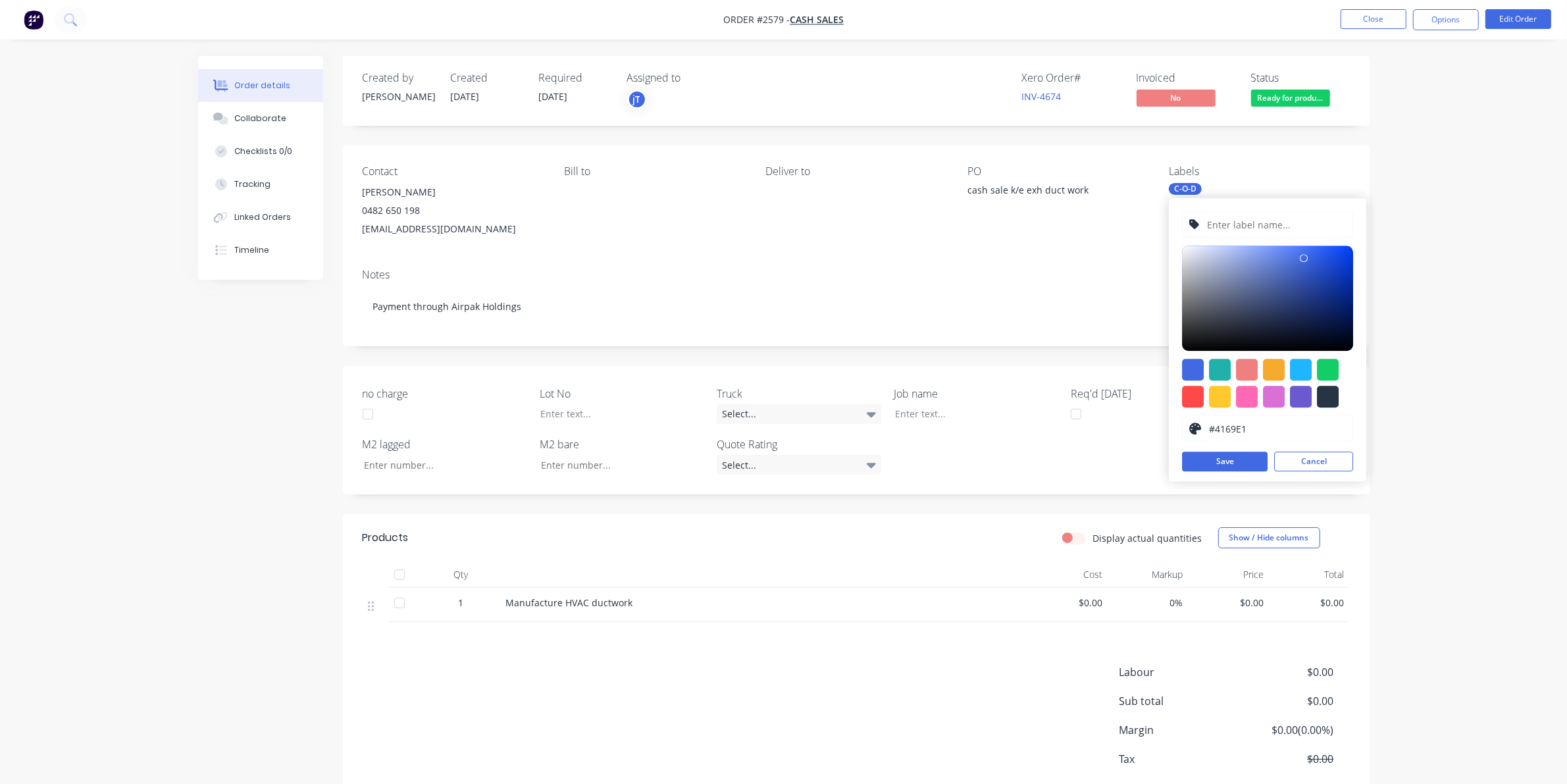
click at [1263, 222] on input "text" at bounding box center [1276, 224] width 140 height 25
type input "LOT-#00962"
click at [1228, 464] on button "Save" at bounding box center [1225, 461] width 86 height 19
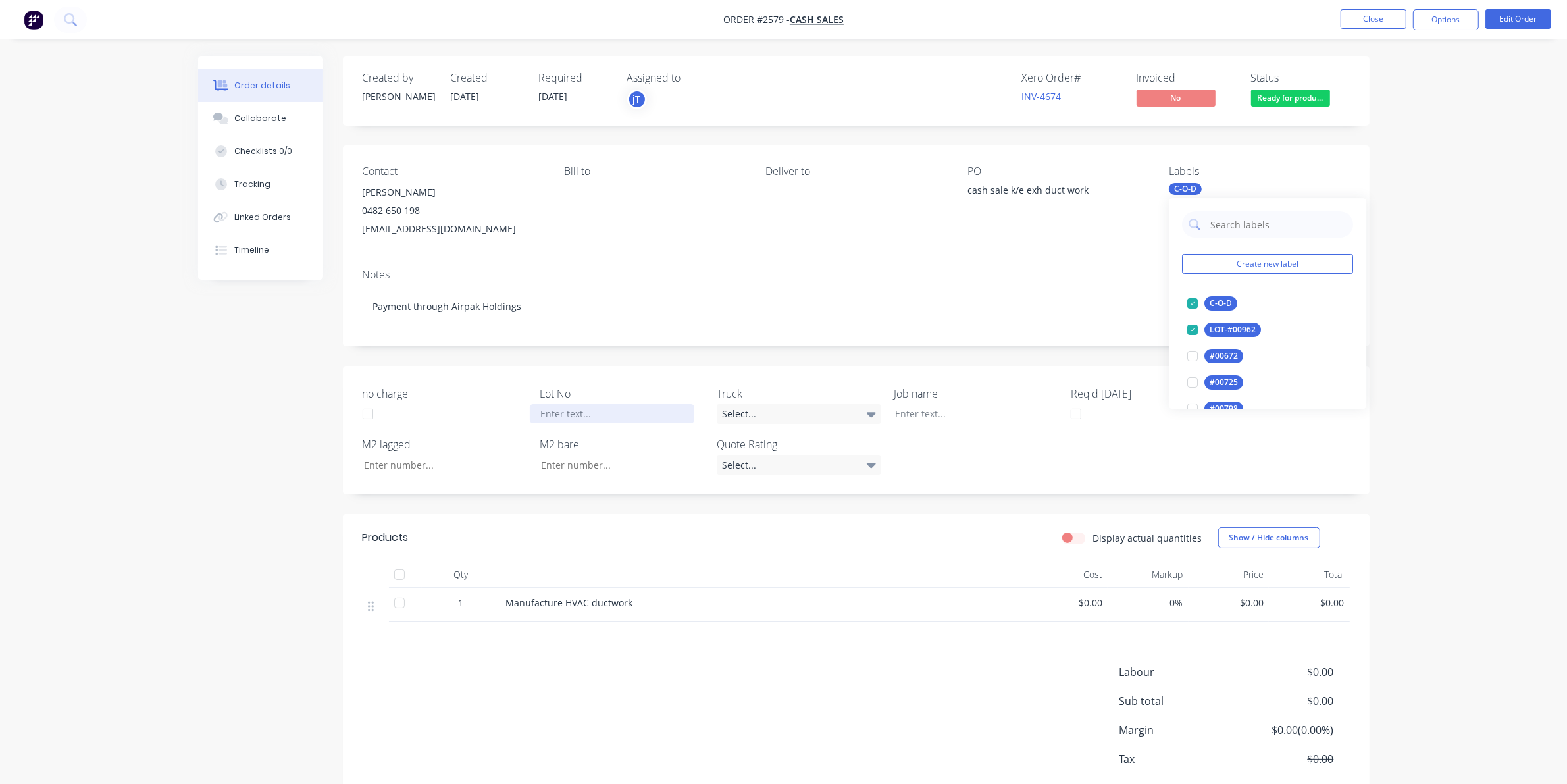
click at [540, 412] on div at bounding box center [612, 413] width 164 height 19
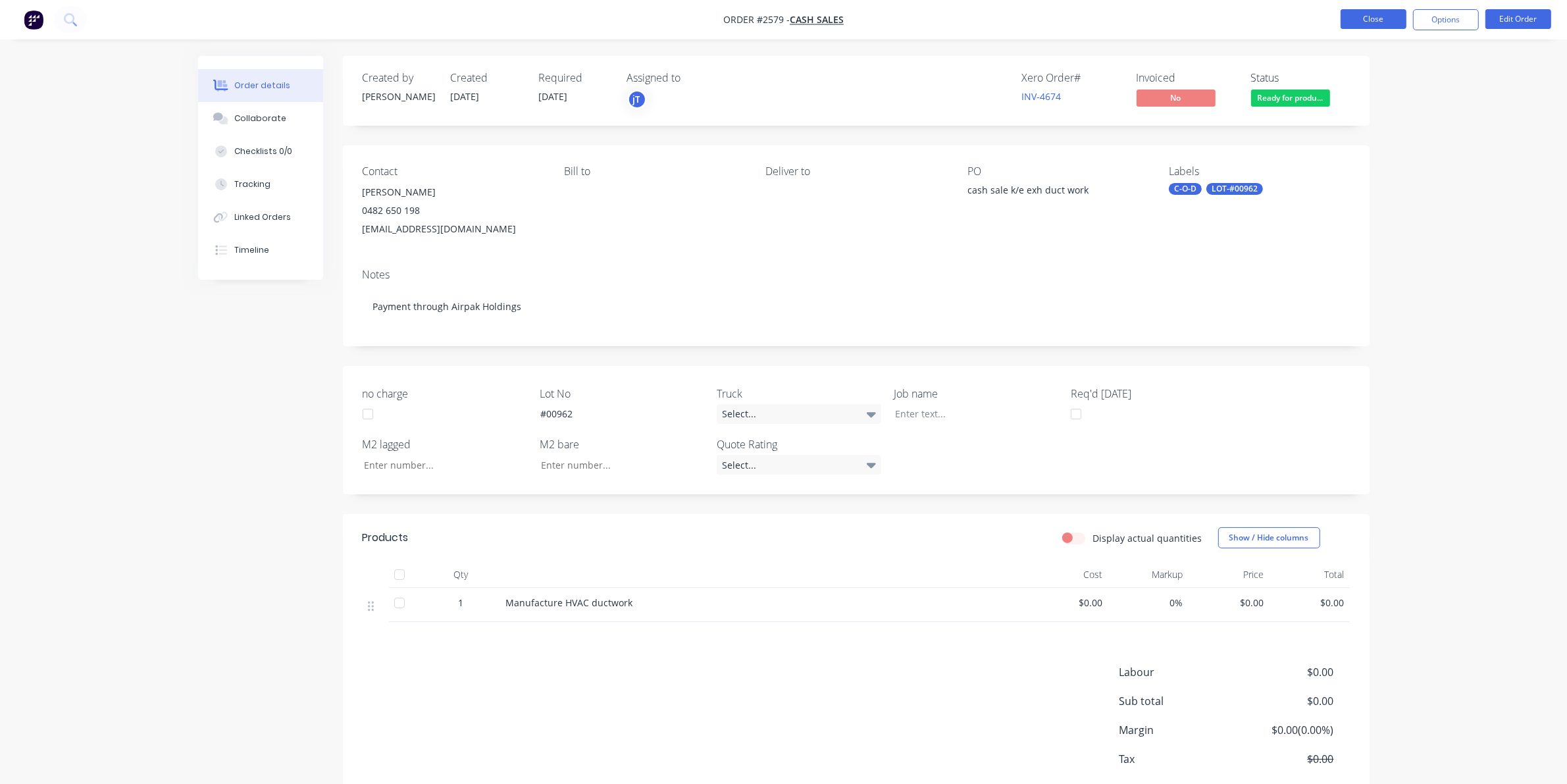
click at [1396, 19] on button "Close" at bounding box center [1373, 19] width 66 height 19
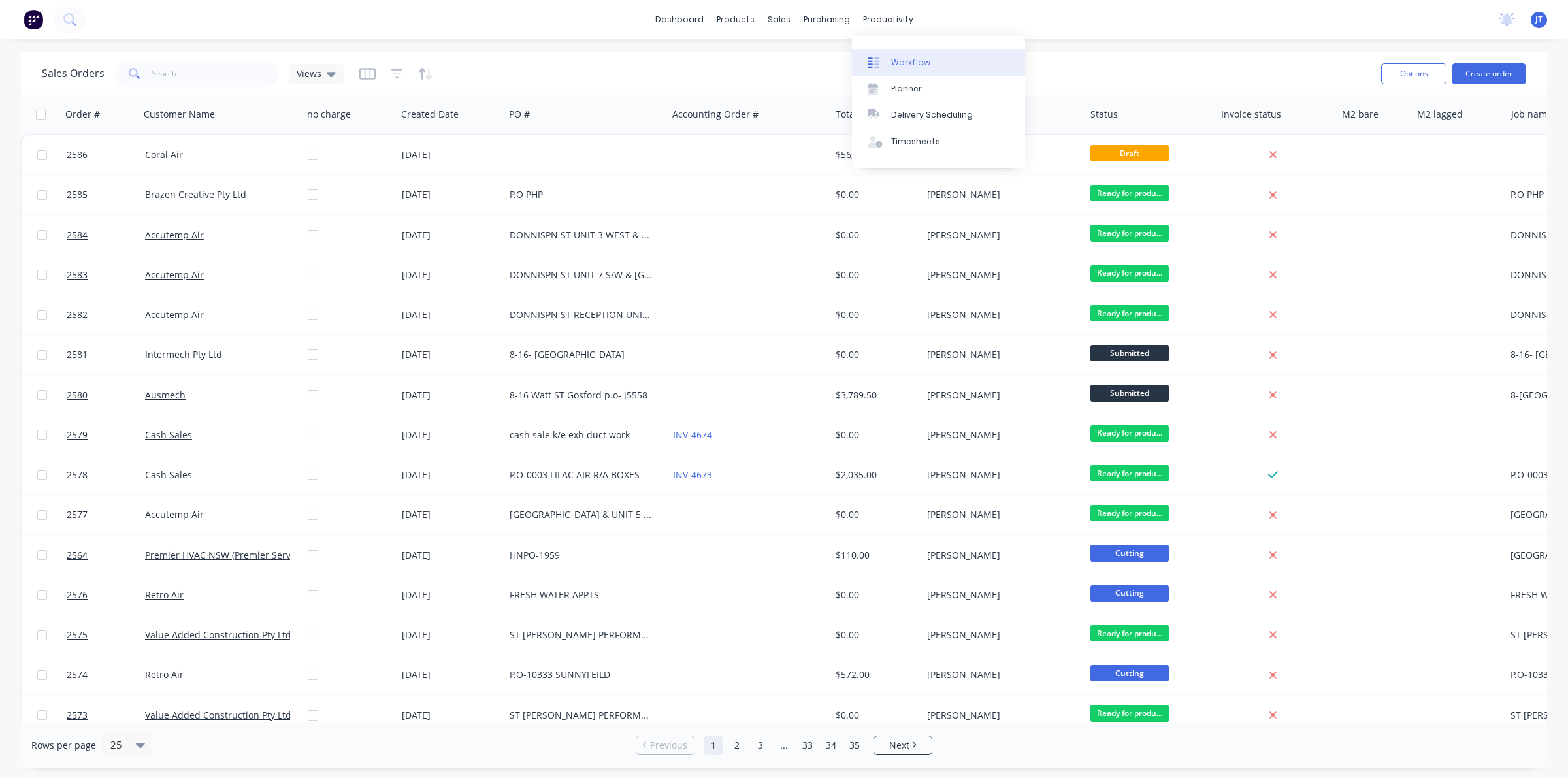
click at [891, 61] on div "Workflow" at bounding box center [910, 62] width 39 height 11
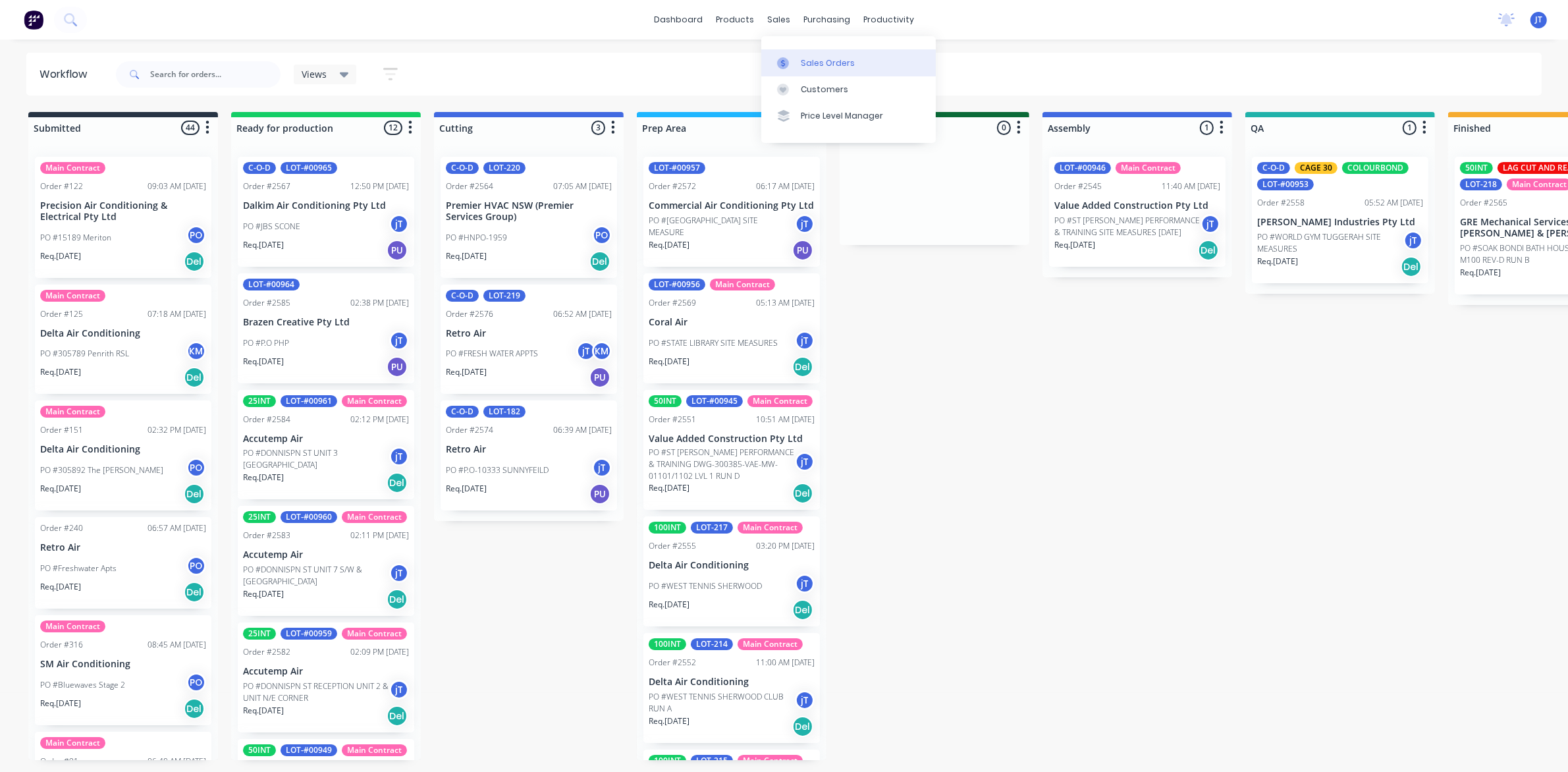
click at [785, 61] on icon at bounding box center [783, 63] width 12 height 12
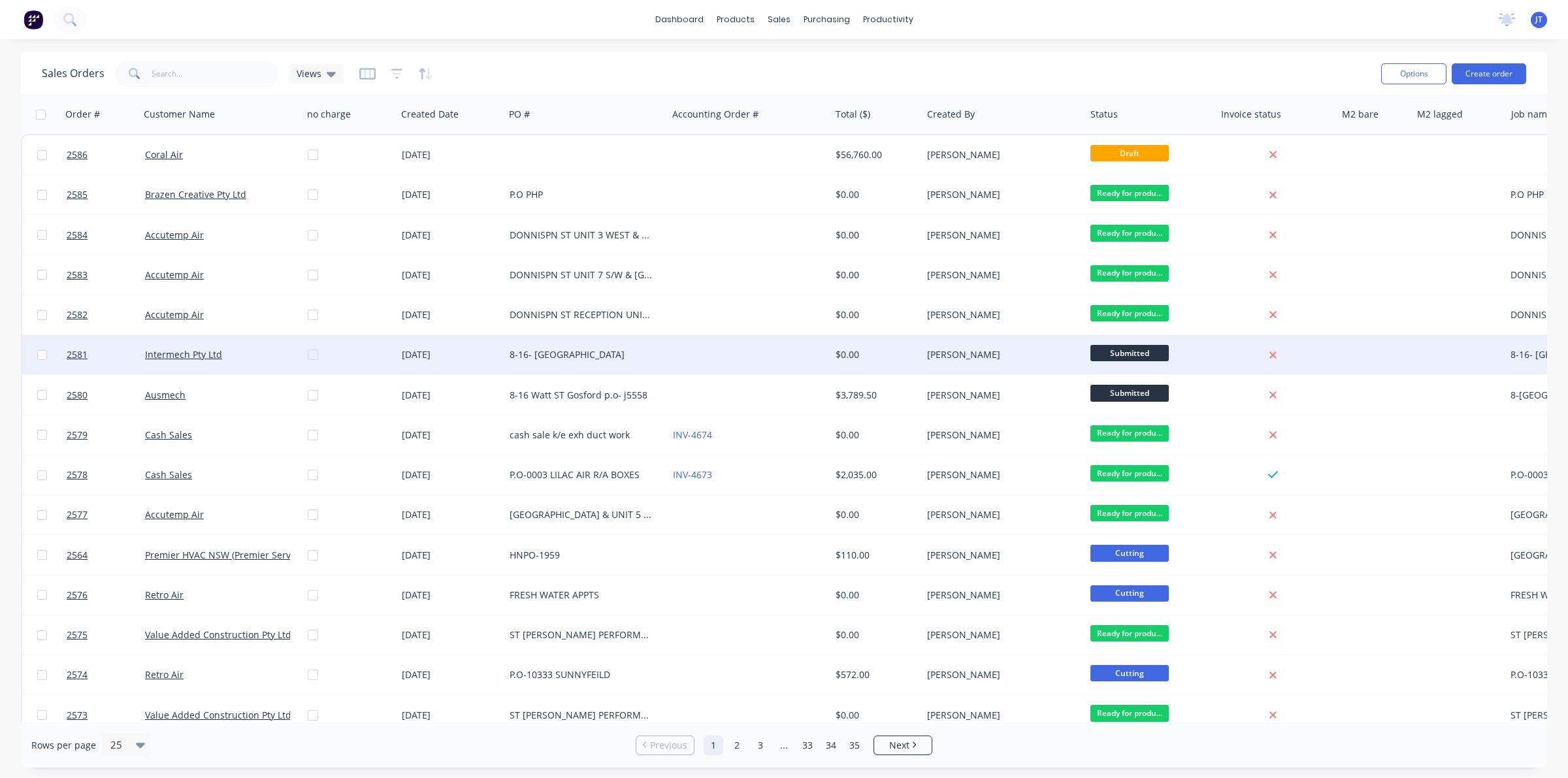
click at [256, 356] on div "Intermech Pty Ltd" at bounding box center [218, 354] width 145 height 13
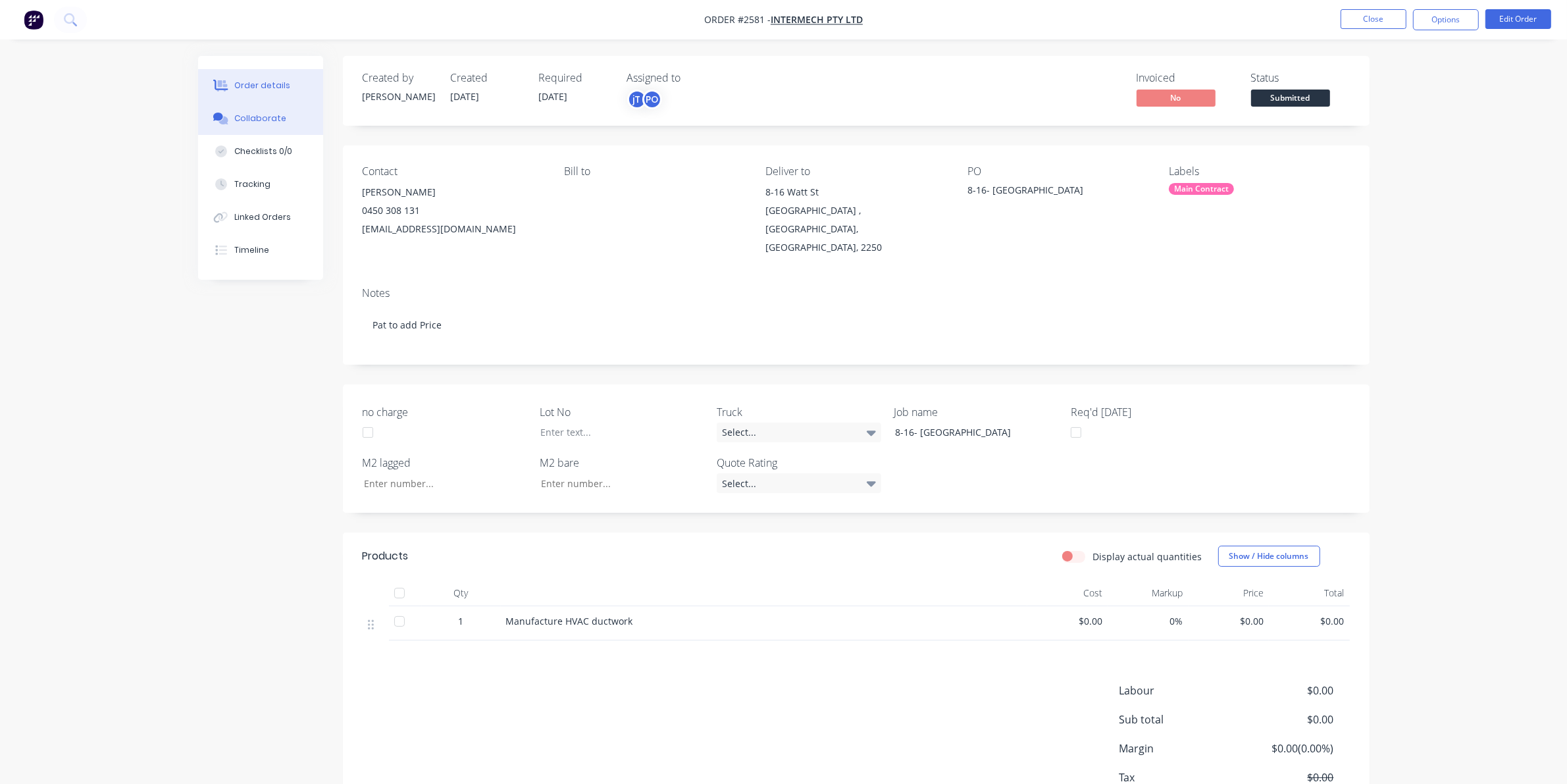
click at [304, 126] on button "Collaborate" at bounding box center [260, 118] width 125 height 33
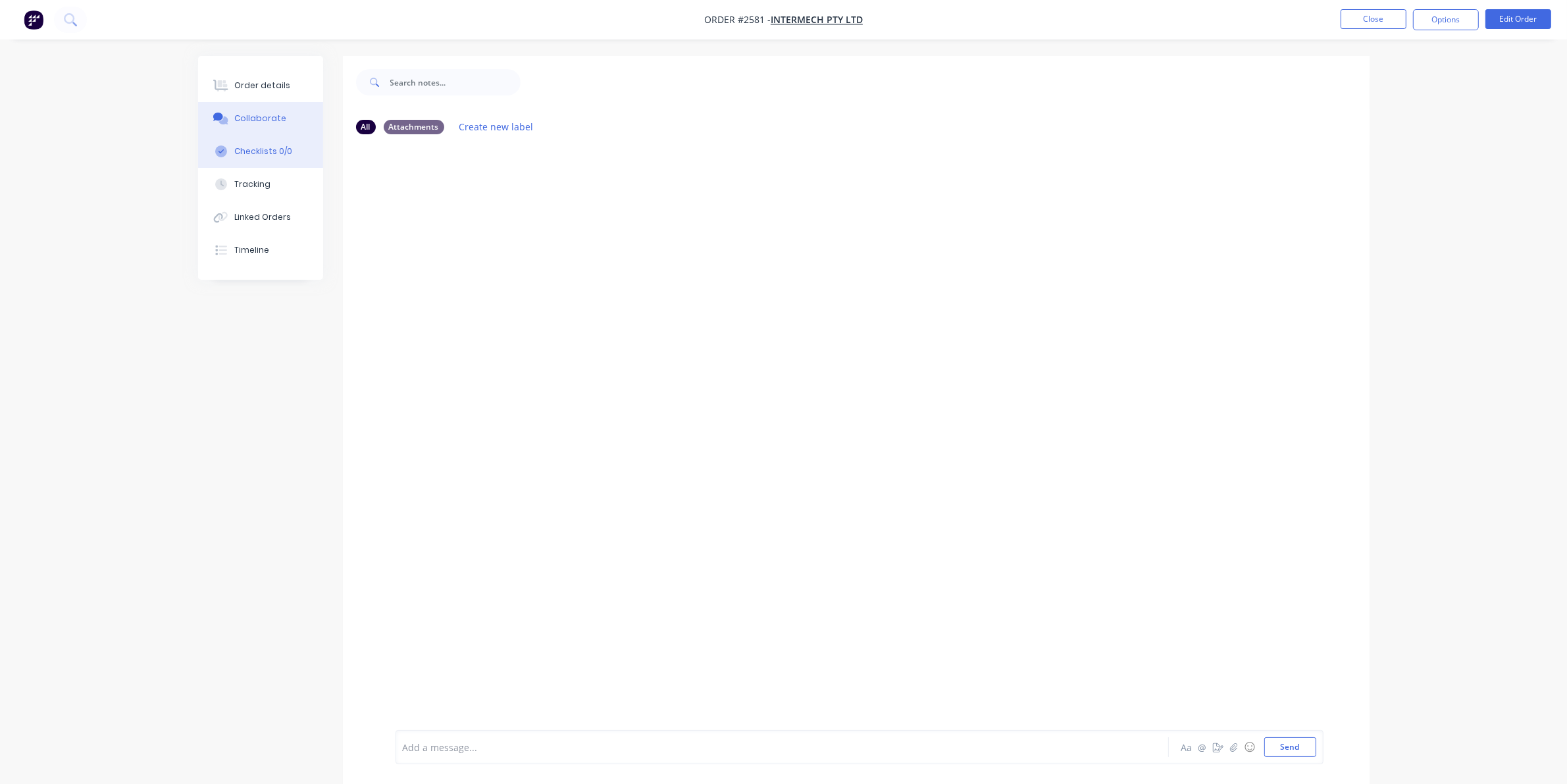
click at [297, 146] on button "Checklists 0/0" at bounding box center [260, 151] width 125 height 33
type textarea "x"
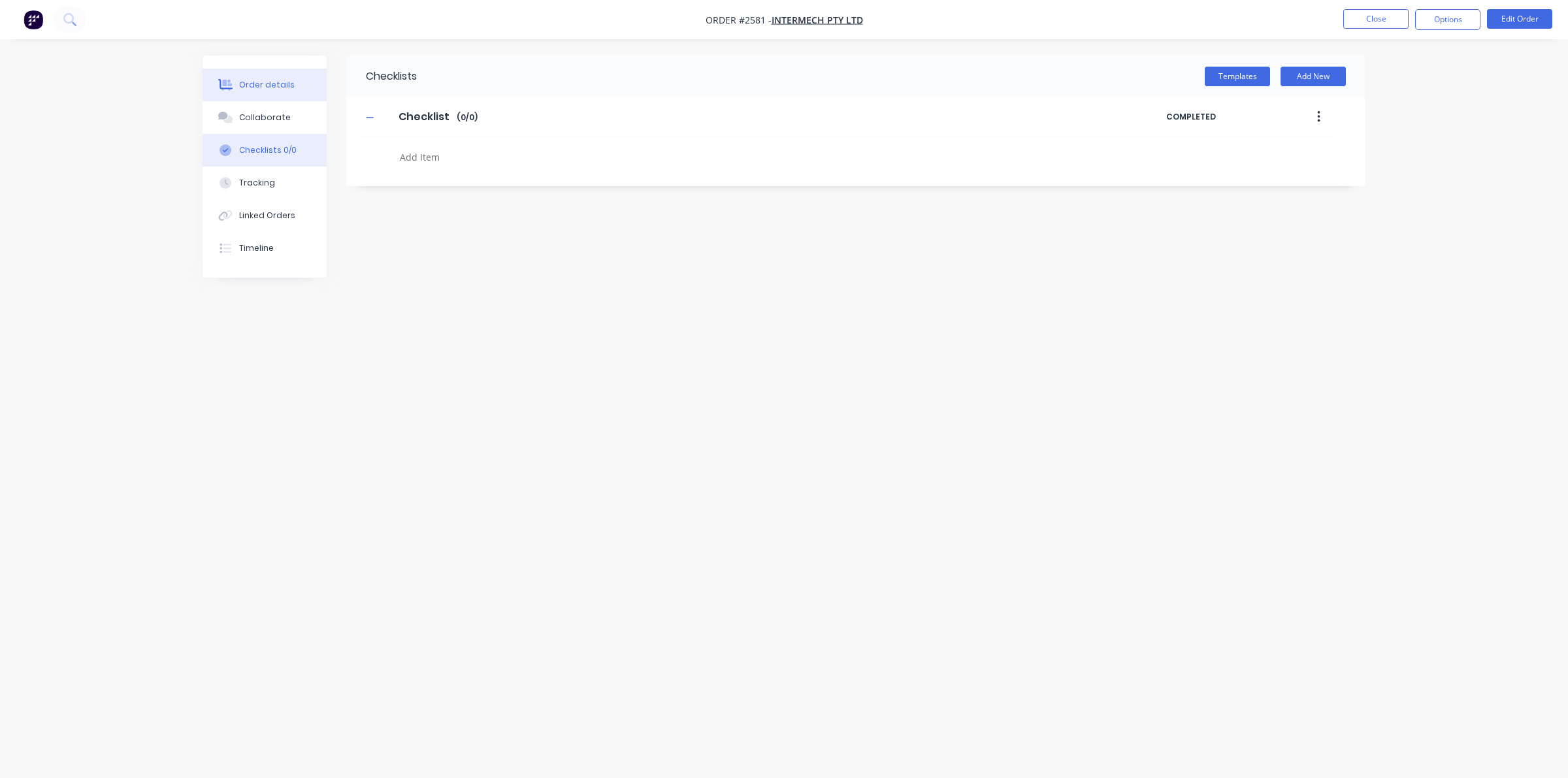
click at [299, 86] on button "Order details" at bounding box center [264, 85] width 124 height 33
